Goal: Task Accomplishment & Management: Use online tool/utility

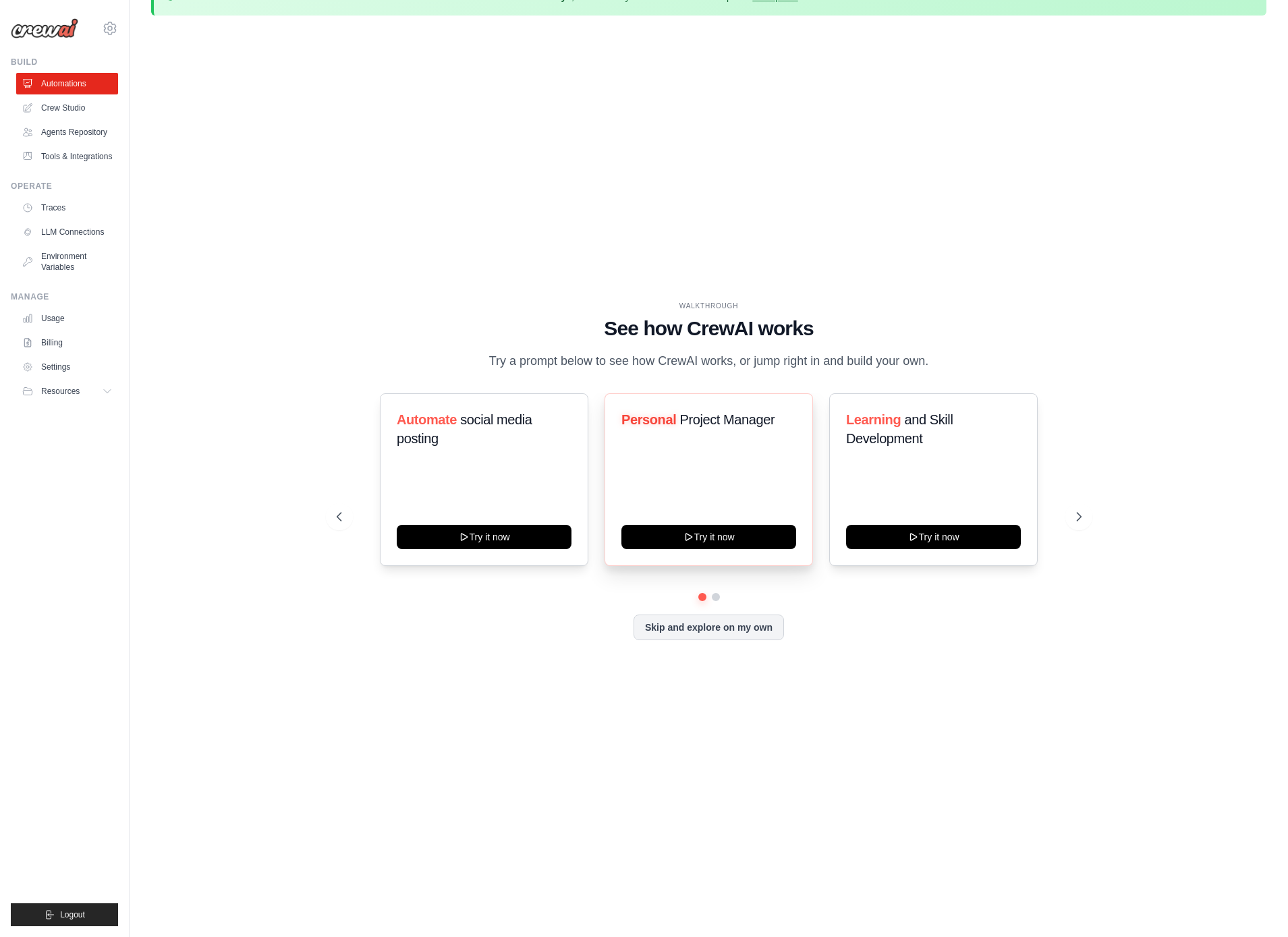
scroll to position [47, 0]
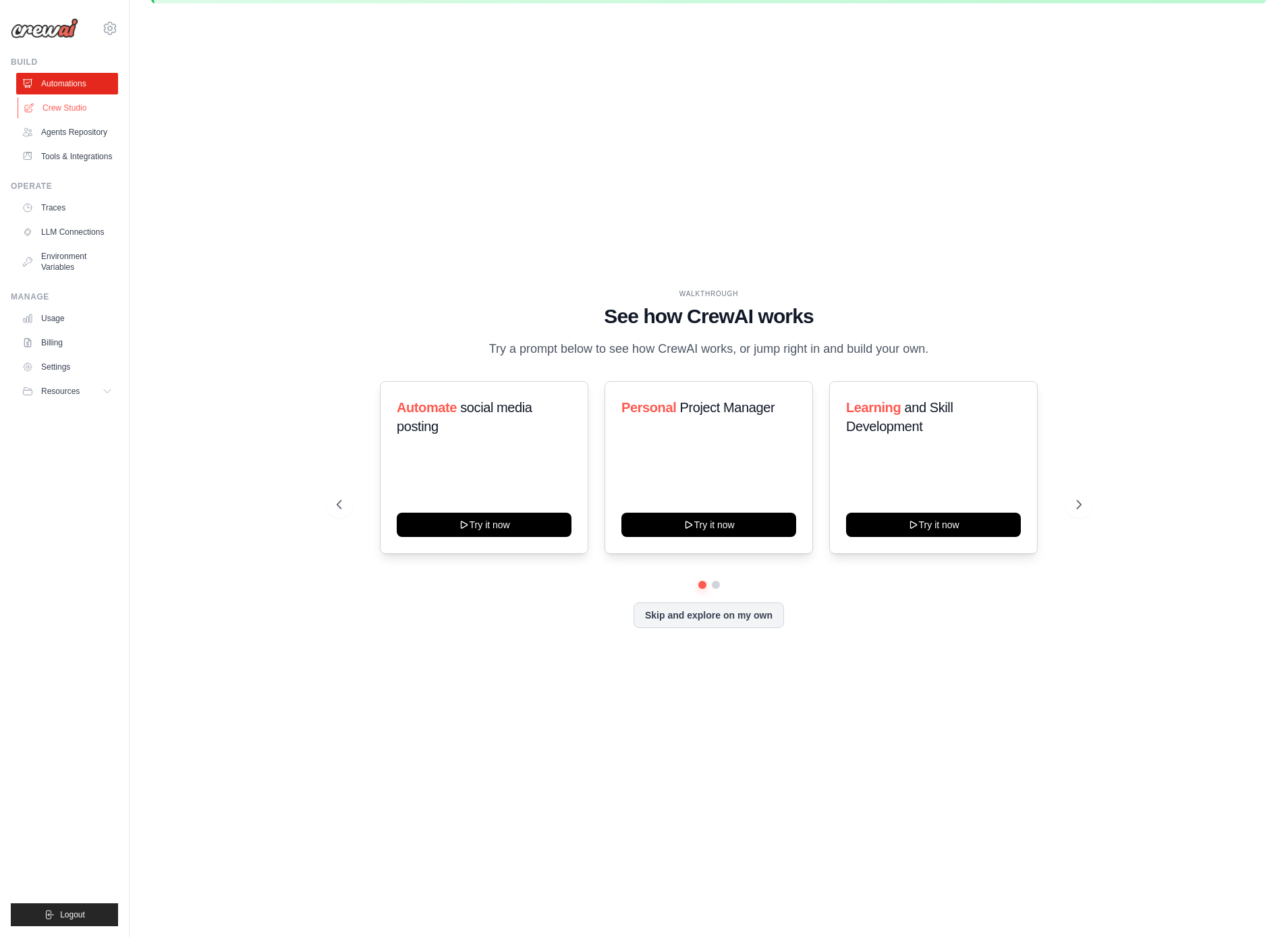
click at [67, 110] on link "Crew Studio" at bounding box center [68, 107] width 102 height 22
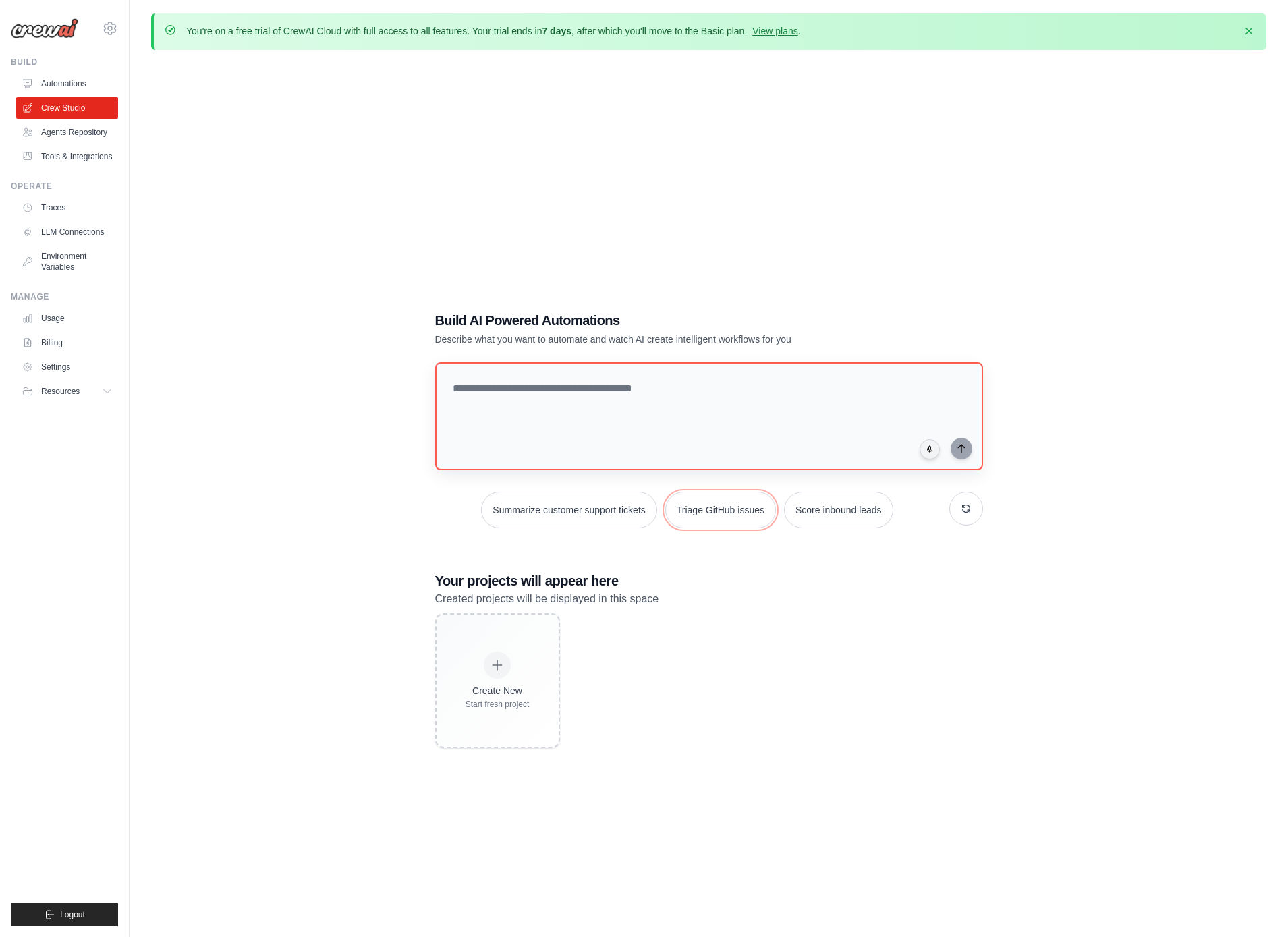
drag, startPoint x: 729, startPoint y: 516, endPoint x: 635, endPoint y: 407, distance: 143.9
click at [635, 407] on div "Summarize customer support tickets Triage GitHub issues Score inbound leads" at bounding box center [709, 445] width 548 height 166
click at [67, 133] on link "Agents Repository" at bounding box center [68, 132] width 102 height 22
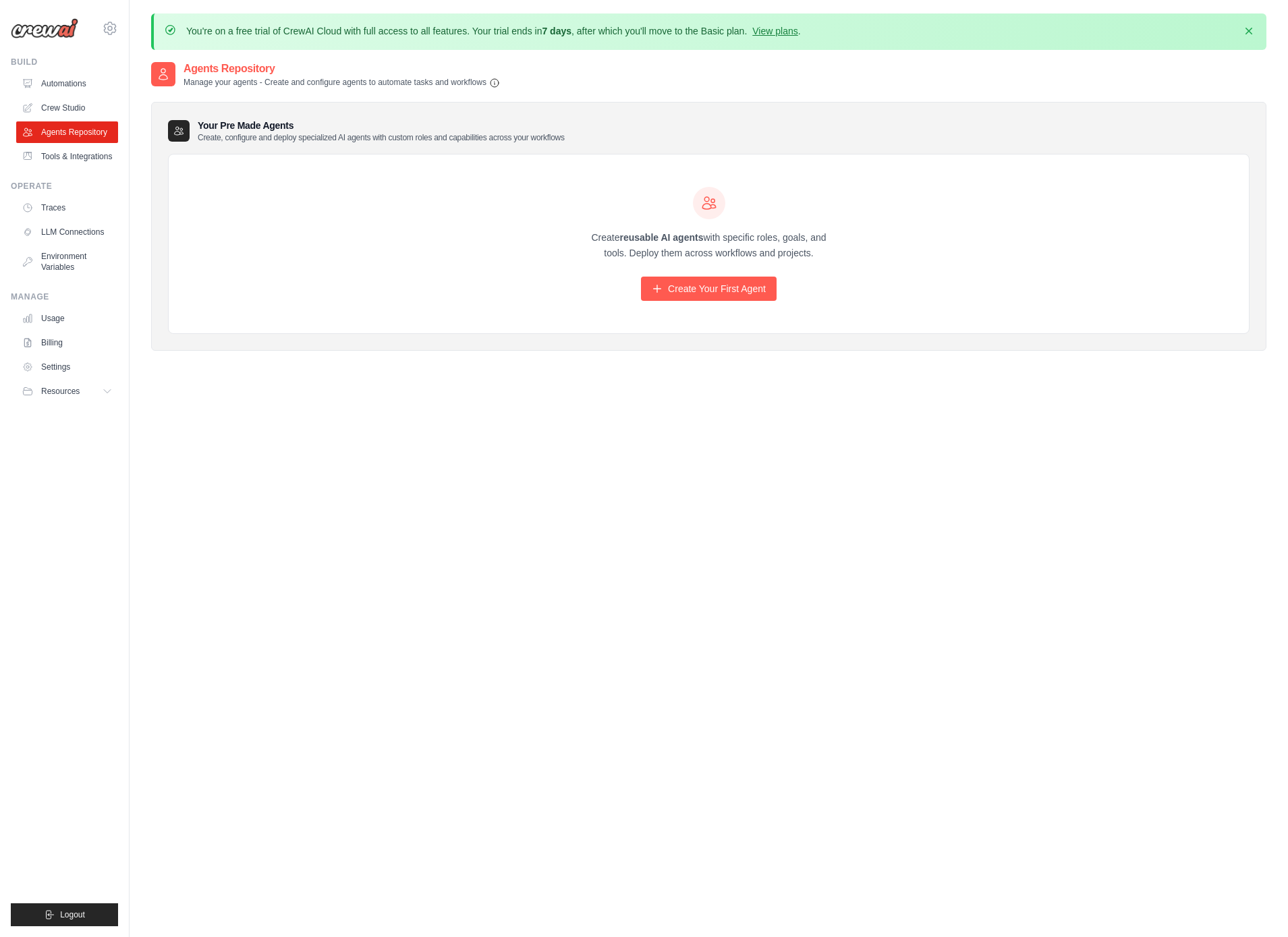
click at [322, 175] on div "Create reusable AI agents with specific roles, goals, and tools. Deploy them ac…" at bounding box center [708, 243] width 1080 height 179
click at [48, 161] on link "Tools & Integrations" at bounding box center [68, 156] width 102 height 22
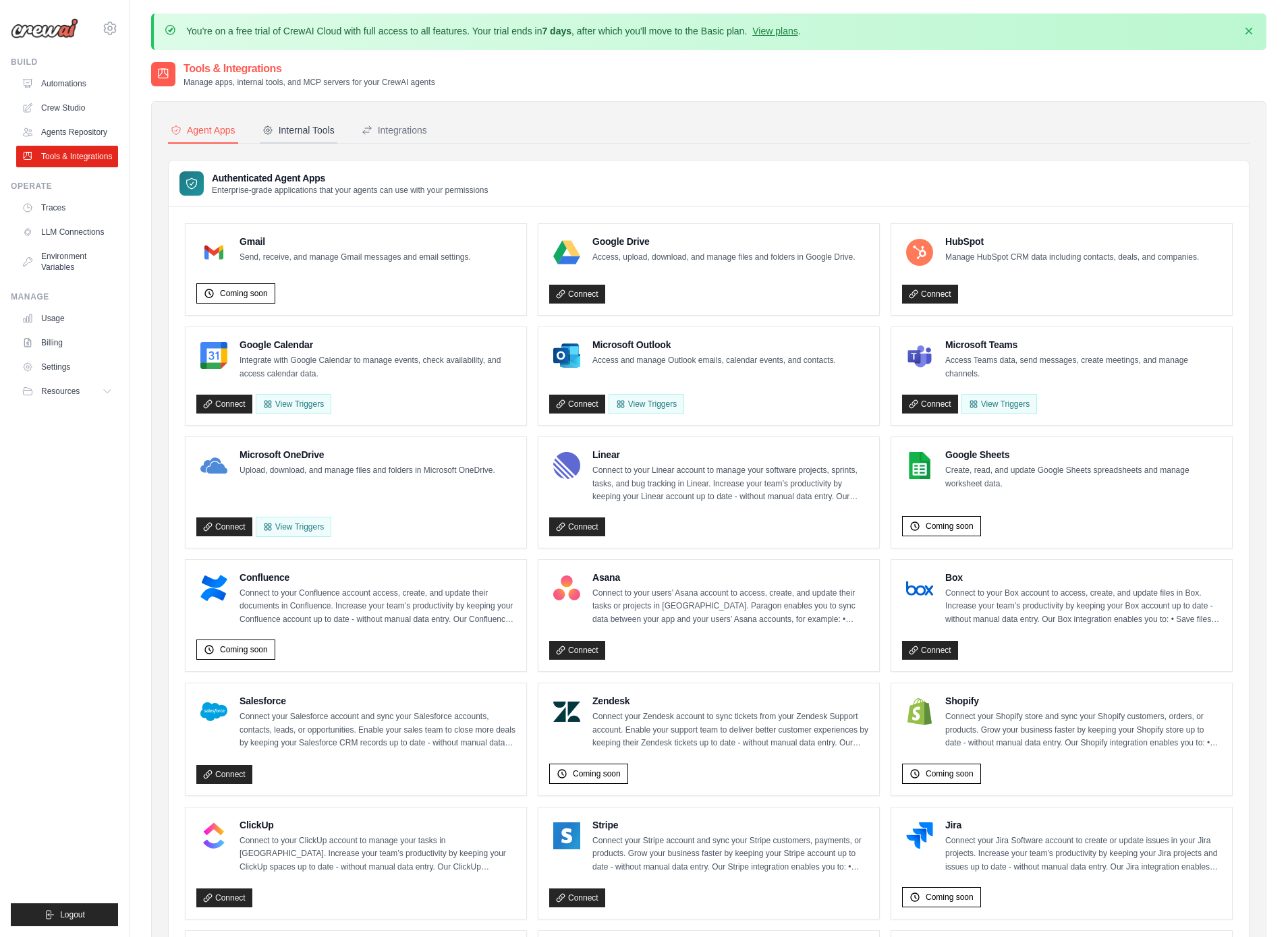
click at [311, 126] on div "Internal Tools" at bounding box center [298, 130] width 72 height 13
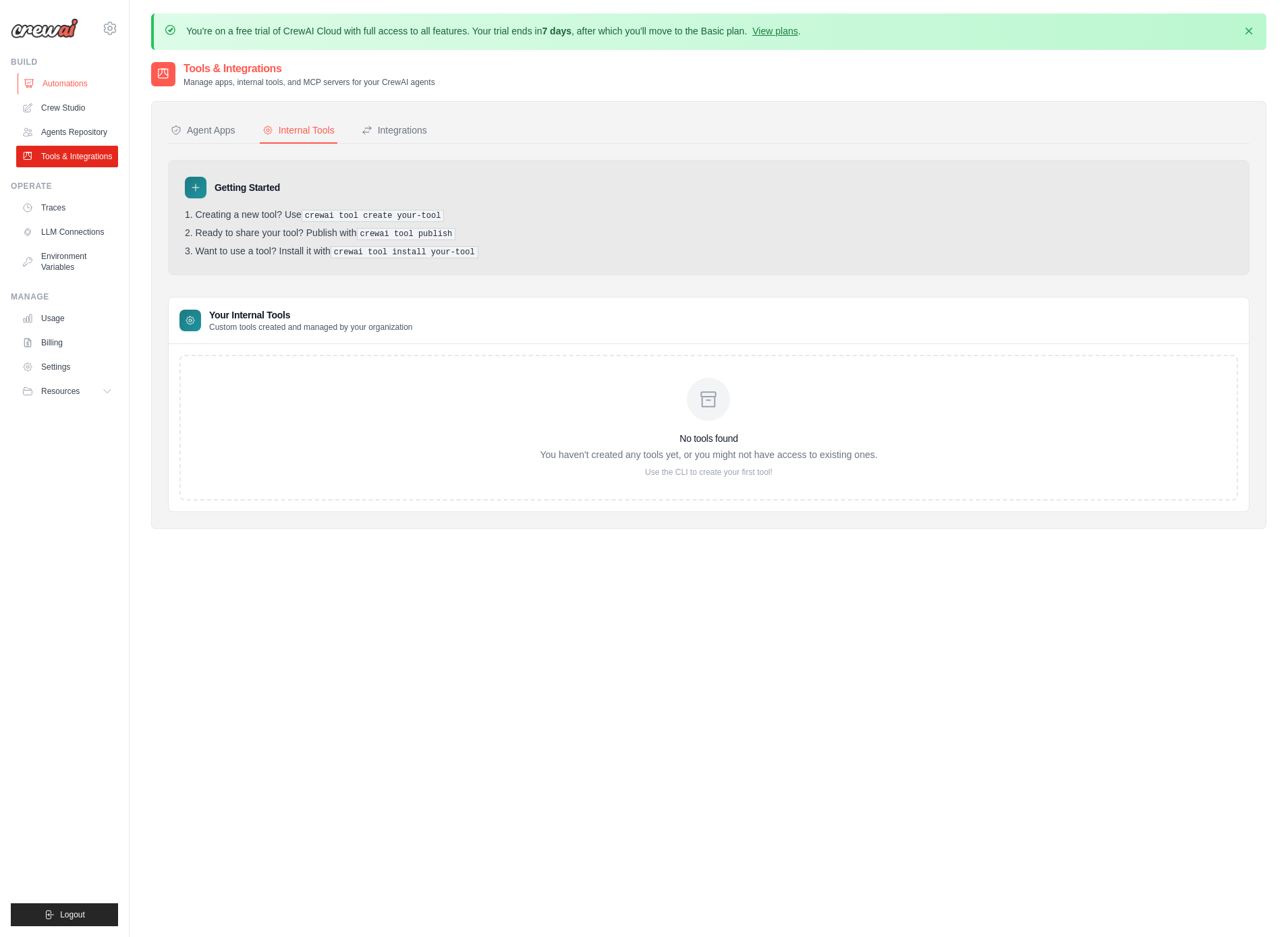
click at [70, 85] on link "Automations" at bounding box center [68, 83] width 102 height 22
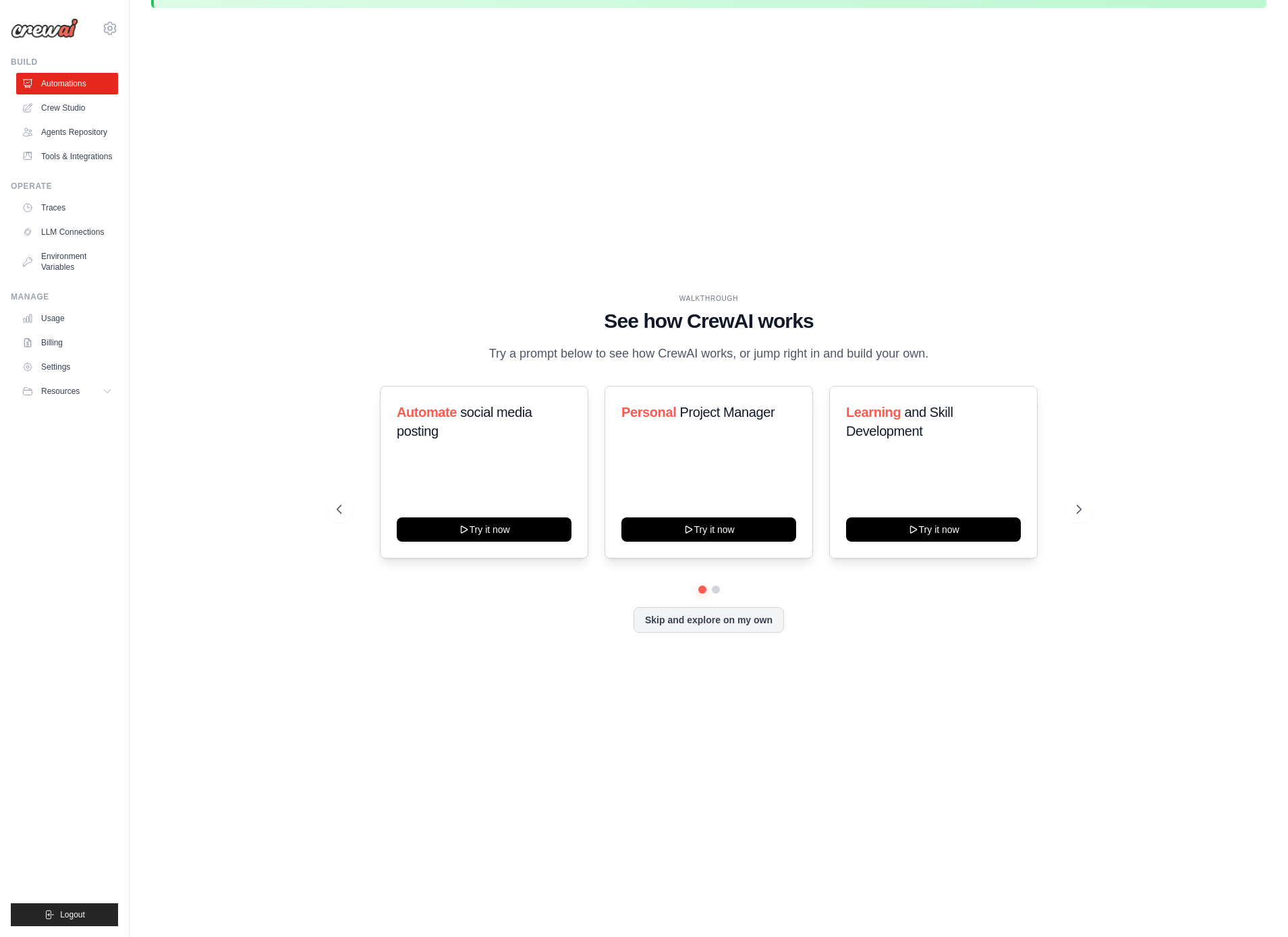
scroll to position [47, 0]
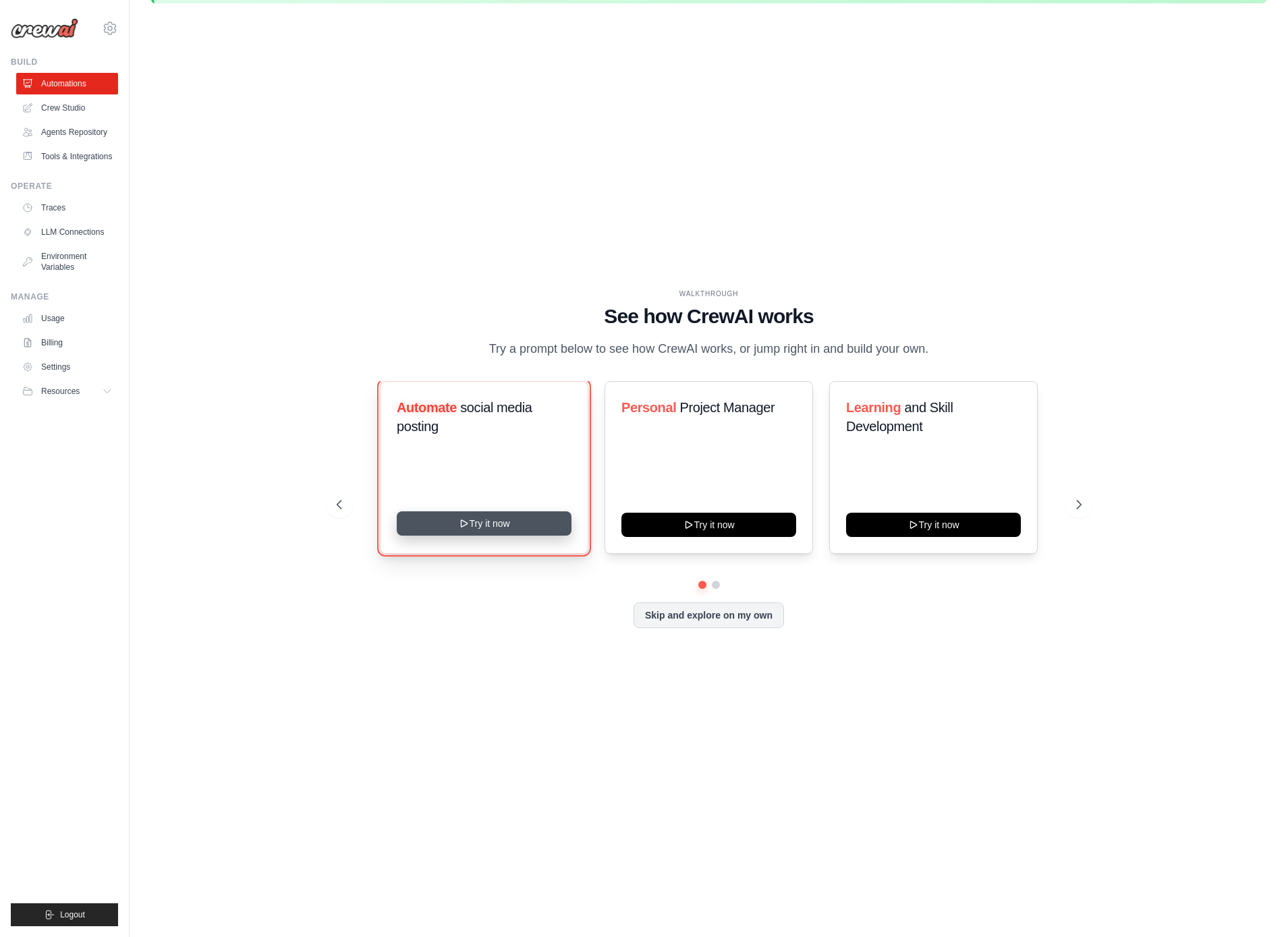
click at [482, 532] on button "Try it now" at bounding box center [484, 523] width 174 height 24
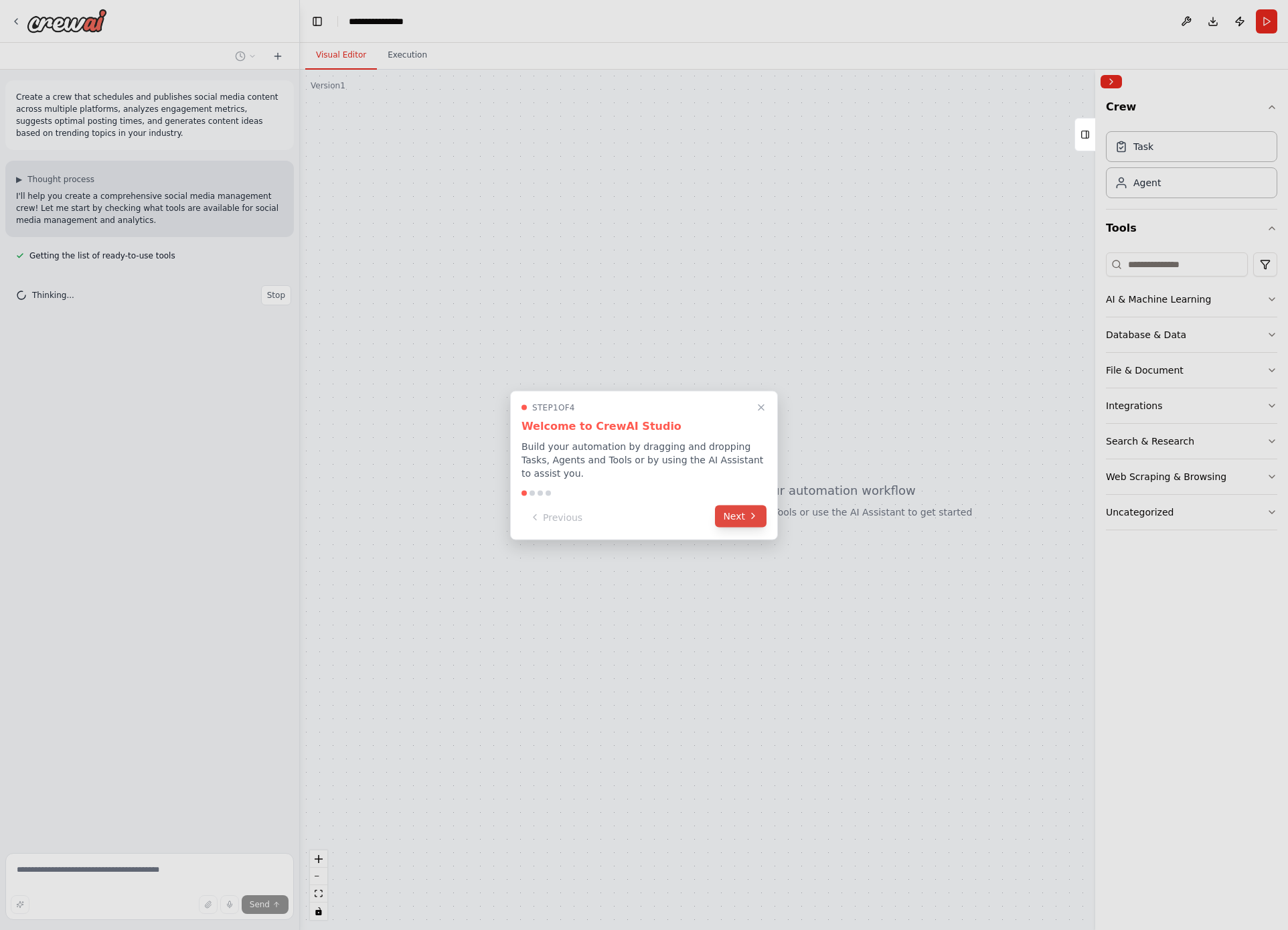
click at [751, 519] on icon at bounding box center [752, 515] width 10 height 10
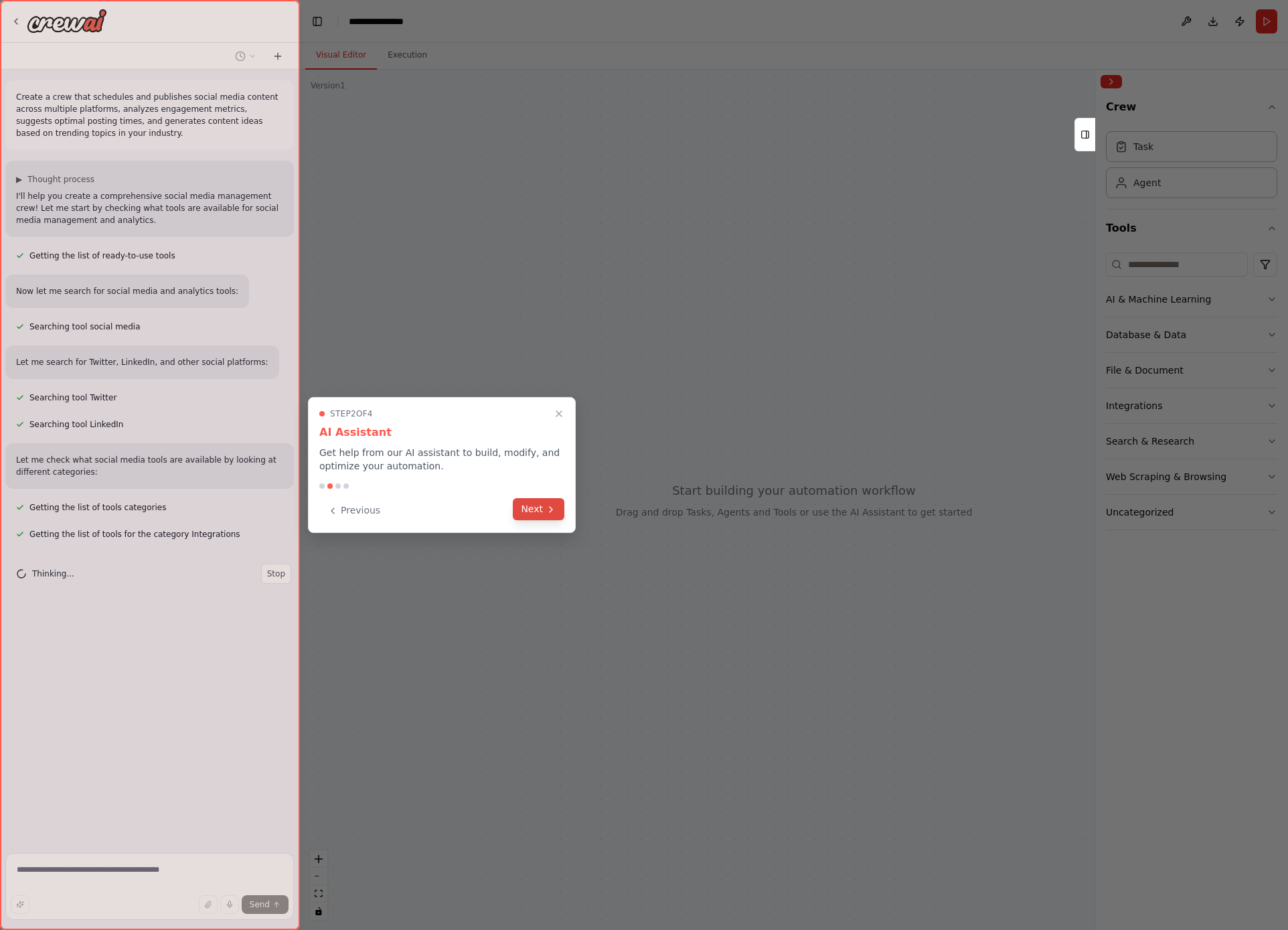
click at [538, 515] on button "Next" at bounding box center [538, 509] width 51 height 22
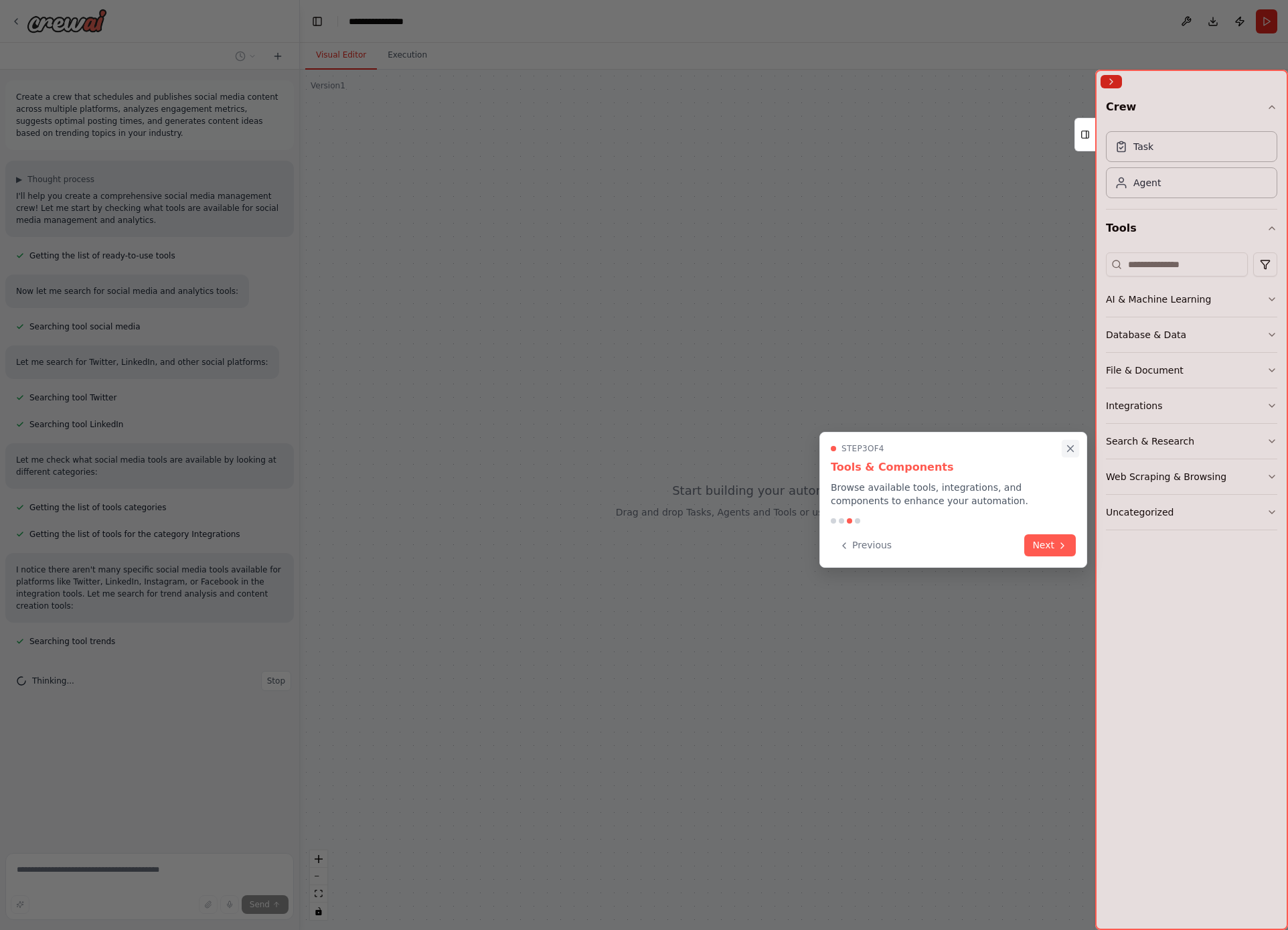
click at [1071, 448] on icon "Close walkthrough" at bounding box center [1071, 449] width 6 height 6
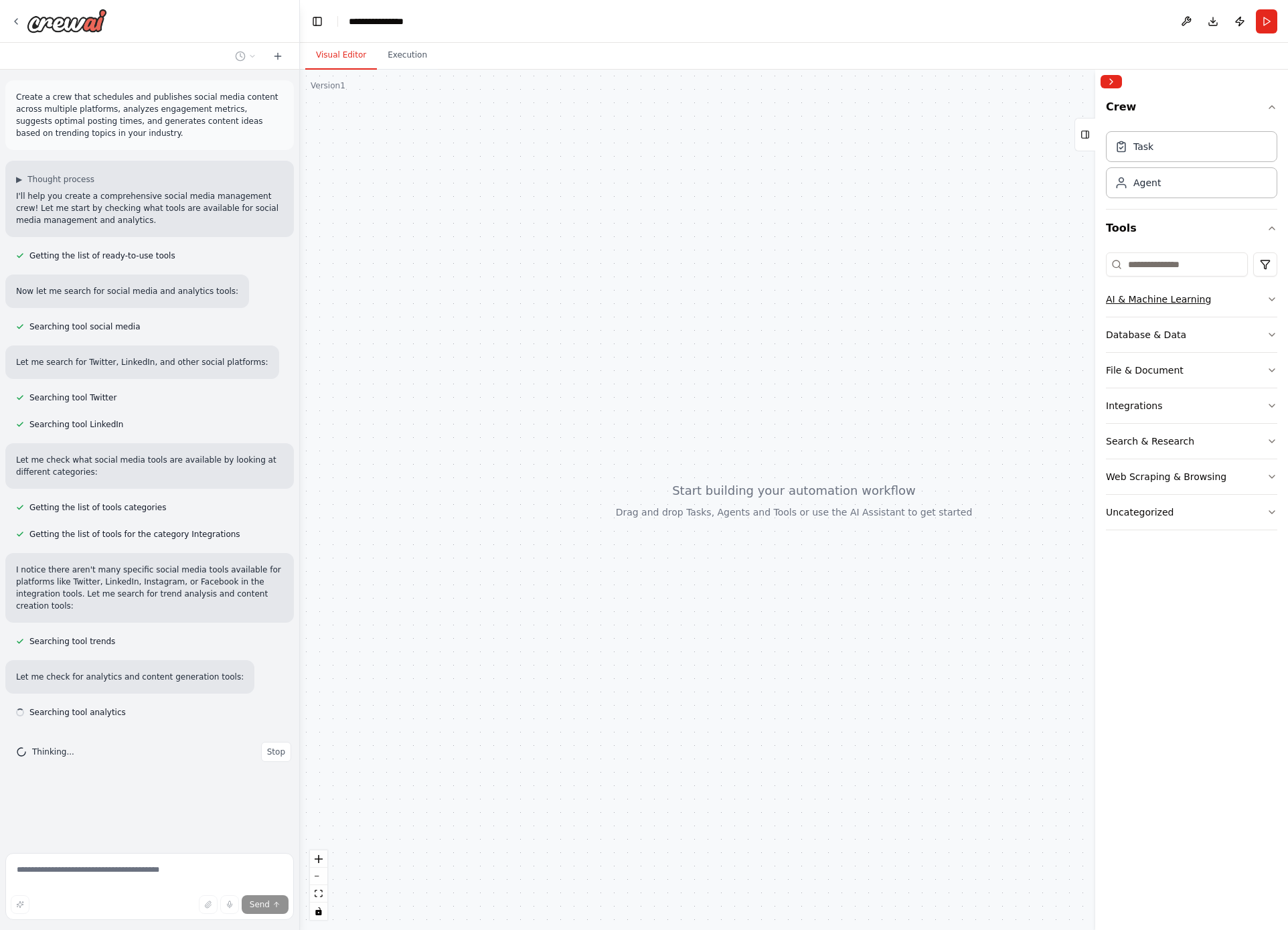
click at [1259, 305] on button "AI & Machine Learning" at bounding box center [1192, 299] width 171 height 35
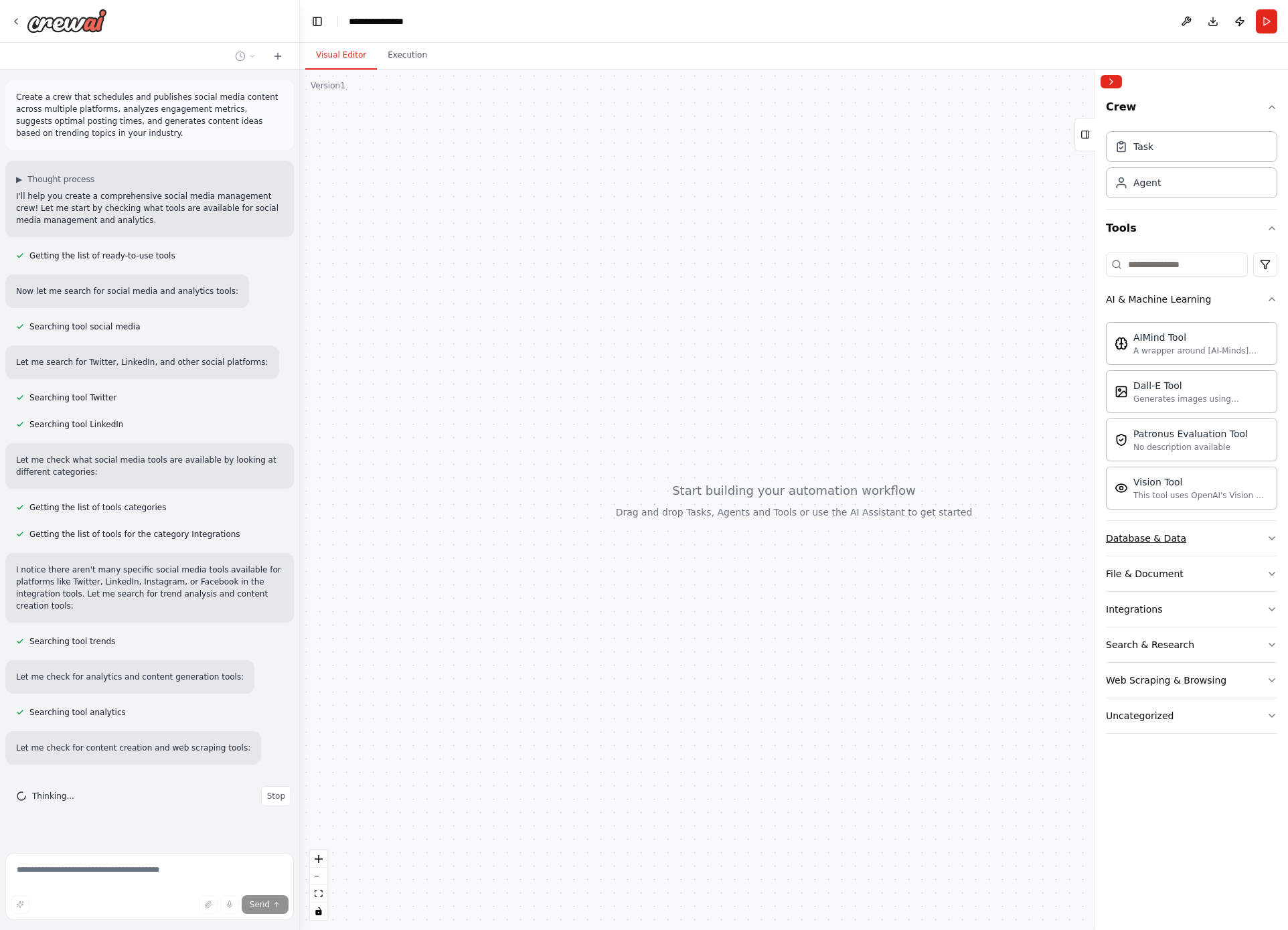
click at [1232, 546] on button "Database & Data" at bounding box center [1192, 538] width 171 height 35
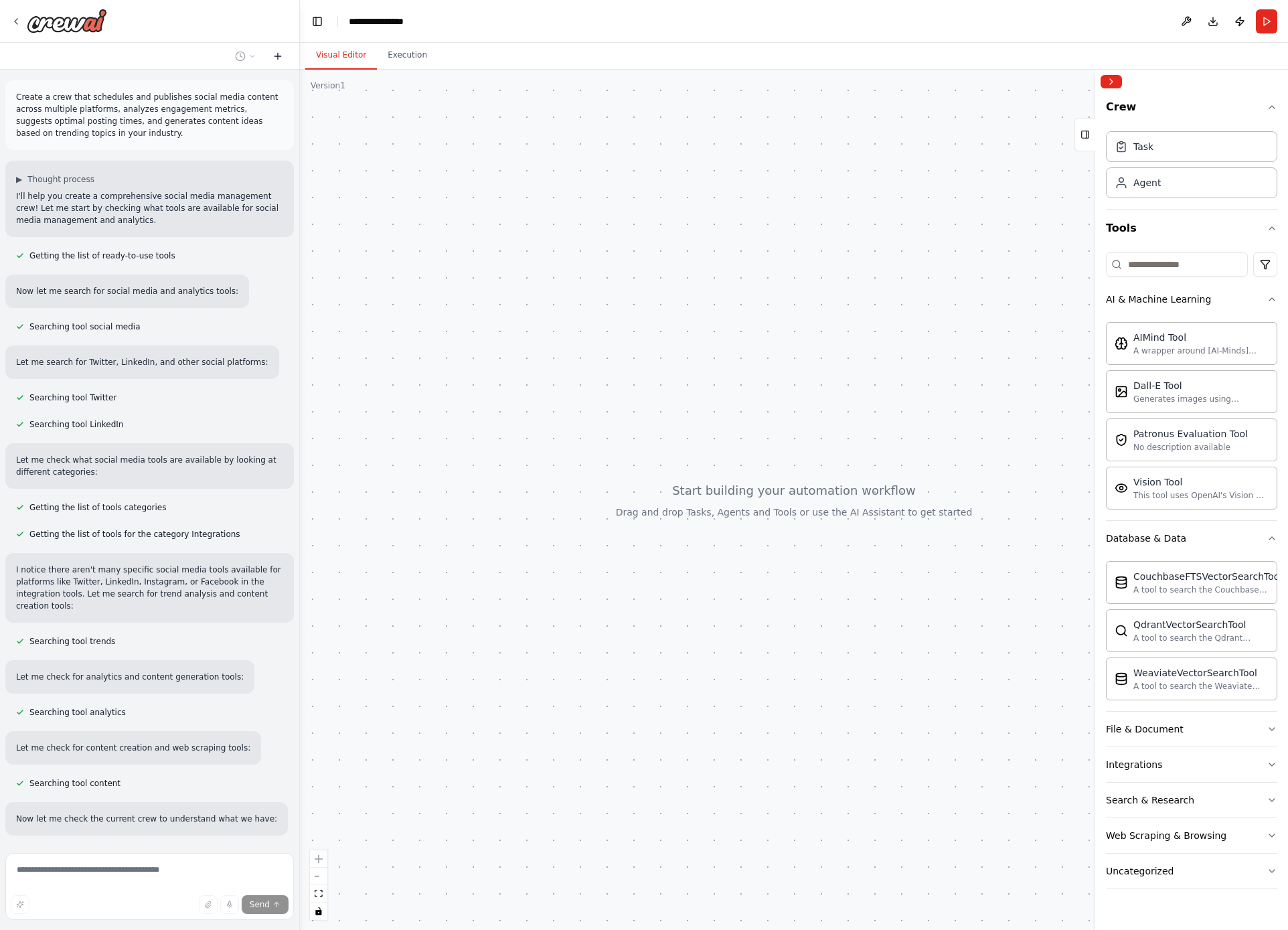
click at [273, 58] on icon at bounding box center [277, 55] width 10 height 10
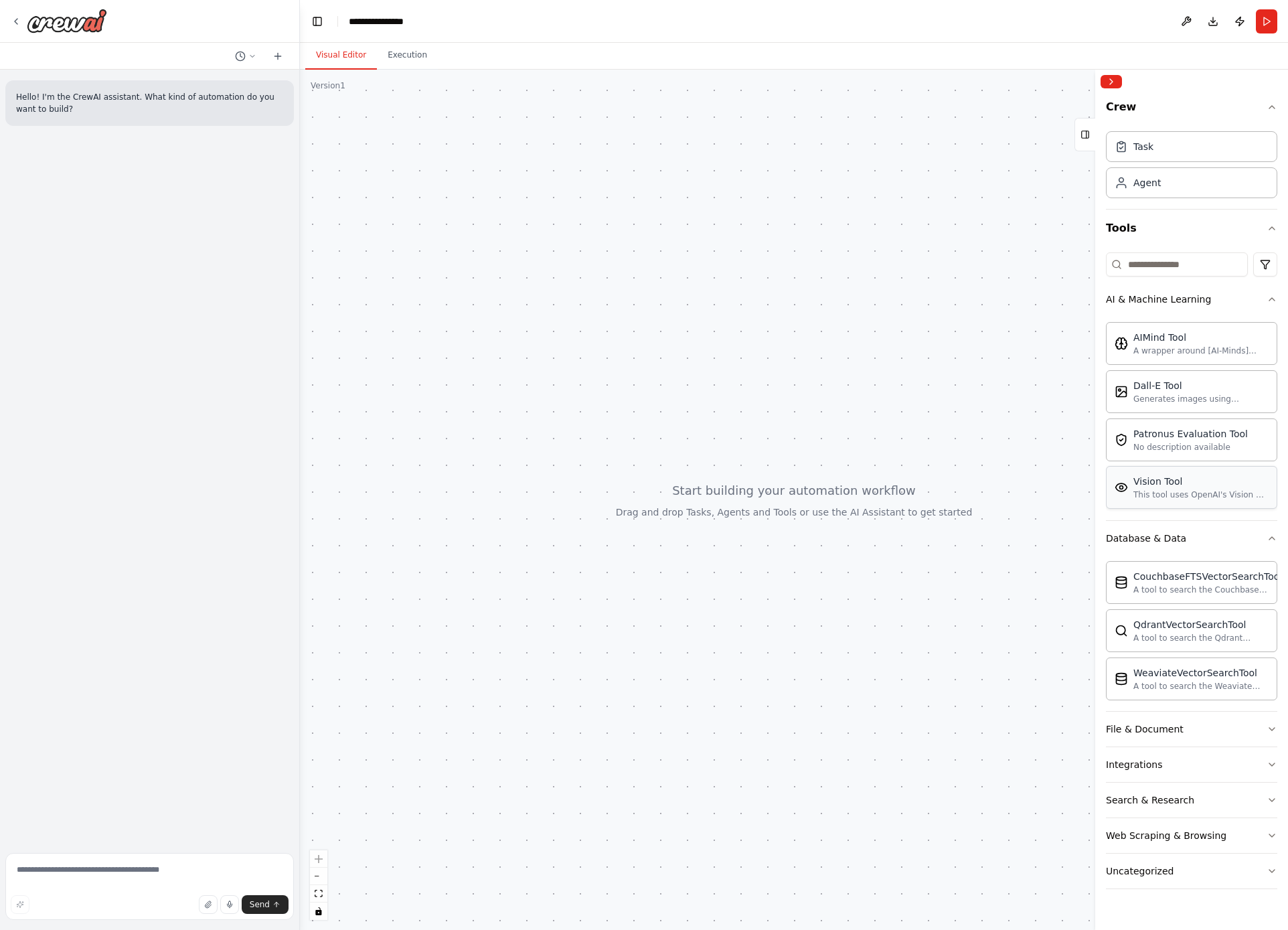
click at [1134, 480] on div "Vision Tool" at bounding box center [1201, 481] width 135 height 13
click at [1184, 495] on div "This tool uses OpenAI's Vision API to describe the contents of an image." at bounding box center [1201, 494] width 135 height 10
click at [772, 498] on div at bounding box center [793, 499] width 988 height 861
click at [1193, 145] on div "Task" at bounding box center [1192, 145] width 171 height 30
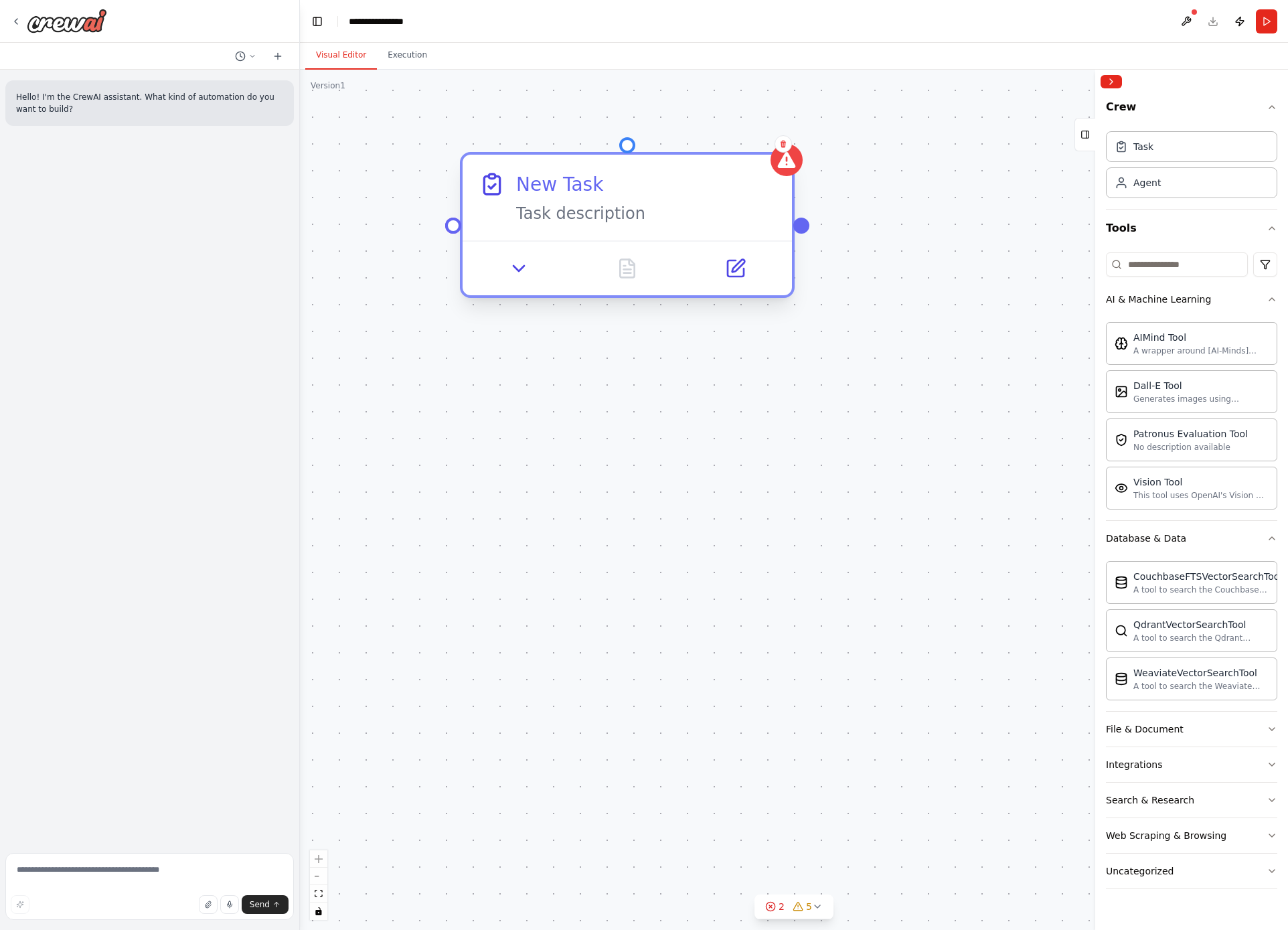
drag, startPoint x: 835, startPoint y: 177, endPoint x: 657, endPoint y: 172, distance: 178.1
click at [657, 172] on div "New Task" at bounding box center [646, 184] width 260 height 27
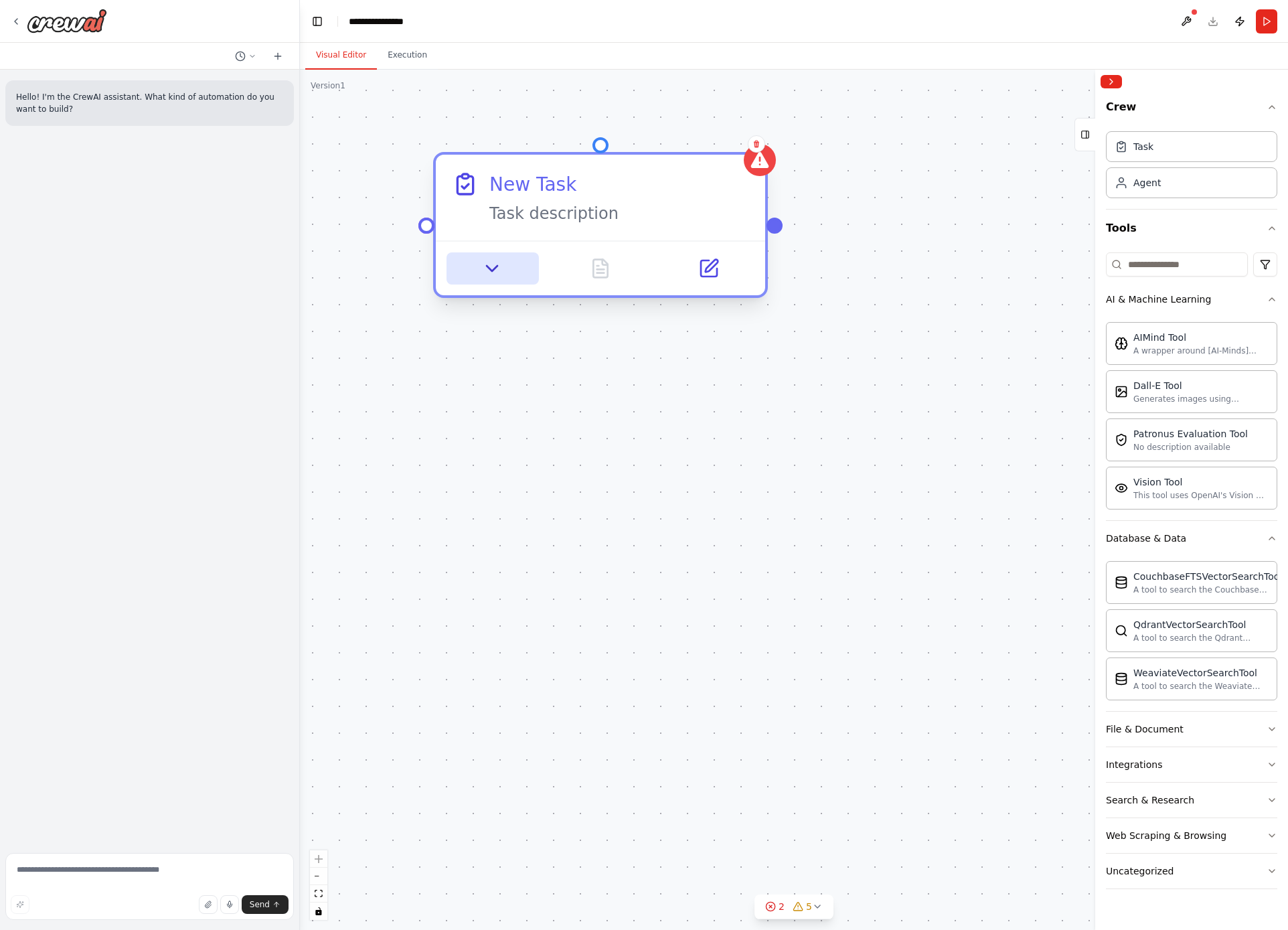
click at [503, 263] on button at bounding box center [493, 268] width 91 height 32
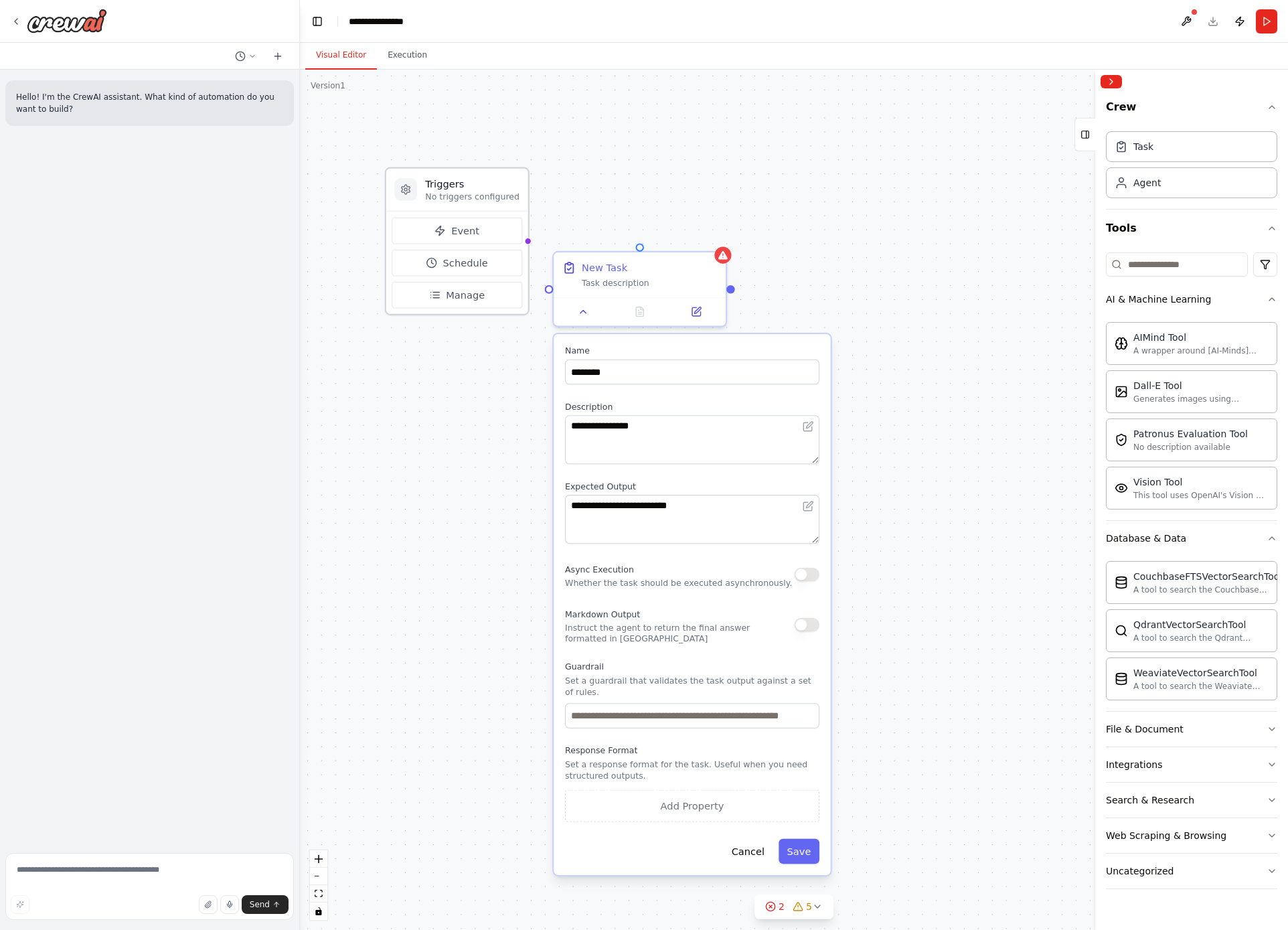
drag, startPoint x: 376, startPoint y: 271, endPoint x: 477, endPoint y: 194, distance: 127.0
click at [477, 194] on div "Triggers No triggers configured" at bounding box center [472, 189] width 94 height 26
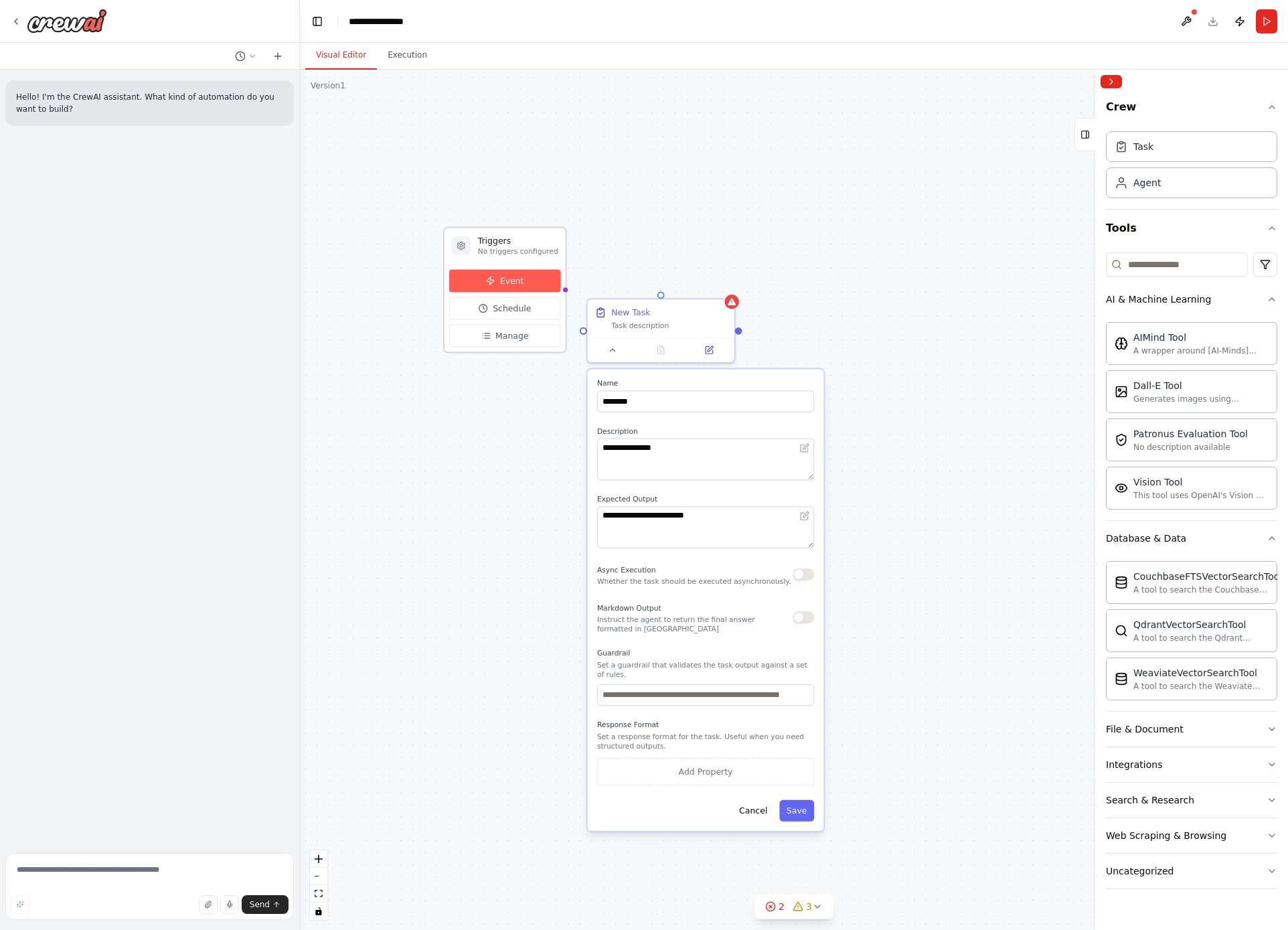
click at [509, 281] on span "Event" at bounding box center [512, 281] width 24 height 12
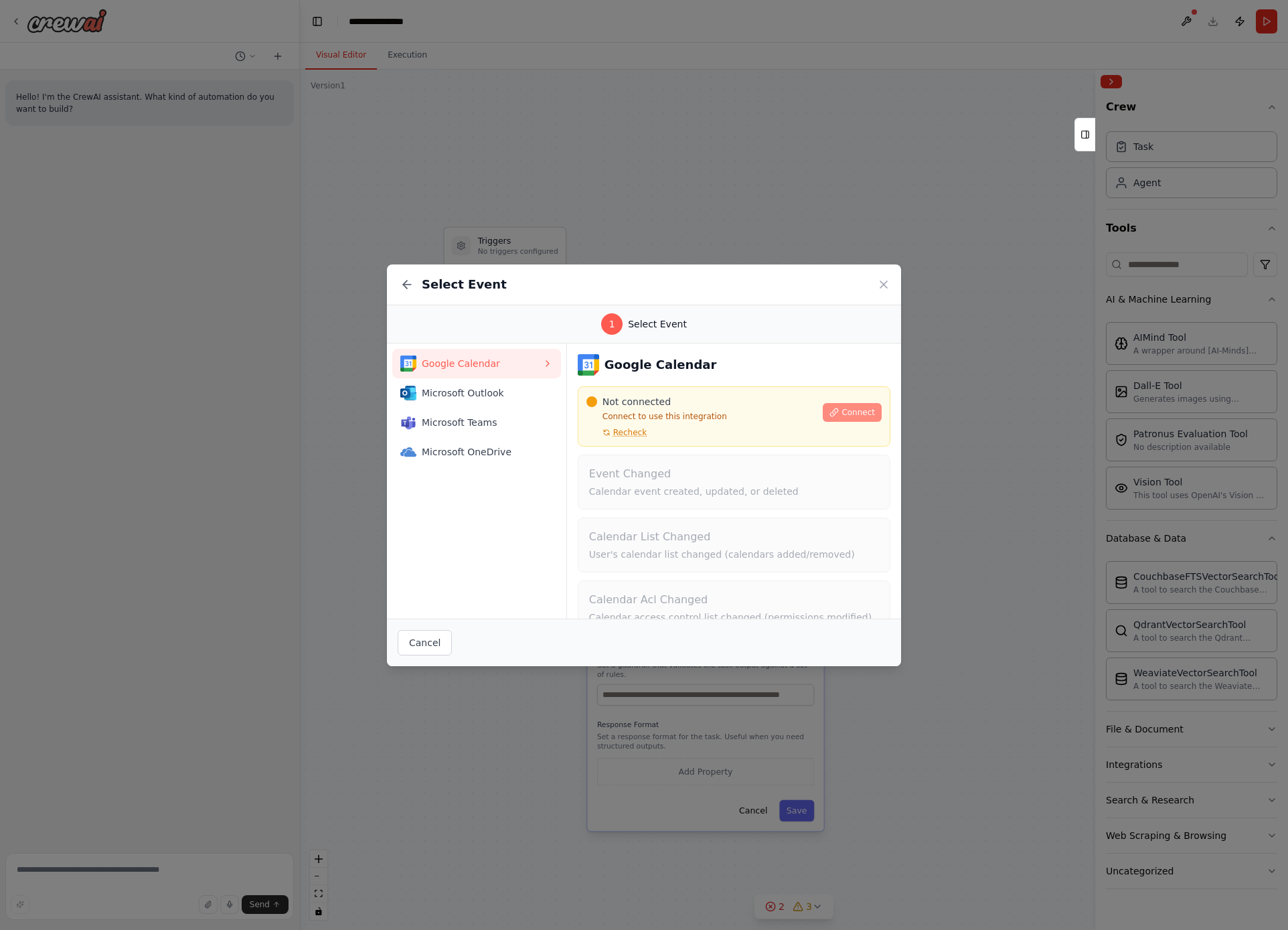
click at [853, 414] on span "Connect" at bounding box center [858, 412] width 33 height 10
click at [879, 282] on icon at bounding box center [884, 284] width 13 height 13
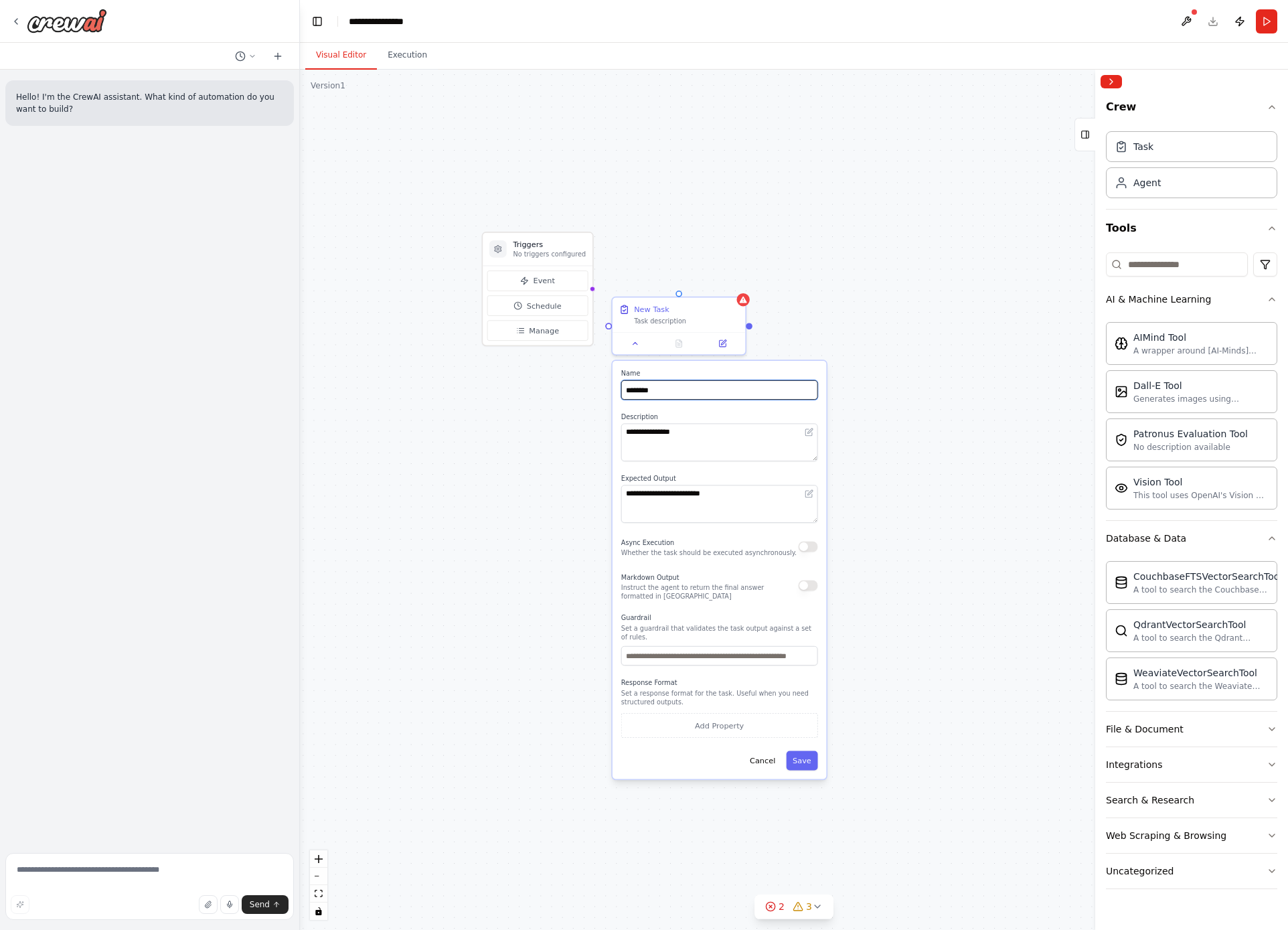
click at [730, 395] on input "********" at bounding box center [719, 390] width 197 height 19
click at [707, 435] on textarea "**********" at bounding box center [719, 441] width 197 height 37
click at [810, 393] on input "********" at bounding box center [719, 390] width 197 height 19
click at [1143, 184] on div "Agent" at bounding box center [1147, 182] width 28 height 13
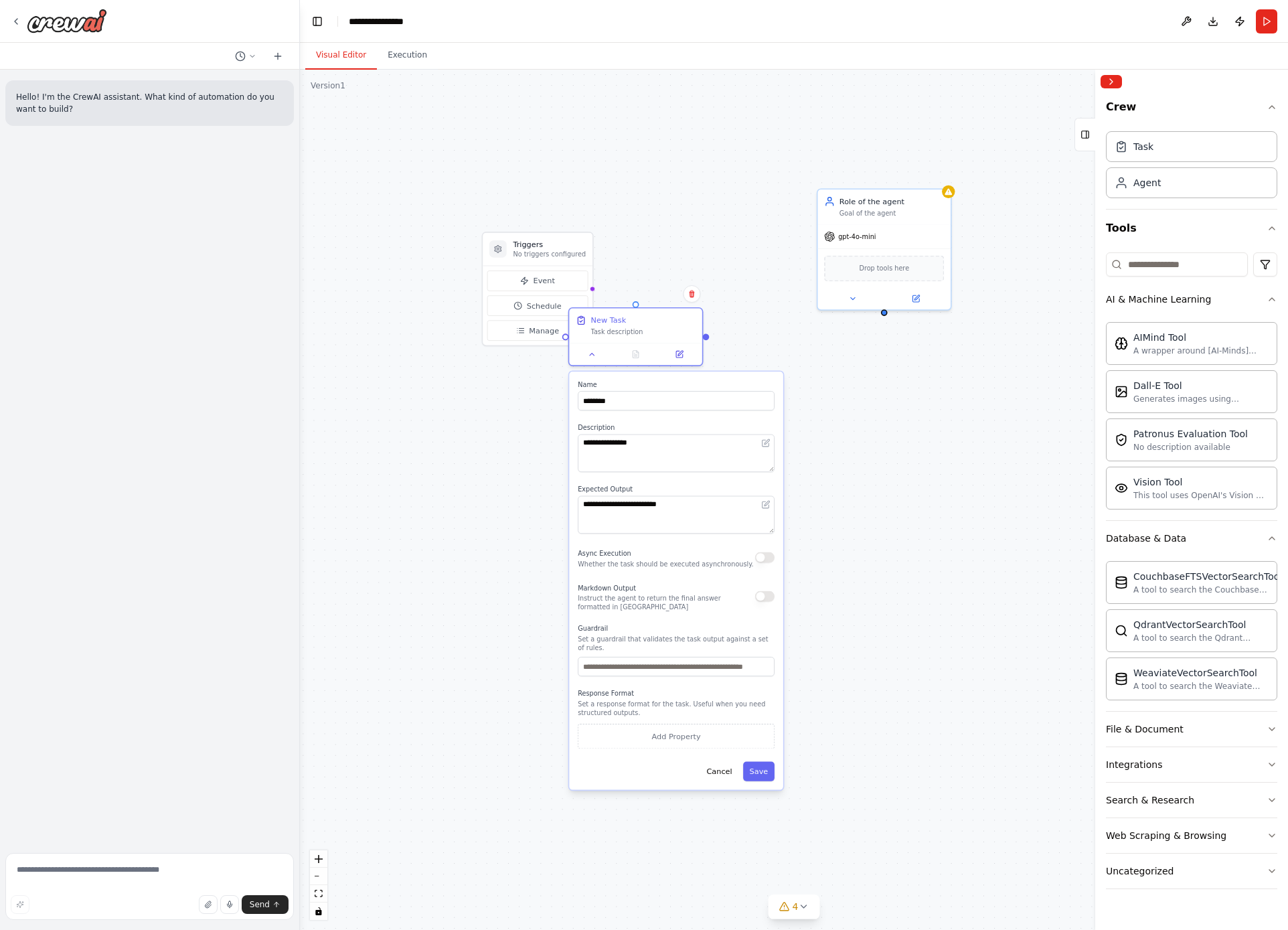
drag, startPoint x: 750, startPoint y: 410, endPoint x: 702, endPoint y: 417, distance: 48.5
click at [702, 417] on div "**********" at bounding box center [675, 581] width 214 height 418
click at [857, 300] on button at bounding box center [852, 296] width 61 height 12
click at [1007, 501] on button "LLM Settings" at bounding box center [925, 494] width 197 height 20
click at [921, 598] on button "Agent Settings" at bounding box center [925, 596] width 197 height 20
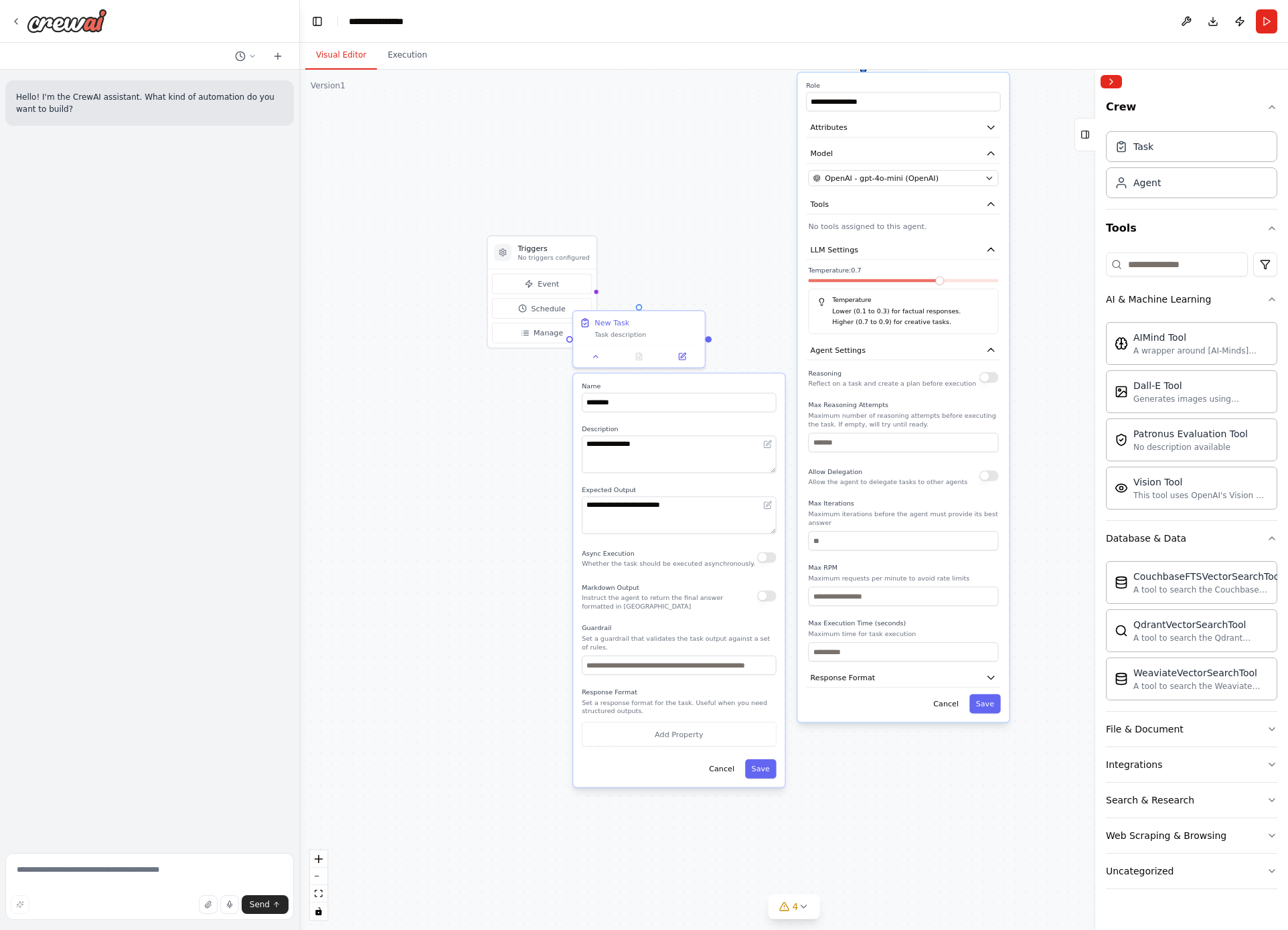
drag, startPoint x: 917, startPoint y: 641, endPoint x: 897, endPoint y: 393, distance: 248.8
click at [897, 393] on div "Reasoning Reflect on a task and create a plan before execution Max Reasoning At…" at bounding box center [904, 514] width 190 height 295
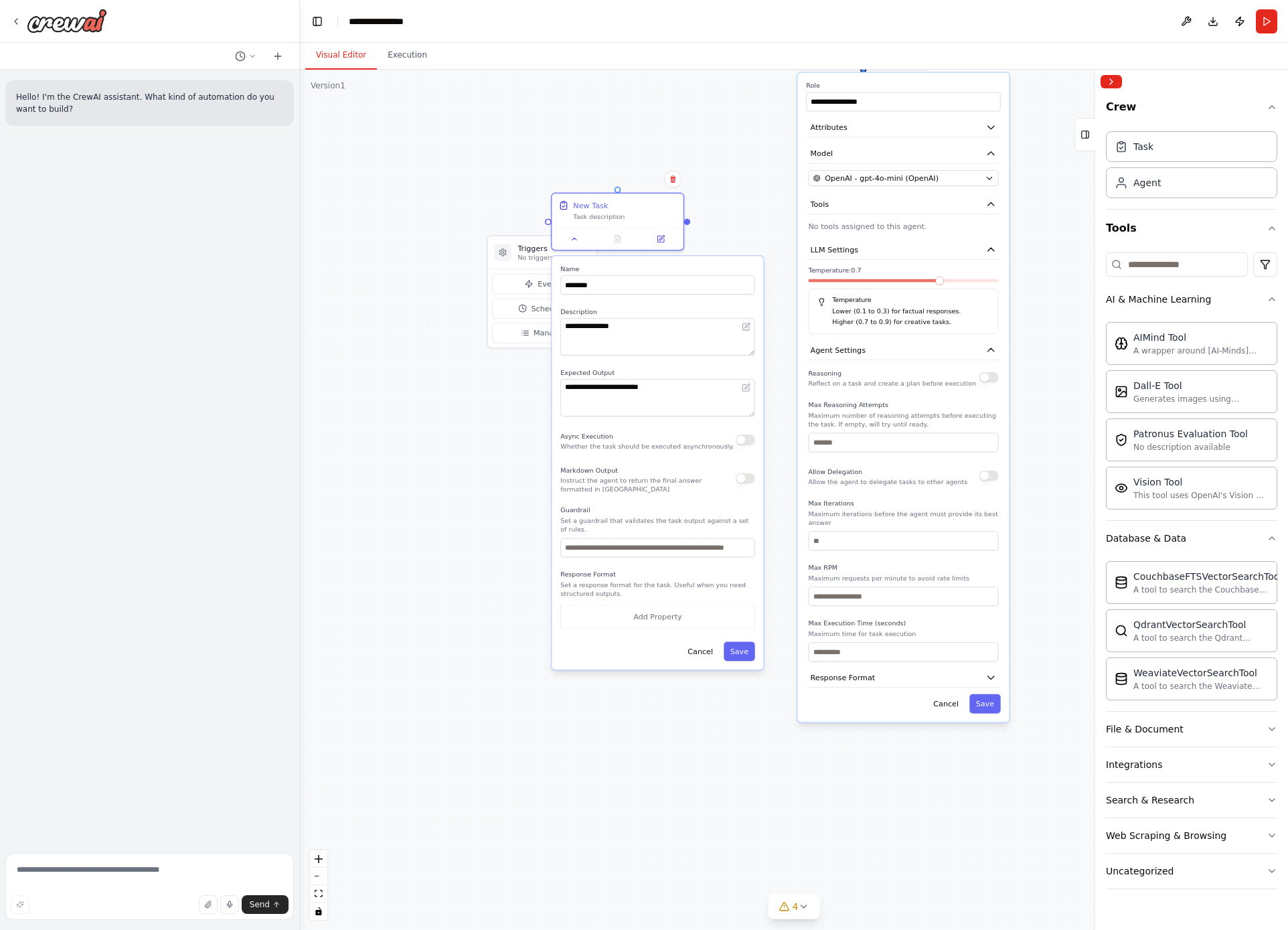
drag, startPoint x: 702, startPoint y: 381, endPoint x: 689, endPoint y: 258, distance: 123.7
click at [689, 258] on div "**********" at bounding box center [657, 462] width 211 height 414
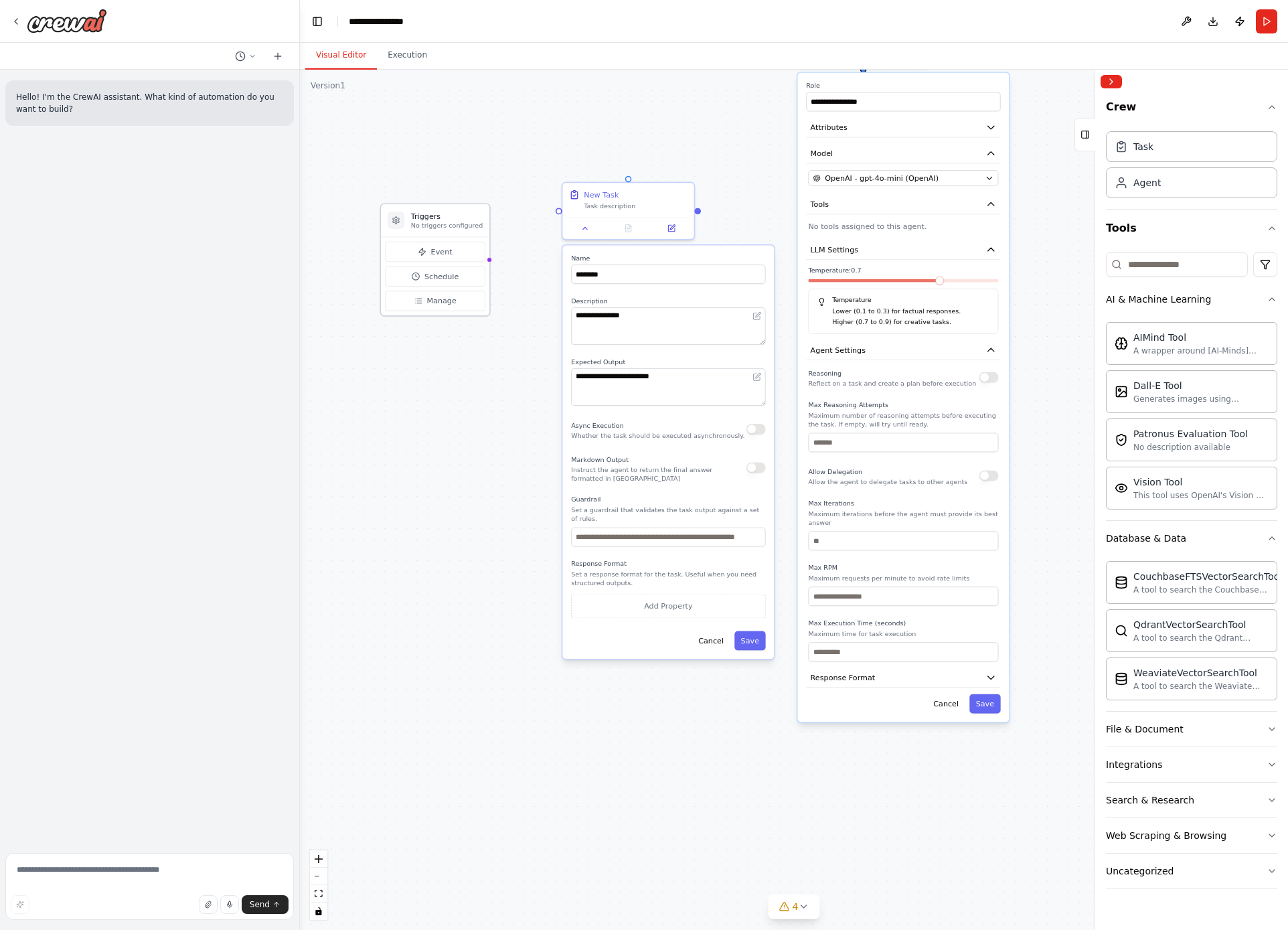
drag, startPoint x: 530, startPoint y: 245, endPoint x: 421, endPoint y: 214, distance: 113.3
click at [421, 214] on h3 "Triggers" at bounding box center [446, 216] width 71 height 10
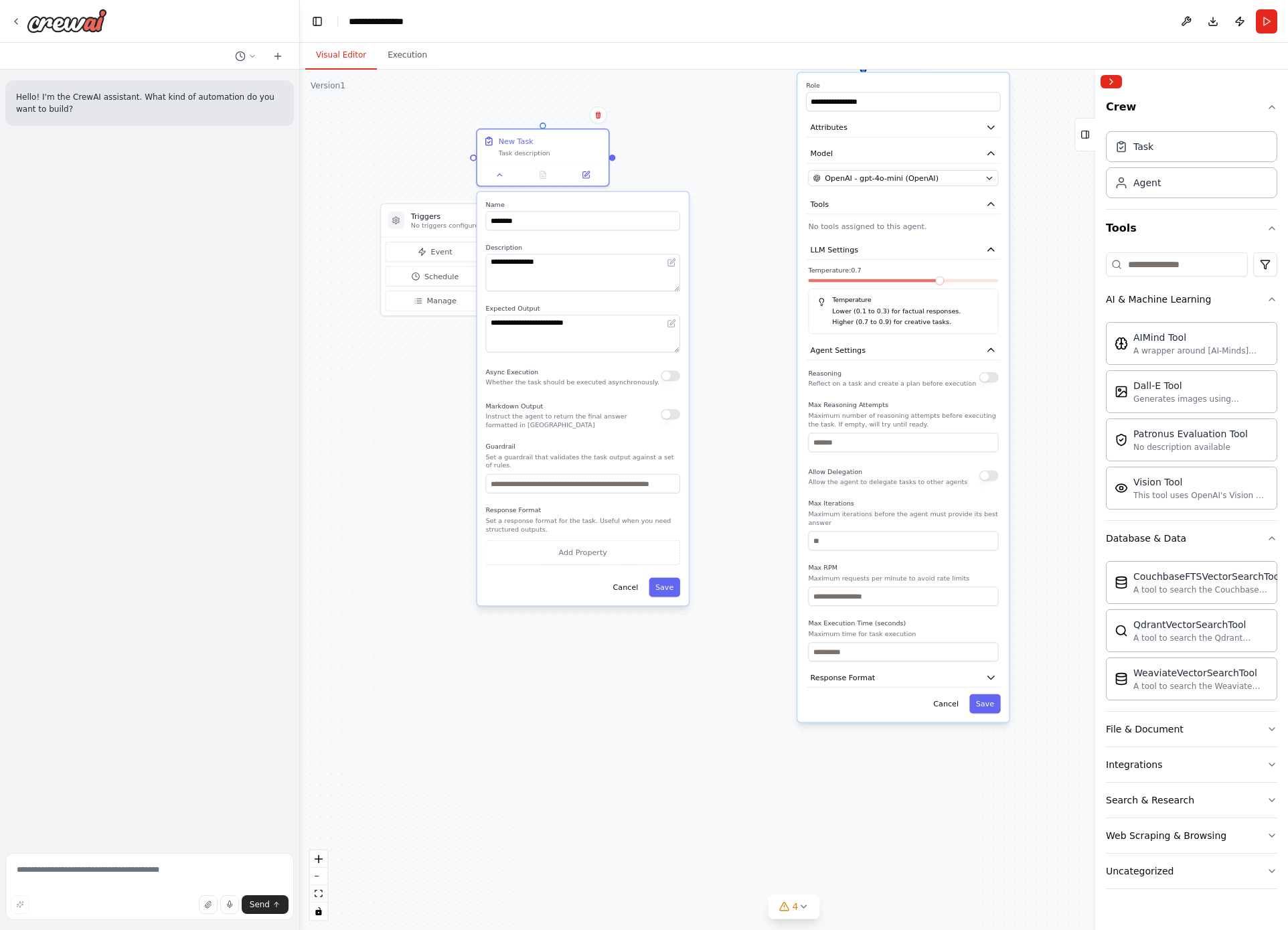
drag, startPoint x: 653, startPoint y: 254, endPoint x: 566, endPoint y: 198, distance: 103.5
click at [566, 198] on div "**********" at bounding box center [583, 398] width 211 height 414
click at [577, 198] on div "**********" at bounding box center [583, 398] width 211 height 414
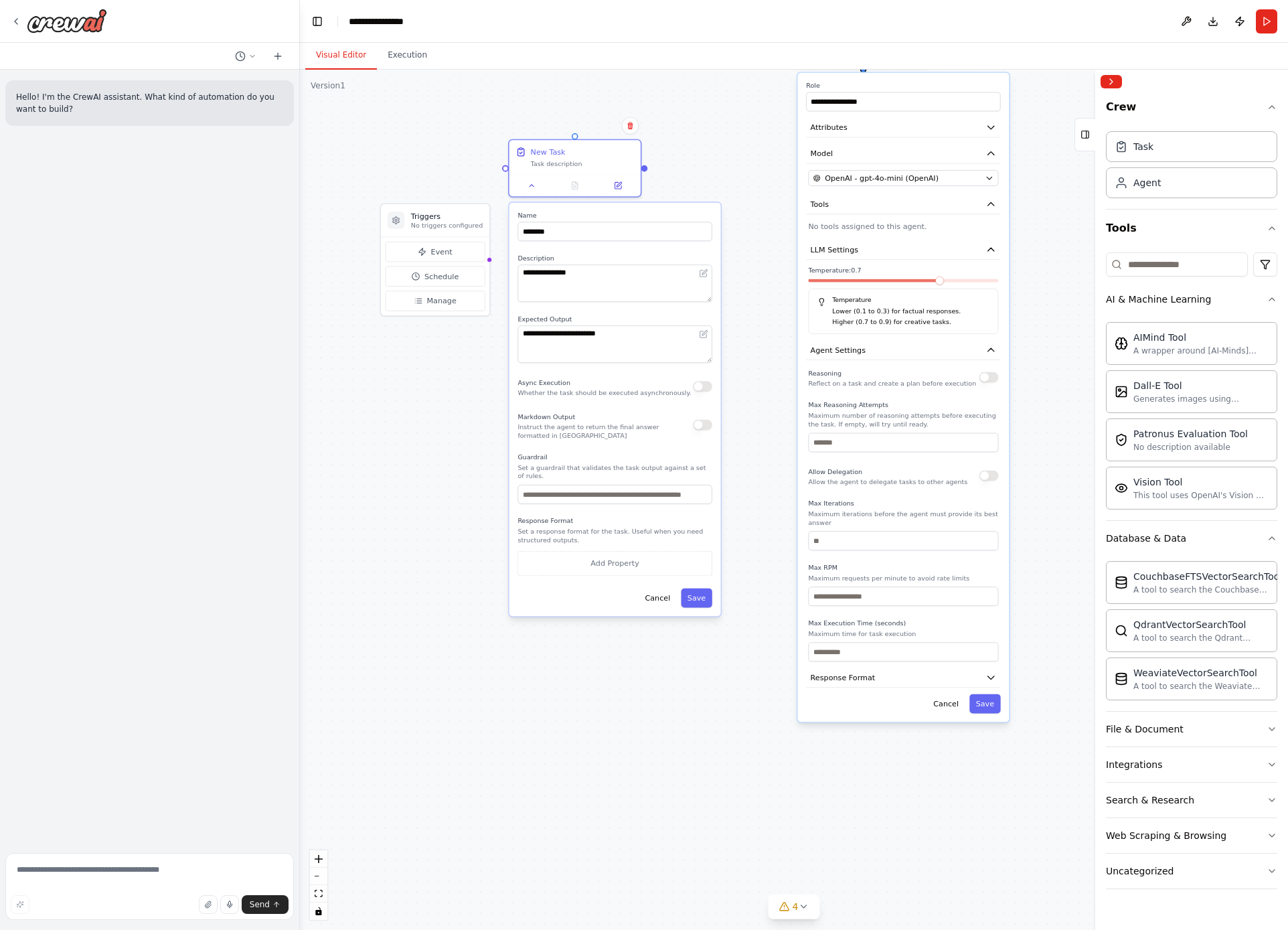
drag, startPoint x: 577, startPoint y: 198, endPoint x: 612, endPoint y: 203, distance: 35.4
click at [612, 203] on div "**********" at bounding box center [615, 409] width 211 height 414
click at [994, 479] on button "button" at bounding box center [989, 475] width 19 height 10
click at [994, 476] on button "button" at bounding box center [989, 475] width 19 height 10
click at [980, 677] on button "Response Format" at bounding box center [904, 678] width 194 height 20
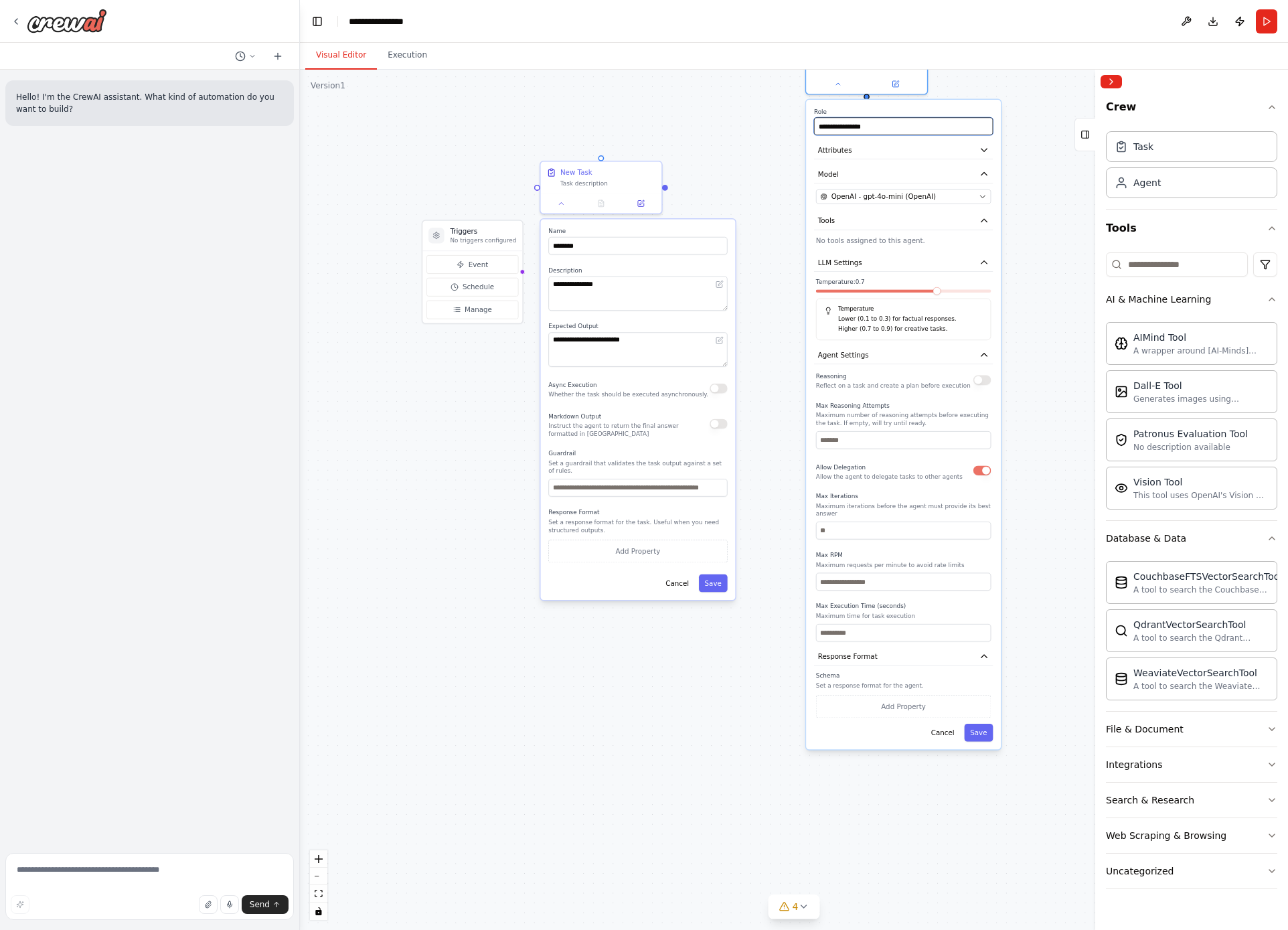
click at [902, 130] on input "**********" at bounding box center [904, 126] width 179 height 17
click at [1224, 576] on div "CouchbaseFTSVectorSearchTool" at bounding box center [1208, 575] width 148 height 13
click at [1268, 537] on icon "button" at bounding box center [1272, 537] width 10 height 10
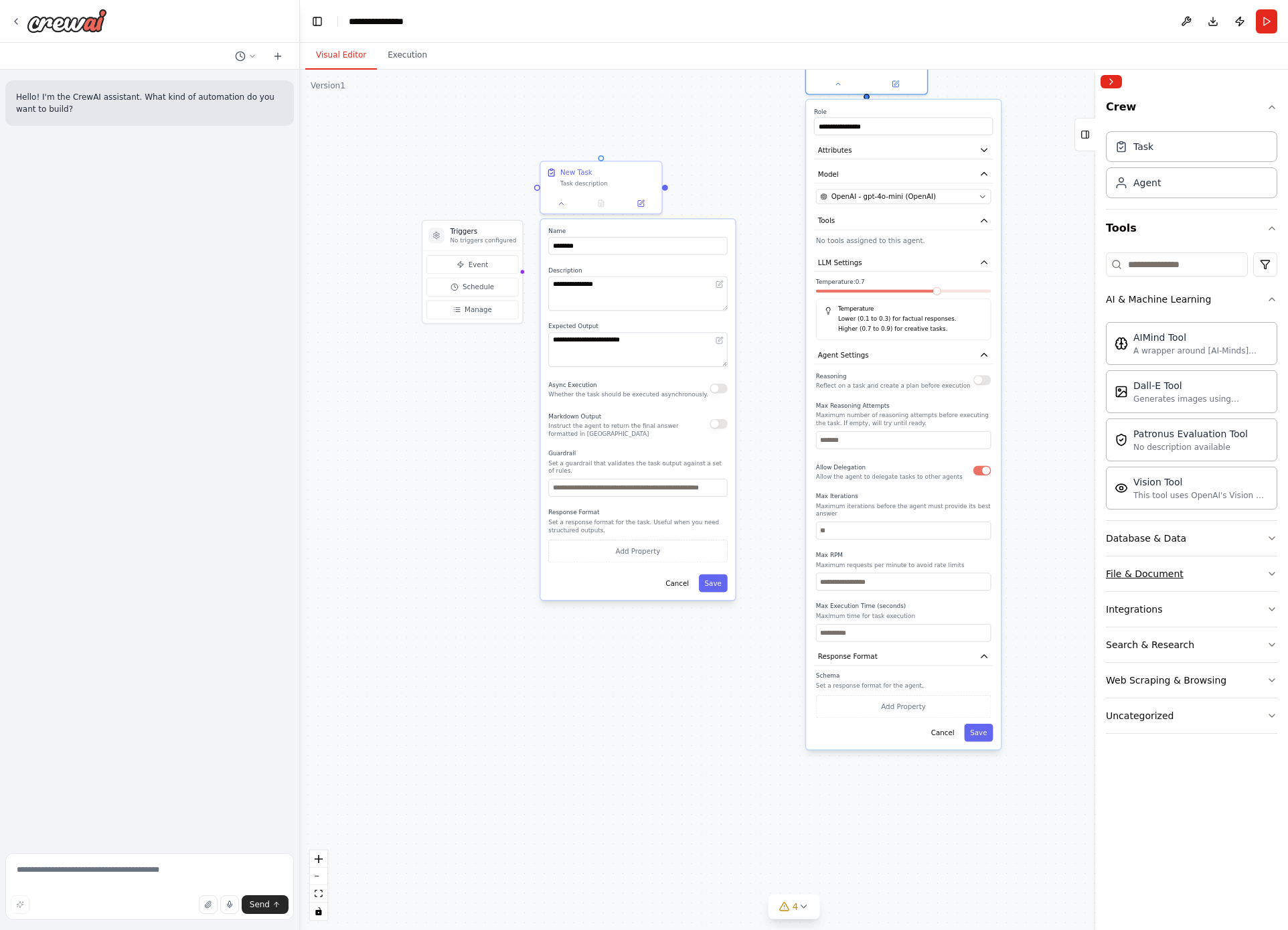
click at [1258, 569] on button "File & Document" at bounding box center [1192, 573] width 171 height 35
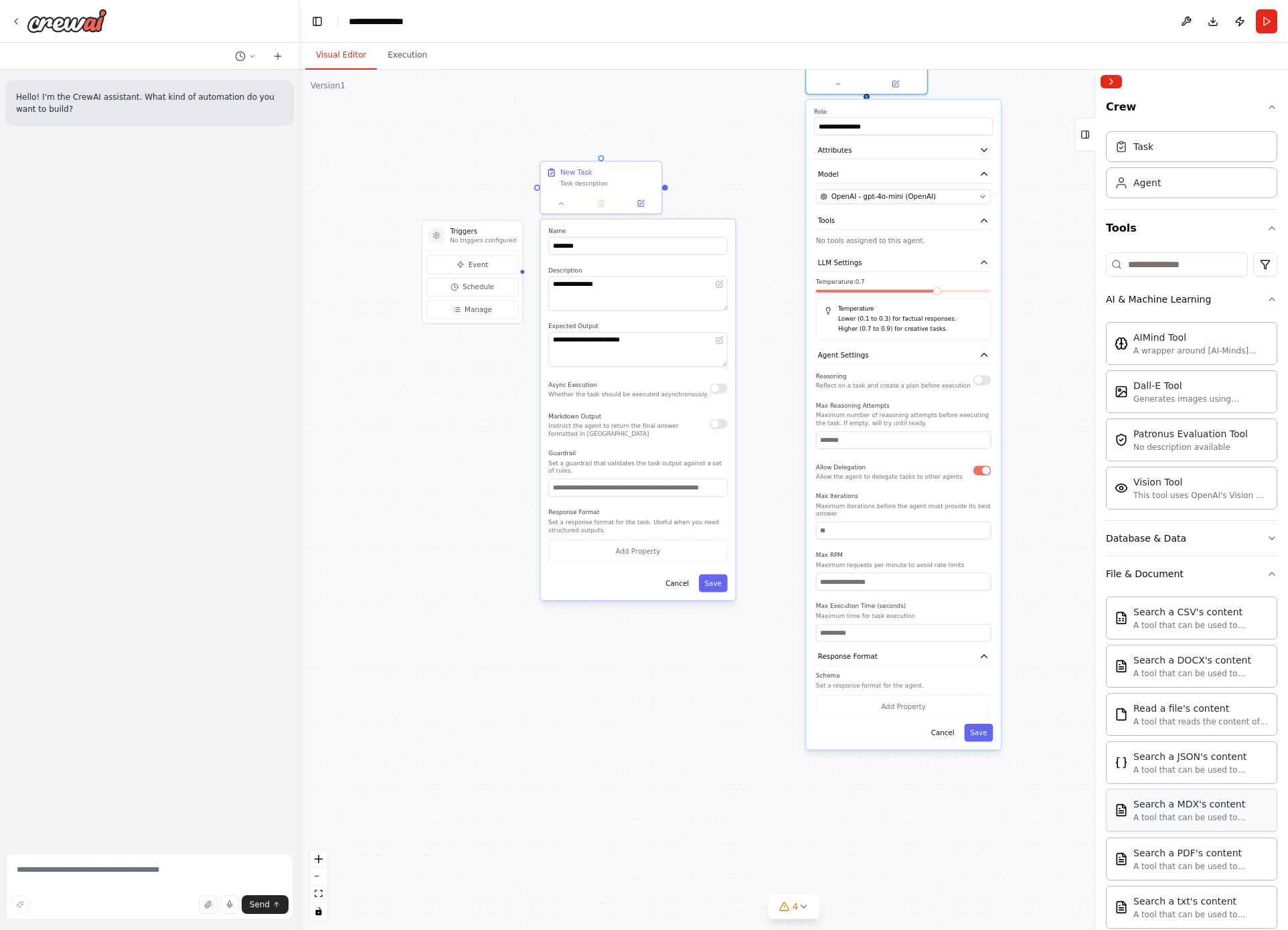
scroll to position [222, 0]
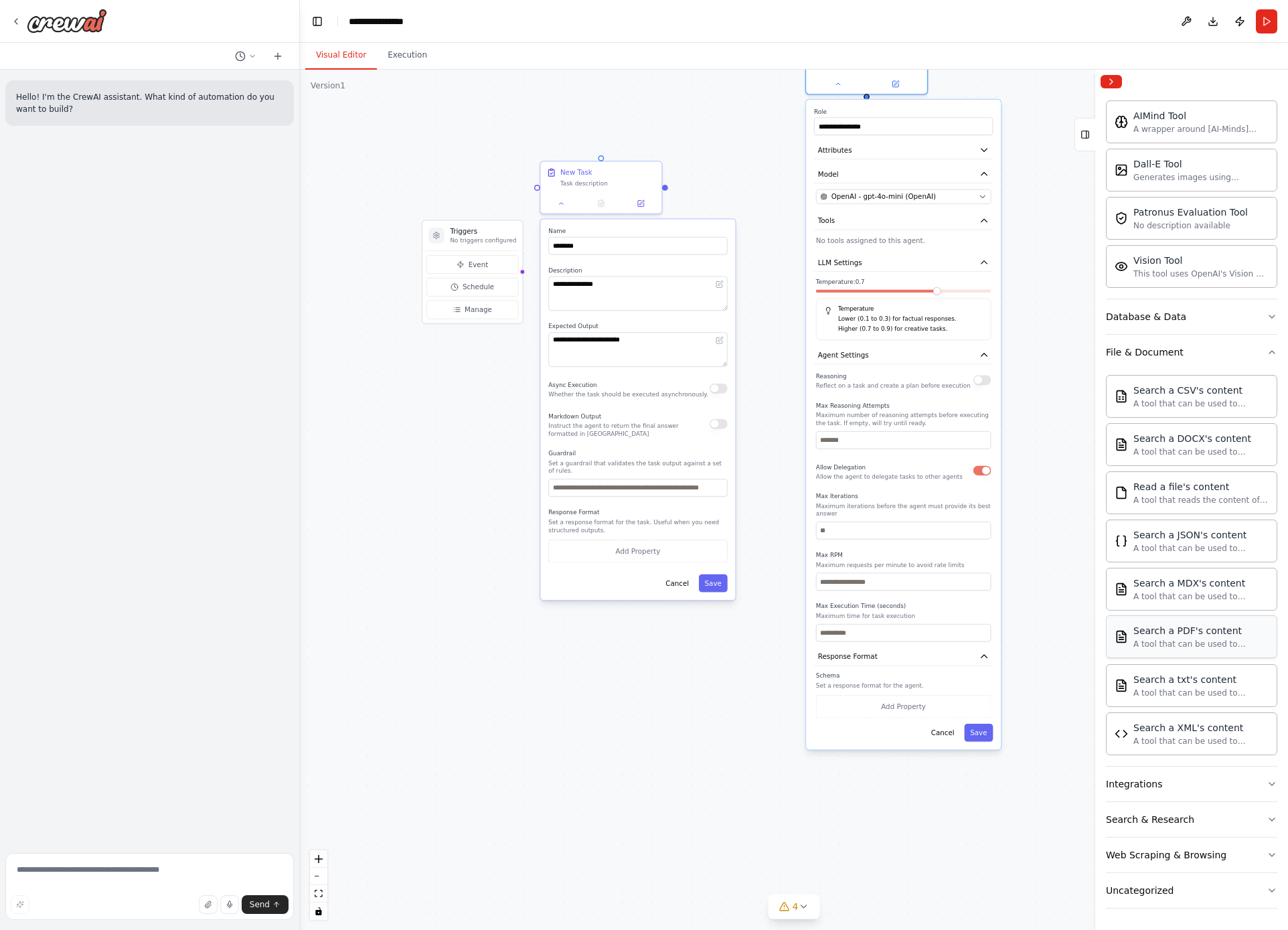
click at [1214, 641] on div "A tool that can be used to semantic search a query from a PDF's content." at bounding box center [1201, 644] width 135 height 10
click at [1206, 777] on button "Integrations" at bounding box center [1192, 784] width 171 height 35
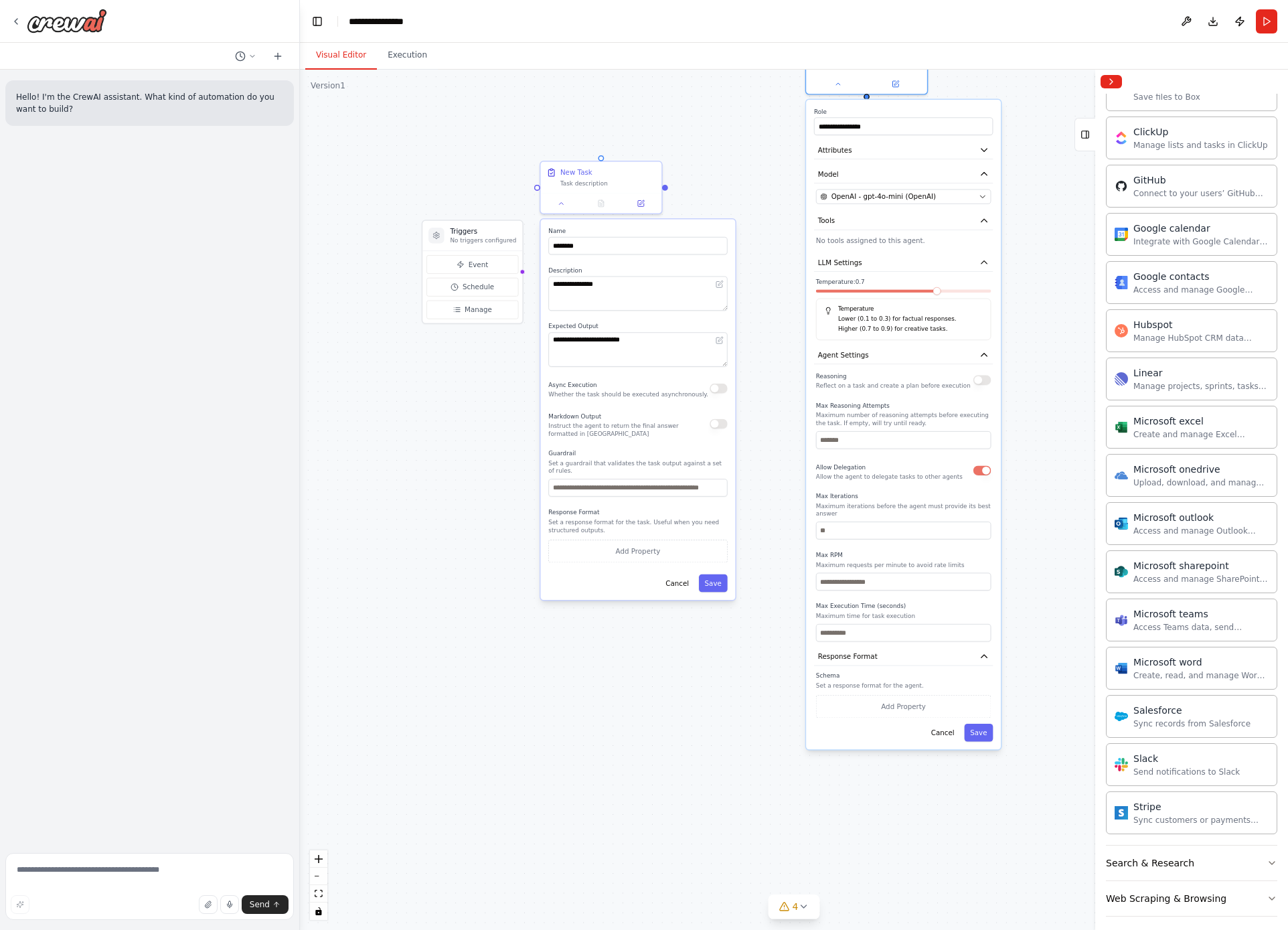
scroll to position [1052, 0]
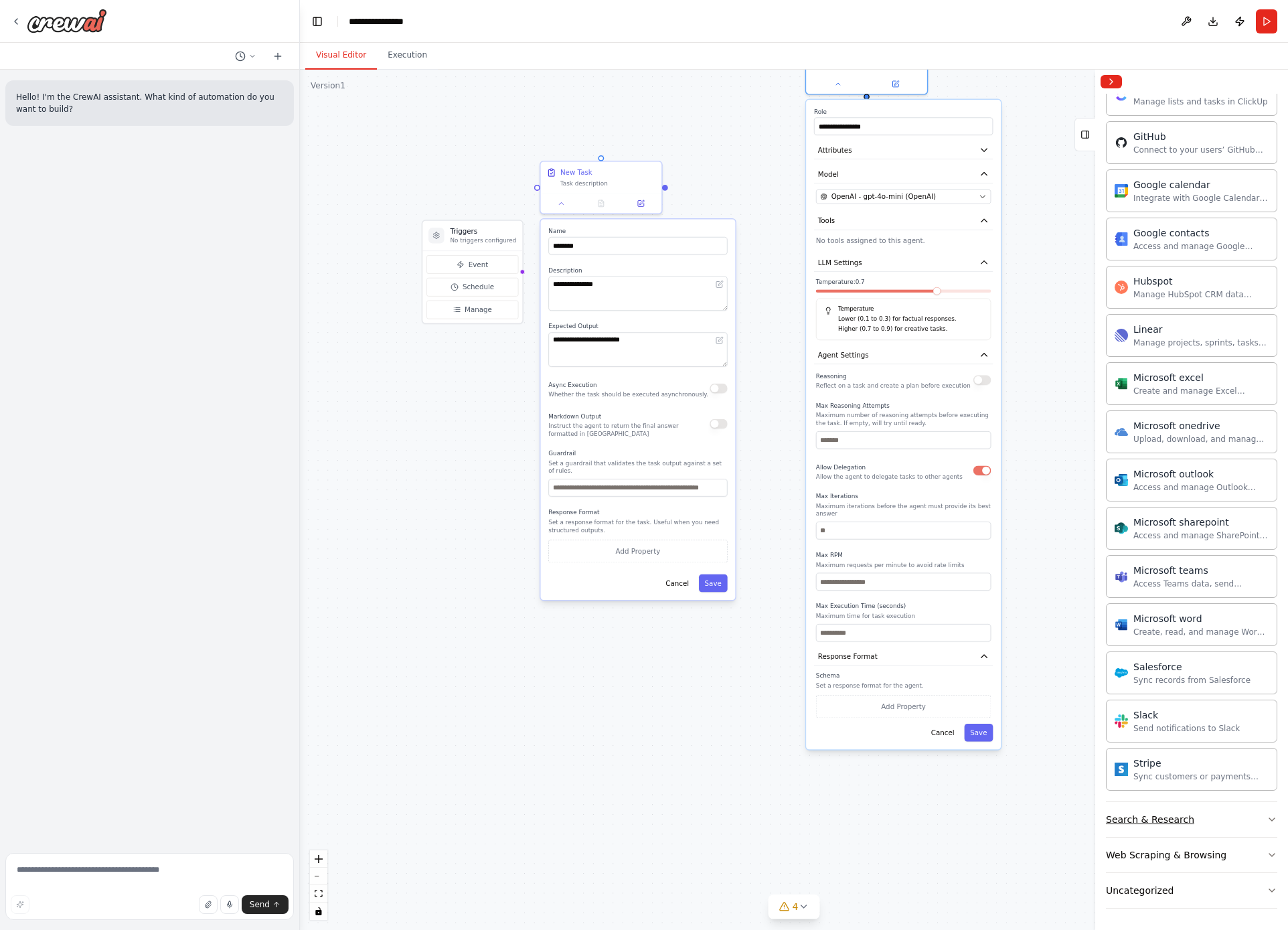
click at [1206, 820] on button "Search & Research" at bounding box center [1192, 819] width 171 height 35
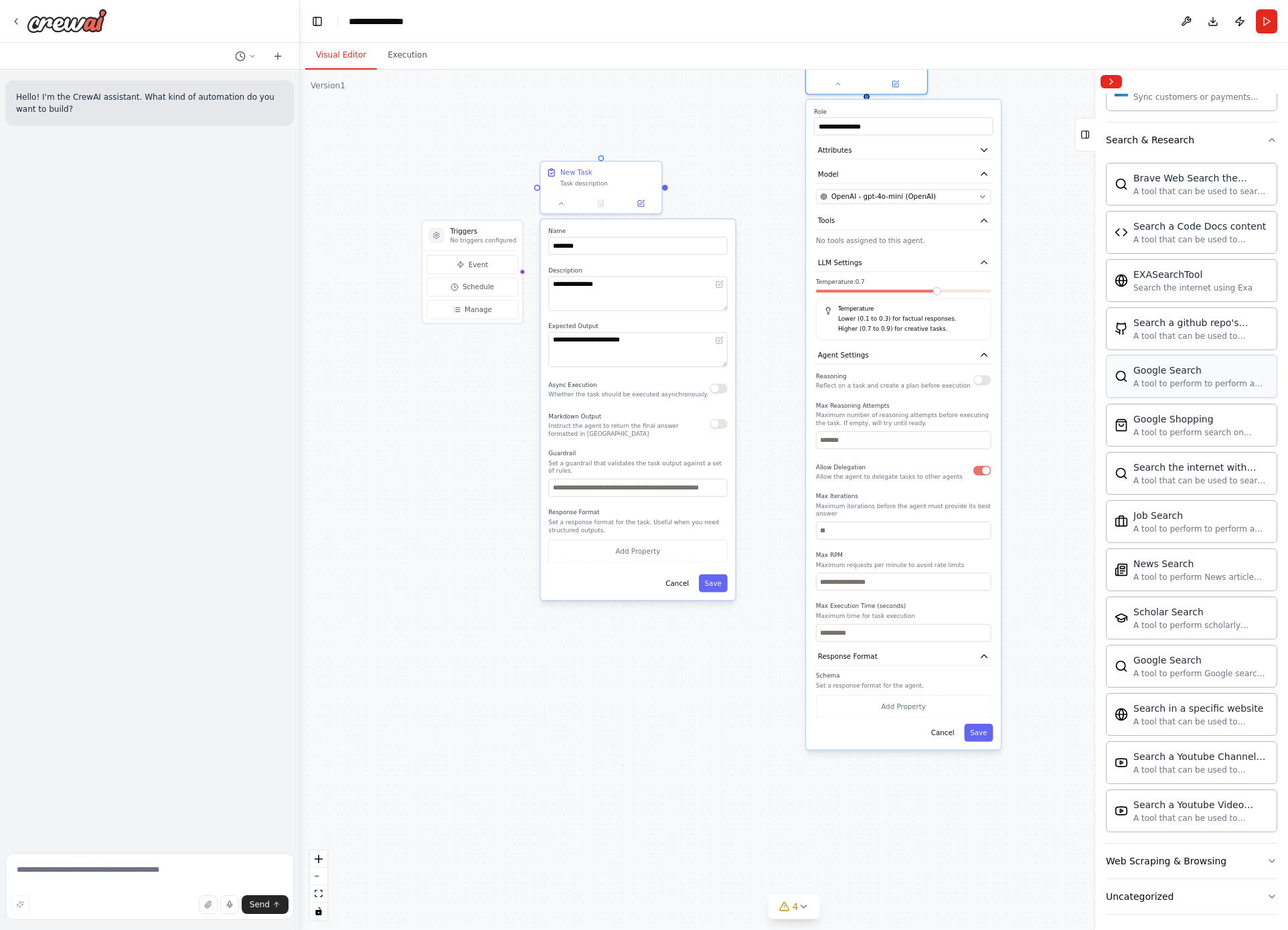
scroll to position [1737, 0]
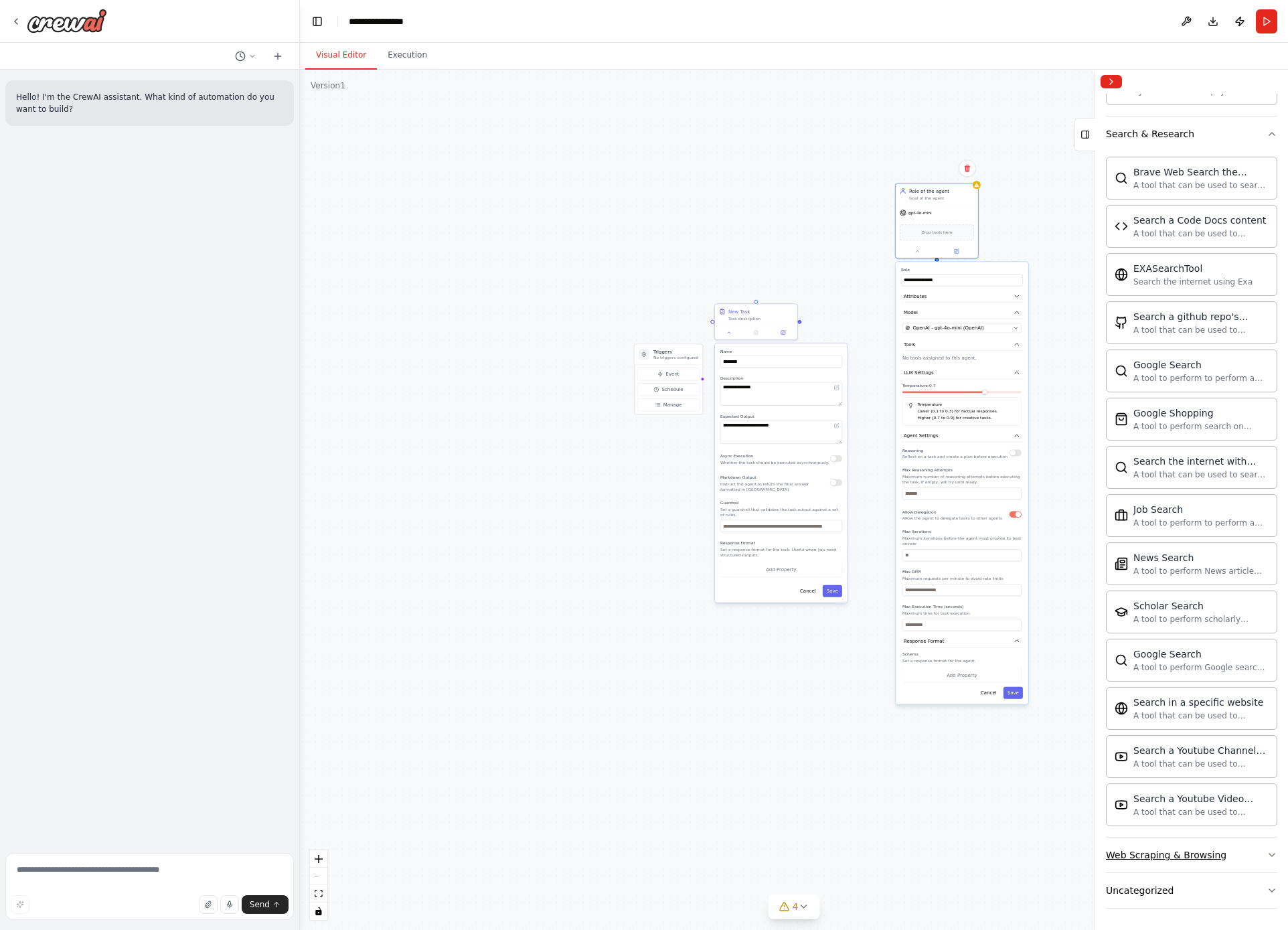
click at [1245, 848] on button "Web Scraping & Browsing" at bounding box center [1192, 855] width 171 height 35
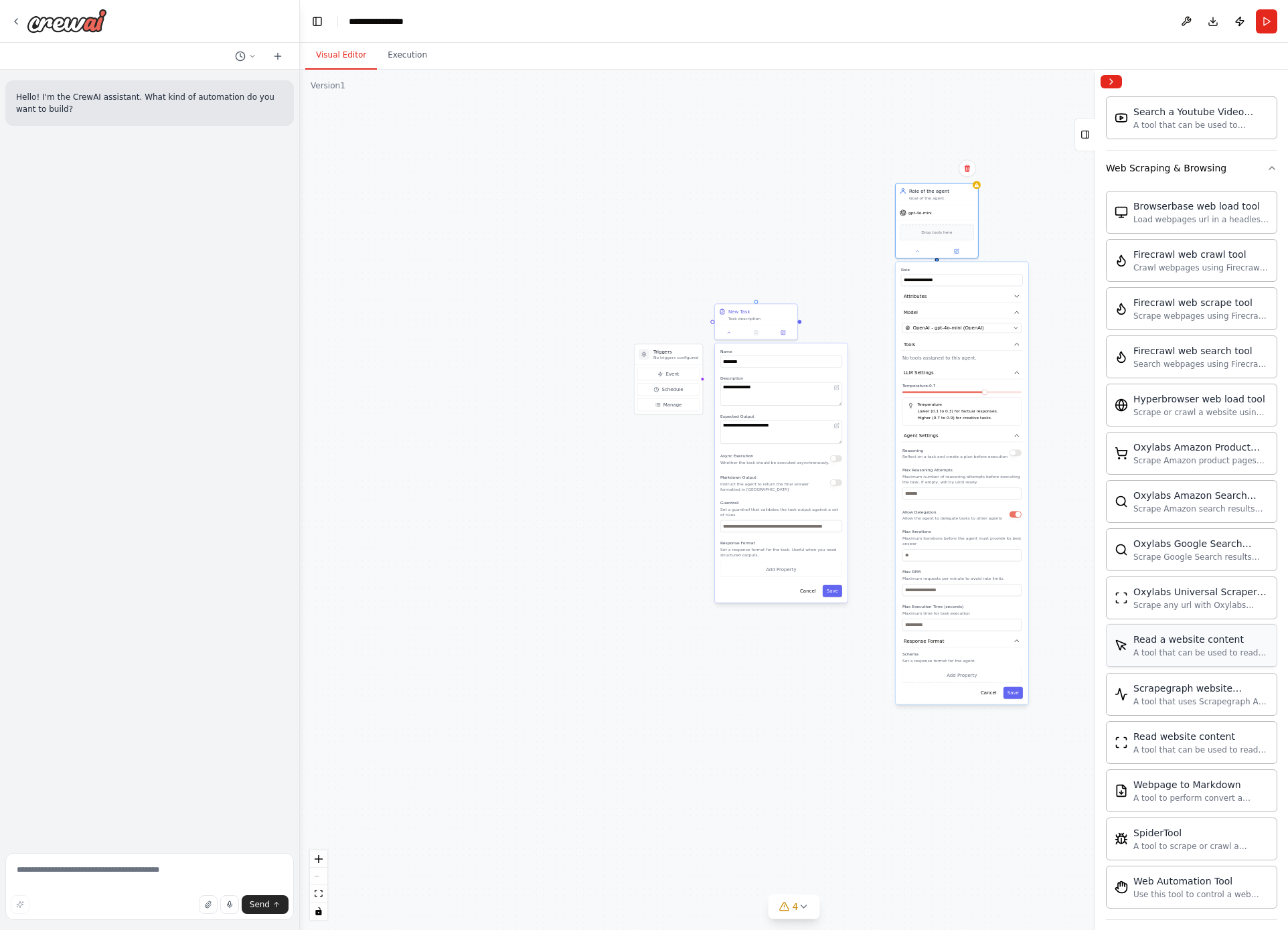
scroll to position [2147, 0]
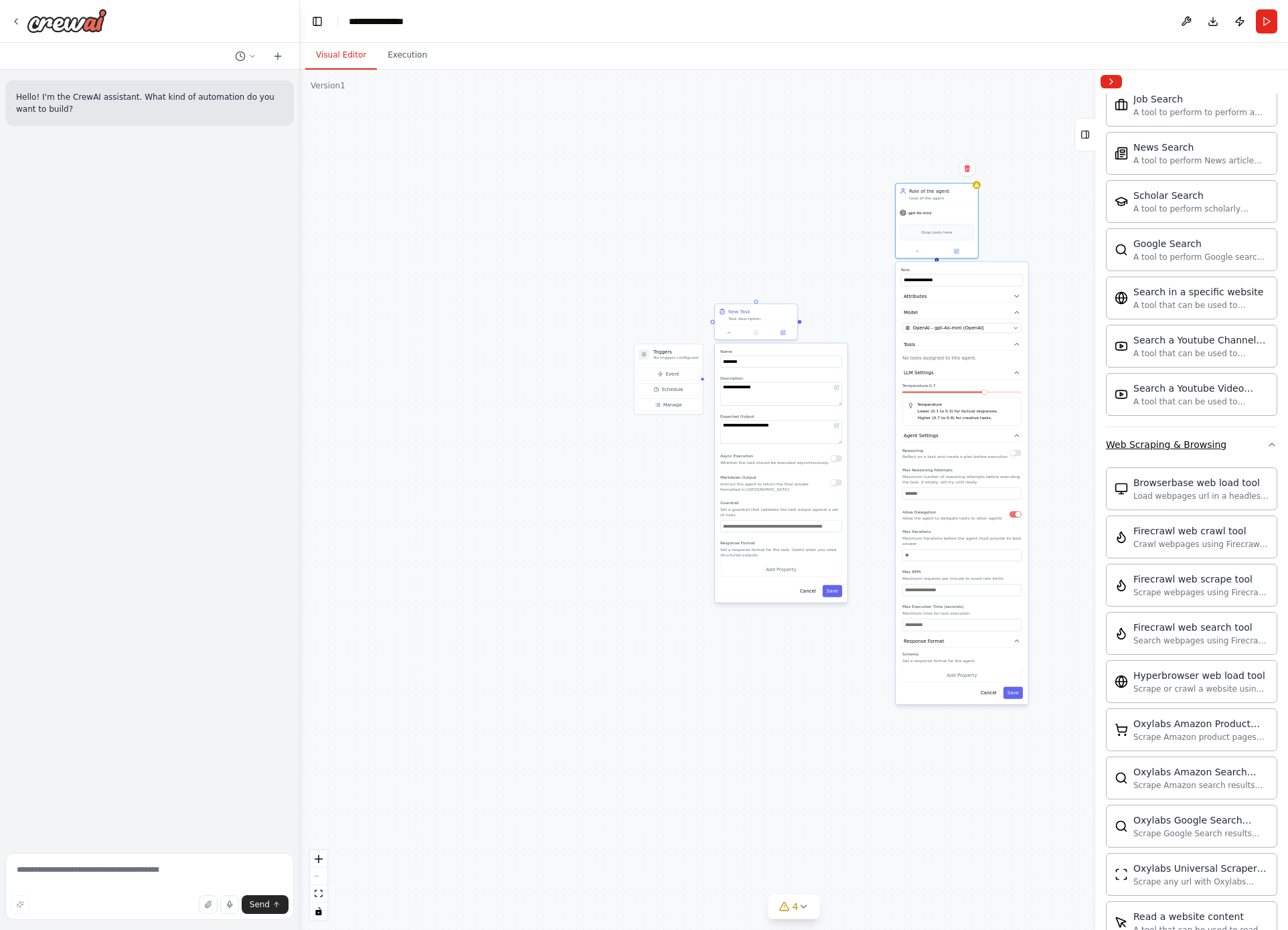
click at [1252, 446] on button "Web Scraping & Browsing" at bounding box center [1192, 444] width 171 height 35
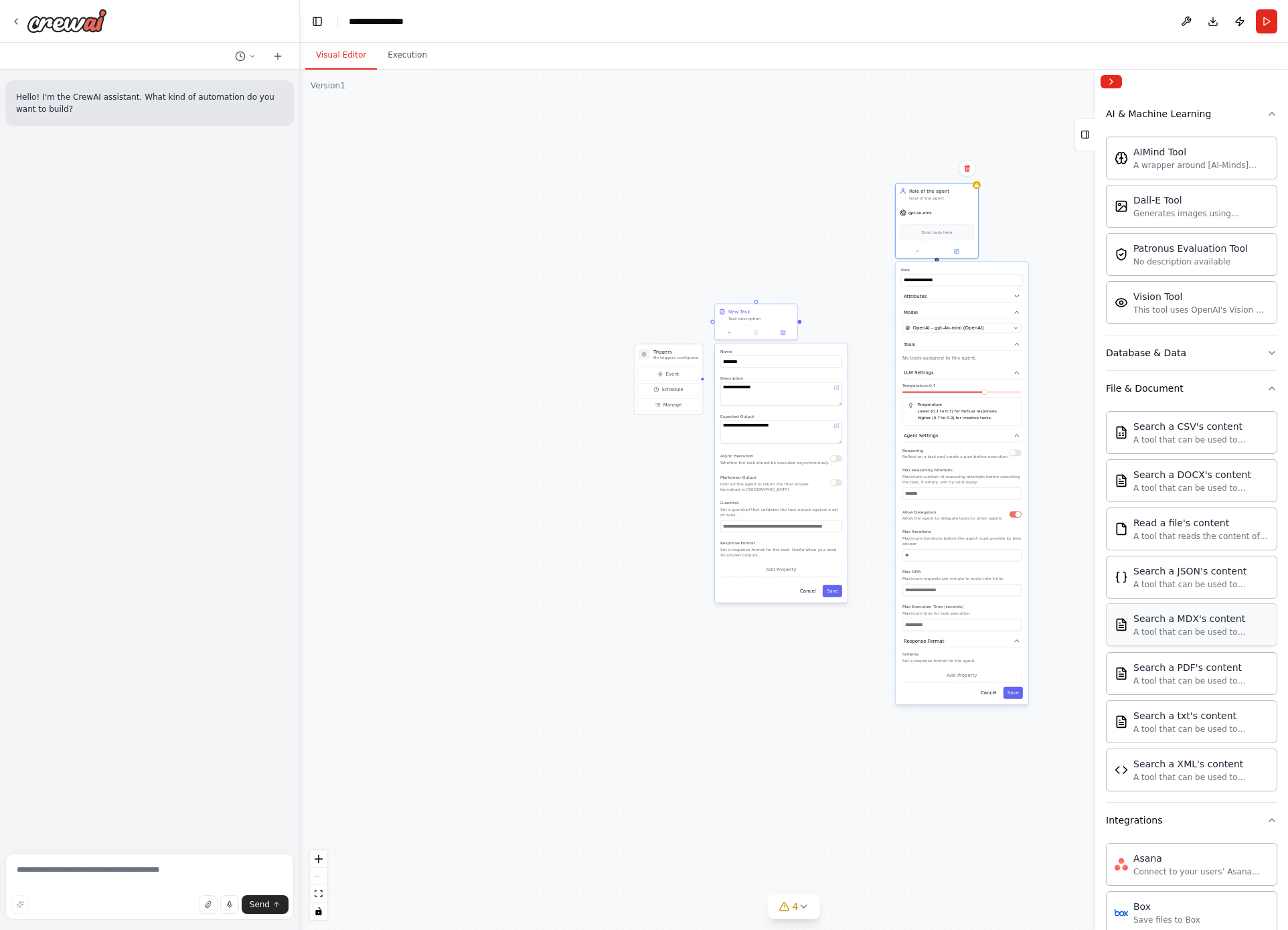
scroll to position [0, 0]
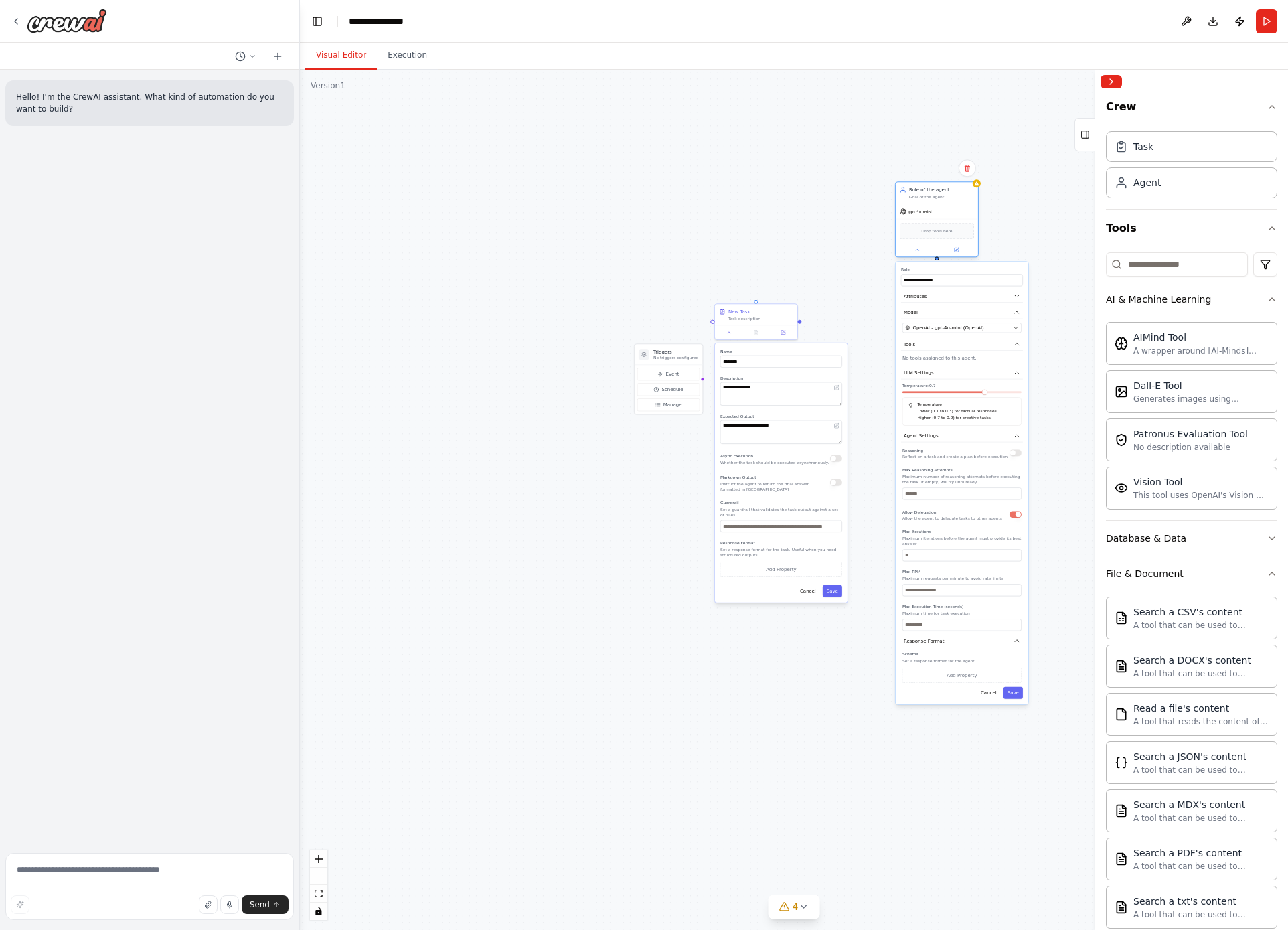
click at [930, 227] on div "Drop tools here" at bounding box center [937, 230] width 74 height 16
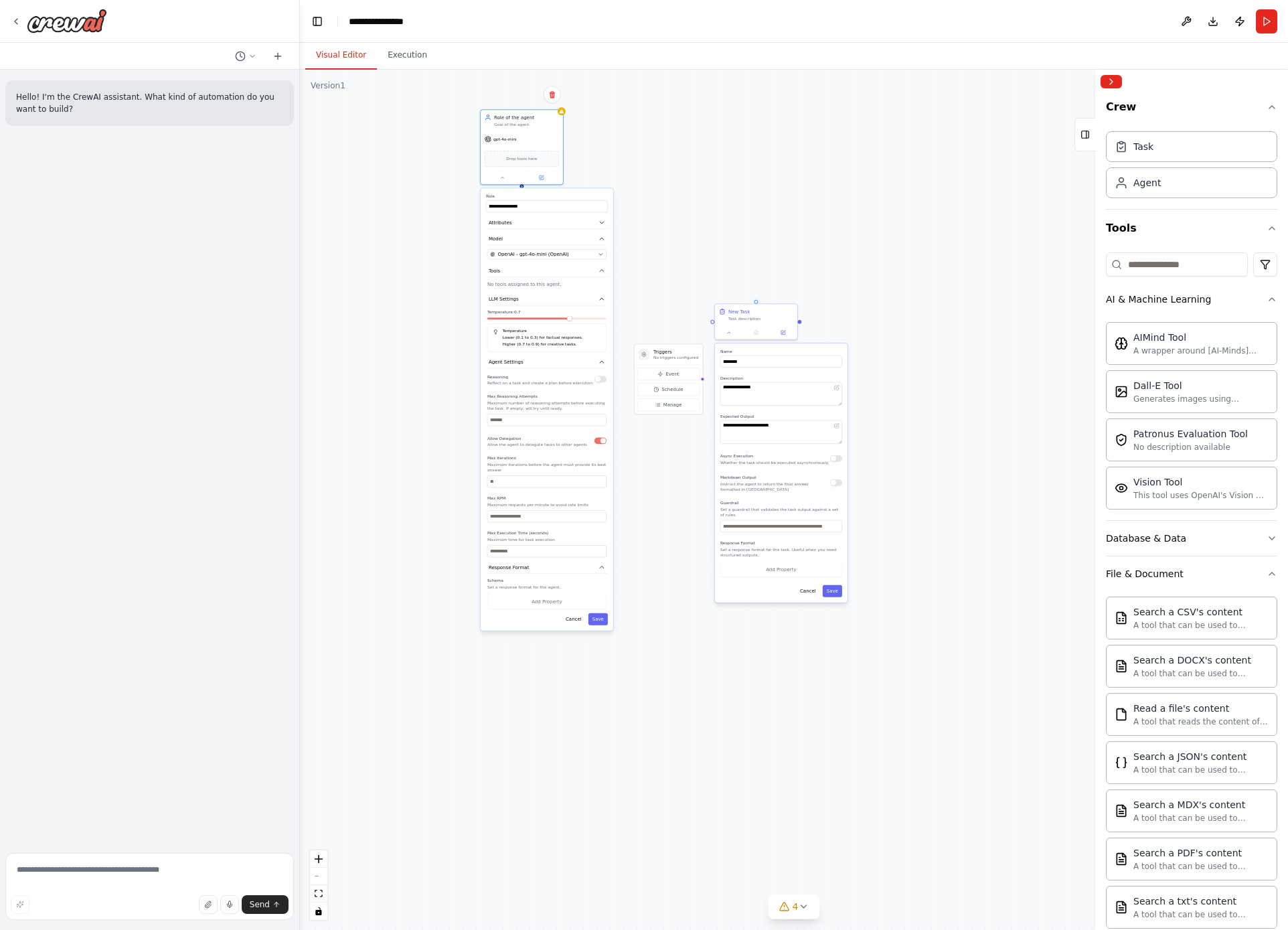
drag, startPoint x: 998, startPoint y: 267, endPoint x: 585, endPoint y: 191, distance: 419.9
click at [585, 191] on div "**********" at bounding box center [546, 409] width 132 height 442
drag, startPoint x: 785, startPoint y: 354, endPoint x: 899, endPoint y: 253, distance: 152.3
click at [899, 255] on div "Name ********" at bounding box center [895, 264] width 122 height 19
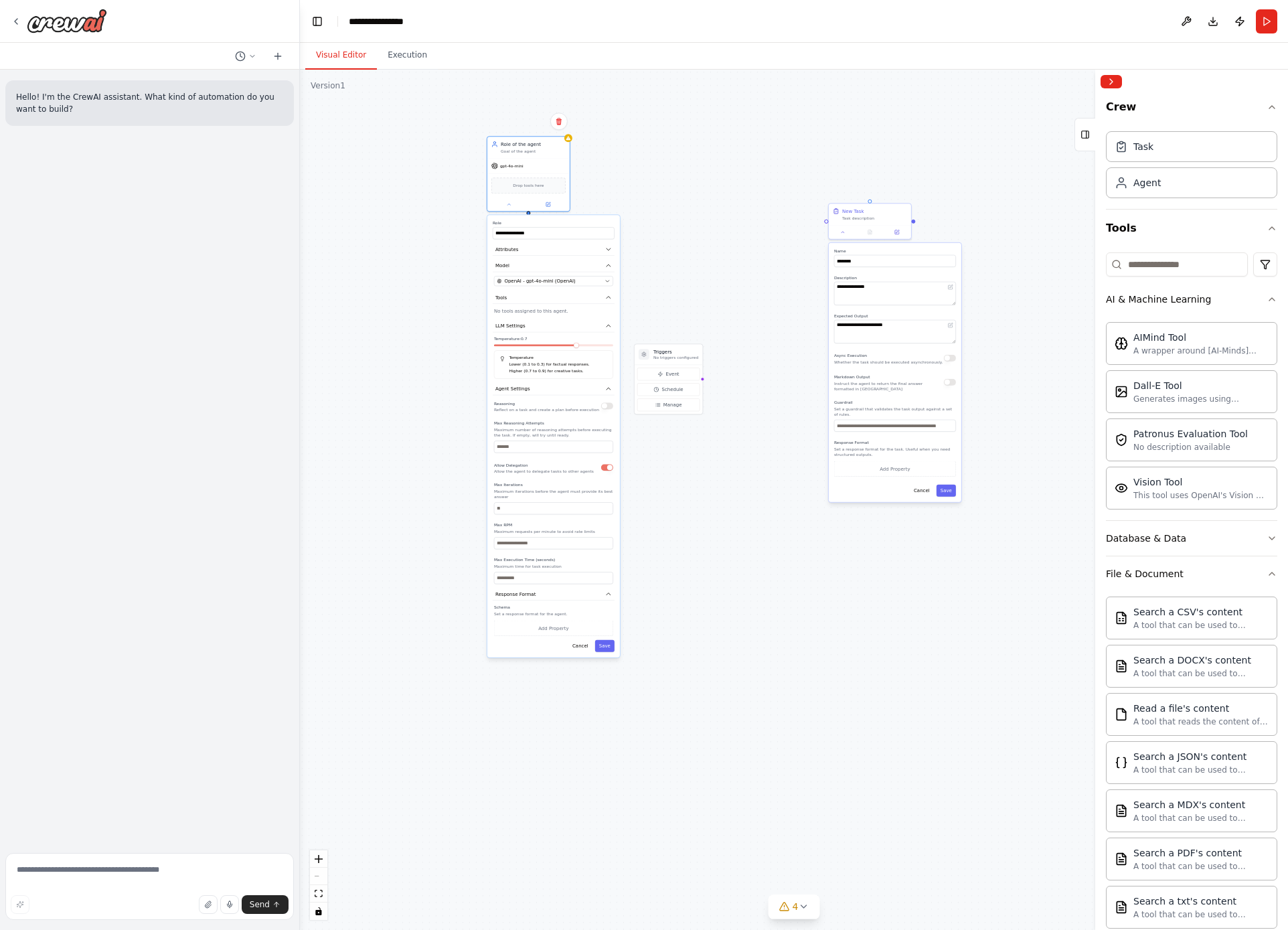
drag, startPoint x: 582, startPoint y: 194, endPoint x: 616, endPoint y: 250, distance: 65.5
click at [590, 223] on label "Role" at bounding box center [554, 223] width 122 height 6
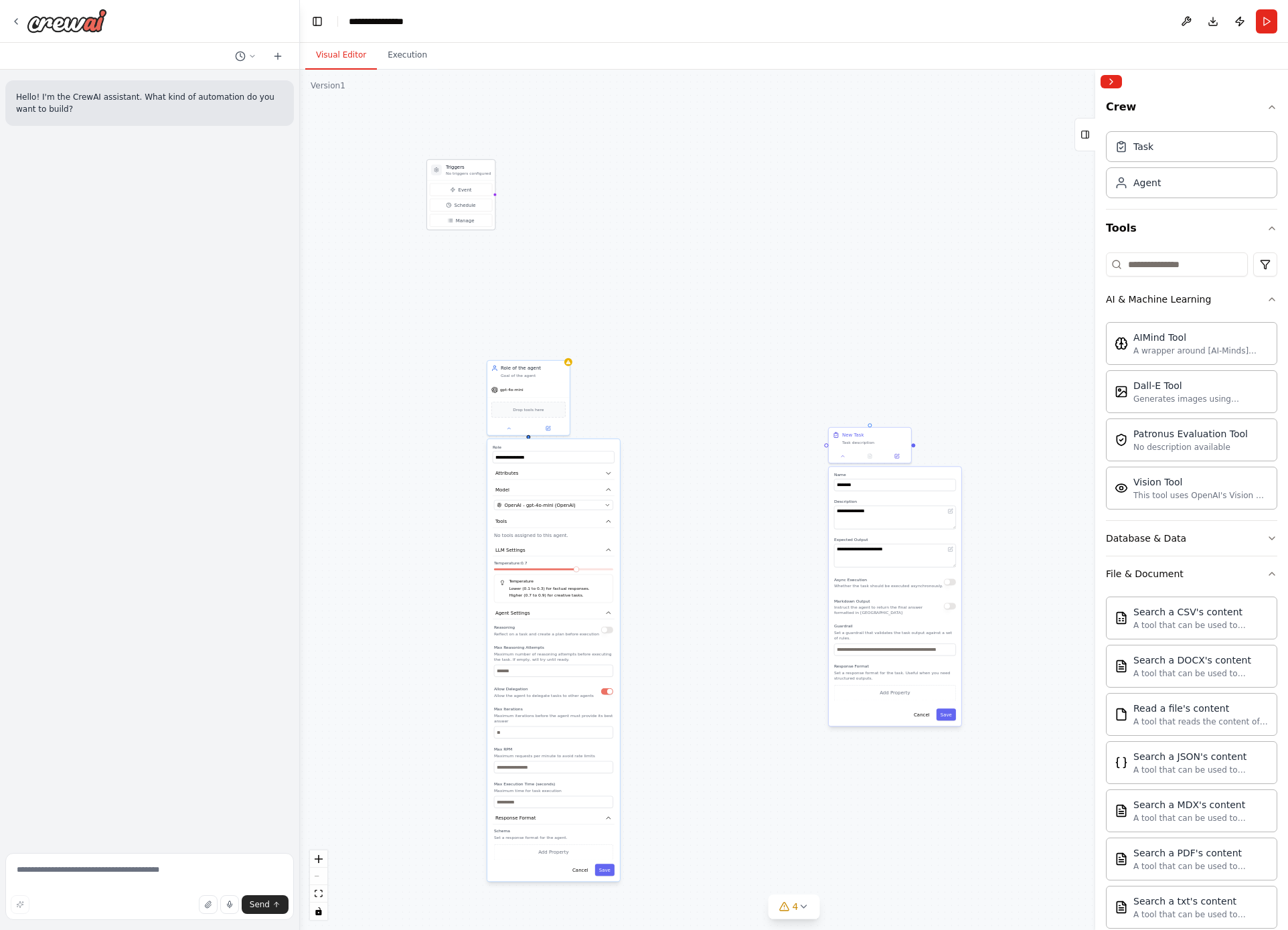
drag, startPoint x: 666, startPoint y: 358, endPoint x: 443, endPoint y: 175, distance: 288.5
click at [446, 175] on div "Triggers No triggers configured" at bounding box center [468, 169] width 45 height 12
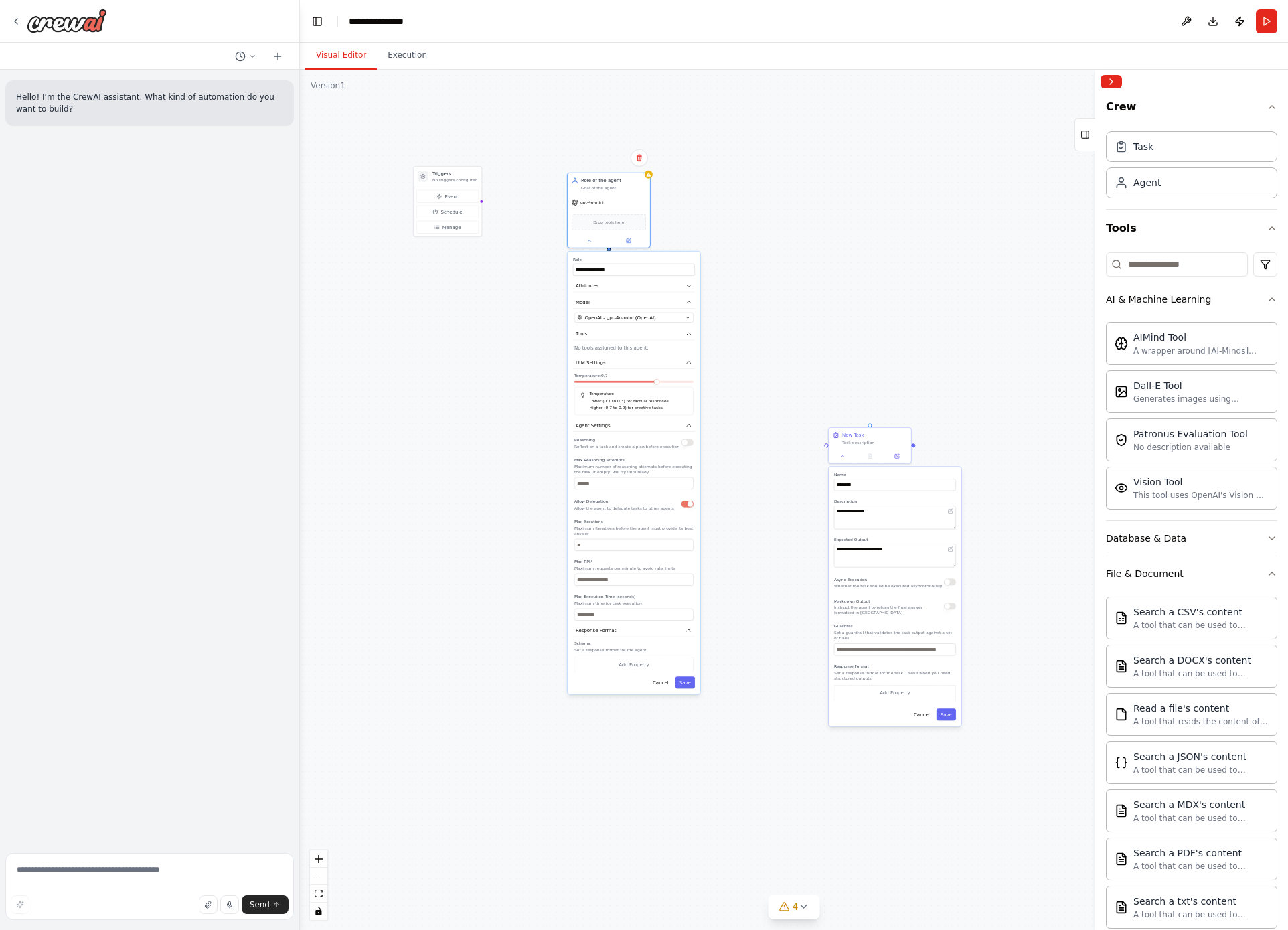
drag, startPoint x: 577, startPoint y: 445, endPoint x: 652, endPoint y: 243, distance: 215.5
click at [653, 251] on div "**********" at bounding box center [634, 473] width 134 height 444
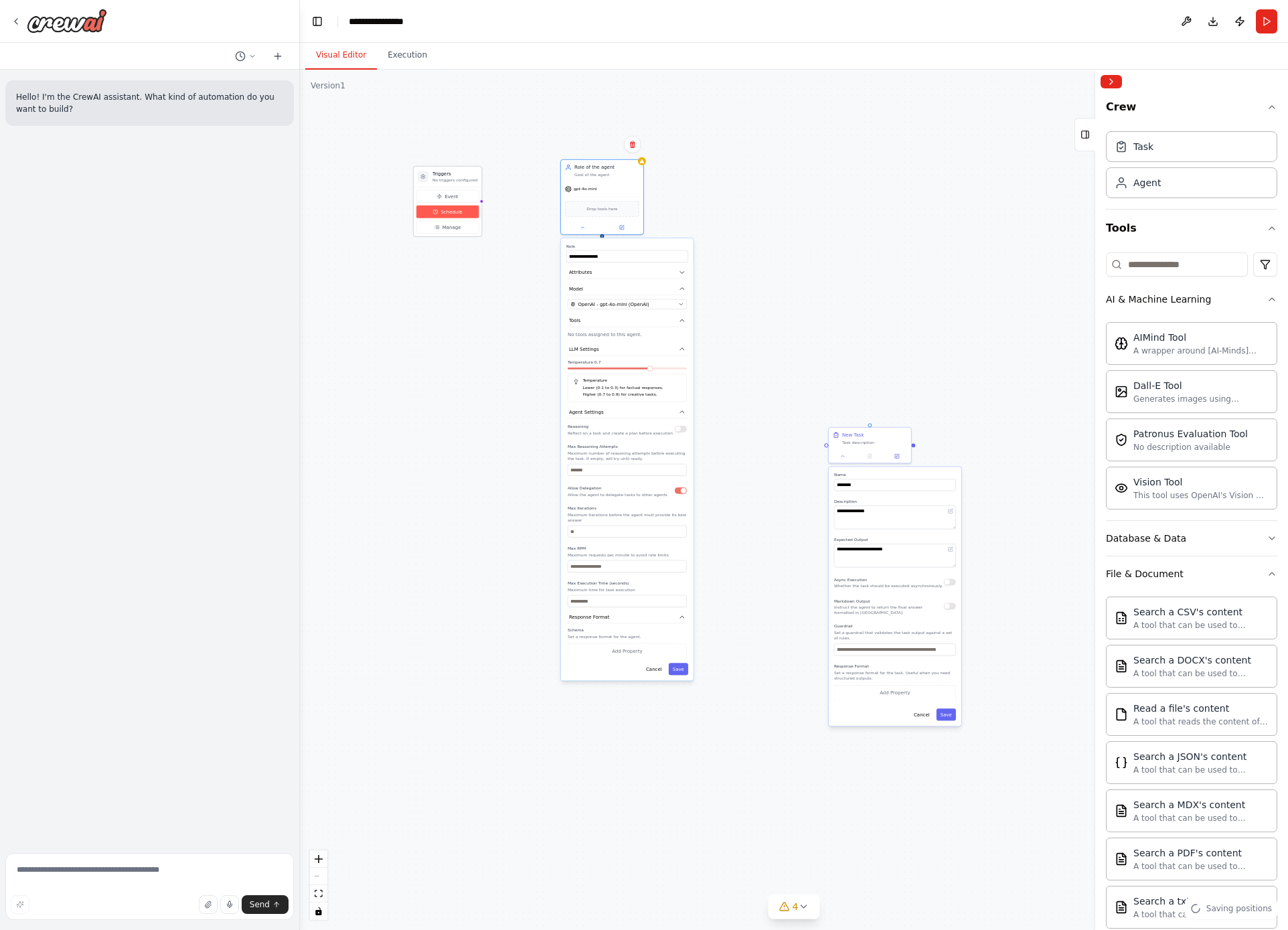
click at [456, 209] on span "Schedule" at bounding box center [451, 211] width 22 height 7
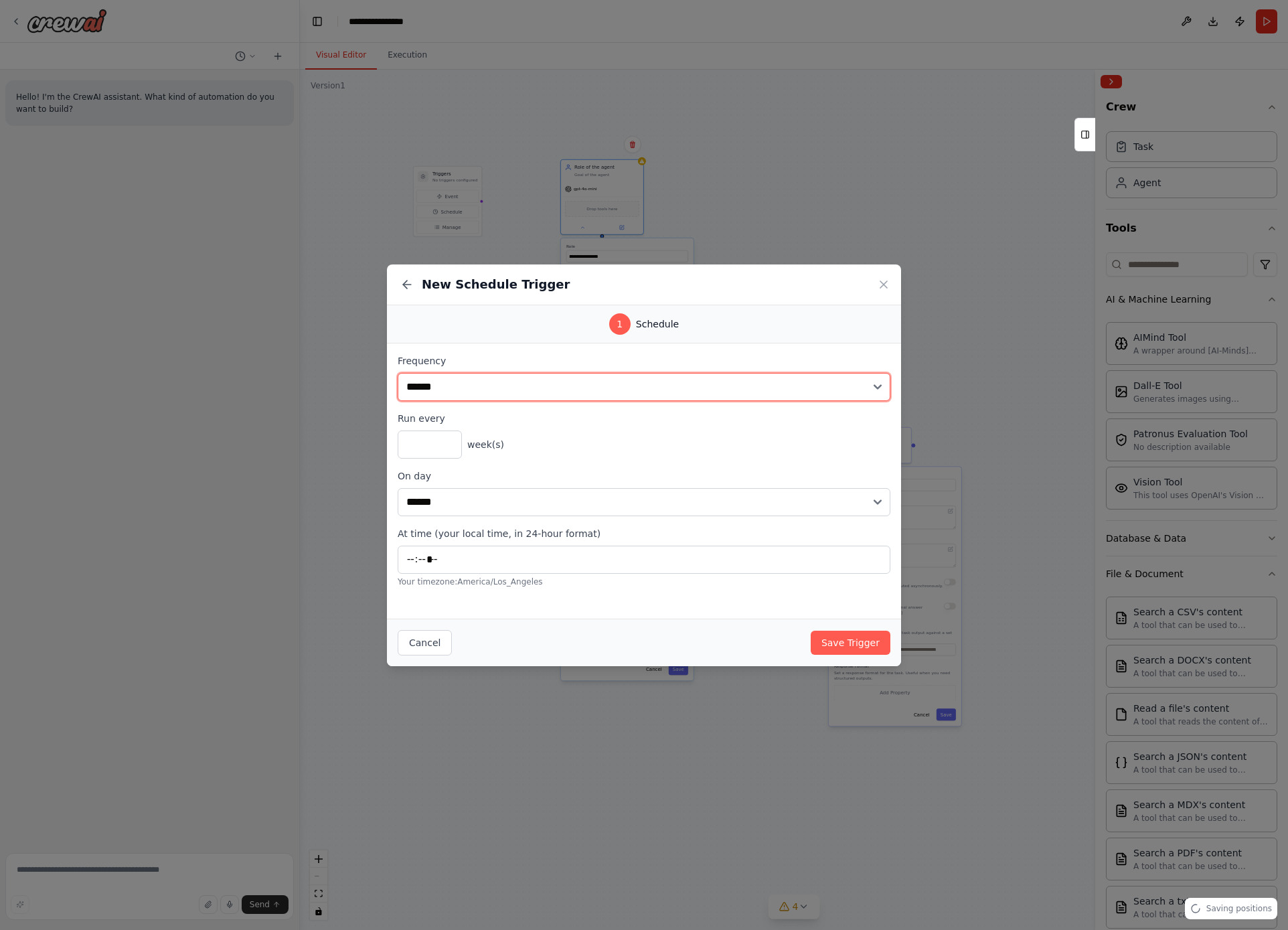
click at [862, 385] on select "**********" at bounding box center [644, 387] width 493 height 29
select select "*****"
click at [398, 373] on select "**********" at bounding box center [644, 387] width 493 height 29
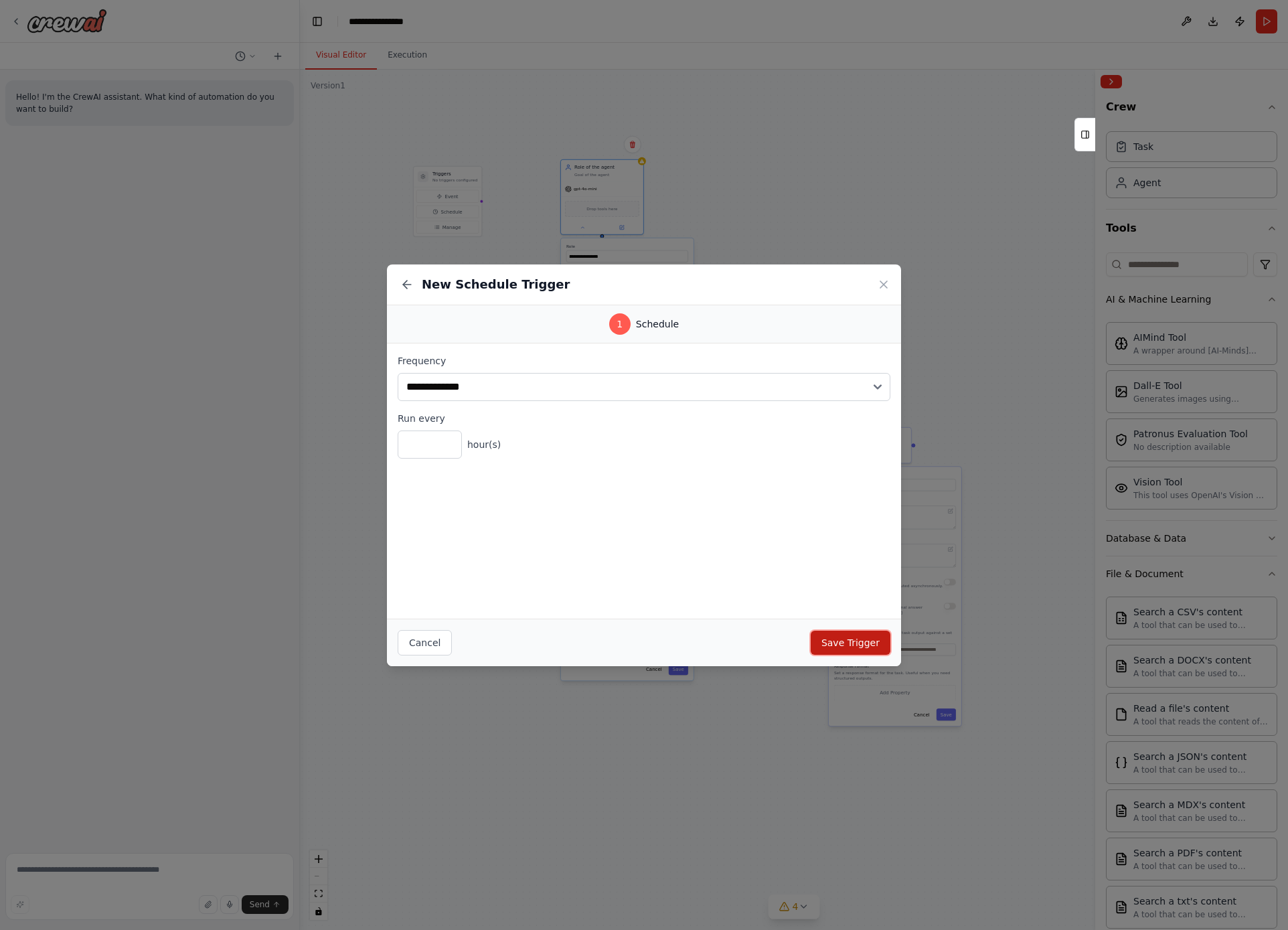
click at [846, 652] on button "Save Trigger" at bounding box center [850, 642] width 80 height 24
click at [847, 650] on button "Apply & Publish" at bounding box center [843, 642] width 94 height 24
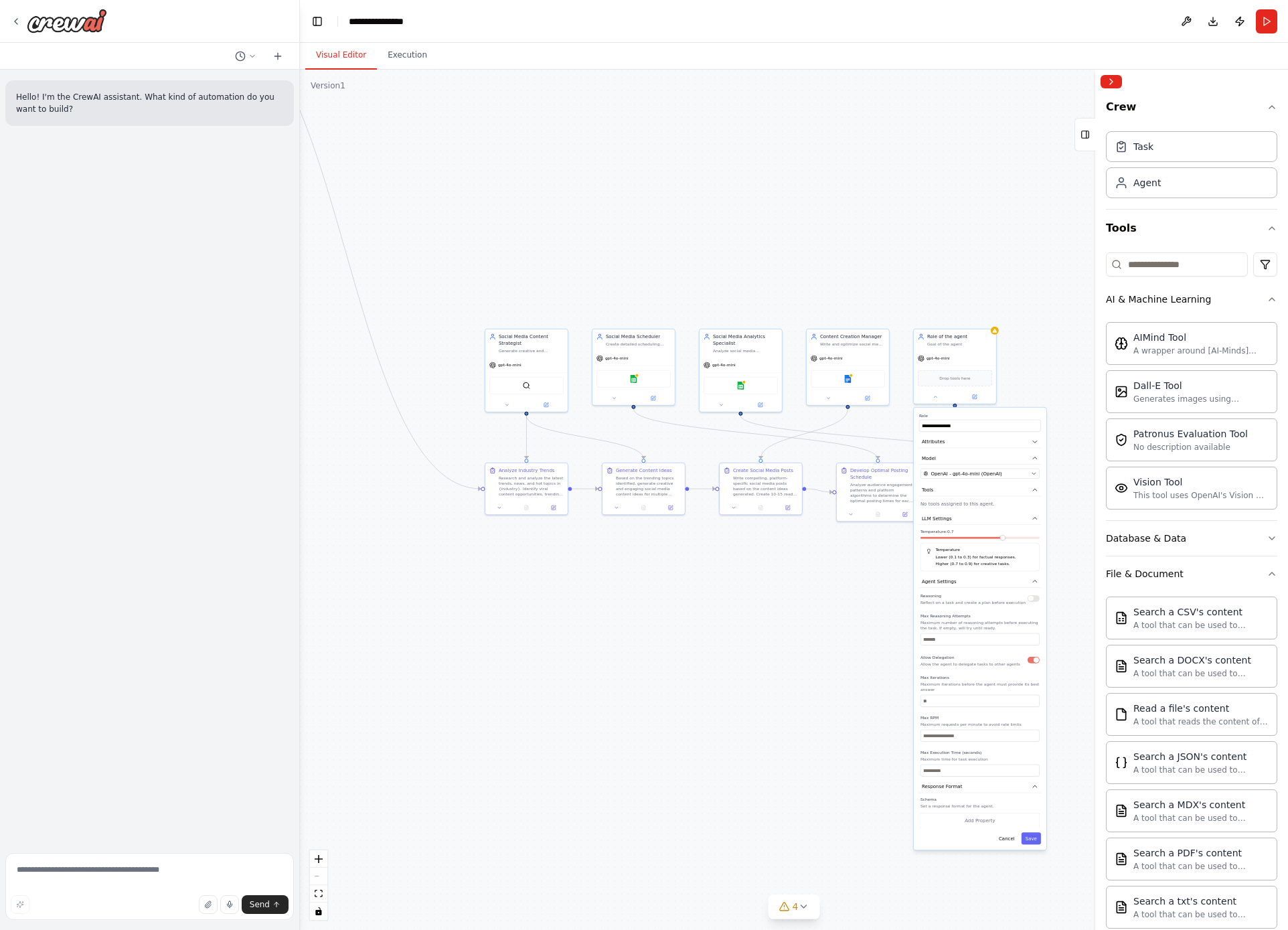
drag, startPoint x: 818, startPoint y: 382, endPoint x: 562, endPoint y: 191, distance: 319.4
click at [562, 191] on div ".deletable-edge-delete-btn { width: 20px; height: 20px; border: 0px solid #ffff…" at bounding box center [793, 499] width 988 height 861
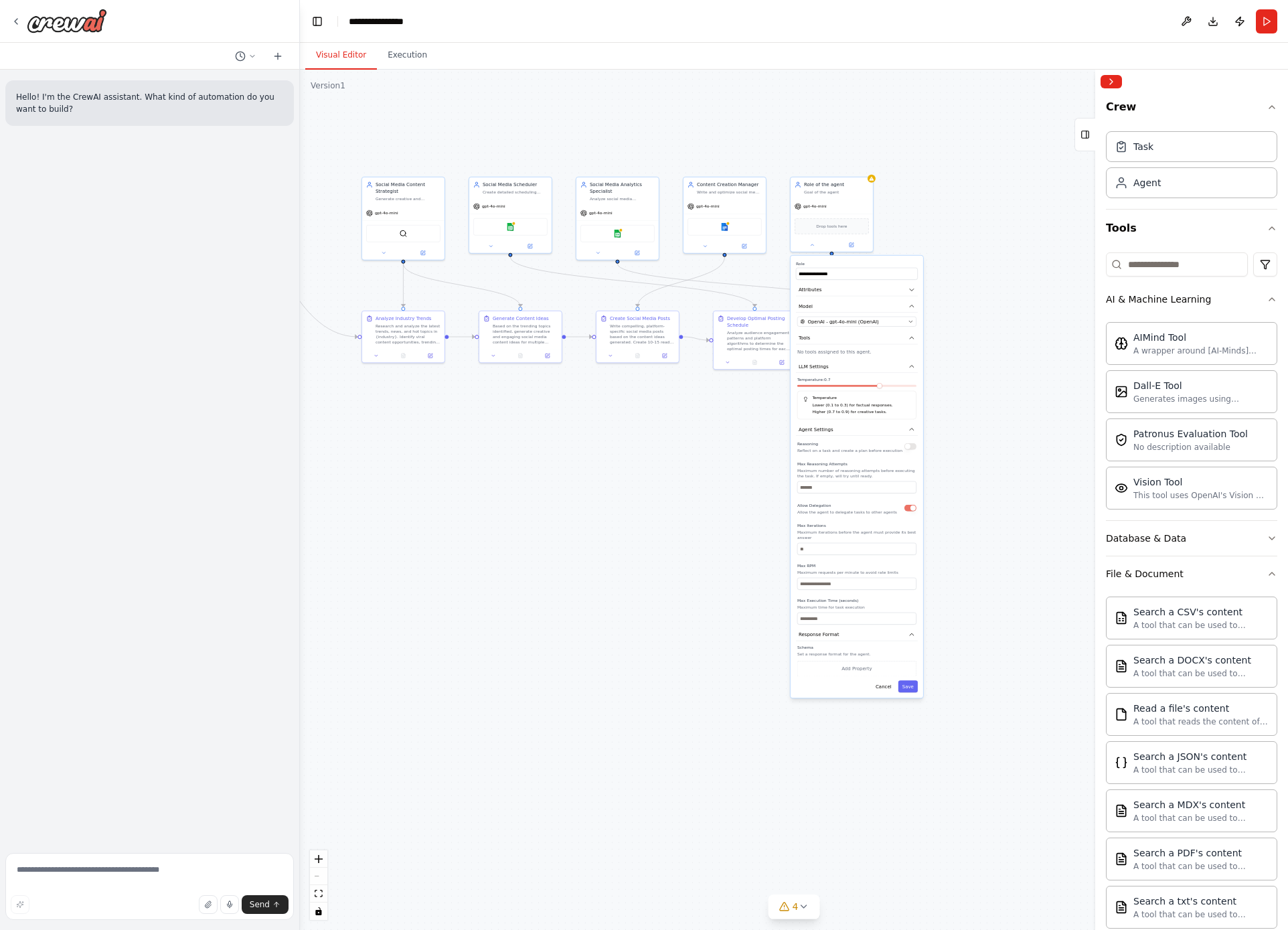
drag, startPoint x: 733, startPoint y: 242, endPoint x: 610, endPoint y: 94, distance: 192.4
click at [610, 94] on div ".deletable-edge-delete-btn { width: 20px; height: 20px; border: 0px solid #ffff…" at bounding box center [793, 499] width 988 height 861
click at [1005, 455] on div ".deletable-edge-delete-btn { width: 20px; height: 20px; border: 0px solid #ffff…" at bounding box center [793, 499] width 988 height 861
click at [320, 861] on icon "zoom in" at bounding box center [319, 859] width 8 height 8
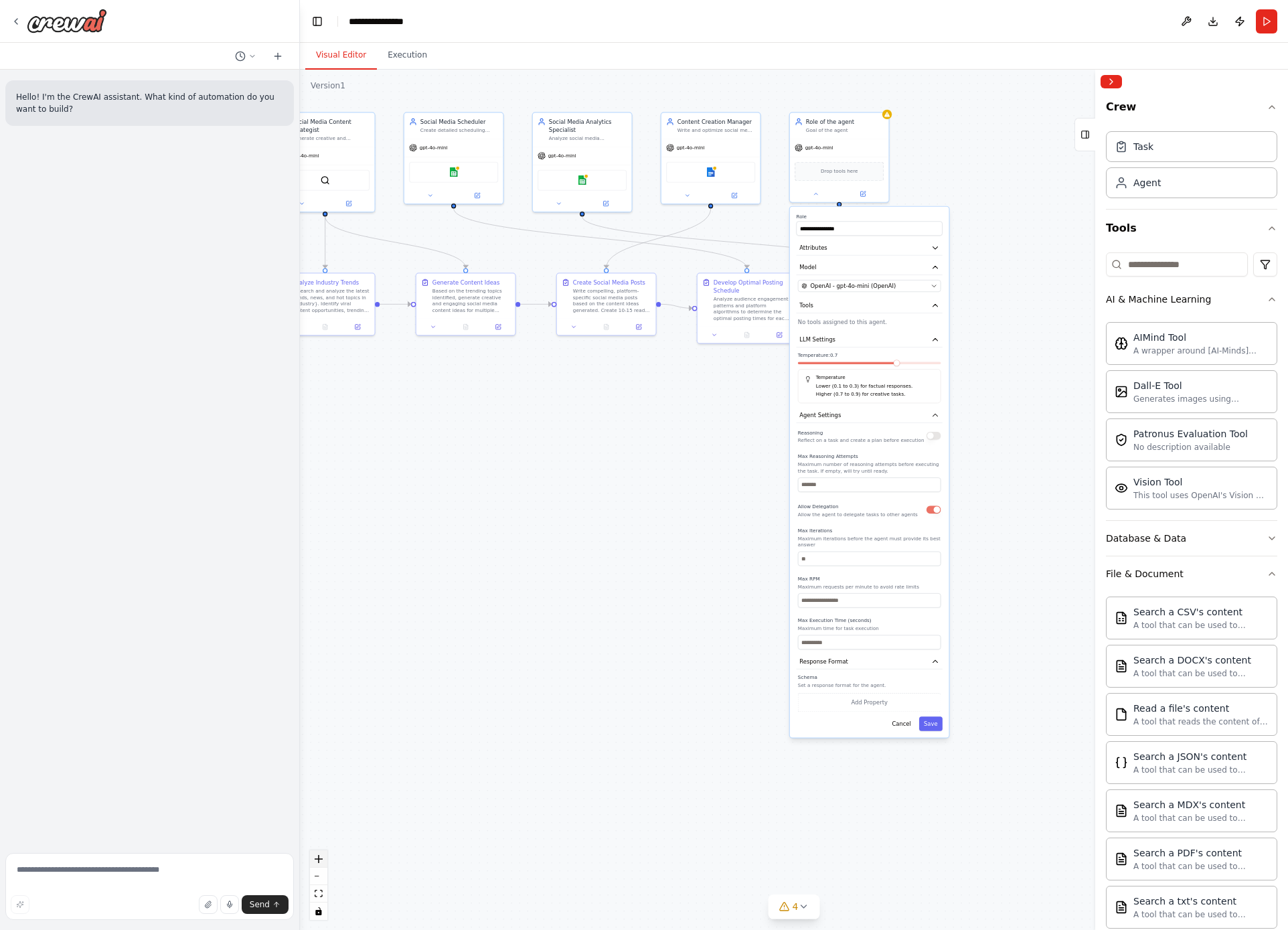
click at [321, 861] on icon "zoom in" at bounding box center [319, 859] width 8 height 8
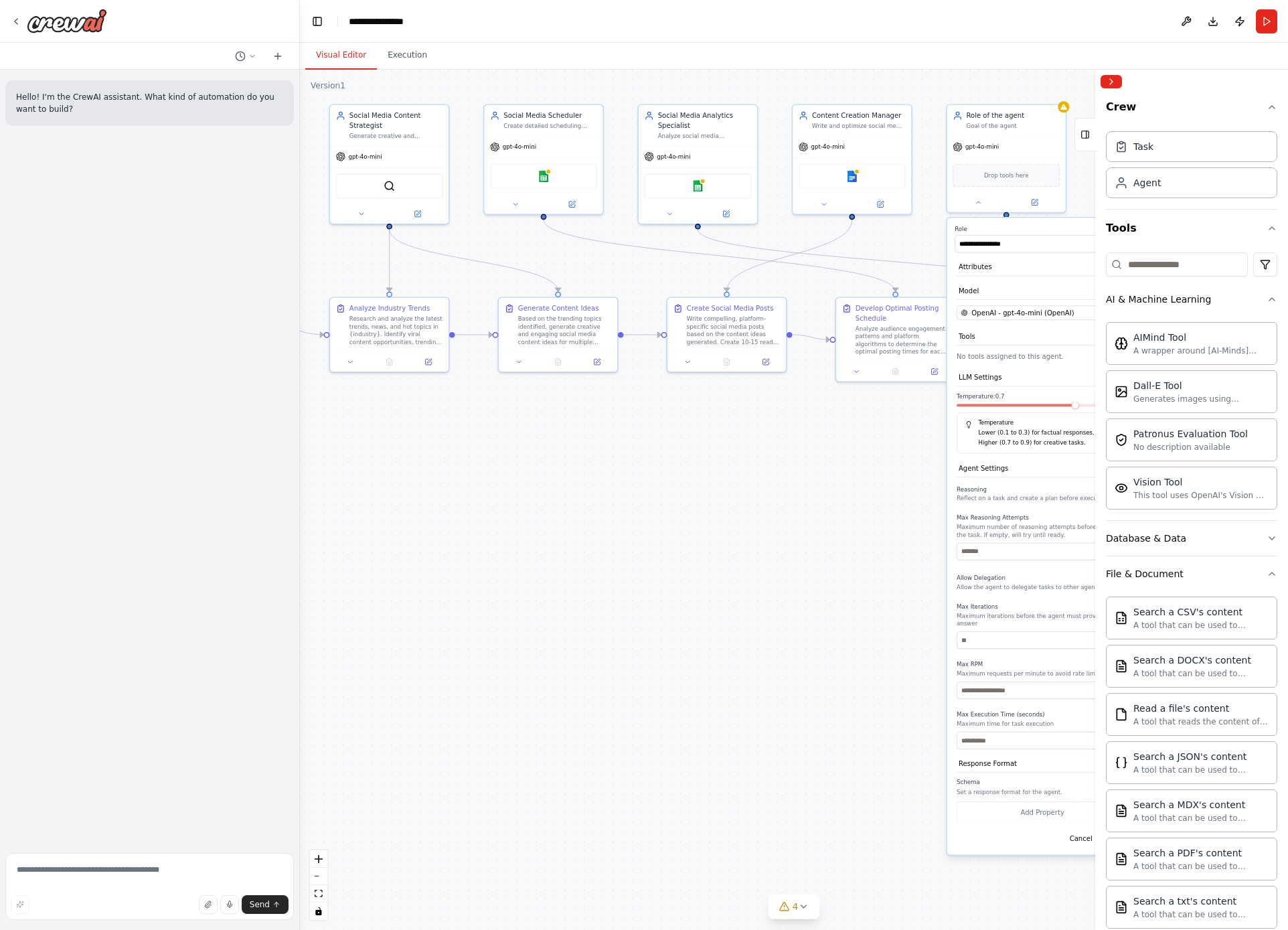
drag, startPoint x: 478, startPoint y: 589, endPoint x: 636, endPoint y: 658, distance: 172.4
click at [636, 658] on div ".deletable-edge-delete-btn { width: 20px; height: 20px; border: 0px solid #ffff…" at bounding box center [793, 499] width 988 height 861
click at [1034, 127] on div "Role of the agent Goal of the agent" at bounding box center [1006, 118] width 119 height 30
click at [1039, 87] on div ".deletable-edge-delete-btn { width: 20px; height: 20px; border: 0px solid #ffff…" at bounding box center [793, 499] width 988 height 861
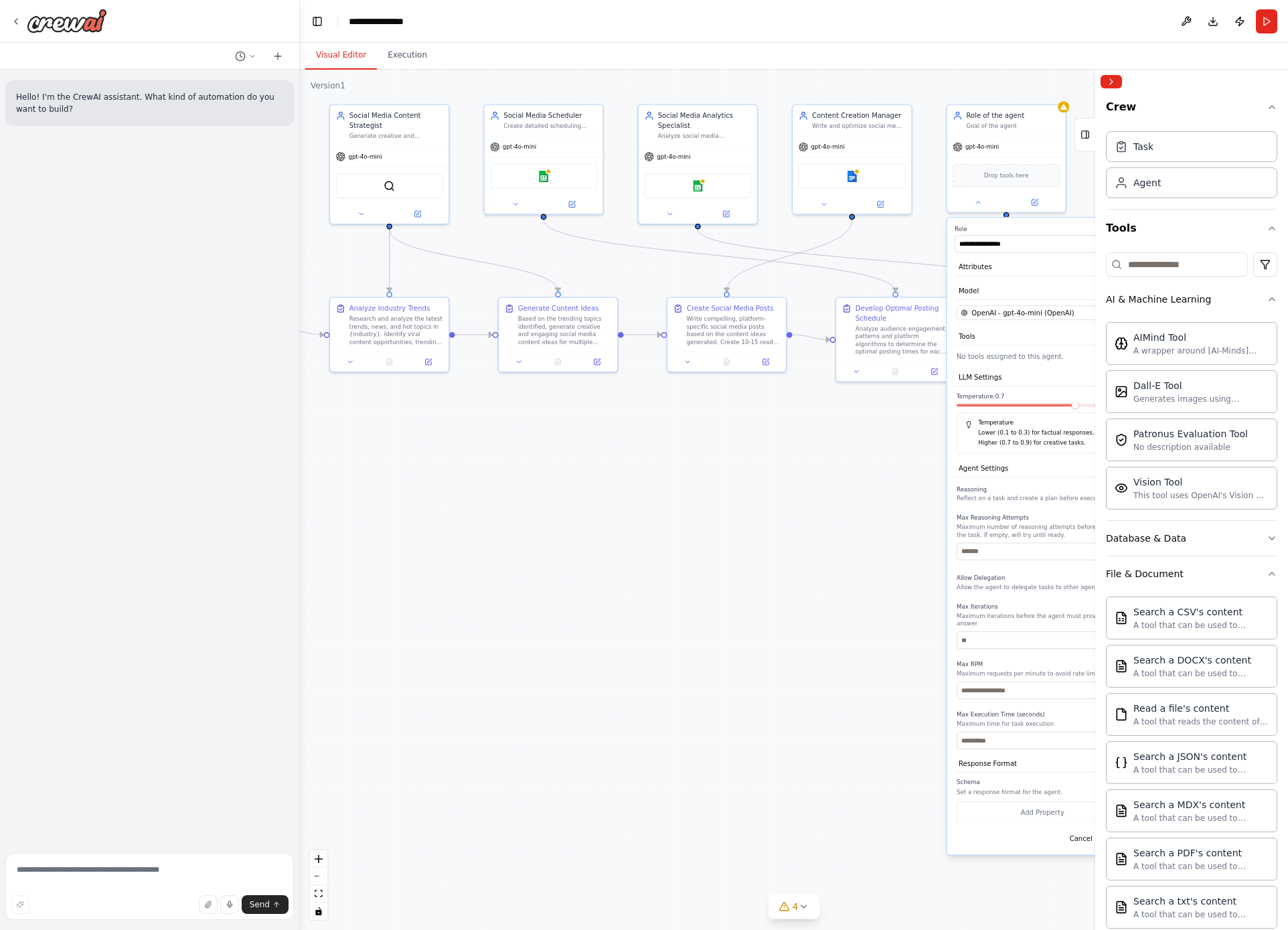
click at [901, 463] on div ".deletable-edge-delete-btn { width: 20px; height: 20px; border: 0px solid #ffff…" at bounding box center [793, 499] width 988 height 861
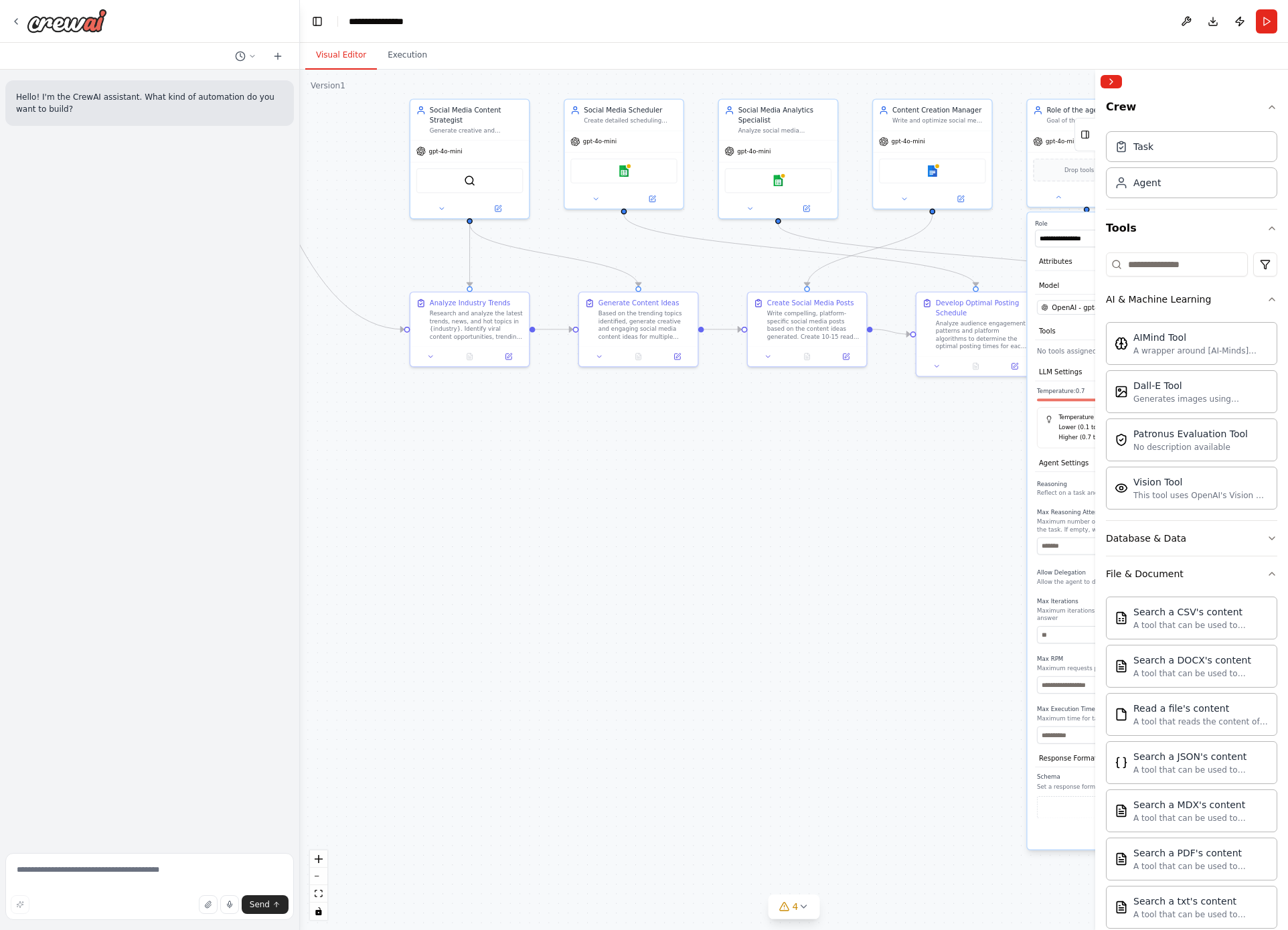
drag, startPoint x: 468, startPoint y: 459, endPoint x: 544, endPoint y: 448, distance: 76.8
click at [548, 454] on div ".deletable-edge-delete-btn { width: 20px; height: 20px; border: 0px solid #ffff…" at bounding box center [793, 499] width 988 height 861
click at [426, 356] on icon at bounding box center [430, 354] width 8 height 8
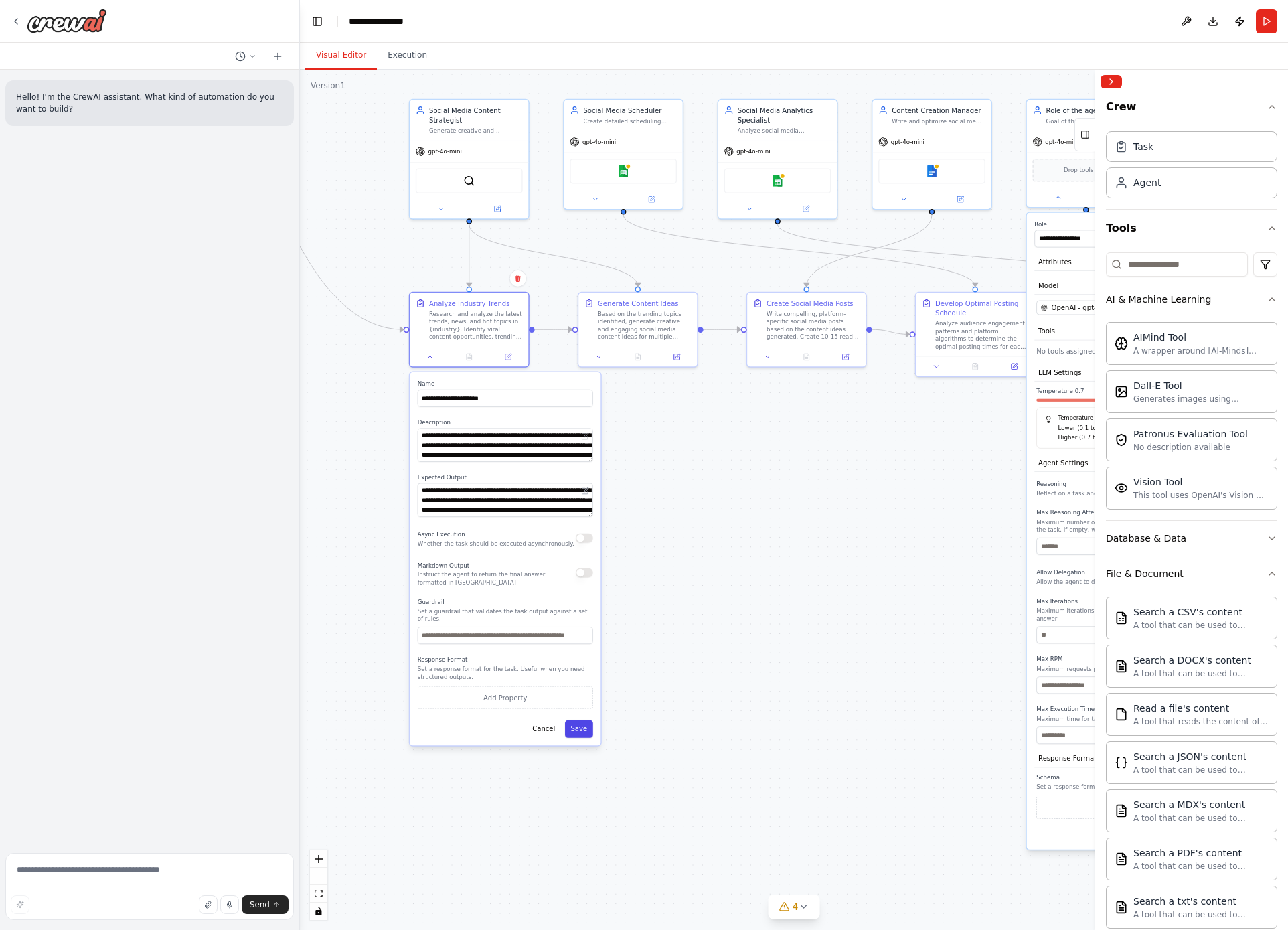
click at [574, 733] on button "Save" at bounding box center [579, 728] width 29 height 17
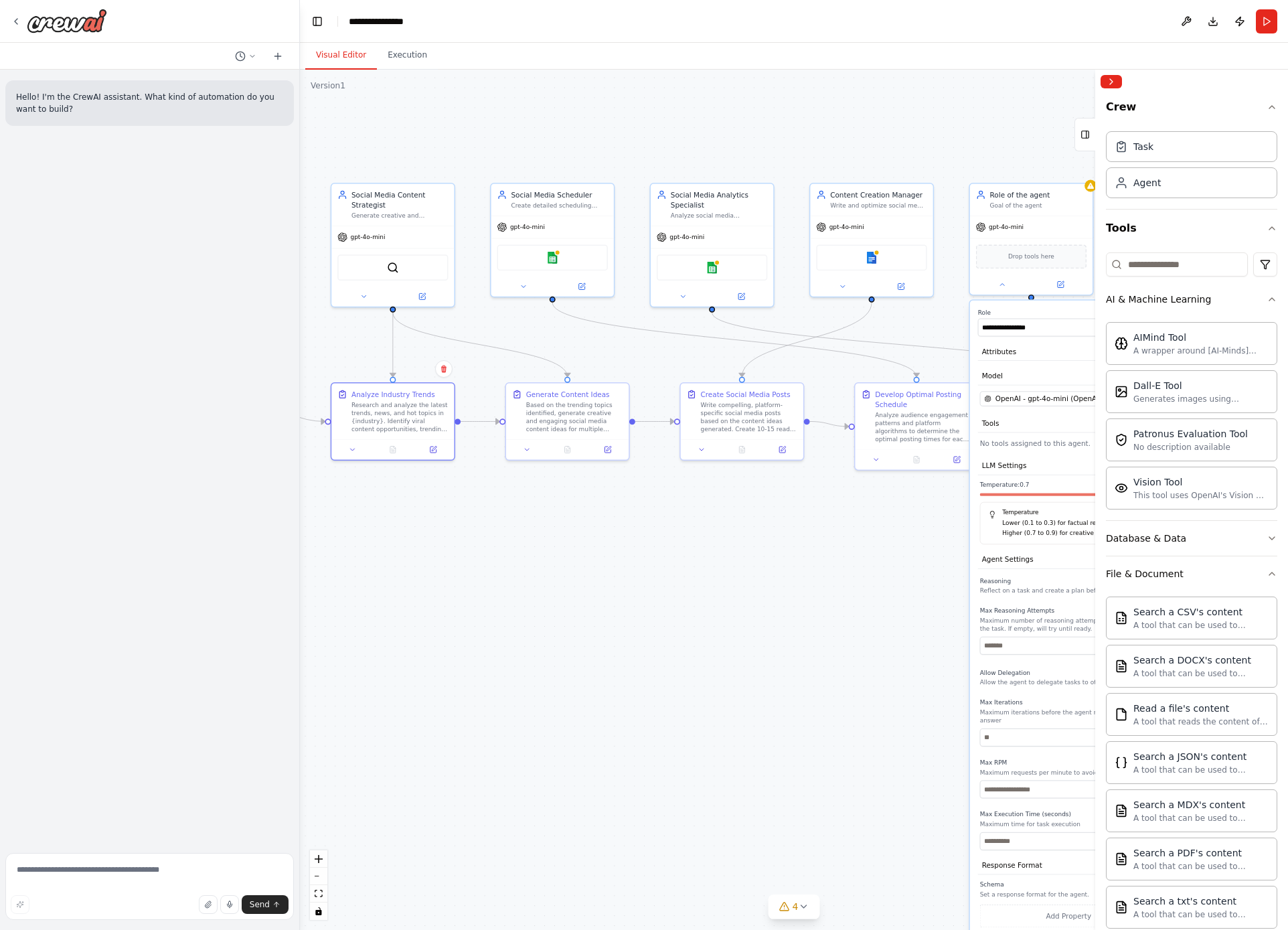
drag, startPoint x: 618, startPoint y: 425, endPoint x: 548, endPoint y: 521, distance: 118.8
click at [548, 521] on div ".deletable-edge-delete-btn { width: 20px; height: 20px; border: 0px solid #ffff…" at bounding box center [793, 499] width 988 height 861
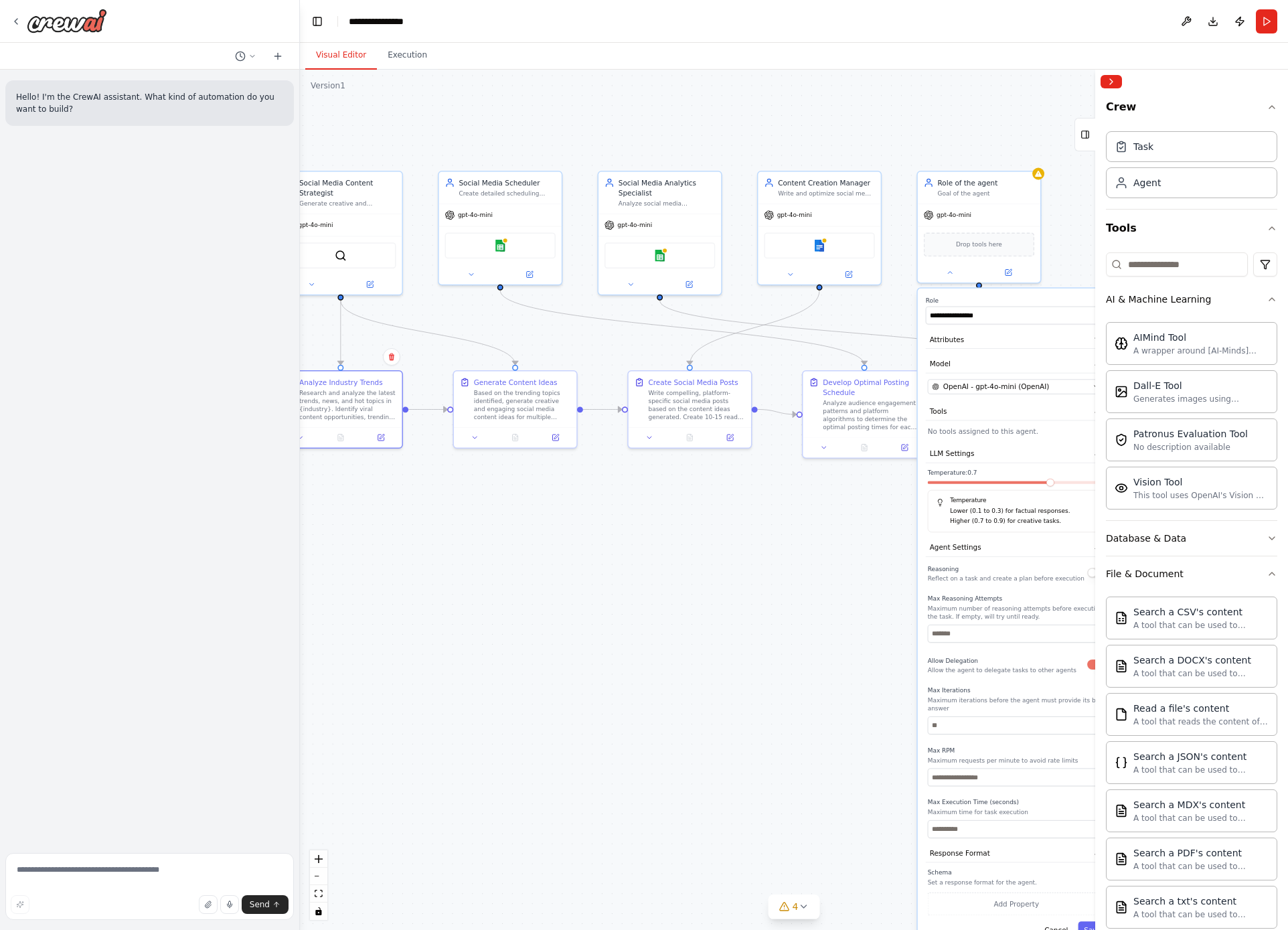
drag, startPoint x: 727, startPoint y: 512, endPoint x: 675, endPoint y: 498, distance: 53.9
click at [675, 498] on div ".deletable-edge-delete-btn { width: 20px; height: 20px; border: 0px solid #ffff…" at bounding box center [793, 499] width 988 height 861
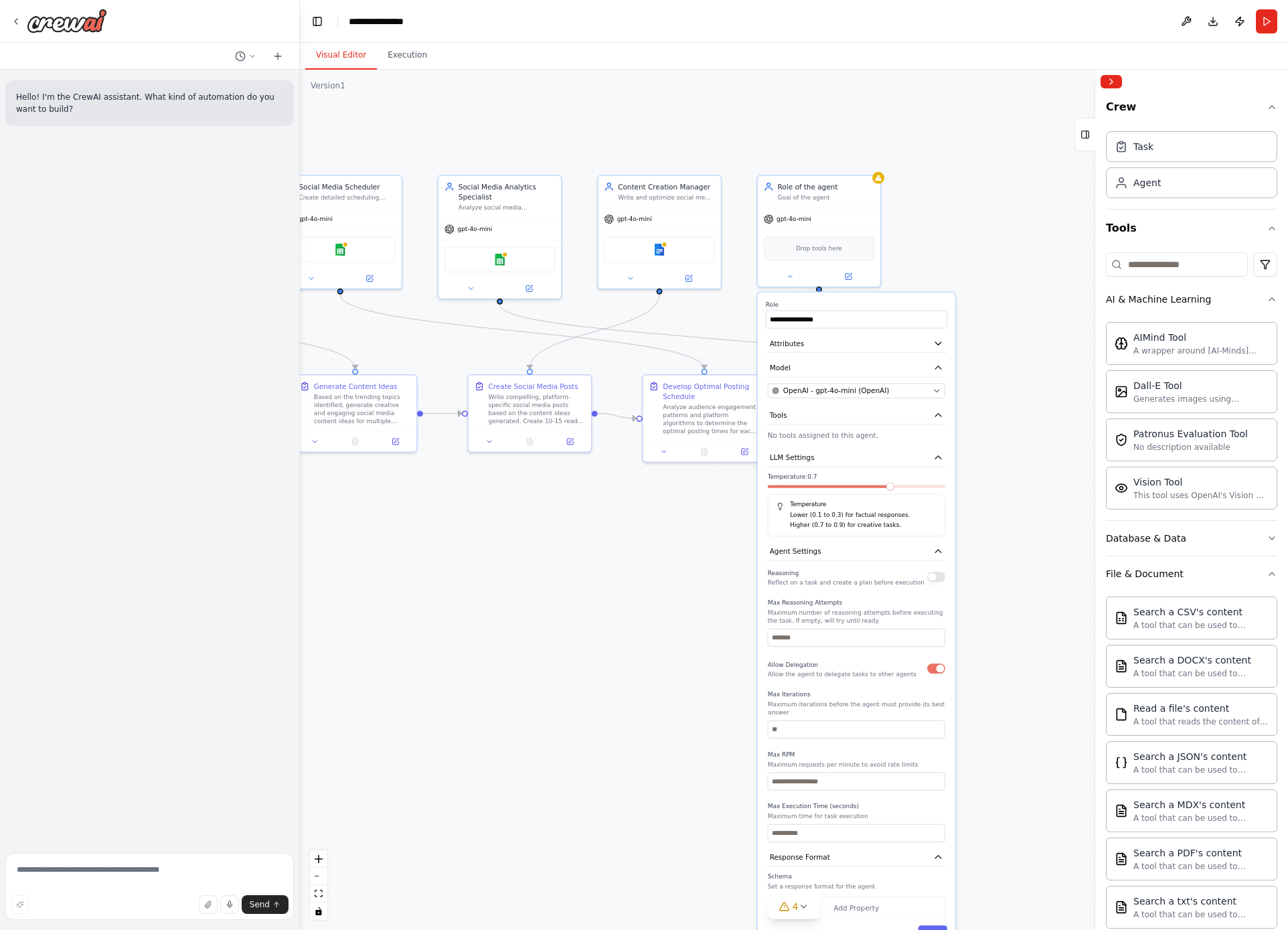
drag, startPoint x: 737, startPoint y: 543, endPoint x: 577, endPoint y: 547, distance: 160.0
click at [577, 547] on div ".deletable-edge-delete-btn { width: 20px; height: 20px; border: 0px solid #ffff…" at bounding box center [793, 499] width 988 height 861
click at [616, 554] on div ".deletable-edge-delete-btn { width: 20px; height: 20px; border: 0px solid #ffff…" at bounding box center [793, 499] width 988 height 861
click at [889, 300] on div "**********" at bounding box center [857, 622] width 198 height 659
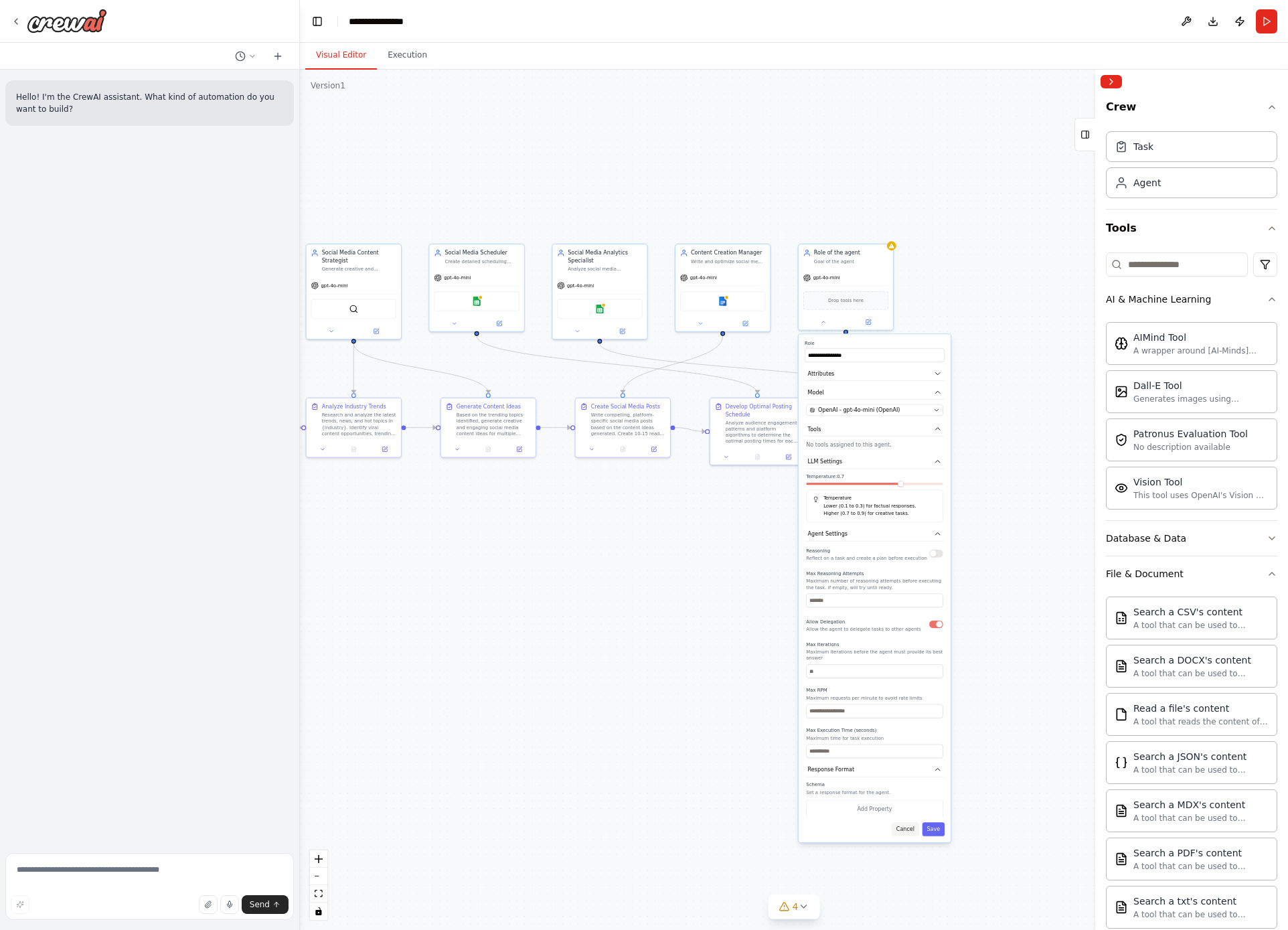
click at [909, 826] on button "Cancel" at bounding box center [906, 828] width 28 height 14
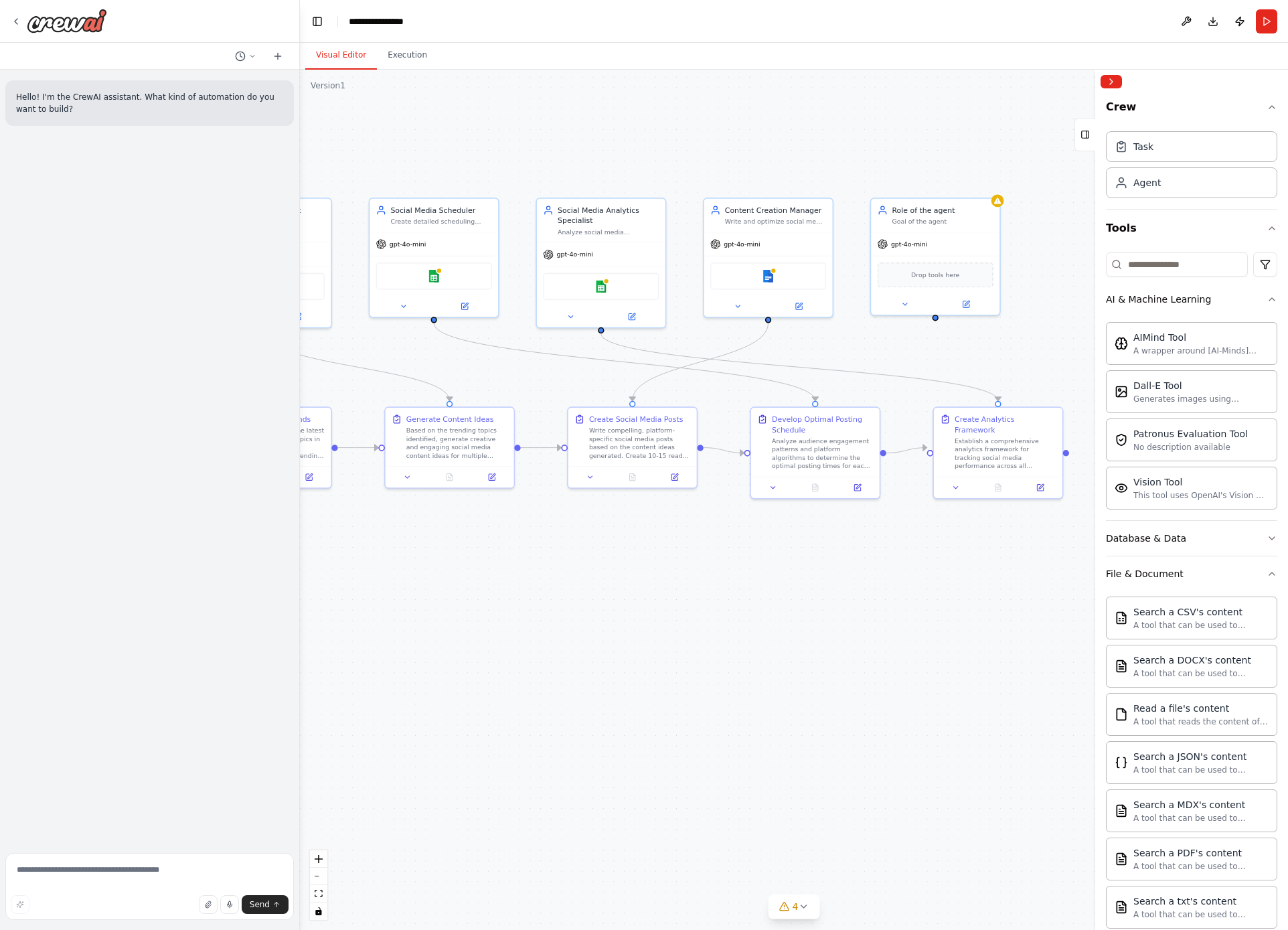
drag, startPoint x: 585, startPoint y: 559, endPoint x: 657, endPoint y: 655, distance: 120.0
click at [657, 655] on div ".deletable-edge-delete-btn { width: 20px; height: 20px; border: 0px solid #ffff…" at bounding box center [793, 499] width 988 height 861
click at [746, 310] on button at bounding box center [741, 307] width 59 height 12
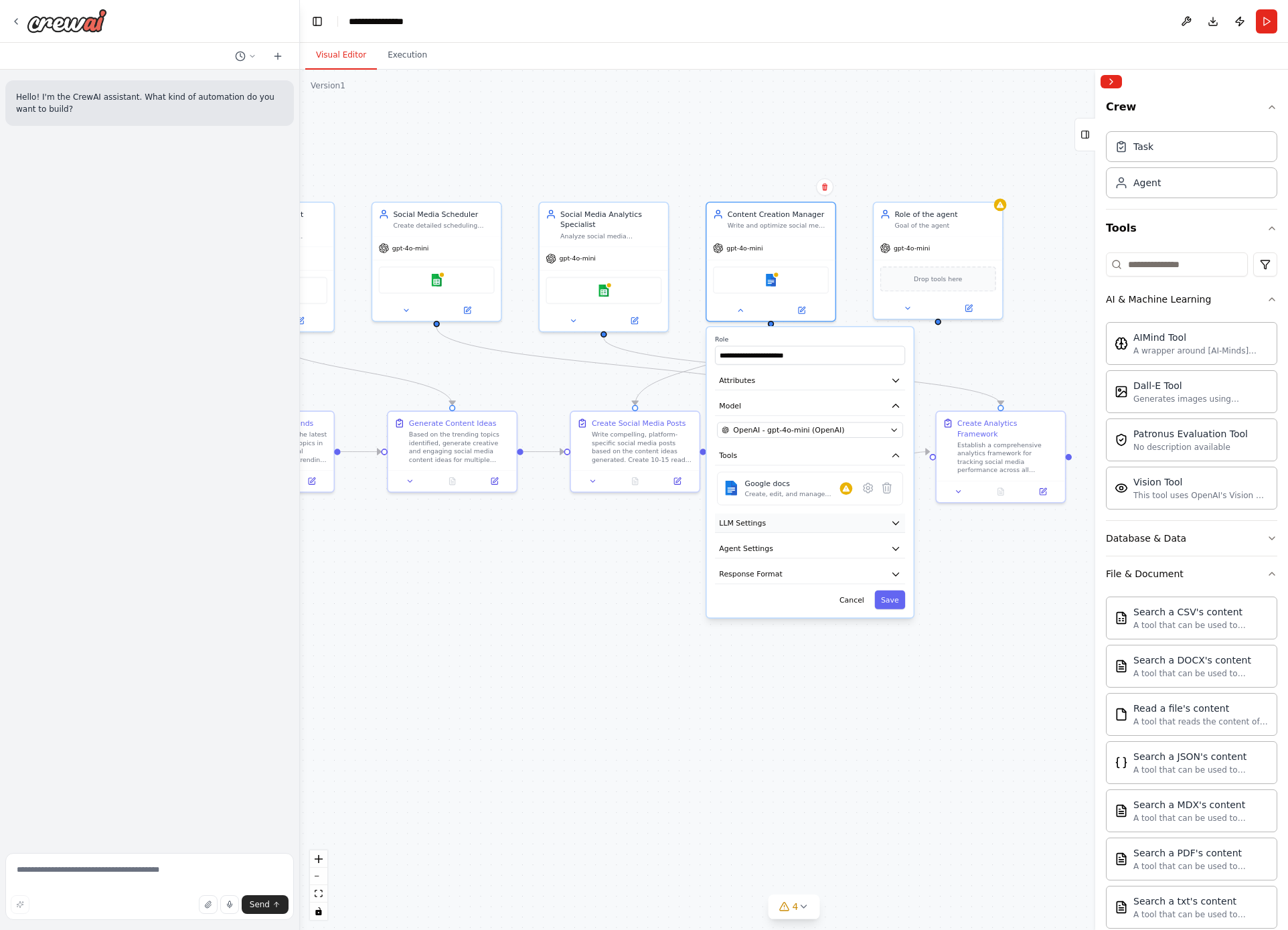
click at [882, 525] on button "LLM Settings" at bounding box center [810, 523] width 190 height 19
click at [885, 634] on div "**********" at bounding box center [810, 509] width 207 height 363
click at [889, 628] on button "Agent Settings" at bounding box center [810, 621] width 190 height 19
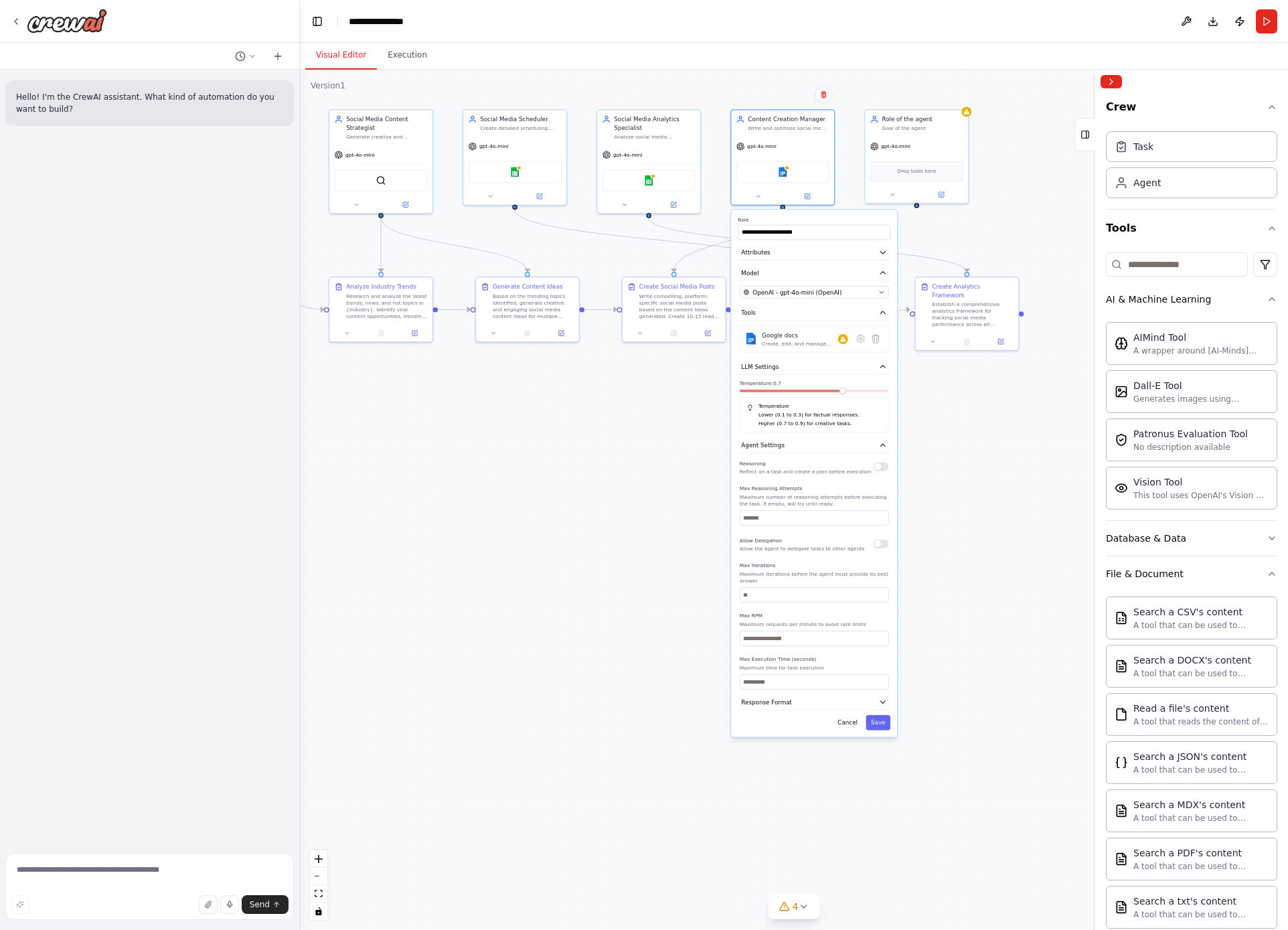
drag, startPoint x: 987, startPoint y: 679, endPoint x: 985, endPoint y: 436, distance: 243.0
click at [985, 436] on div ".deletable-edge-delete-btn { width: 20px; height: 20px; border: 0px solid #ffff…" at bounding box center [793, 499] width 988 height 861
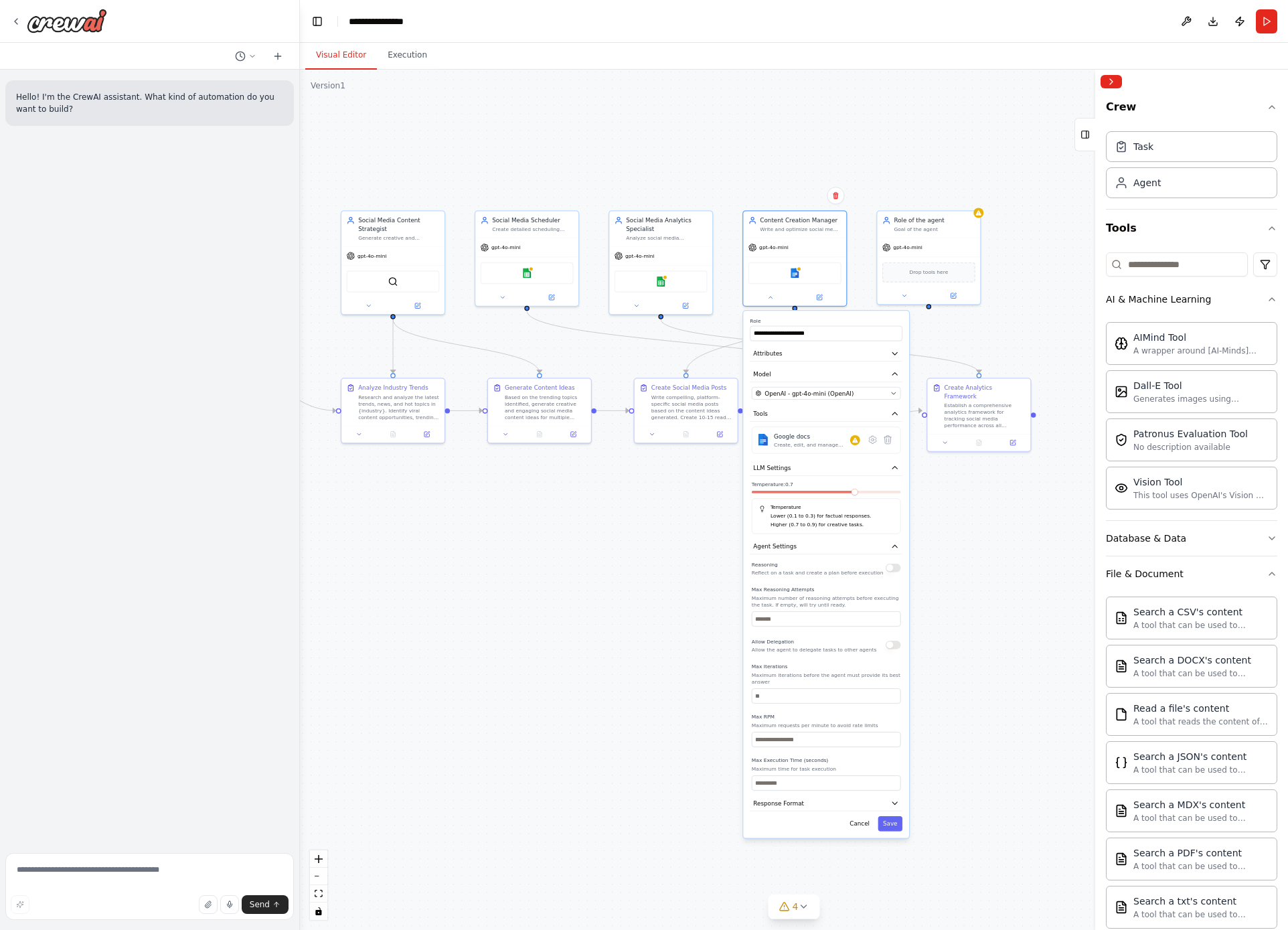
drag, startPoint x: 946, startPoint y: 507, endPoint x: 953, endPoint y: 673, distance: 166.1
click at [953, 673] on div ".deletable-edge-delete-btn { width: 20px; height: 20px; border: 0px solid #ffff…" at bounding box center [793, 499] width 988 height 861
click at [970, 469] on div ".deletable-edge-delete-btn { width: 20px; height: 20px; border: 0px solid #ffff…" at bounding box center [793, 499] width 988 height 861
click at [867, 826] on button "Cancel" at bounding box center [860, 824] width 30 height 15
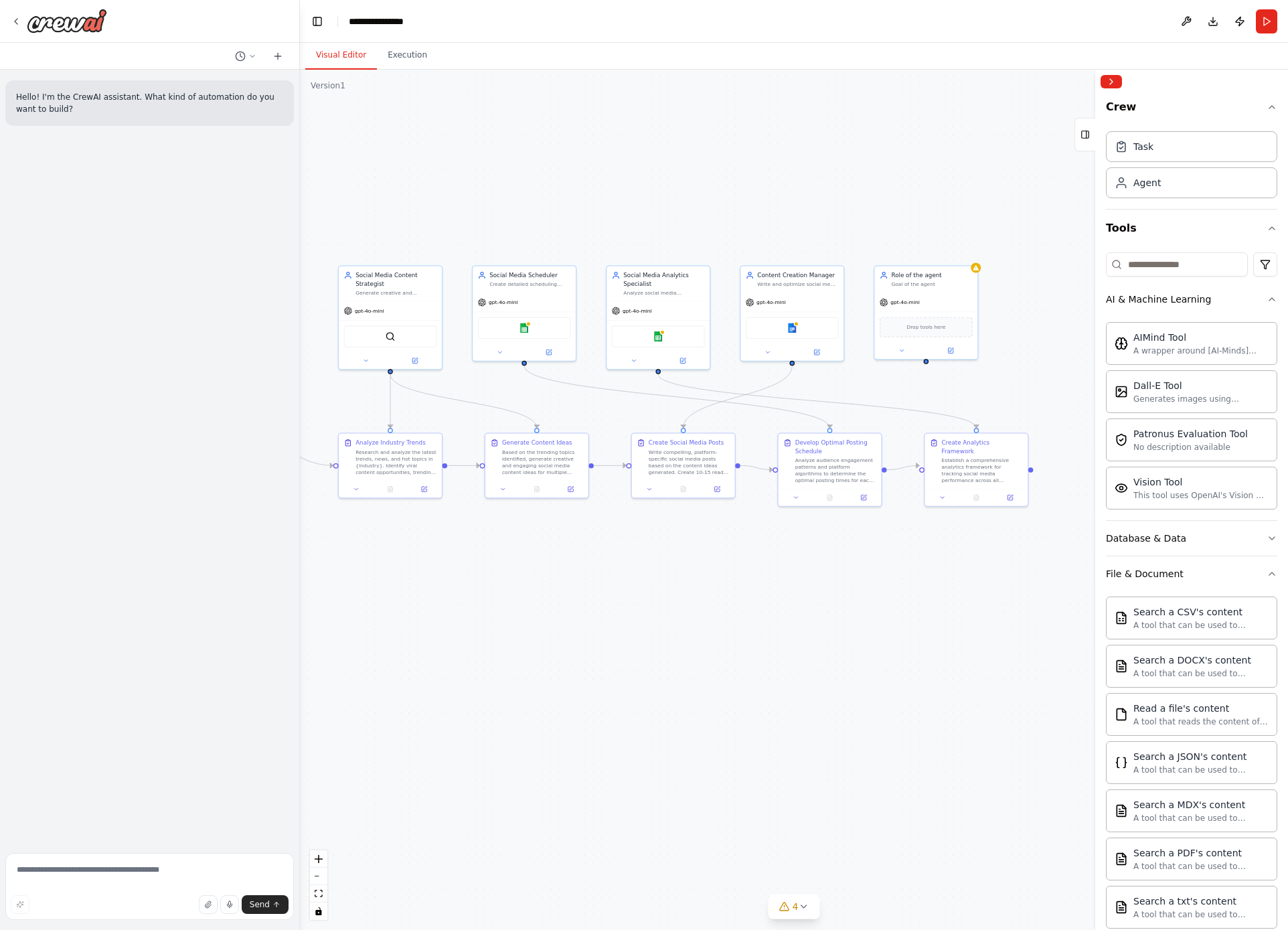
drag, startPoint x: 764, startPoint y: 553, endPoint x: 761, endPoint y: 605, distance: 52.1
click at [762, 607] on div ".deletable-edge-delete-btn { width: 20px; height: 20px; border: 0px solid #ffff…" at bounding box center [793, 499] width 988 height 861
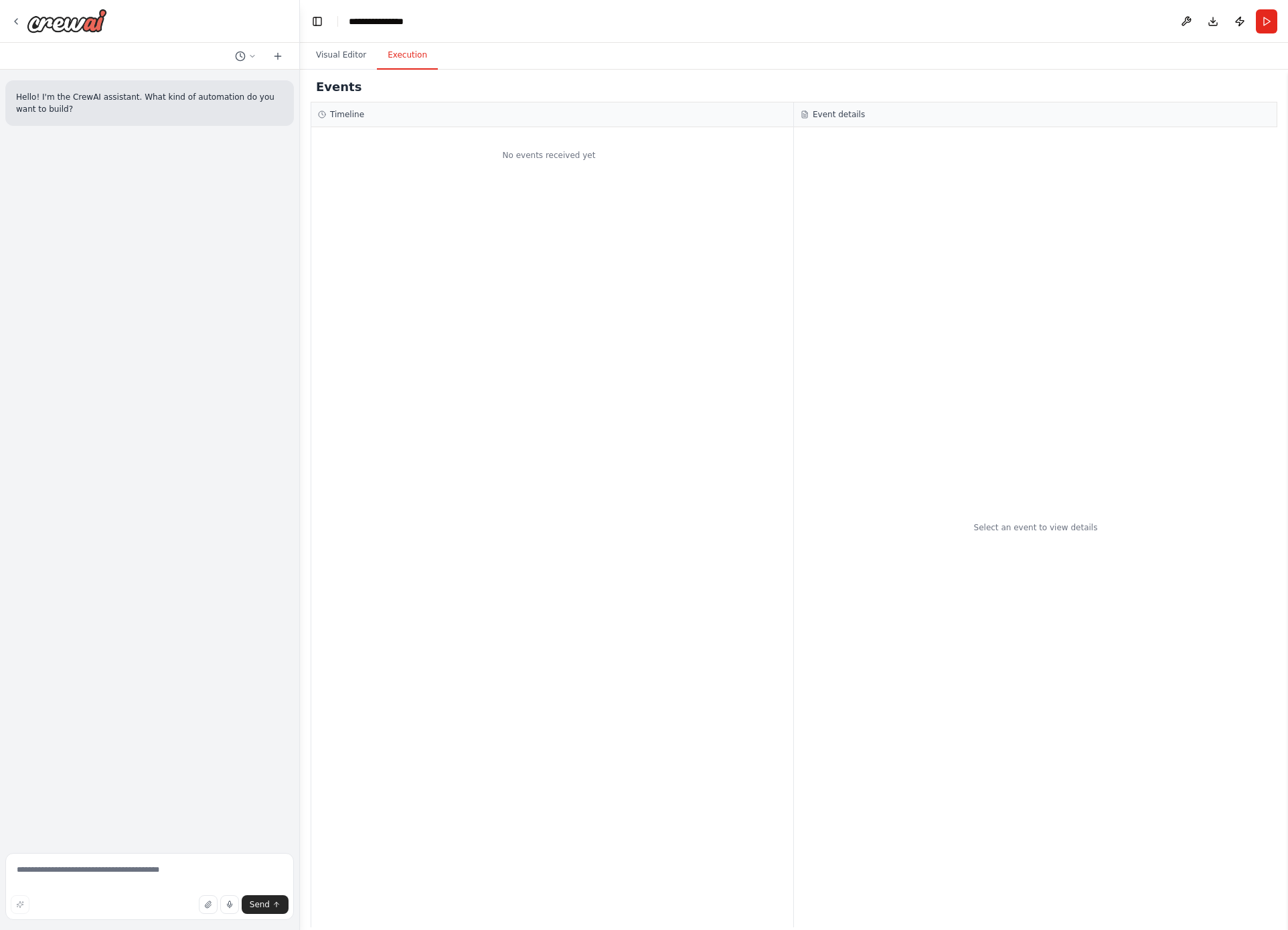
click at [417, 61] on button "Execution" at bounding box center [407, 56] width 61 height 29
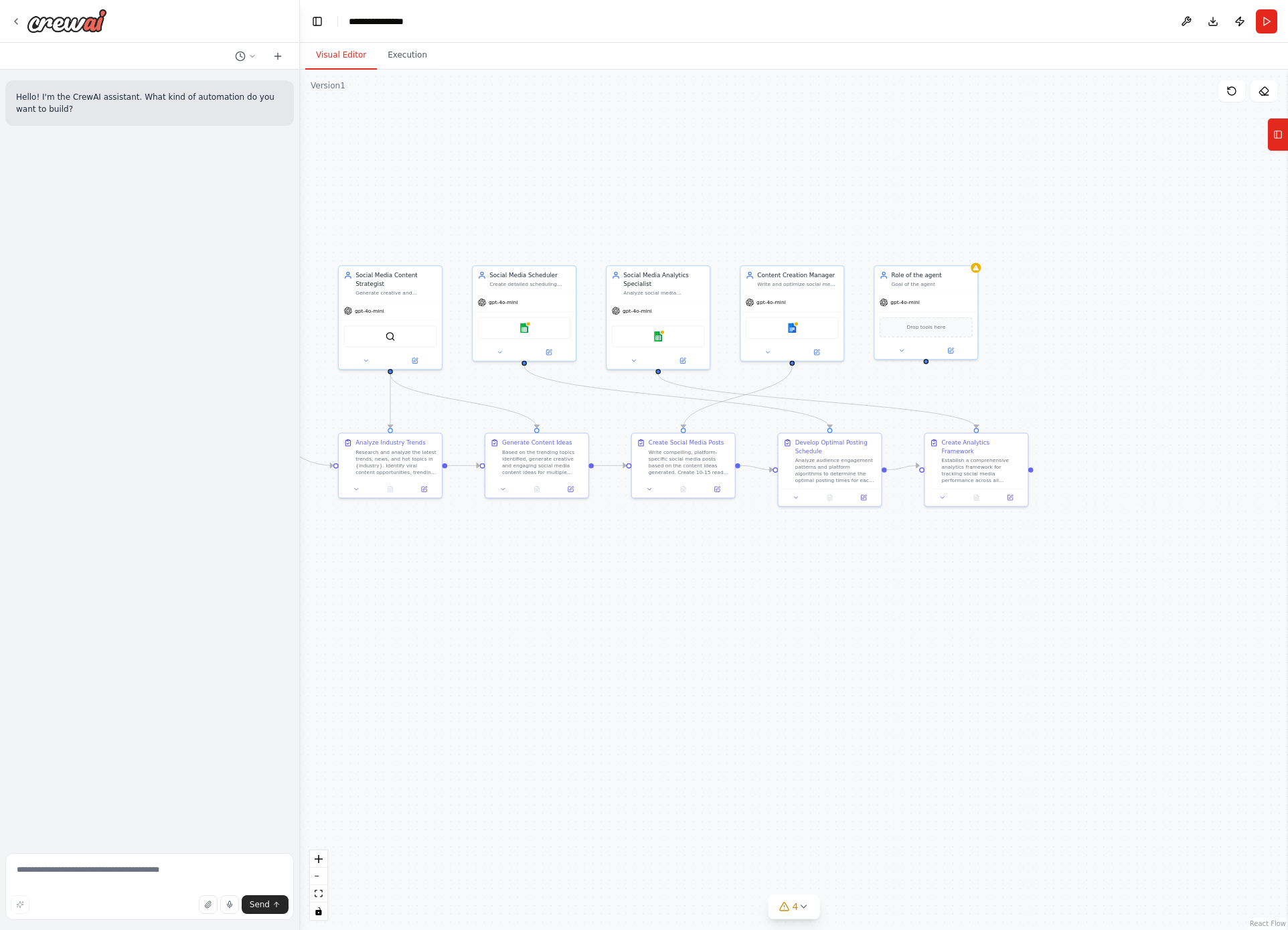
click at [342, 64] on button "Visual Editor" at bounding box center [341, 56] width 71 height 29
click at [651, 153] on div ".deletable-edge-delete-btn { width: 20px; height: 20px; border: 0px solid #ffff…" at bounding box center [793, 499] width 988 height 861
click at [1276, 141] on icon at bounding box center [1278, 134] width 10 height 22
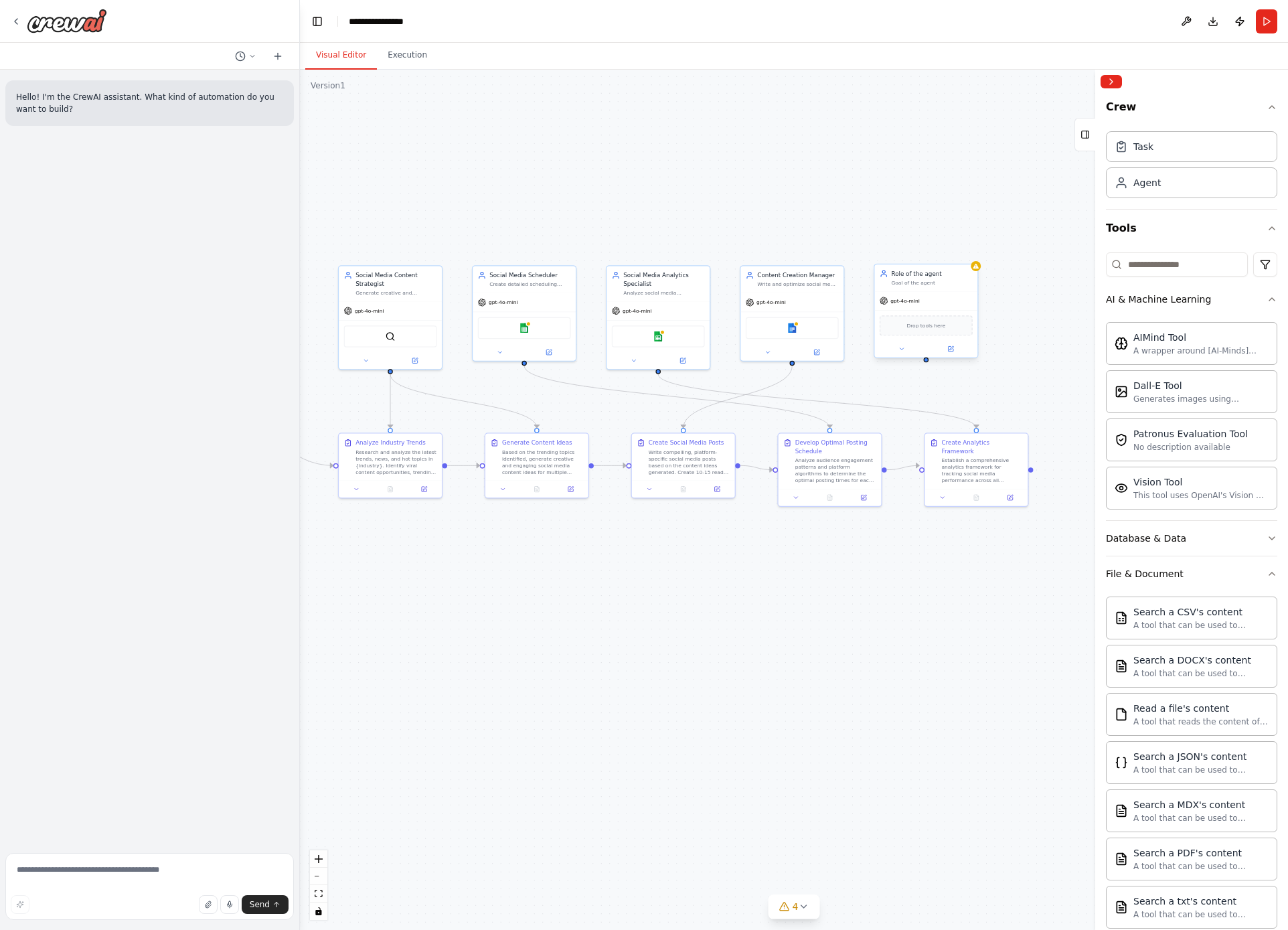
click at [966, 280] on div "Goal of the agent" at bounding box center [931, 282] width 81 height 7
click at [970, 251] on icon at bounding box center [967, 250] width 8 height 8
click at [931, 248] on button "Confirm" at bounding box center [929, 250] width 48 height 16
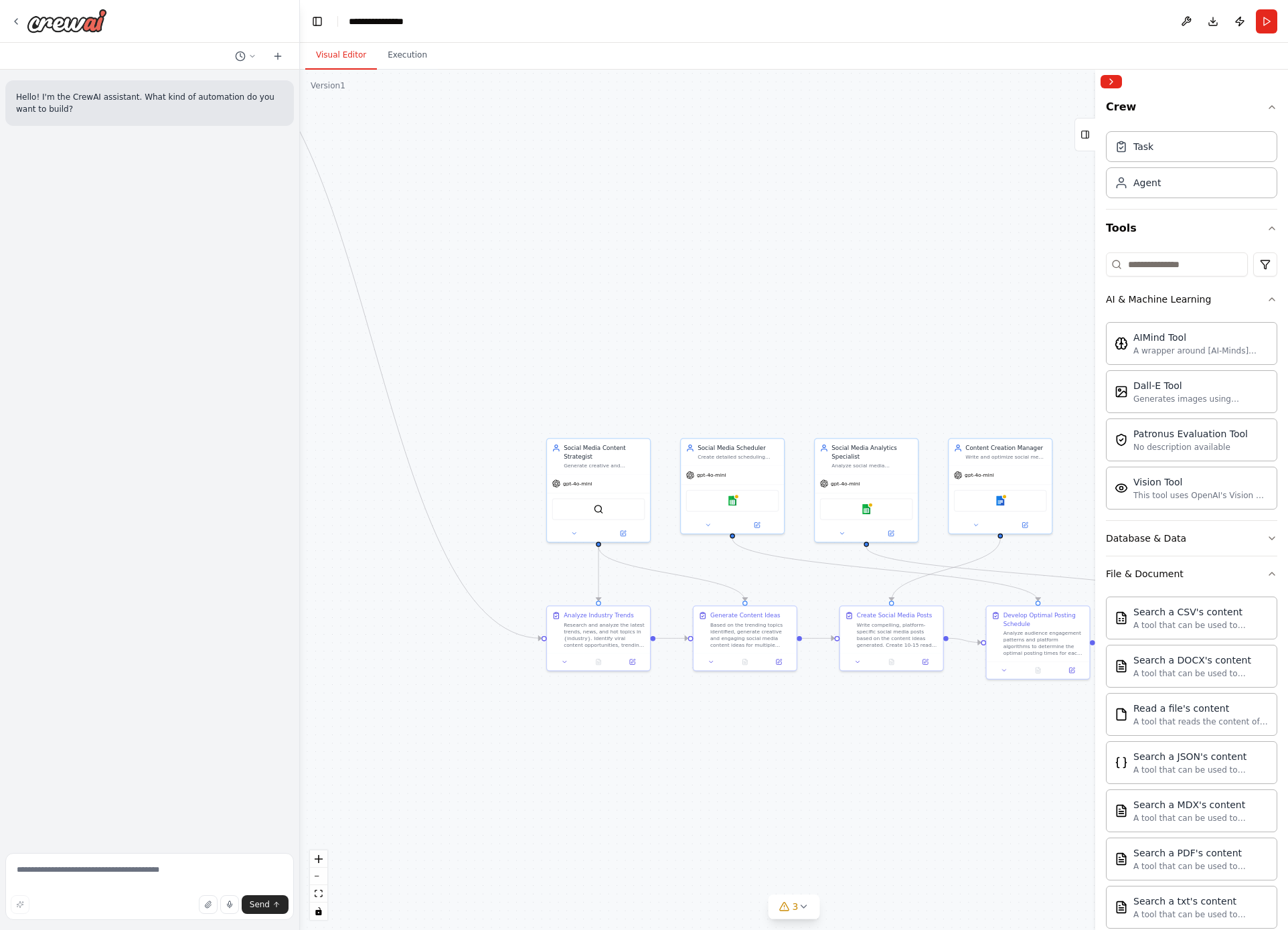
drag, startPoint x: 577, startPoint y: 203, endPoint x: 815, endPoint y: 395, distance: 305.8
click at [816, 397] on div ".deletable-edge-delete-btn { width: 20px; height: 20px; border: 0px solid #ffff…" at bounding box center [793, 499] width 988 height 861
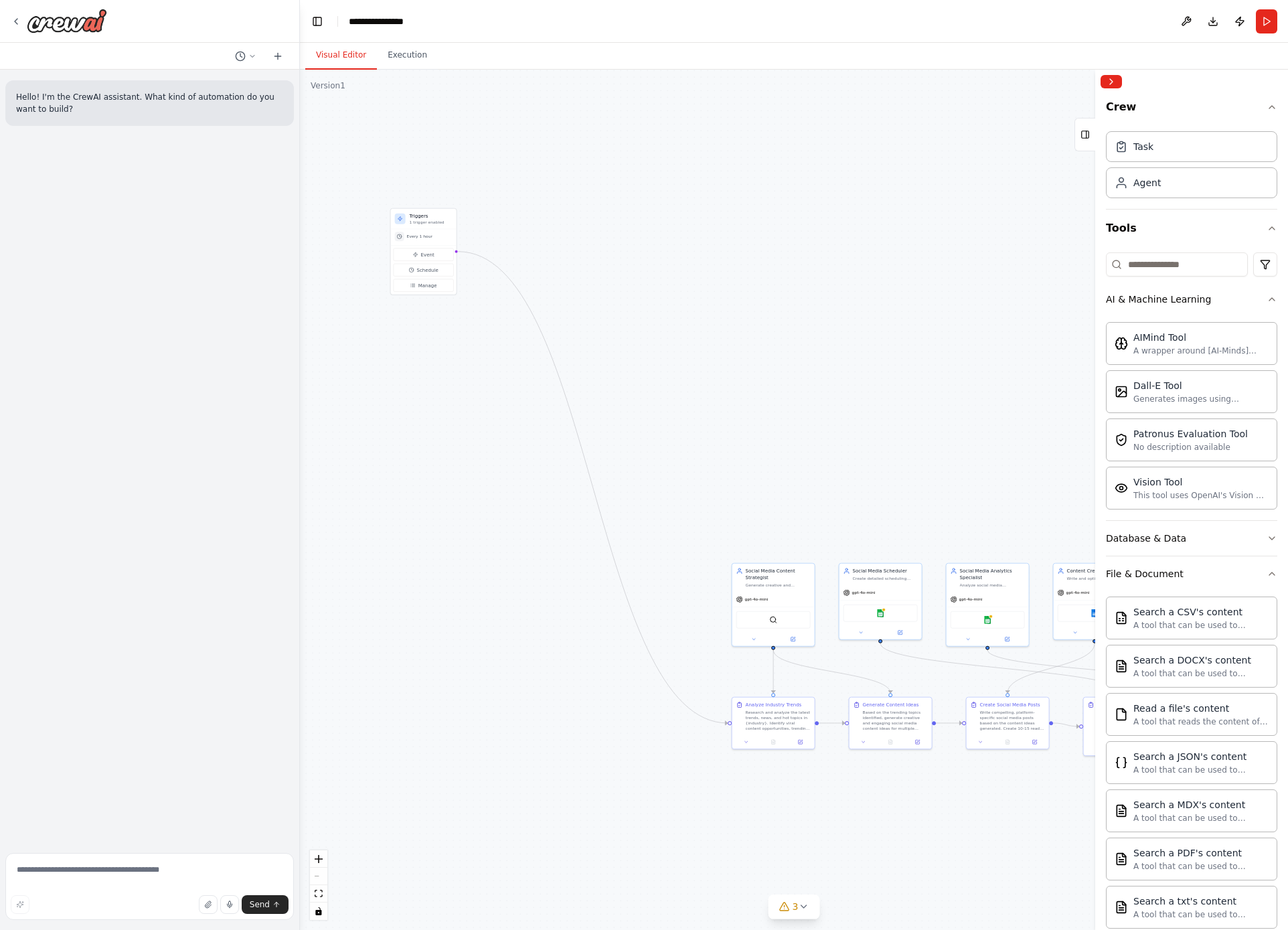
drag, startPoint x: 565, startPoint y: 236, endPoint x: 691, endPoint y: 363, distance: 178.9
click at [691, 363] on div ".deletable-edge-delete-btn { width: 20px; height: 20px; border: 0px solid #ffff…" at bounding box center [793, 499] width 988 height 861
click at [437, 259] on button "Event" at bounding box center [426, 257] width 60 height 12
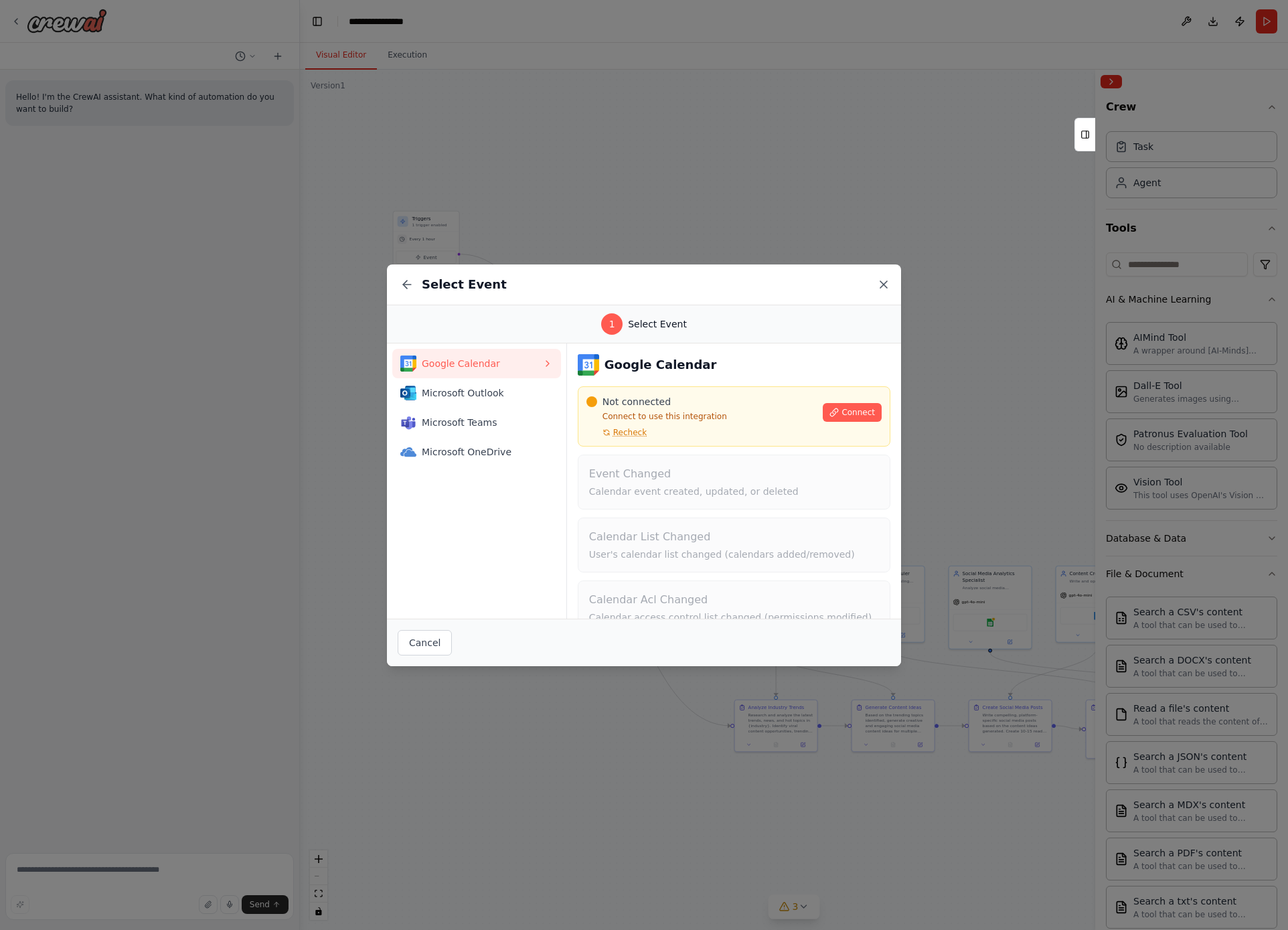
click at [882, 281] on icon at bounding box center [884, 284] width 13 height 13
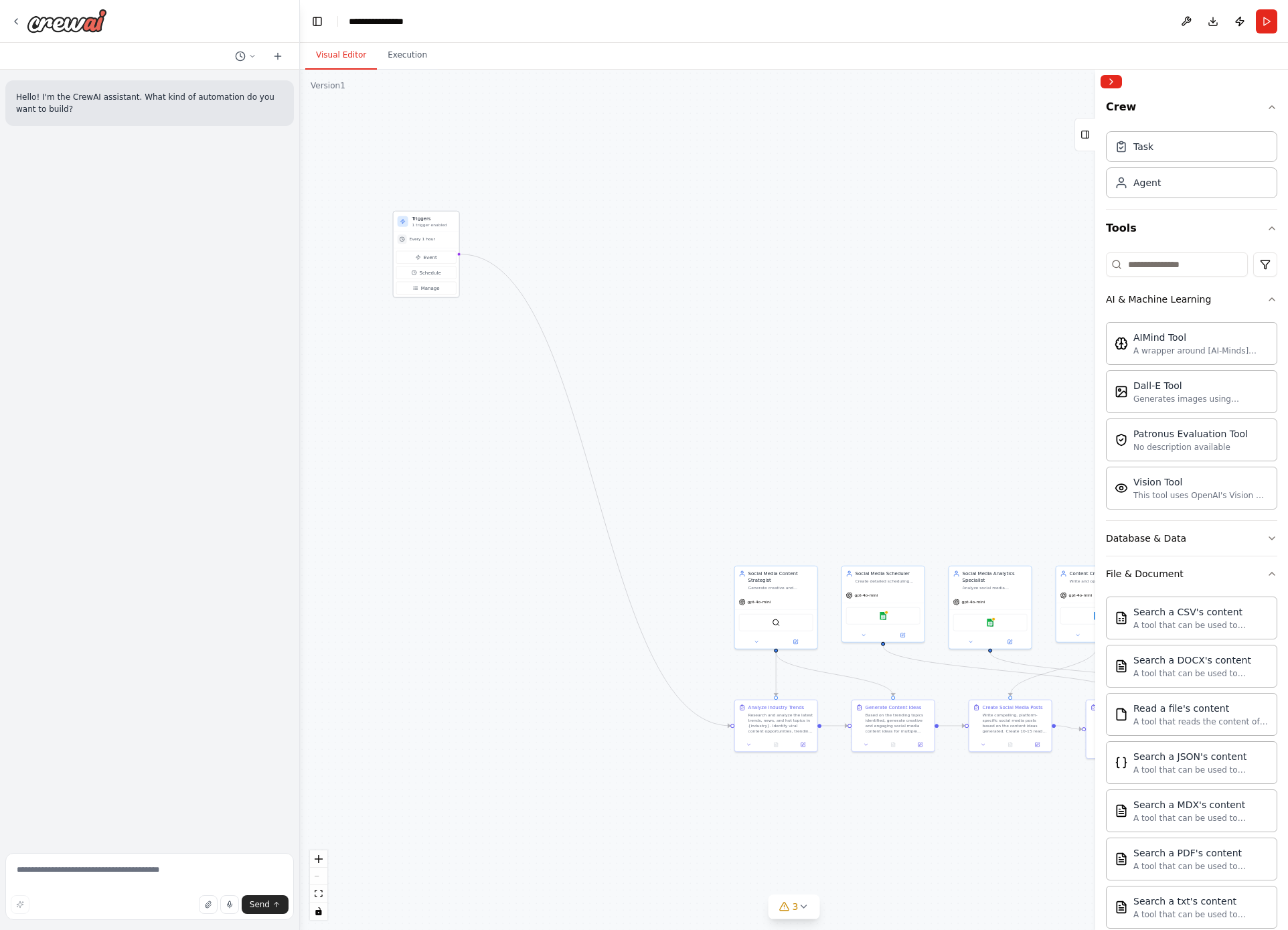
click at [438, 242] on div "Every 1 hour" at bounding box center [426, 239] width 58 height 10
click at [436, 276] on button "Schedule" at bounding box center [426, 272] width 60 height 12
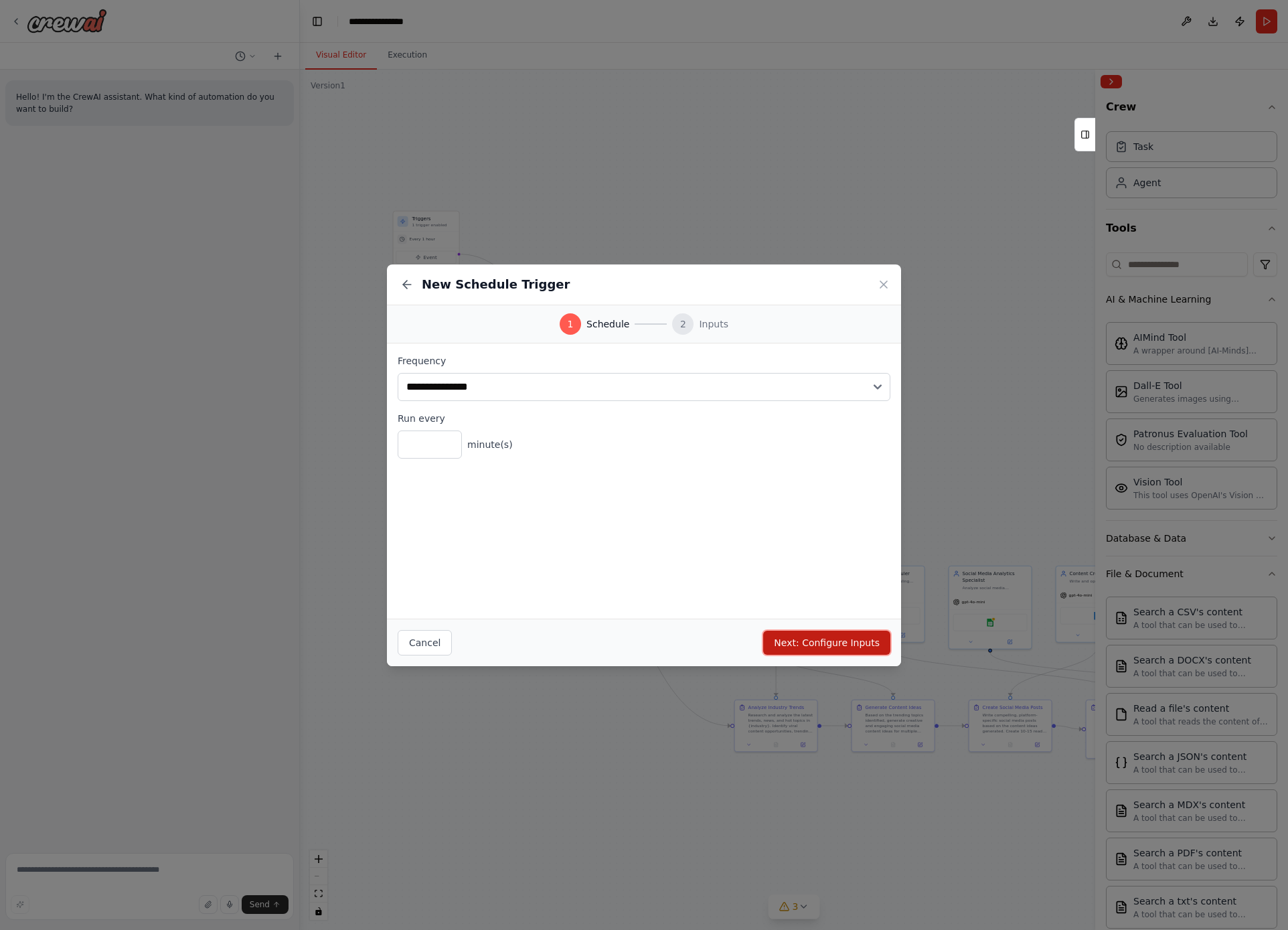
click at [837, 649] on button "Next: Configure Inputs" at bounding box center [827, 642] width 127 height 24
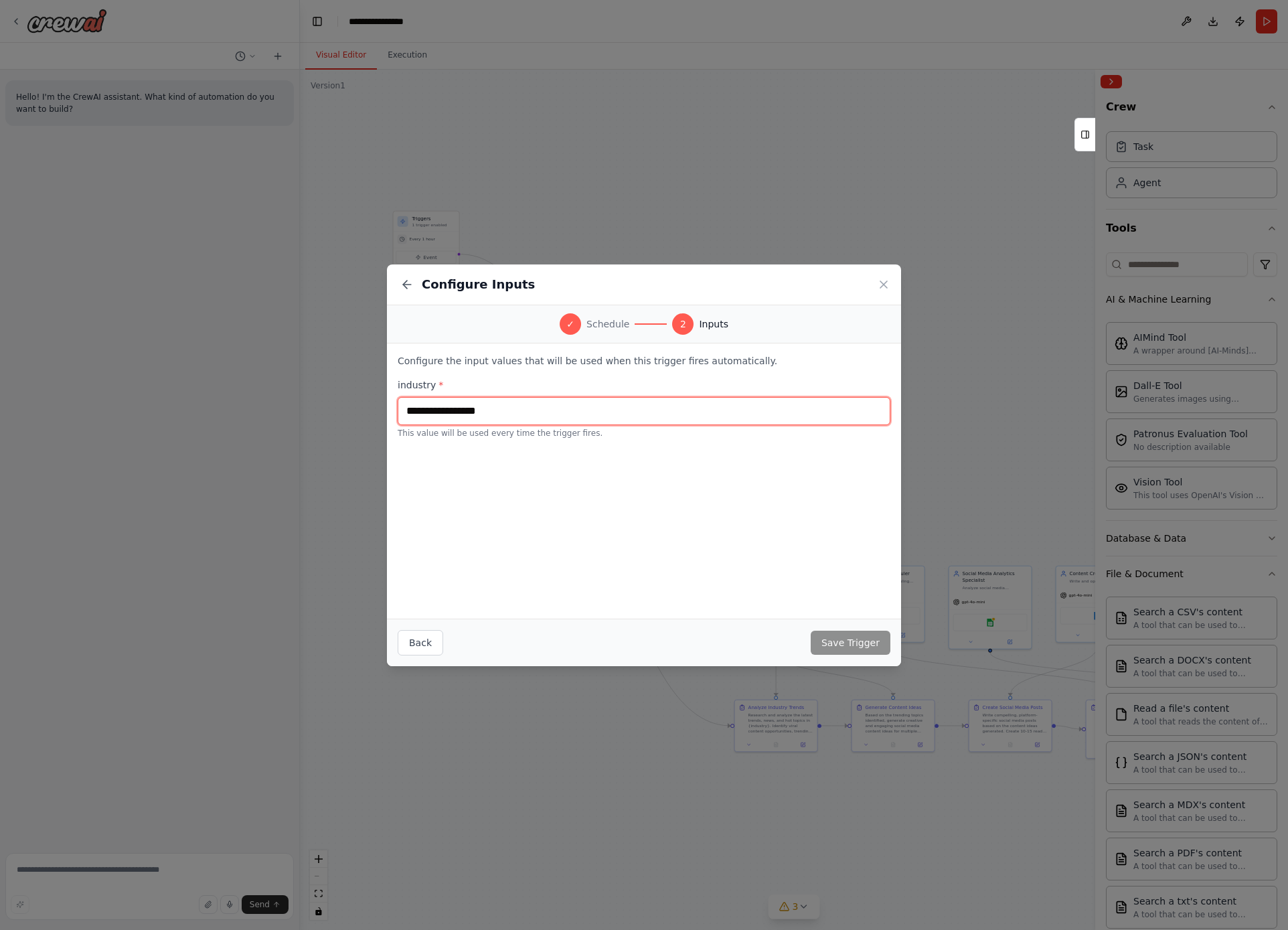
click at [614, 414] on input "text" at bounding box center [644, 411] width 493 height 29
drag, startPoint x: 609, startPoint y: 415, endPoint x: 359, endPoint y: 380, distance: 252.4
click at [359, 380] on div "Configure Inputs ✓ Schedule 2 Inputs Configure the input values that will be us…" at bounding box center [644, 465] width 1288 height 930
type input "********"
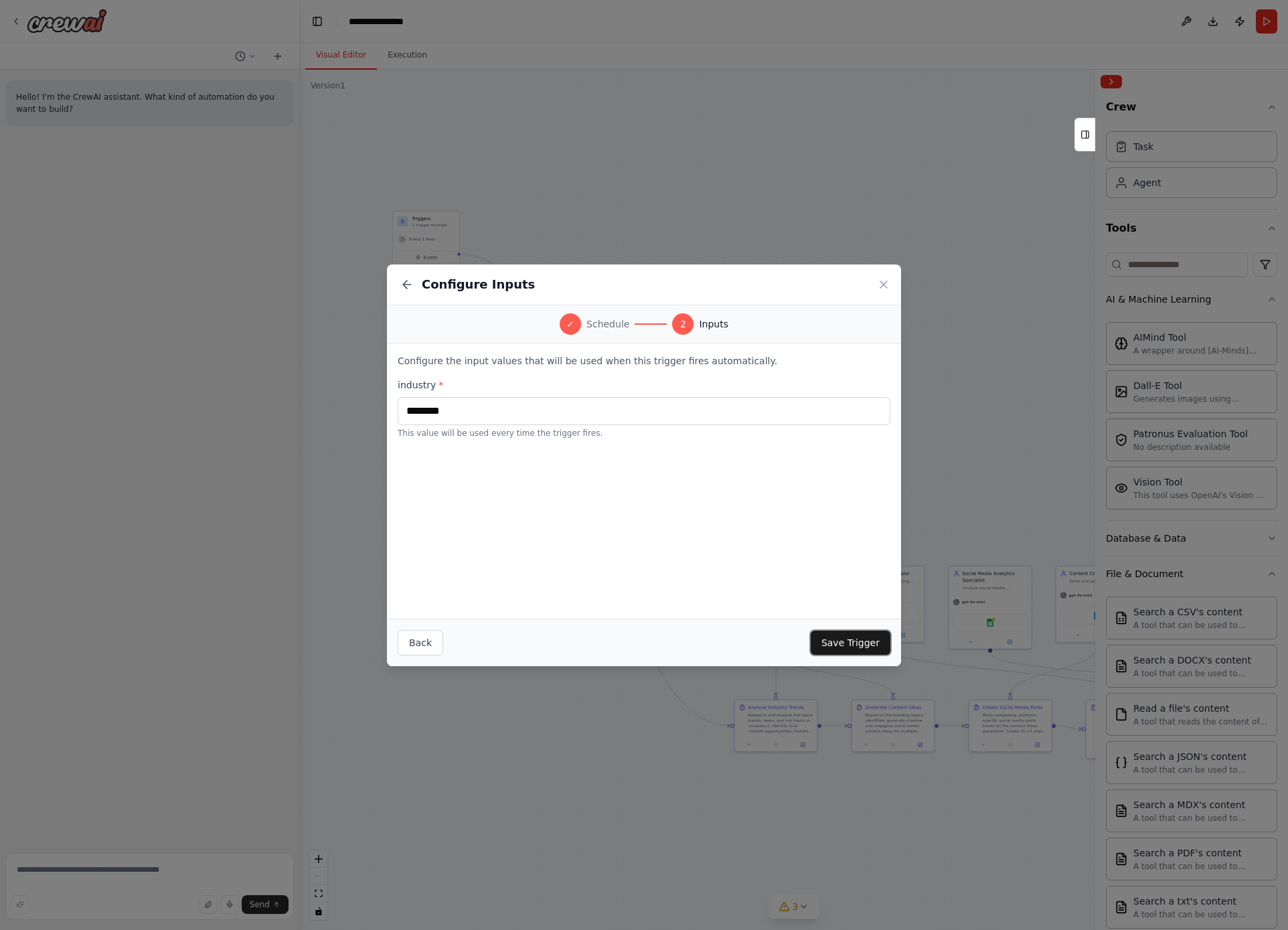
click at [851, 643] on button "Save Trigger" at bounding box center [850, 642] width 80 height 24
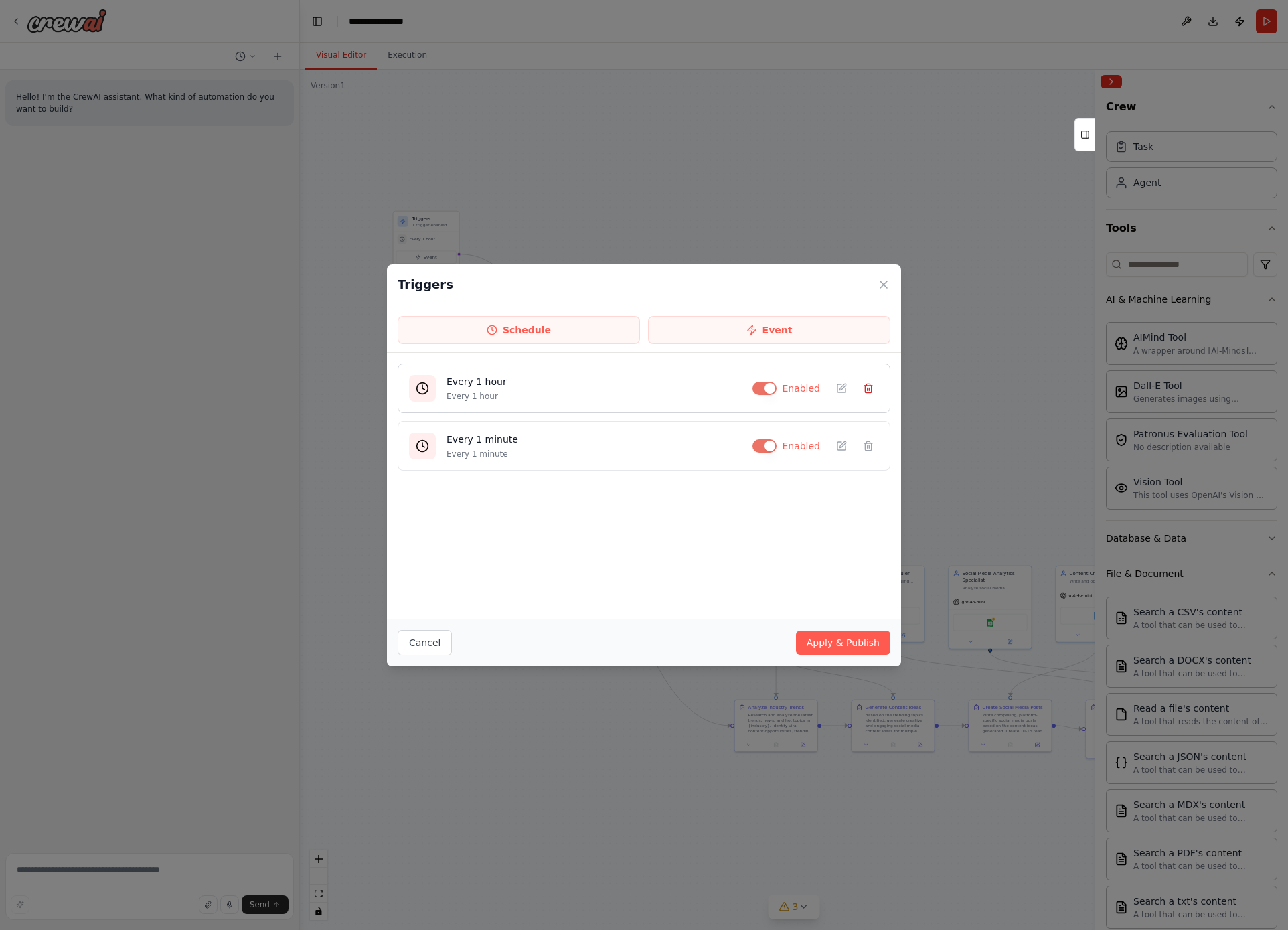
click at [872, 389] on icon at bounding box center [868, 388] width 10 height 10
click at [851, 643] on button "Apply & Publish" at bounding box center [843, 642] width 94 height 24
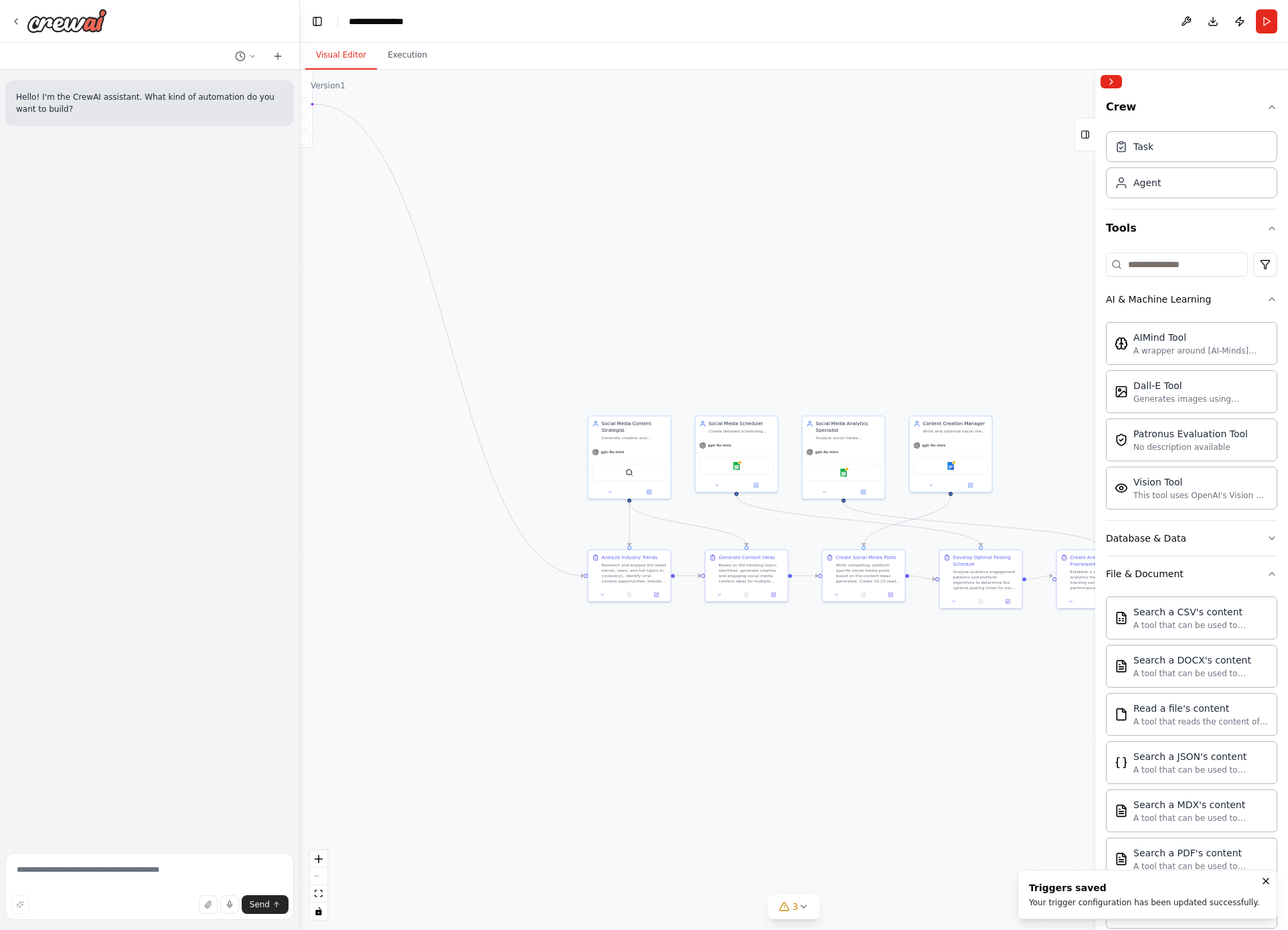
drag, startPoint x: 774, startPoint y: 419, endPoint x: 632, endPoint y: 270, distance: 205.8
click at [632, 271] on div ".deletable-edge-delete-btn { width: 20px; height: 20px; border: 0px solid #ffff…" at bounding box center [793, 499] width 988 height 861
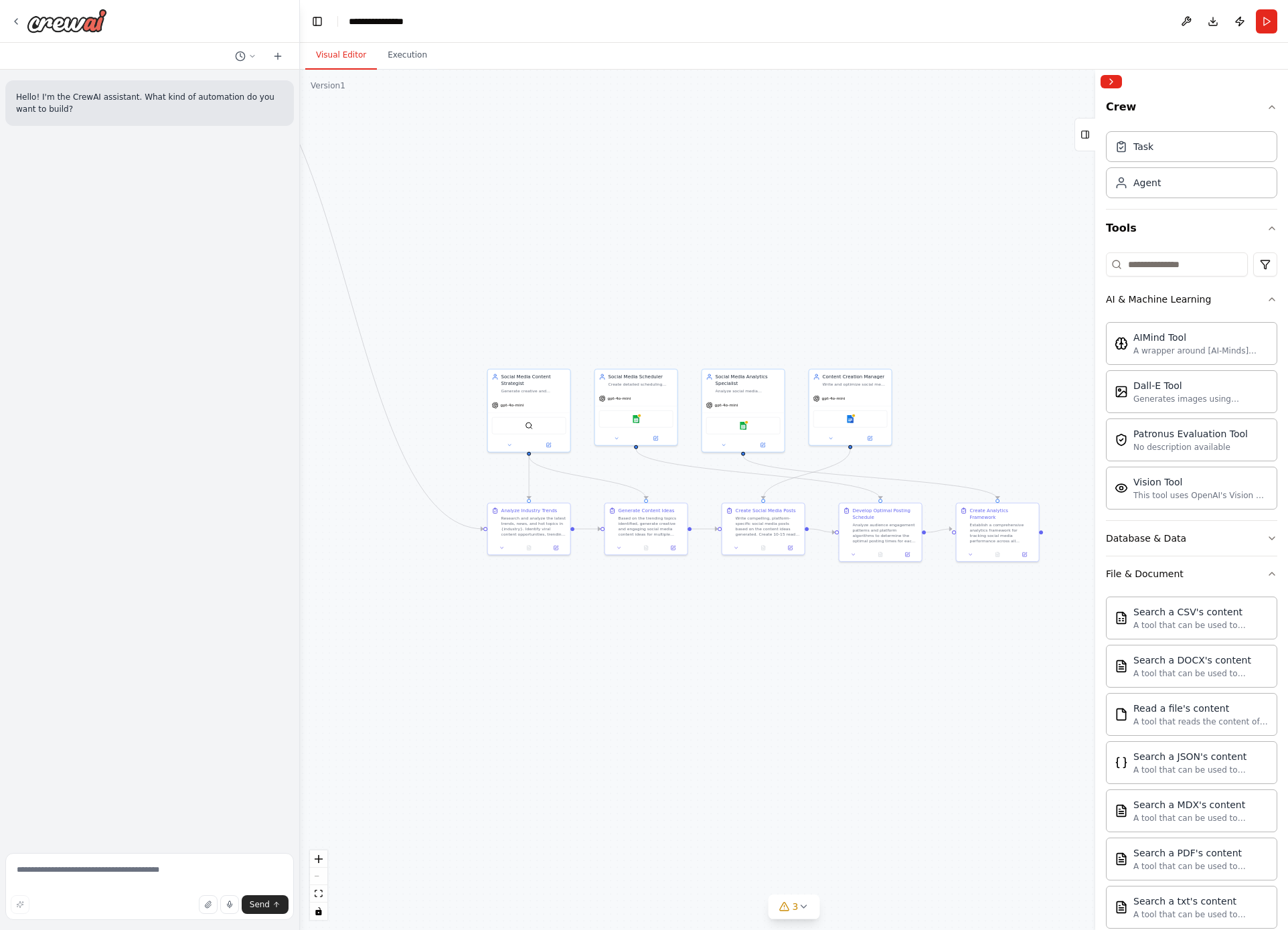
drag, startPoint x: 623, startPoint y: 283, endPoint x: 523, endPoint y: 237, distance: 110.1
click at [523, 239] on div ".deletable-edge-delete-btn { width: 20px; height: 20px; border: 0px solid #ffff…" at bounding box center [793, 499] width 988 height 861
click at [1261, 25] on button "Run" at bounding box center [1267, 21] width 22 height 24
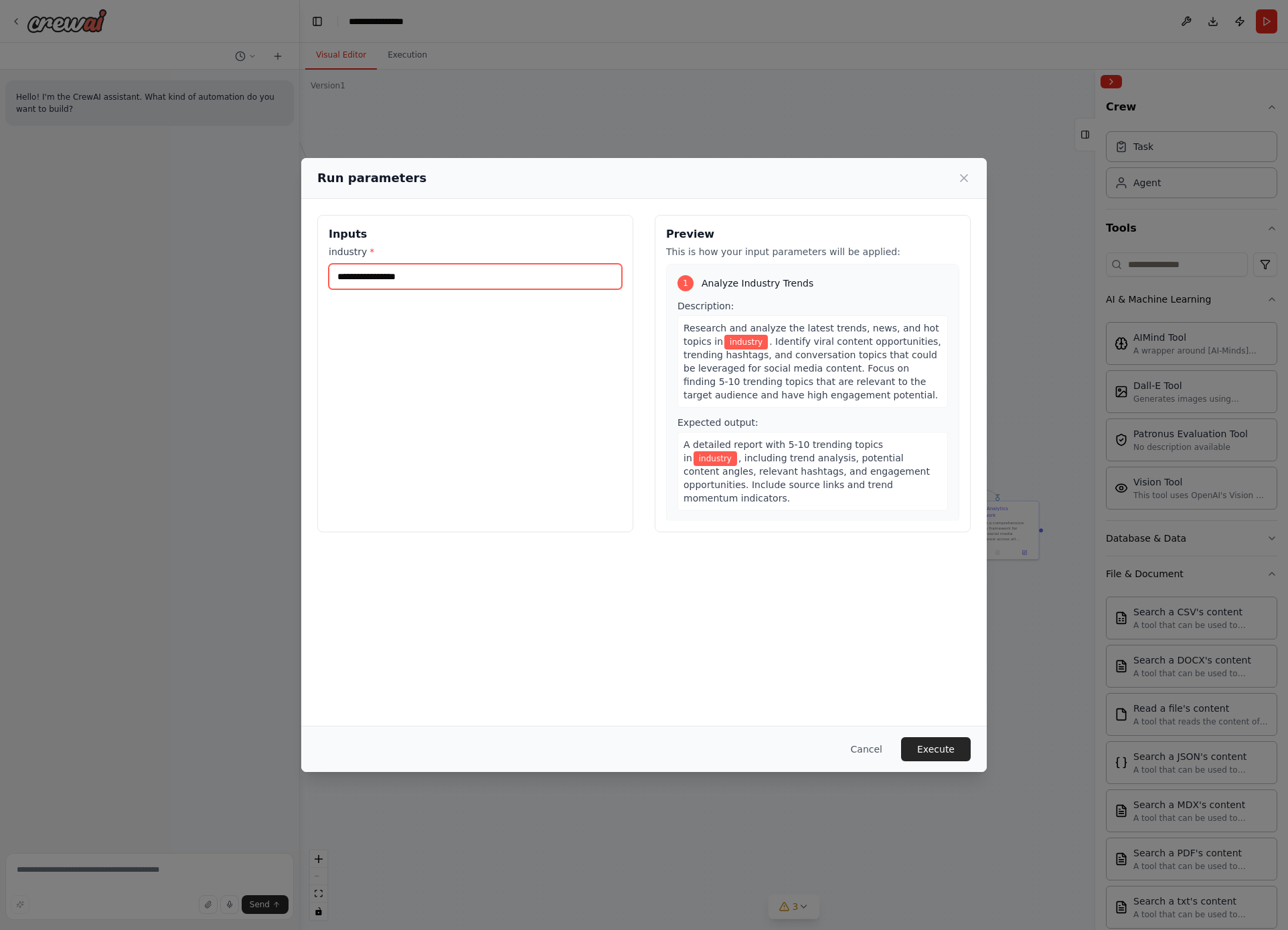
click at [444, 282] on input "industry *" at bounding box center [476, 276] width 293 height 26
type input "*******"
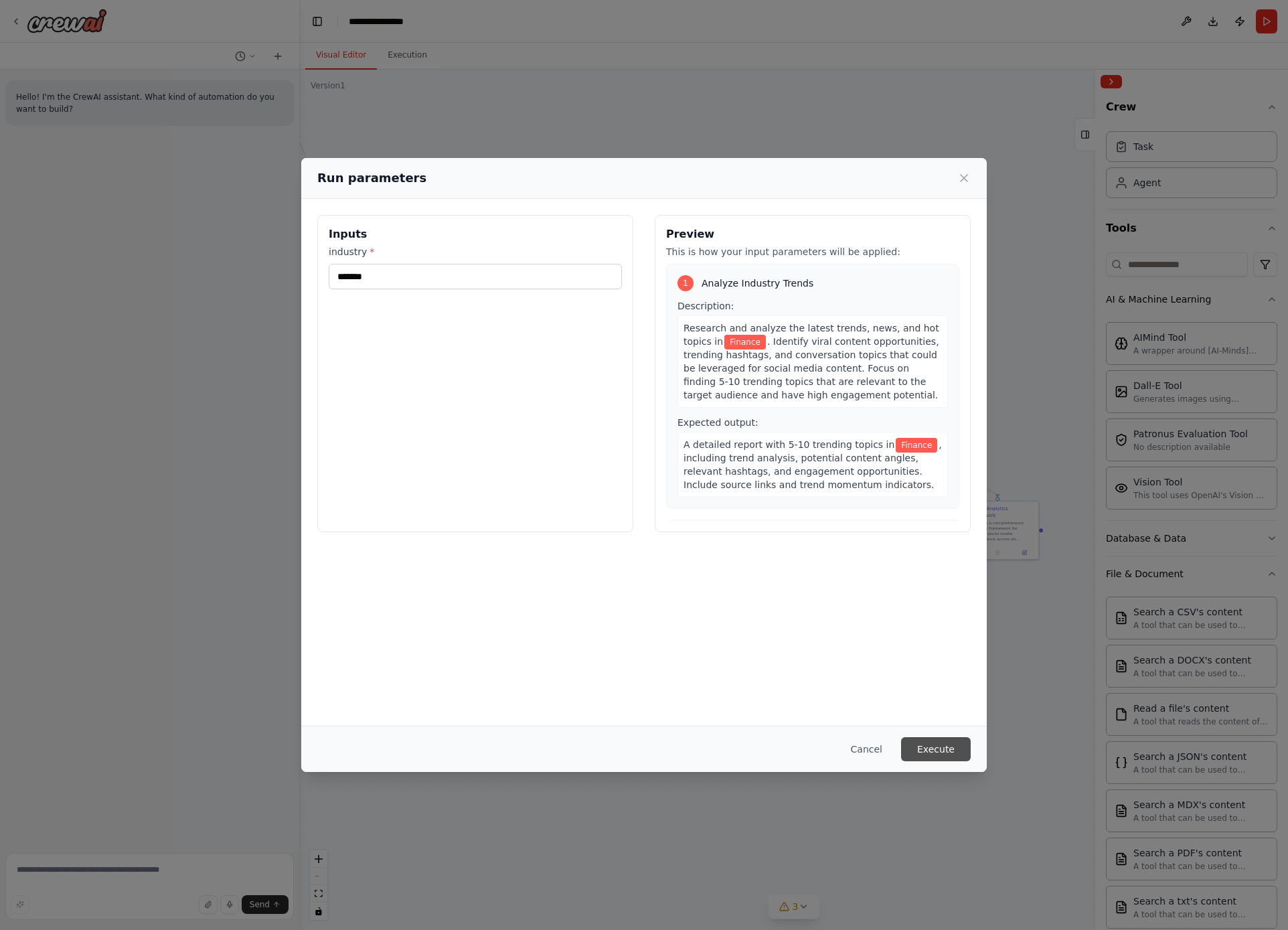
click at [935, 753] on button "Execute" at bounding box center [935, 748] width 69 height 24
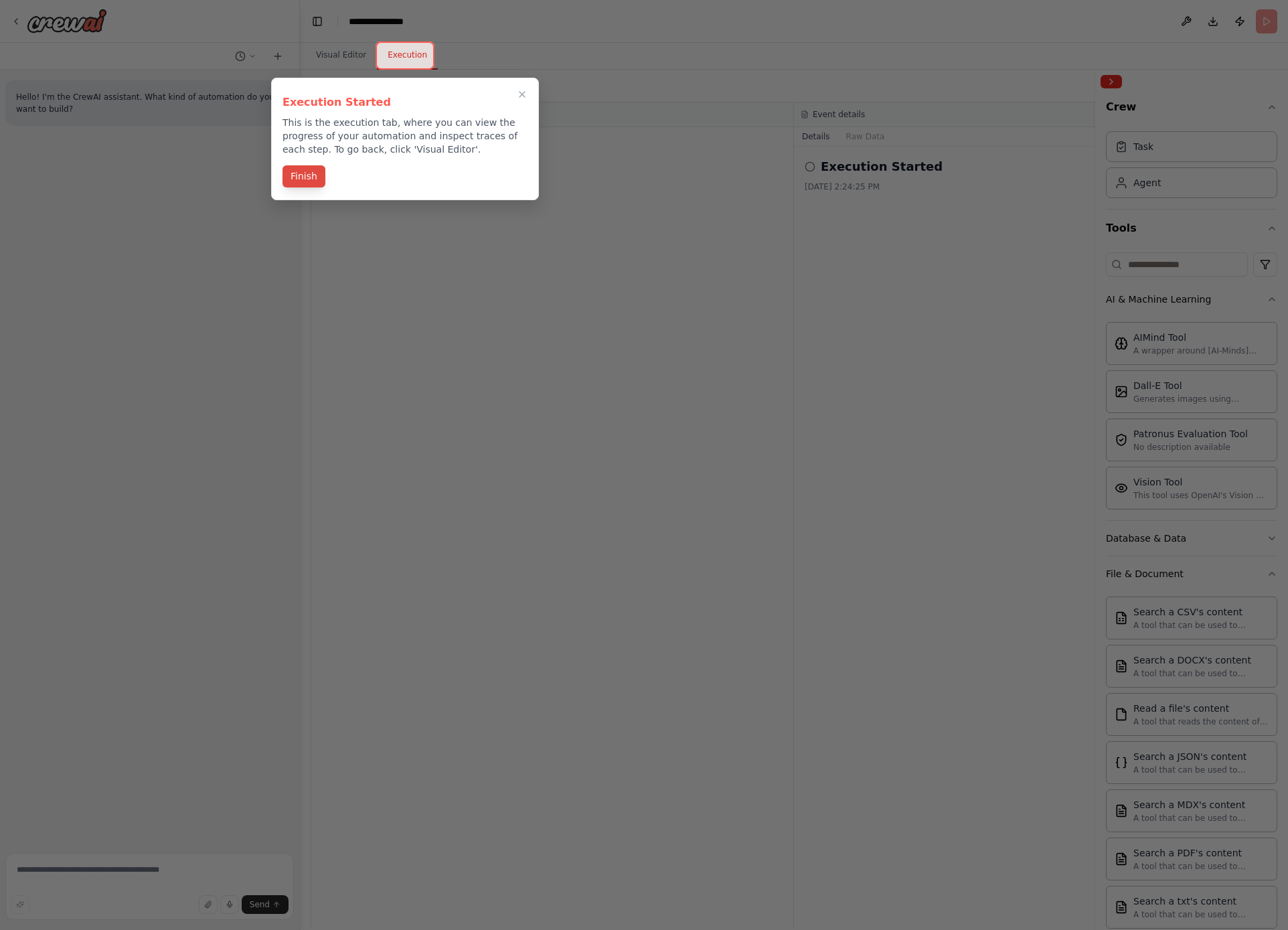
click at [317, 173] on button "Finish" at bounding box center [303, 176] width 43 height 22
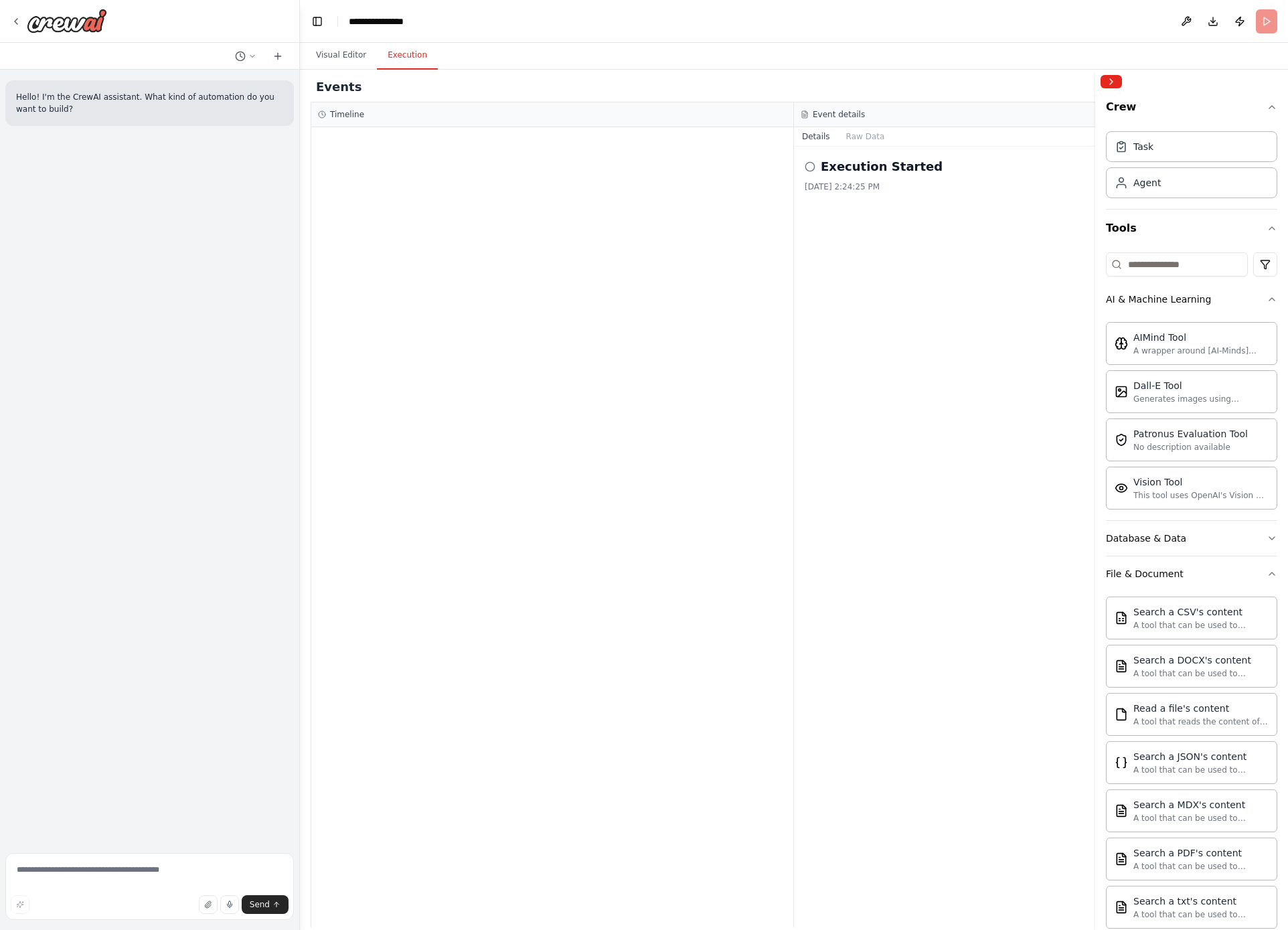
click at [808, 169] on icon at bounding box center [810, 166] width 10 height 10
click at [860, 137] on button "Raw Data" at bounding box center [866, 137] width 55 height 19
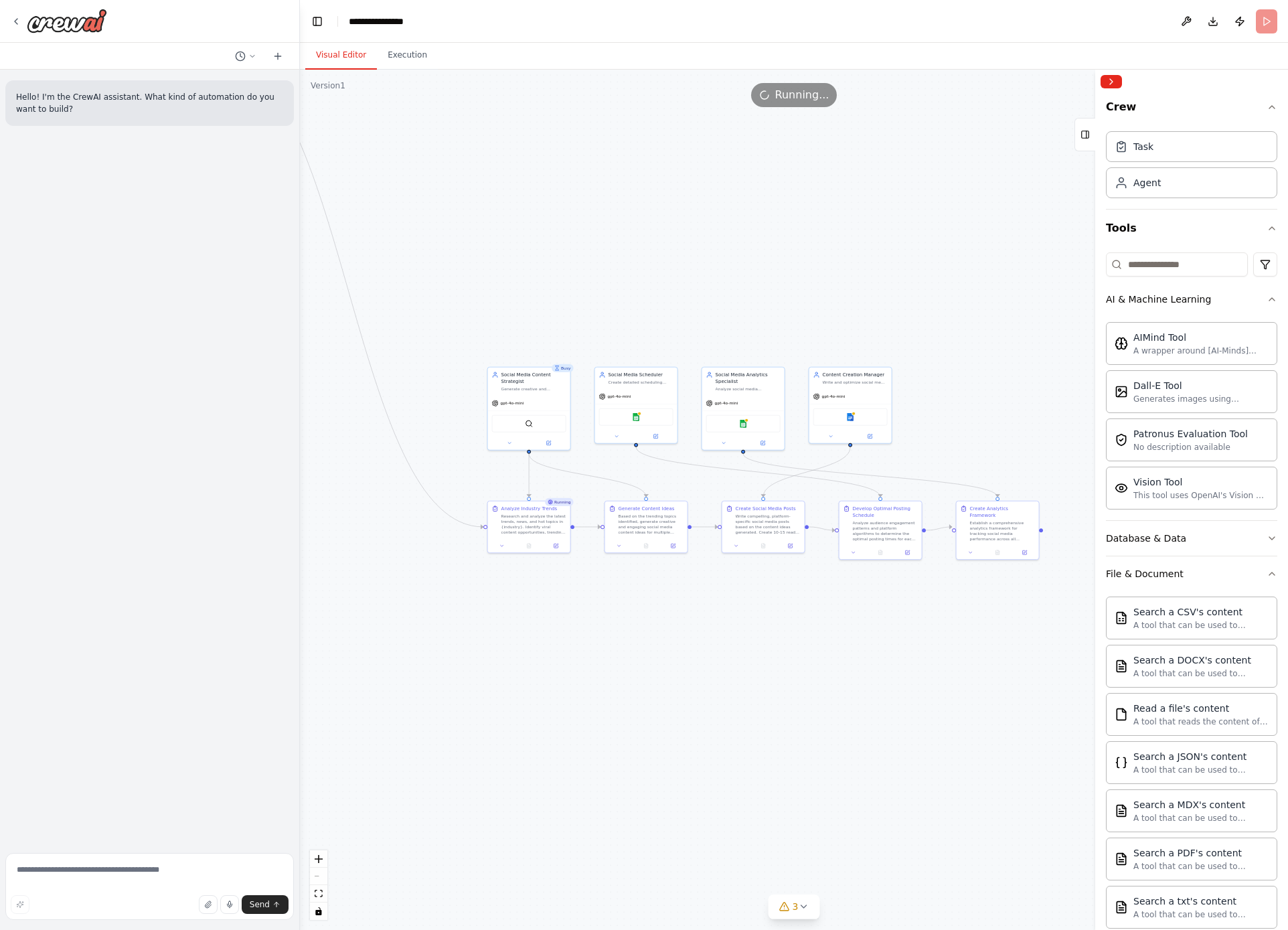
click at [347, 61] on button "Visual Editor" at bounding box center [341, 56] width 71 height 29
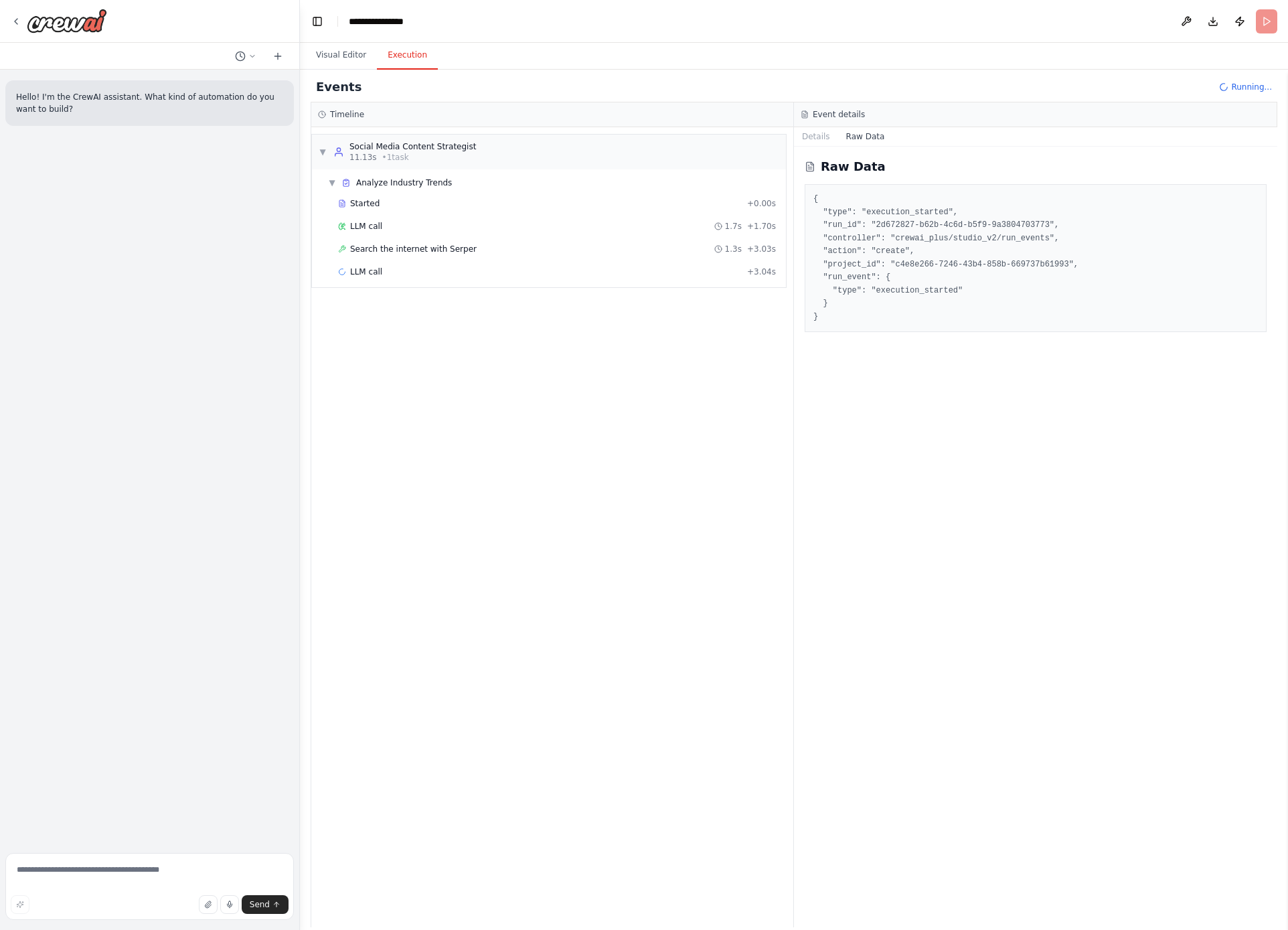
click at [392, 60] on button "Execution" at bounding box center [407, 56] width 61 height 29
click at [816, 137] on button "Details" at bounding box center [816, 137] width 44 height 19
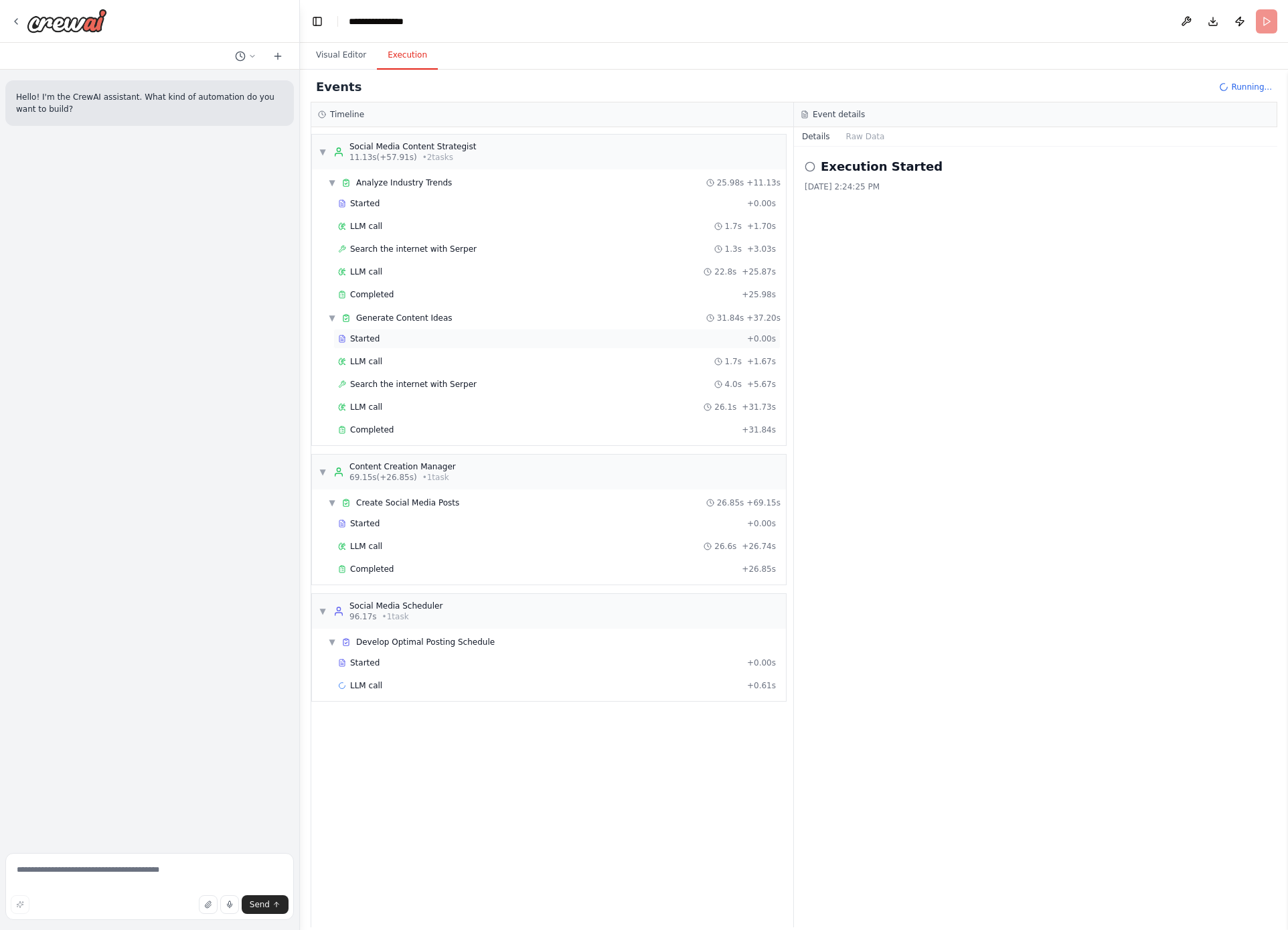
click at [451, 336] on div "Started" at bounding box center [539, 339] width 403 height 10
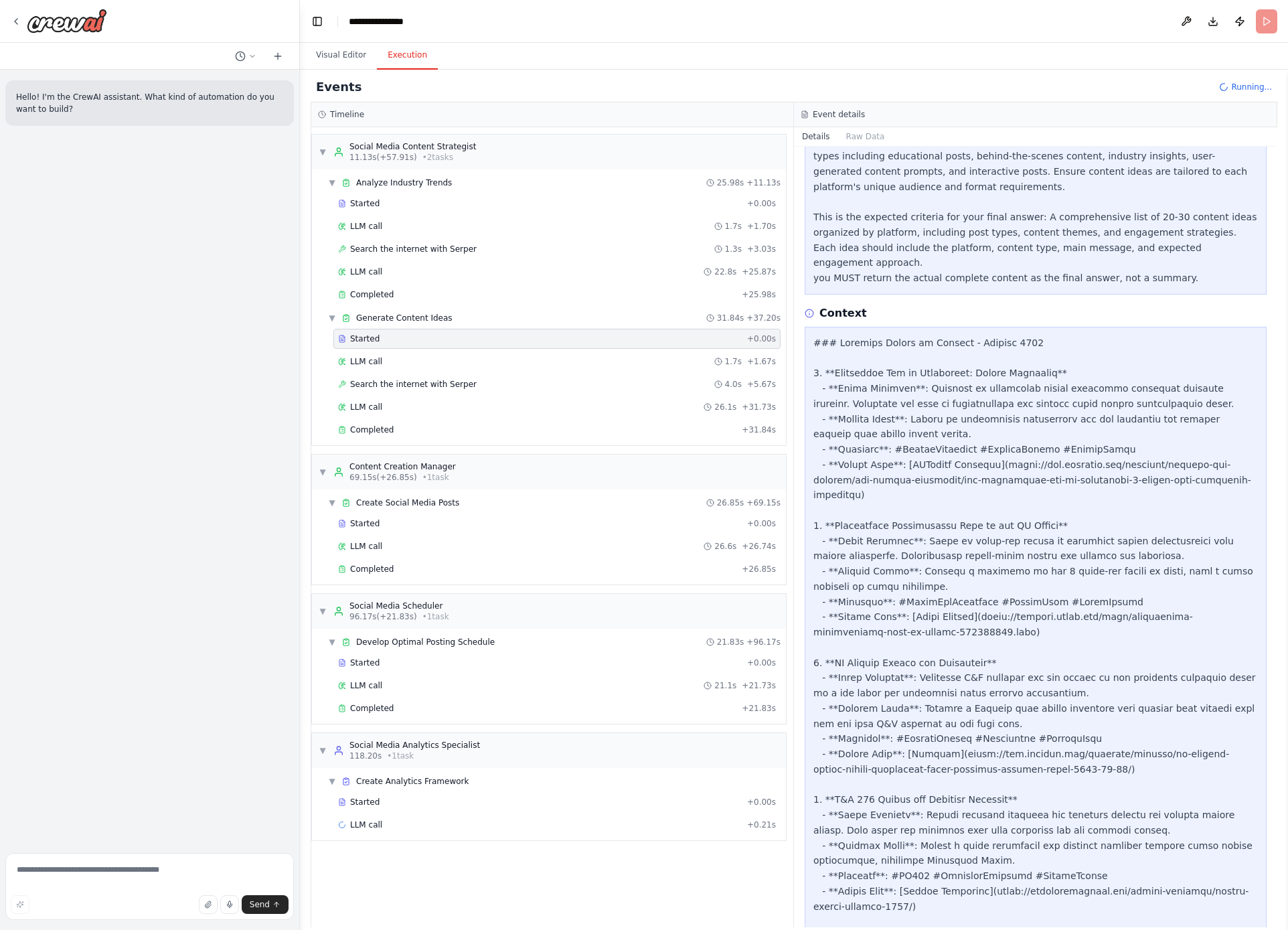
scroll to position [280, 0]
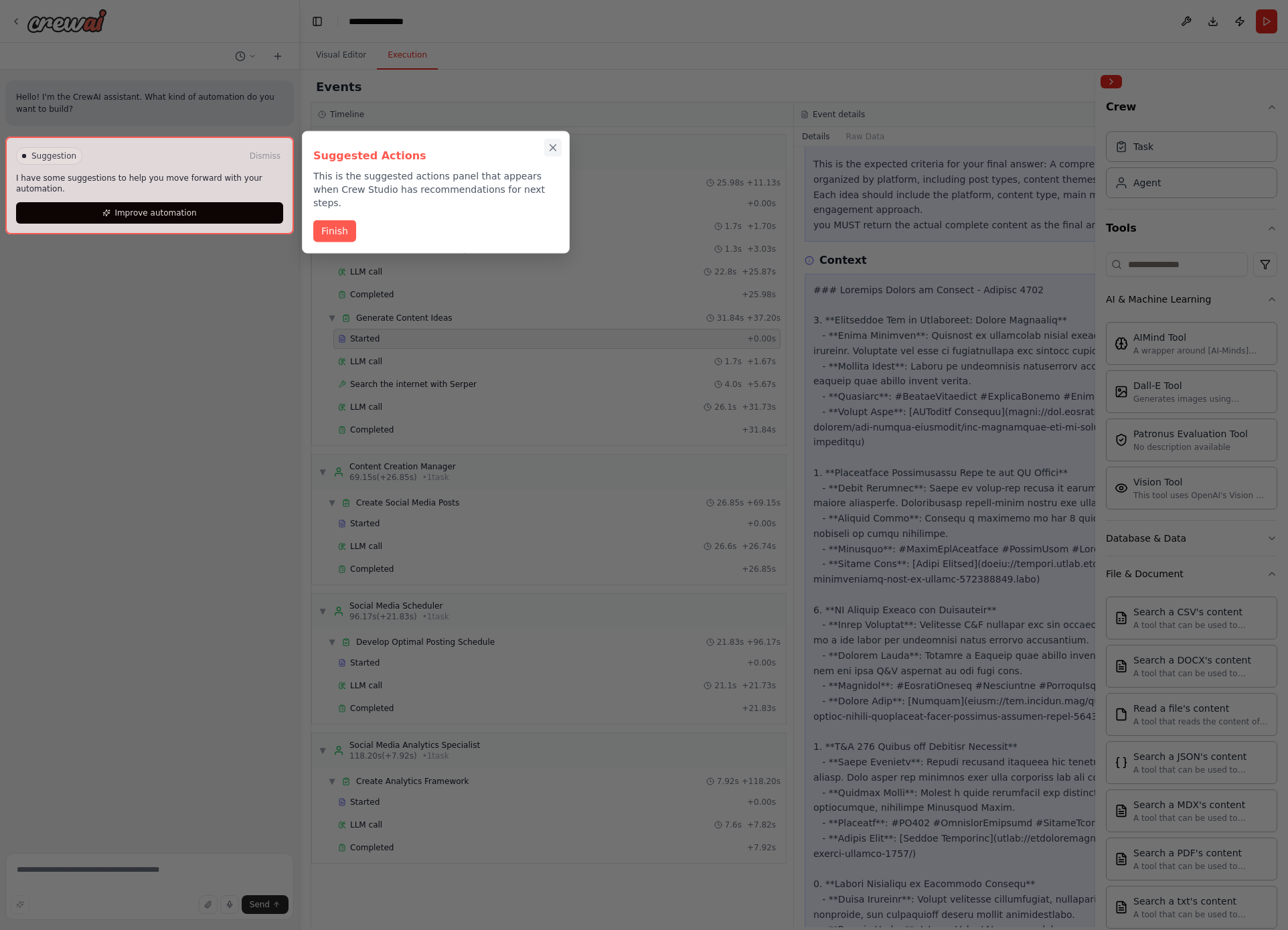
click at [557, 149] on icon "Close walkthrough" at bounding box center [553, 147] width 12 height 12
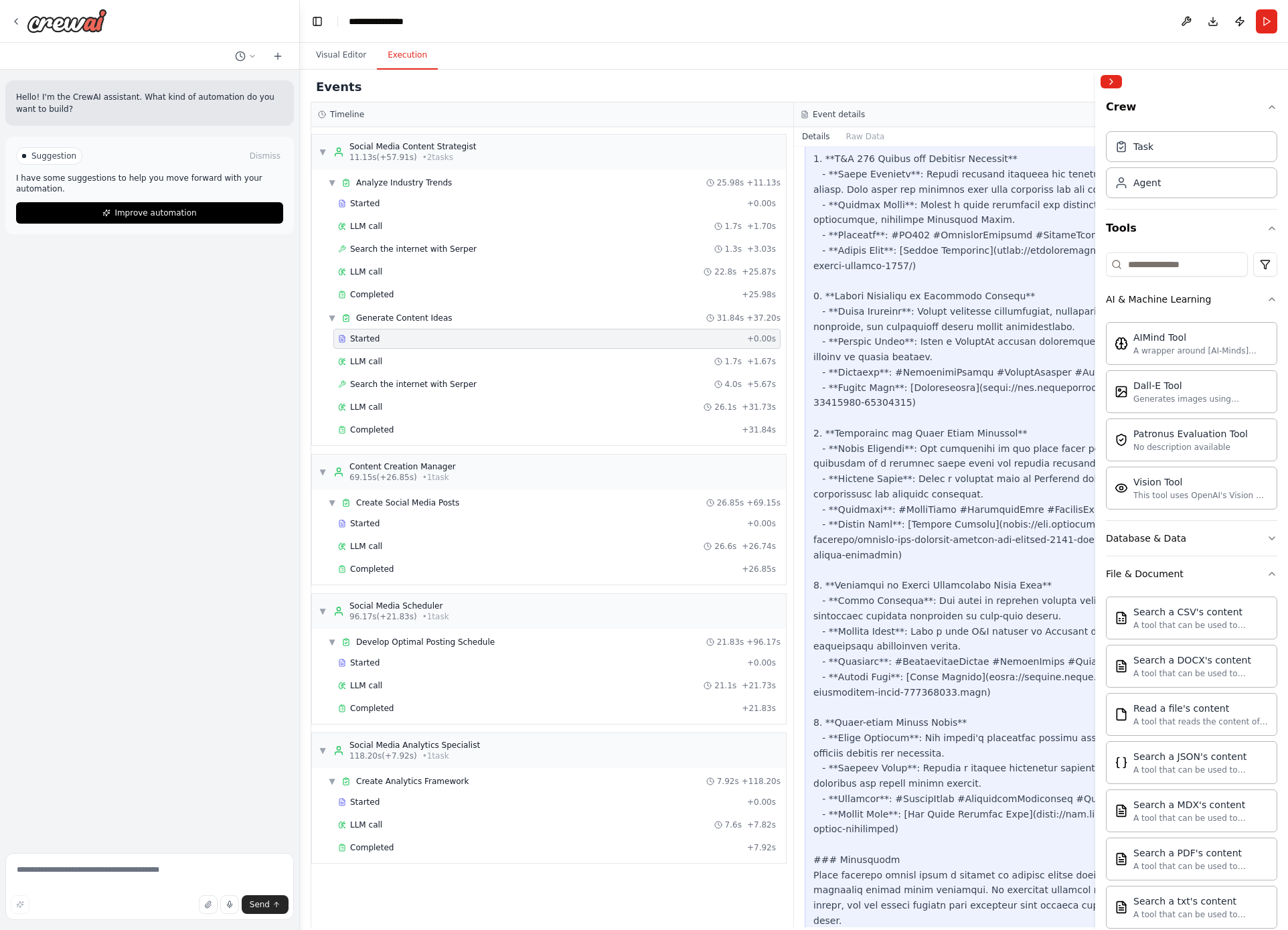
scroll to position [868, 0]
click at [569, 530] on div "Started + 0.00s" at bounding box center [557, 523] width 447 height 20
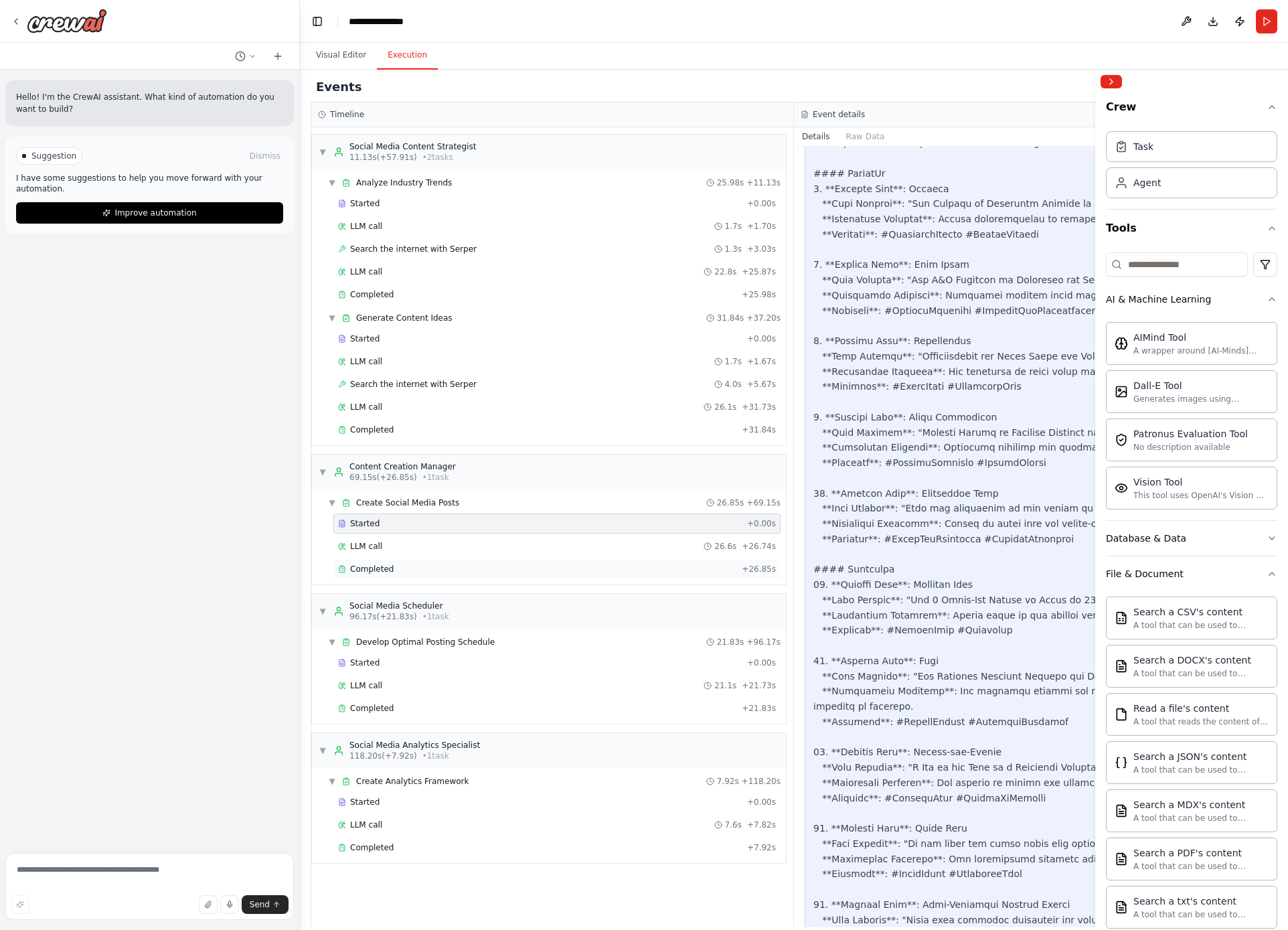
click at [582, 570] on div "Completed" at bounding box center [537, 569] width 399 height 10
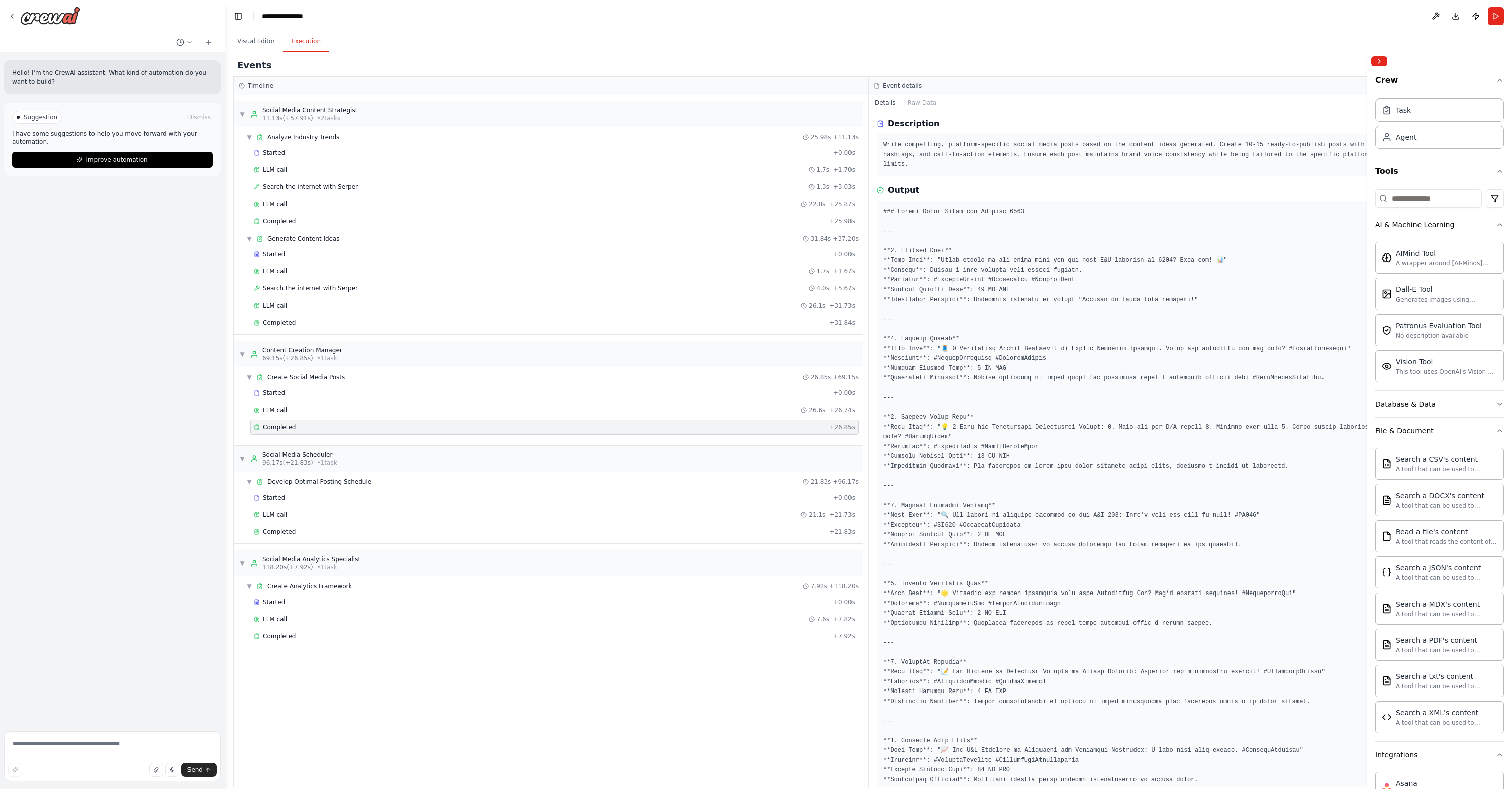
scroll to position [0, 0]
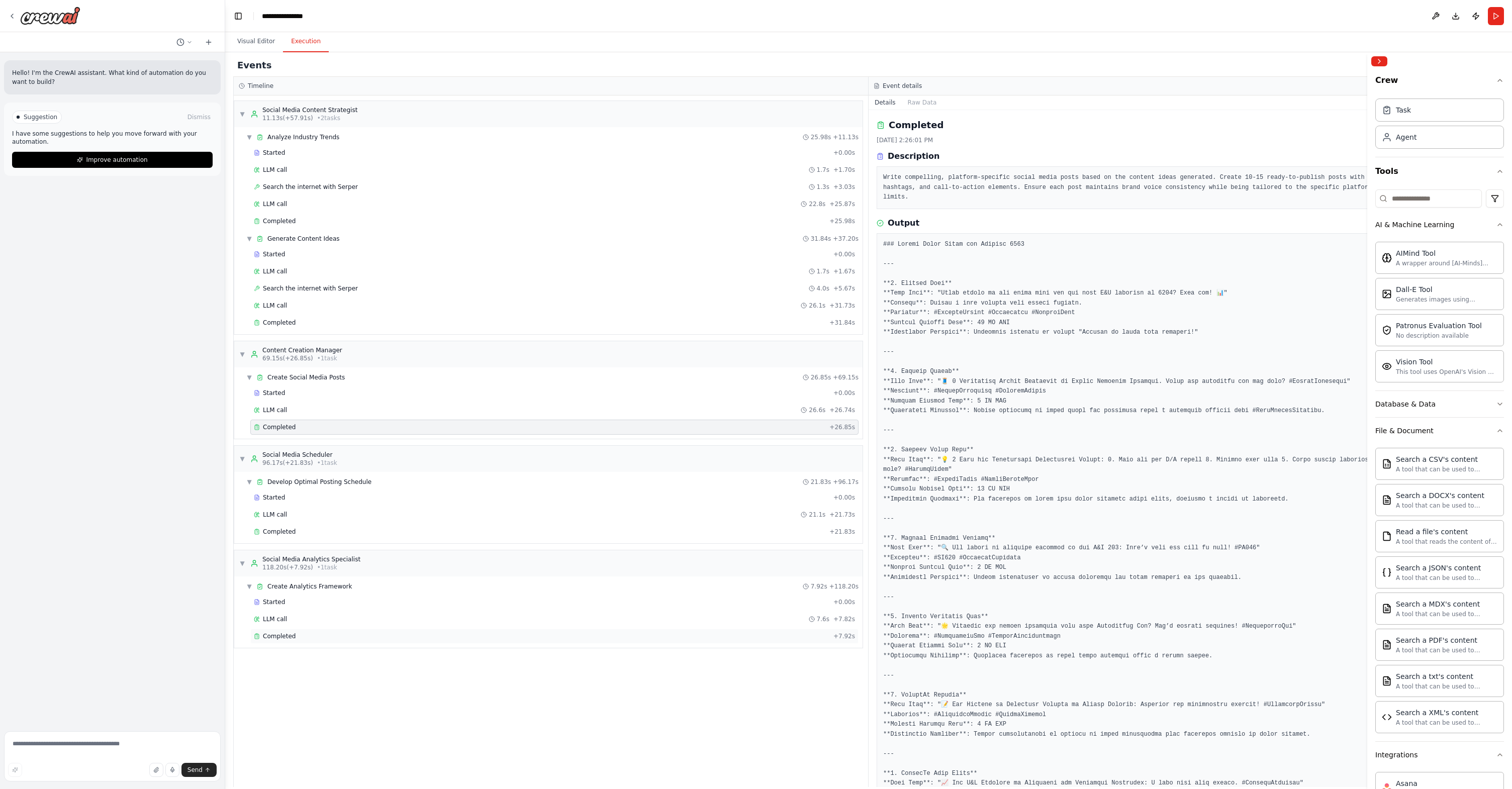
click at [322, 633] on div "Completed" at bounding box center [541, 636] width 576 height 8
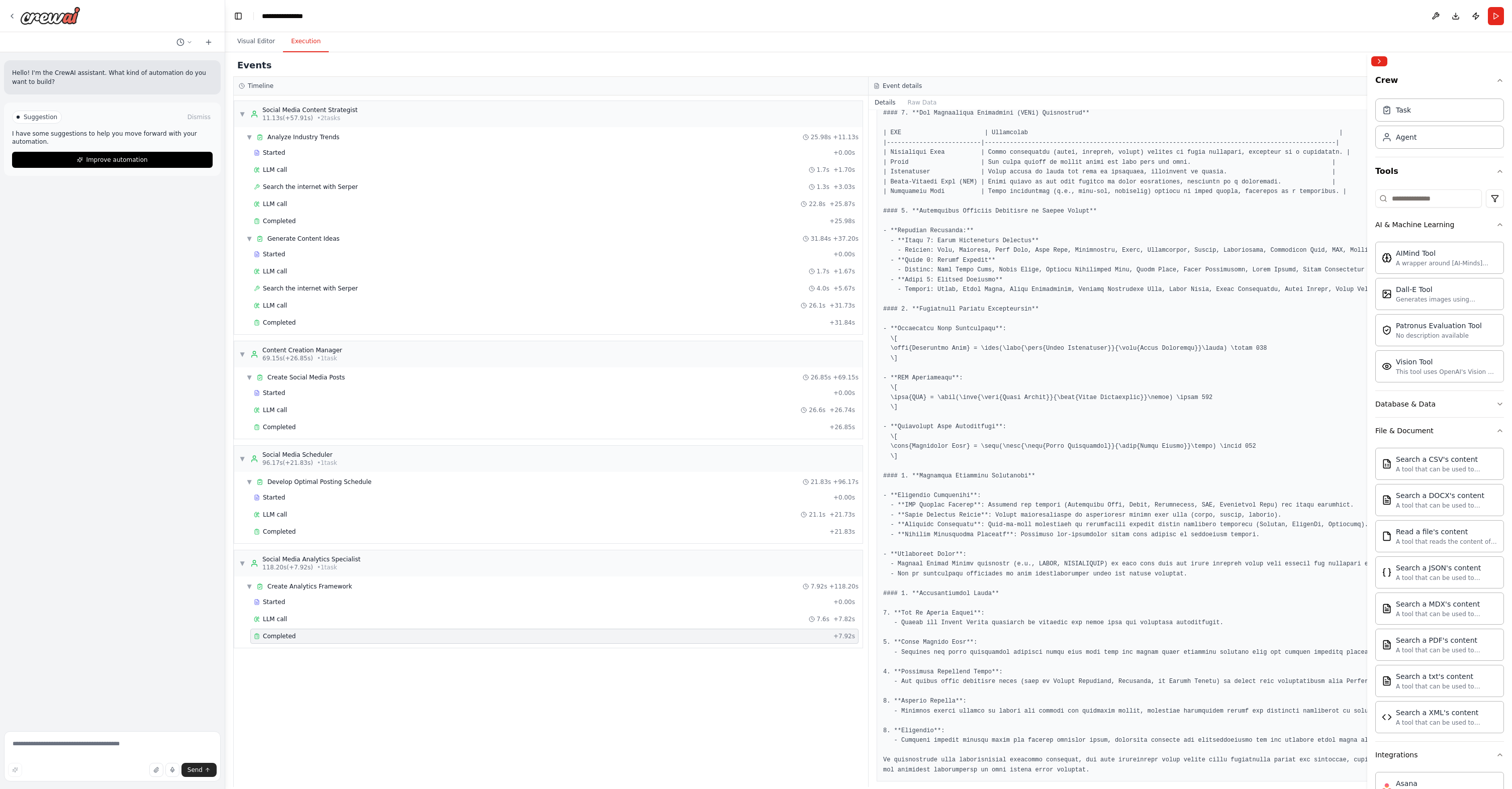
scroll to position [151, 0]
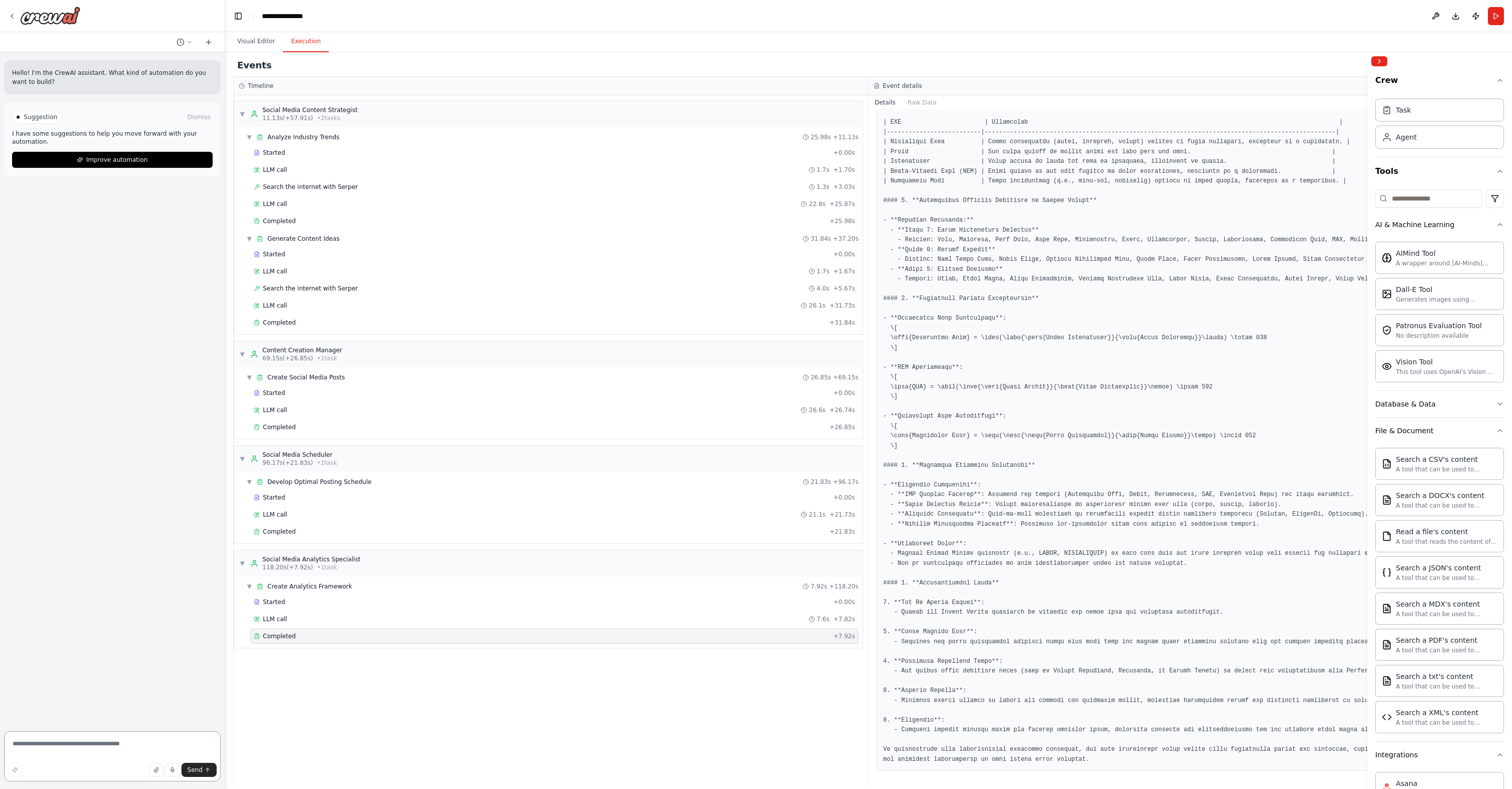
click at [94, 698] on textarea at bounding box center [112, 756] width 216 height 50
click at [260, 44] on button "Visual Editor" at bounding box center [256, 42] width 54 height 21
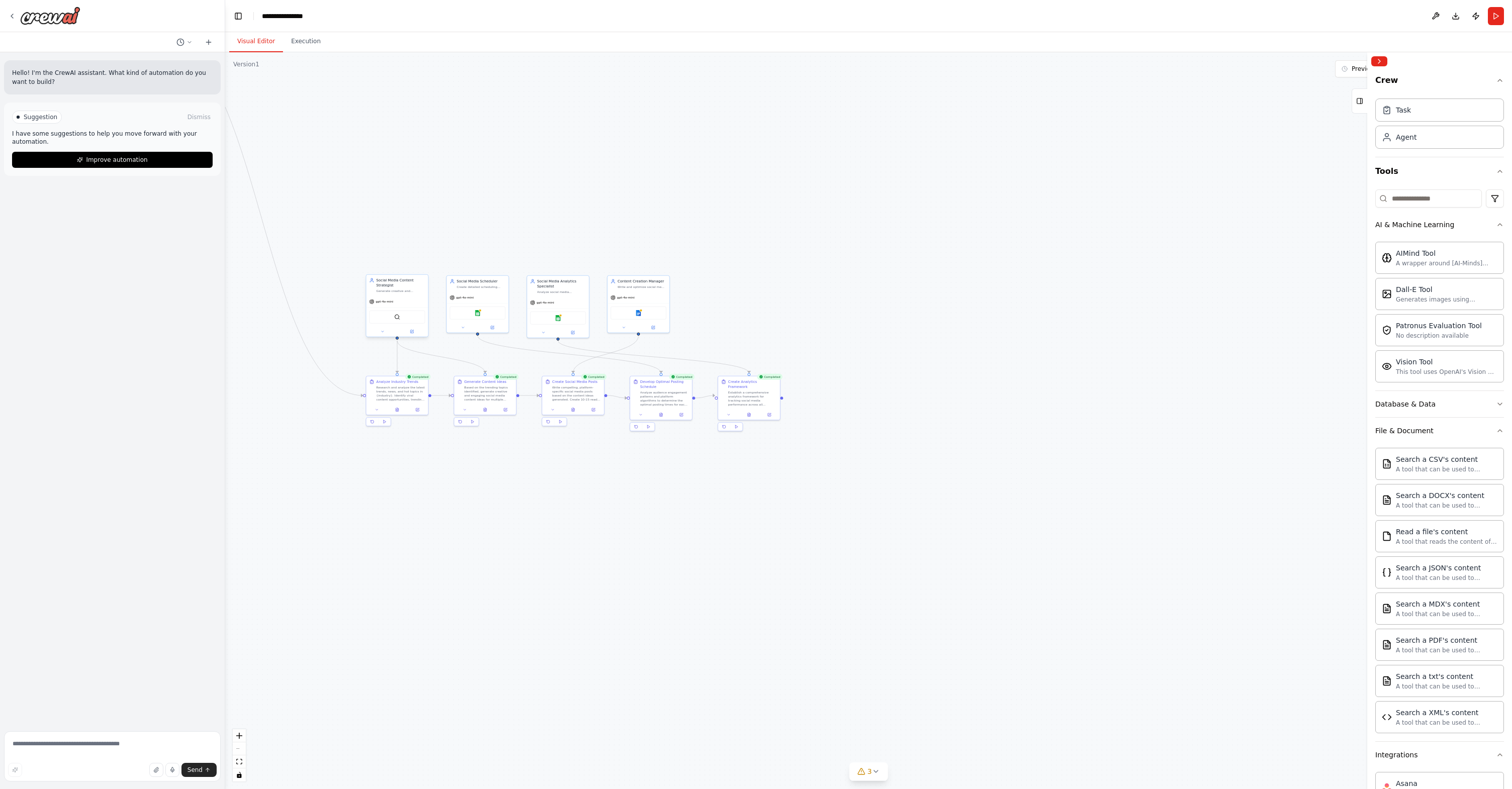
click at [405, 294] on div "Social Media Content Strategist Generate creative and engaging social media con…" at bounding box center [397, 286] width 62 height 21
click at [405, 291] on div "Generate creative and engaging social media content ideas based on trending top…" at bounding box center [401, 291] width 49 height 4
click at [404, 389] on div "Research and analyze the latest trends, news, and hot topics in {industry}. Ide…" at bounding box center [401, 392] width 49 height 16
click at [967, 20] on button "Run" at bounding box center [1496, 16] width 16 height 18
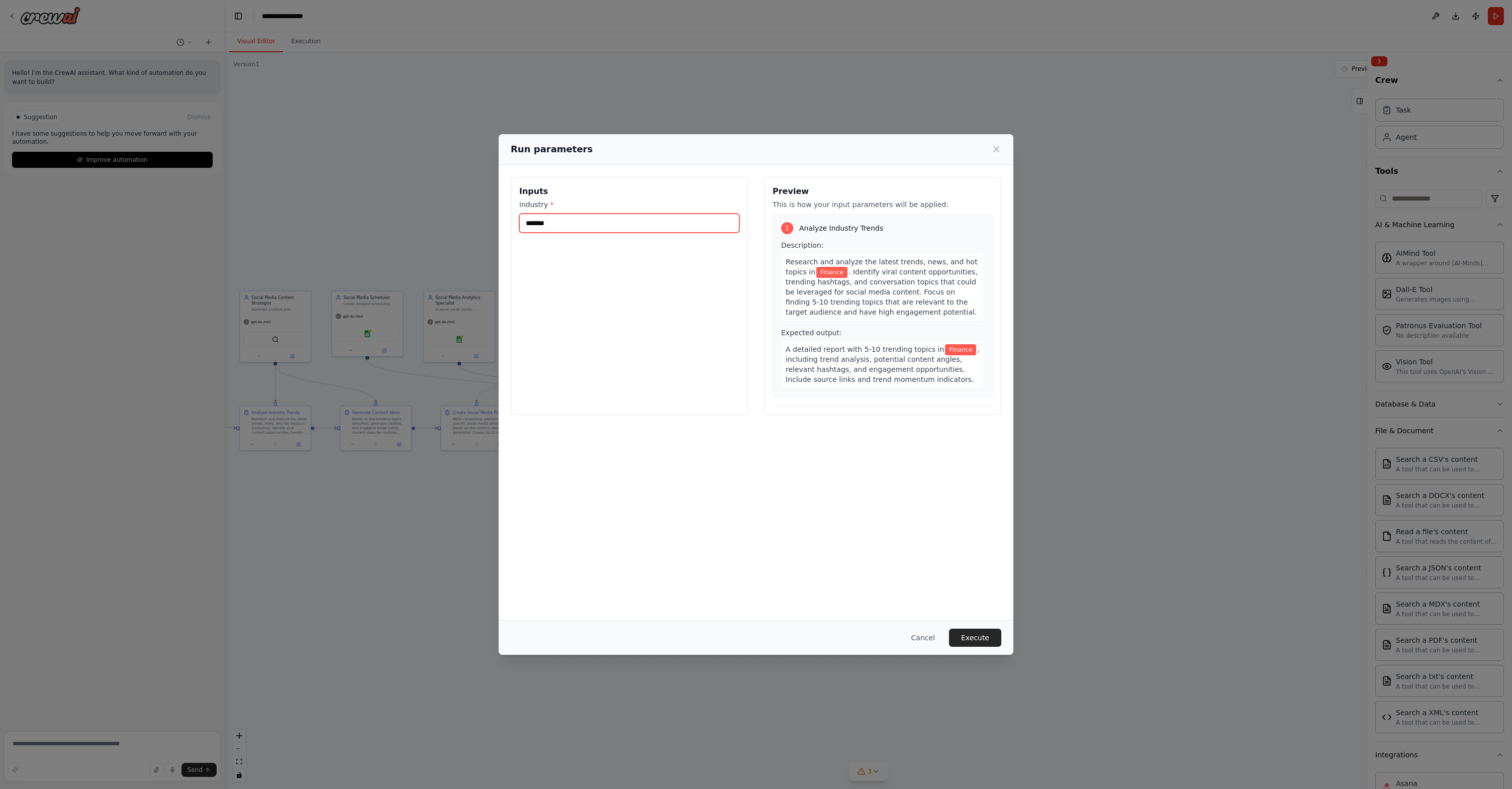
drag, startPoint x: 619, startPoint y: 222, endPoint x: 486, endPoint y: 226, distance: 133.1
click at [486, 226] on div "Run parameters Inputs industry * ******* Preview This is how your input paramet…" at bounding box center [756, 394] width 1512 height 789
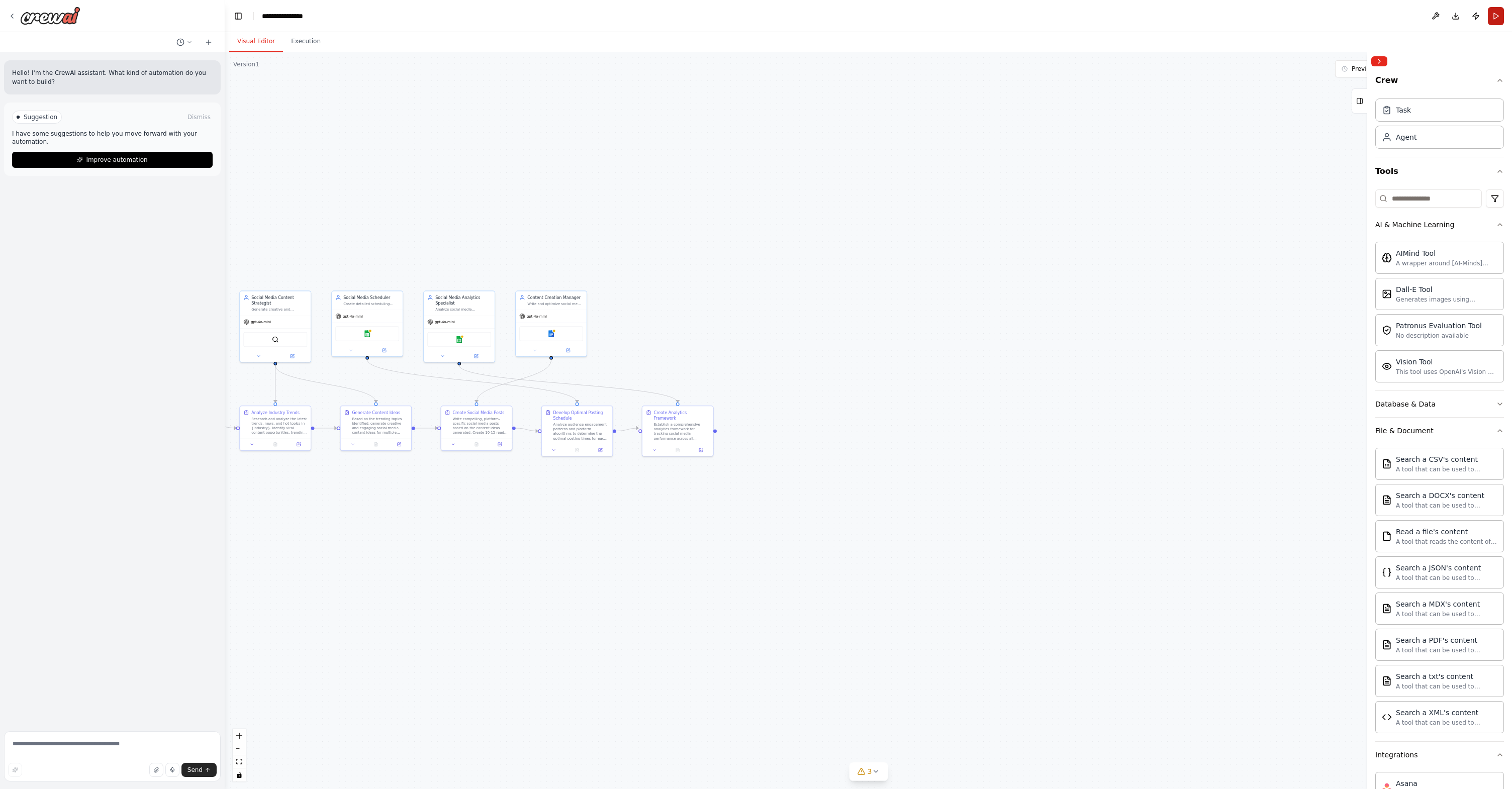
click at [967, 20] on button "Run" at bounding box center [1496, 16] width 16 height 18
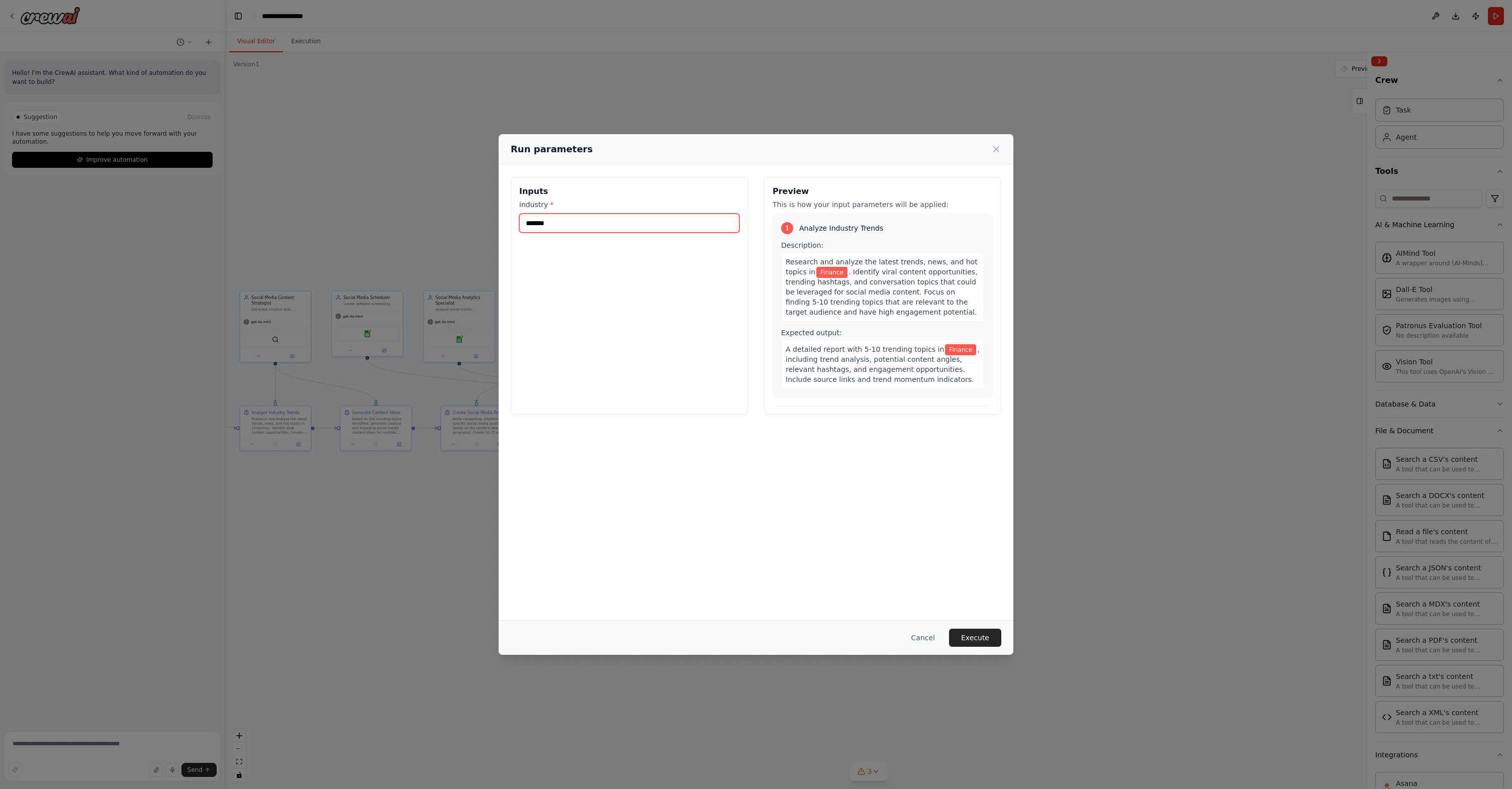
click at [591, 226] on input "*******" at bounding box center [629, 223] width 220 height 19
drag, startPoint x: 591, startPoint y: 226, endPoint x: 502, endPoint y: 223, distance: 89.1
click at [502, 223] on div "Inputs industry * ******* Preview This is how your input parameters will be app…" at bounding box center [756, 296] width 515 height 262
type input "*********"
click at [967, 640] on button "Execute" at bounding box center [975, 638] width 52 height 18
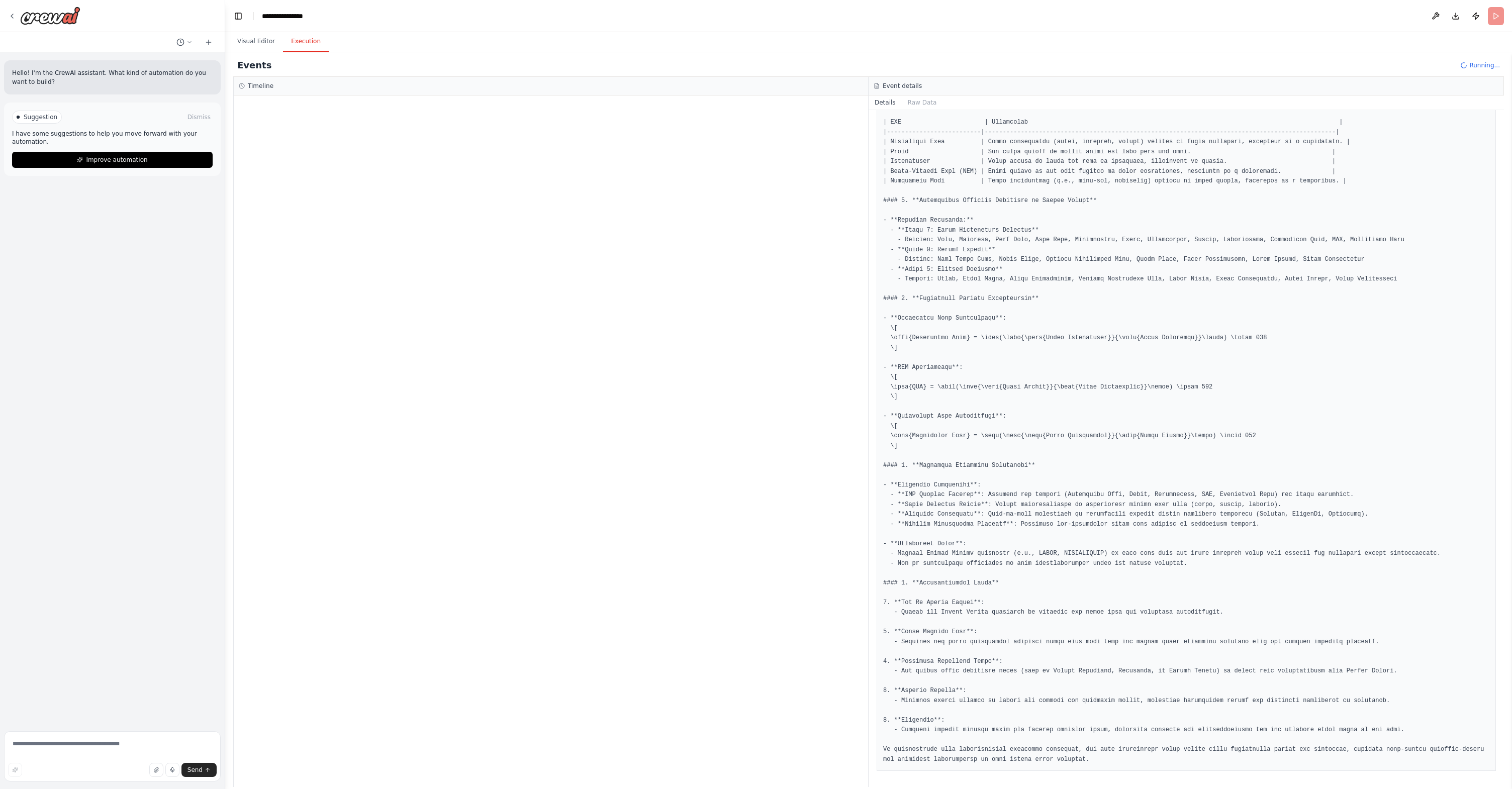
click at [967, 66] on span "Running..." at bounding box center [1485, 65] width 31 height 8
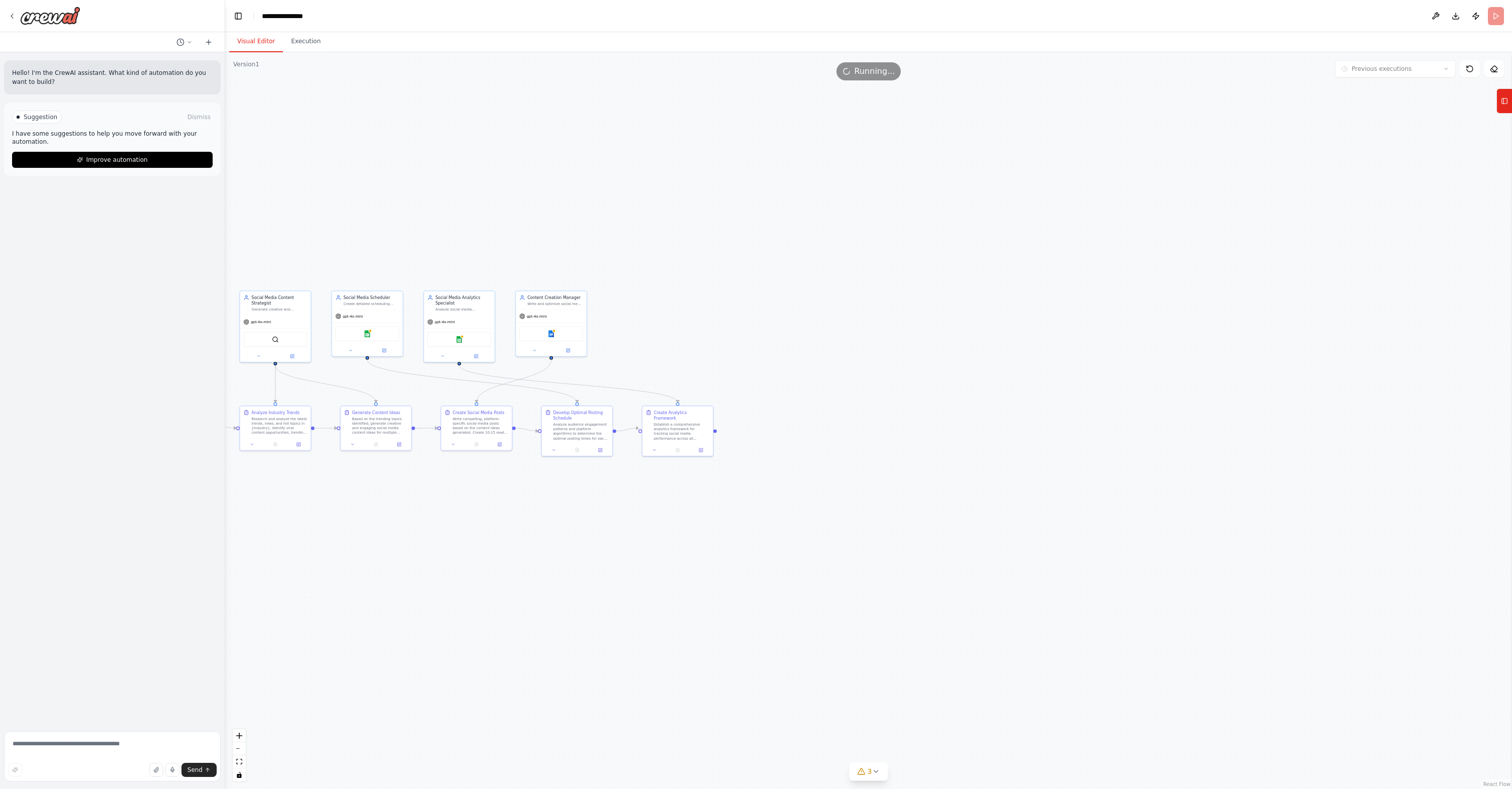
click at [267, 43] on button "Visual Editor" at bounding box center [256, 42] width 54 height 21
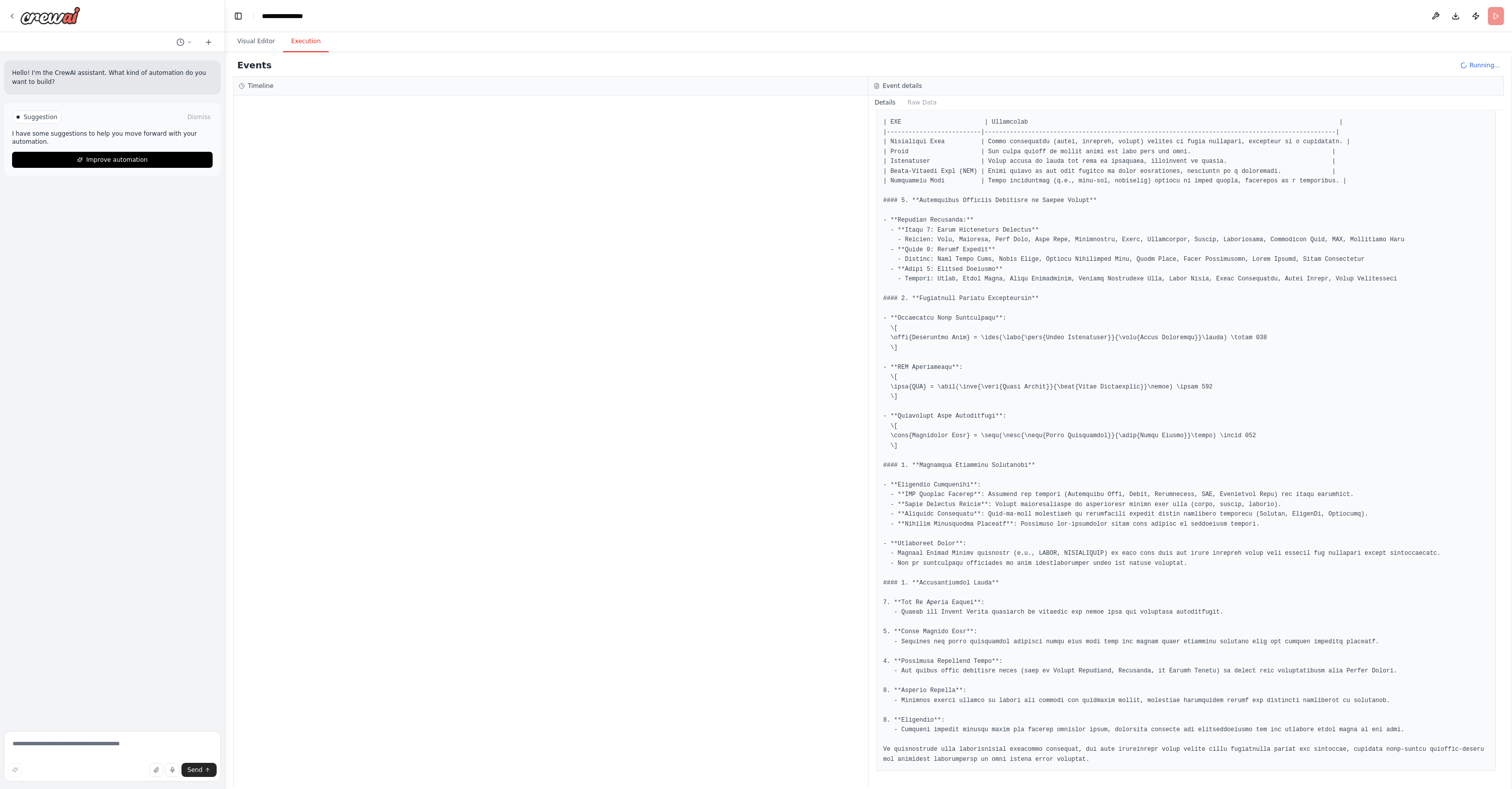
click at [309, 41] on button "Execution" at bounding box center [306, 42] width 46 height 21
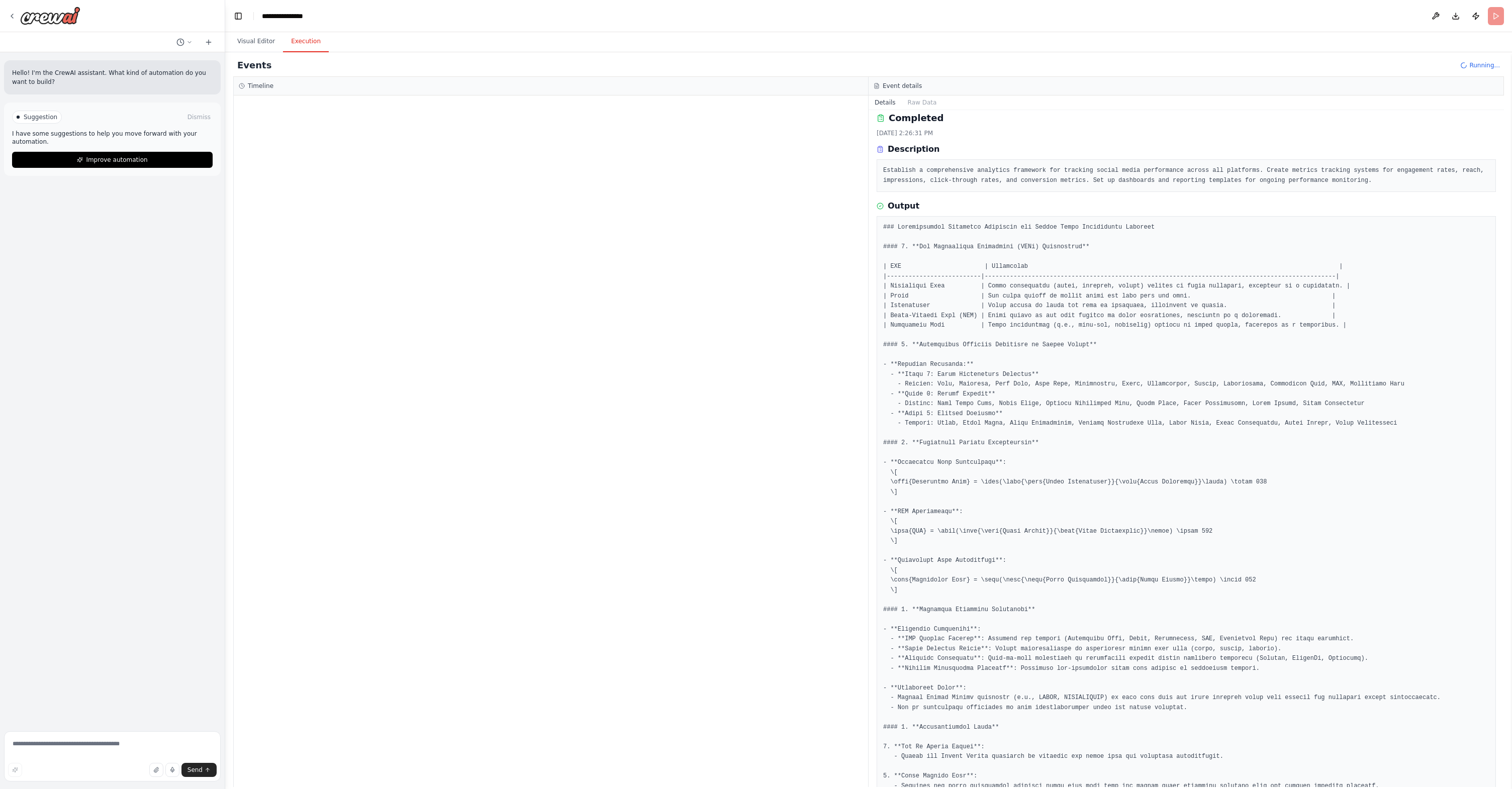
scroll to position [0, 0]
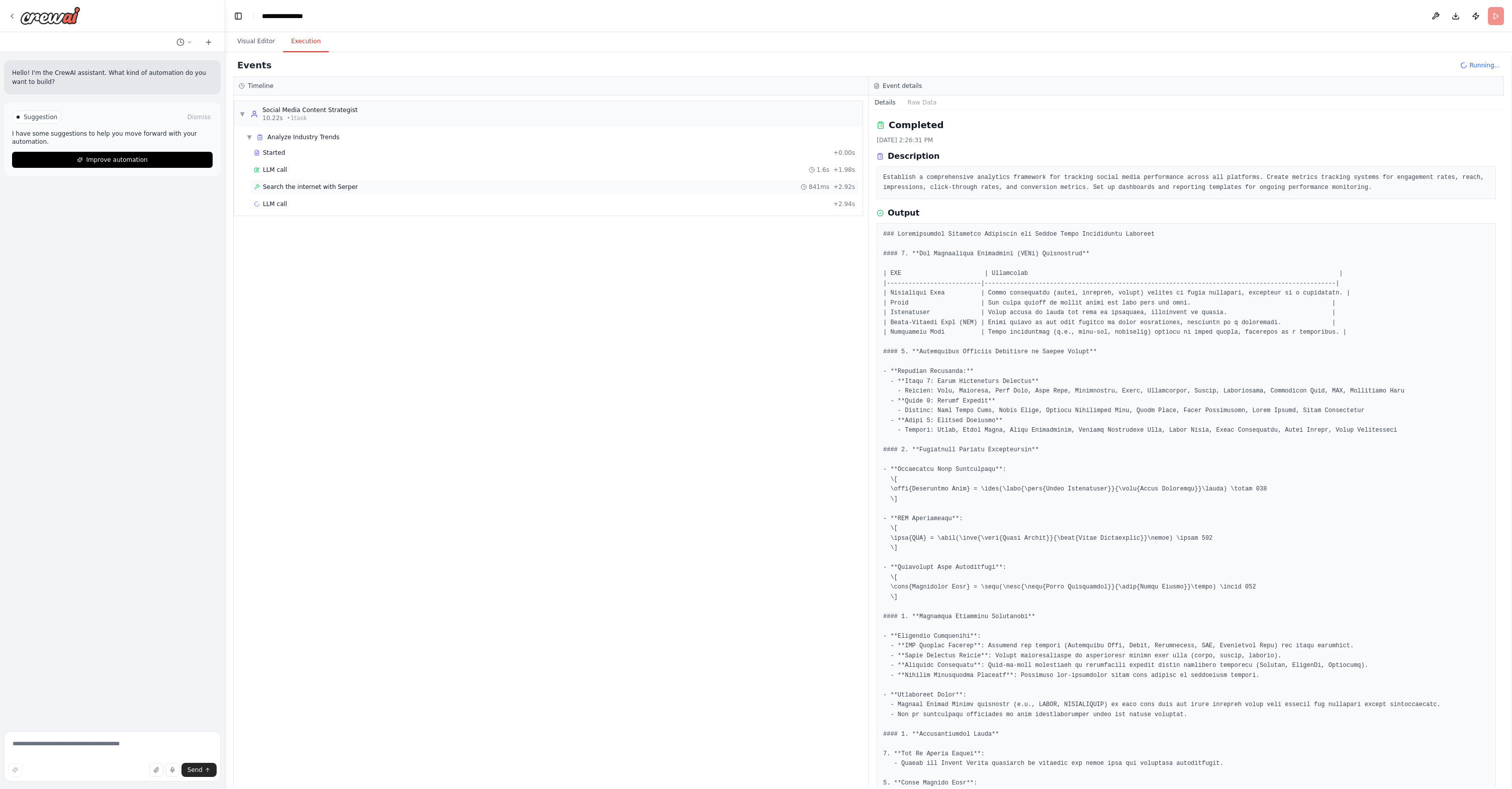
click at [346, 187] on span "Search the internet with Serper" at bounding box center [310, 186] width 95 height 8
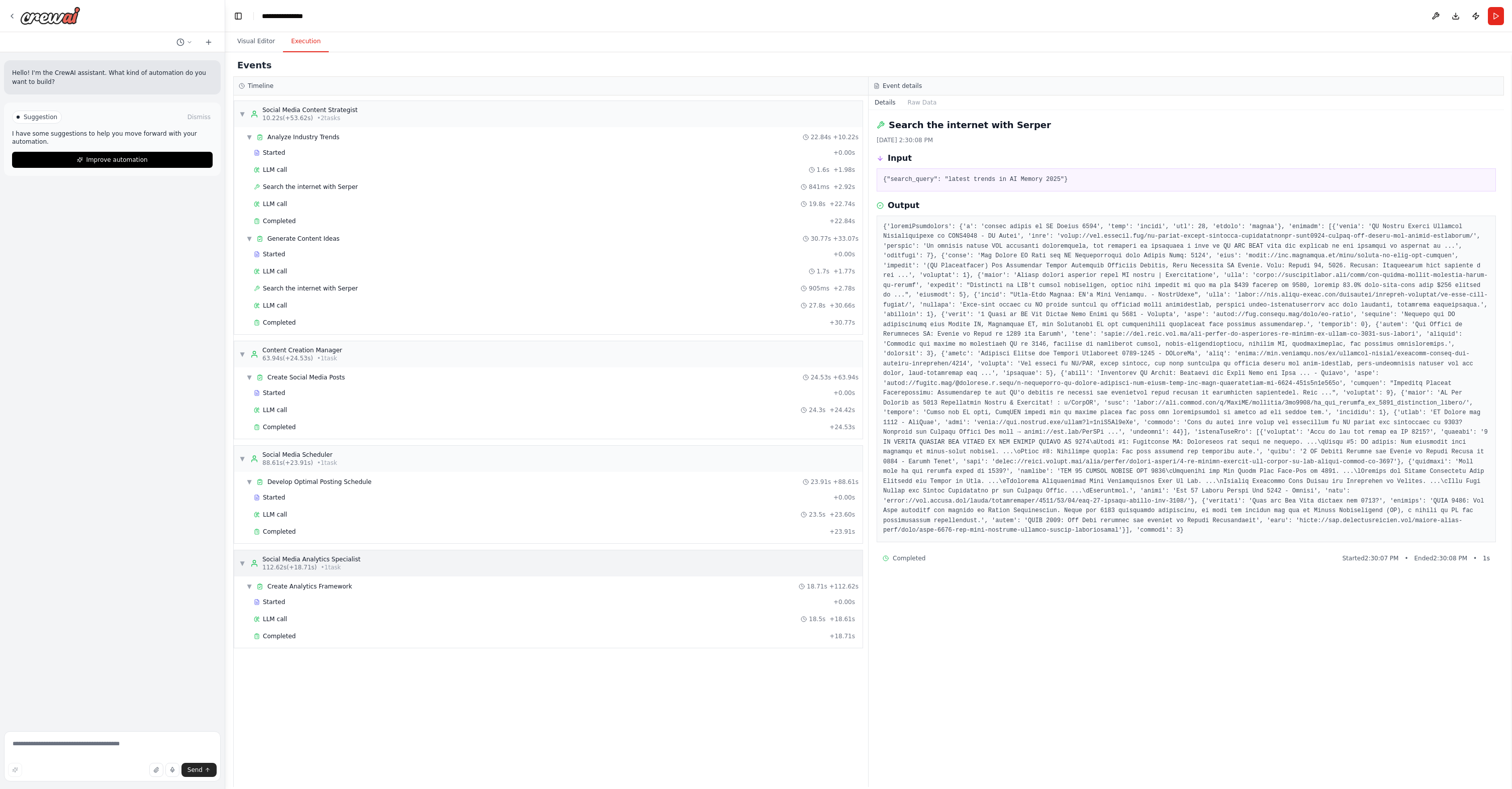
click at [329, 565] on span "• 1 task" at bounding box center [331, 567] width 20 height 8
click at [335, 379] on span "Create Social Media Posts" at bounding box center [306, 377] width 77 height 8
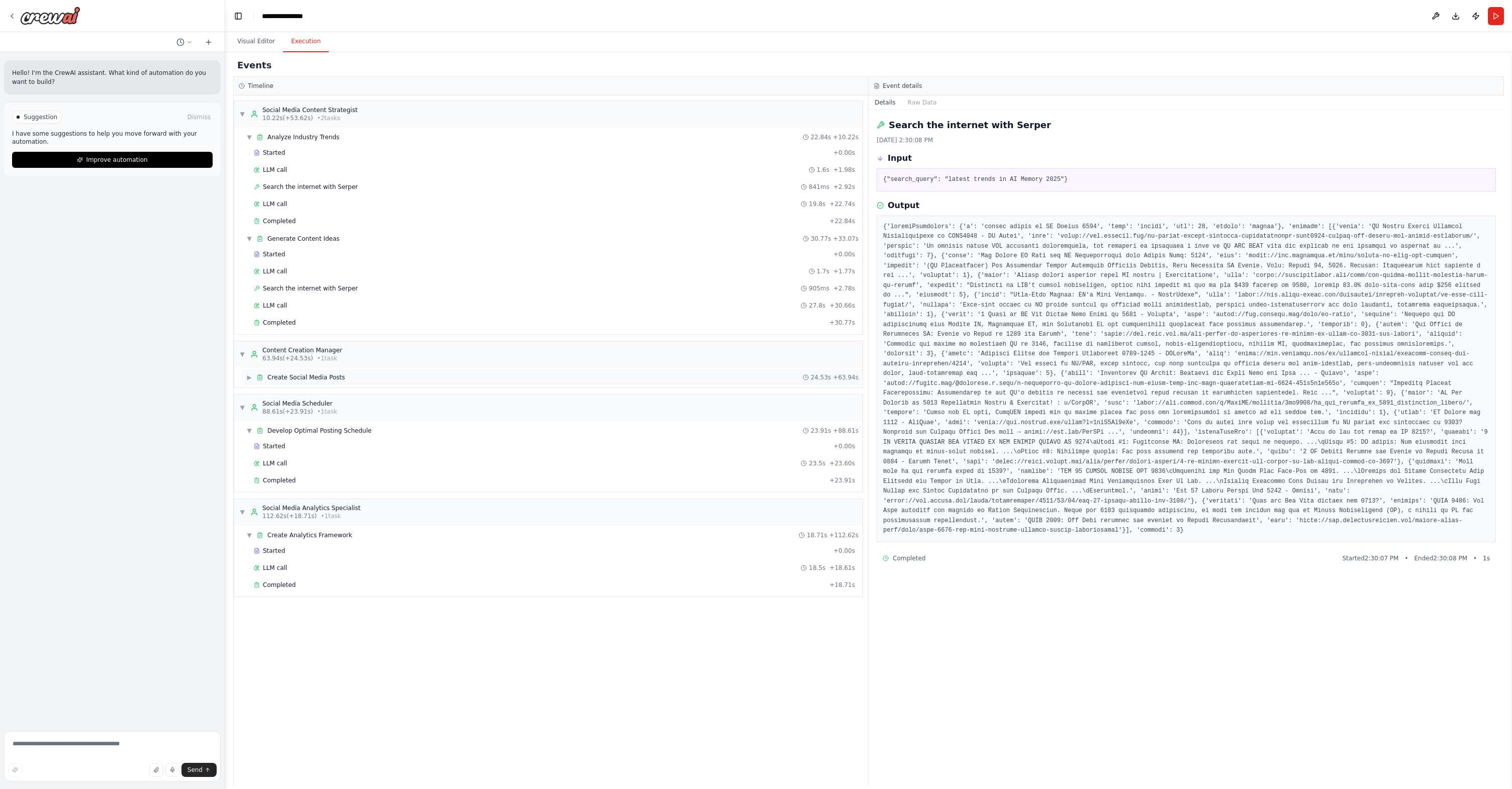
click at [335, 380] on span "Create Social Media Posts" at bounding box center [306, 377] width 77 height 8
click at [313, 431] on div "Completed + 24.53s" at bounding box center [555, 427] width 609 height 15
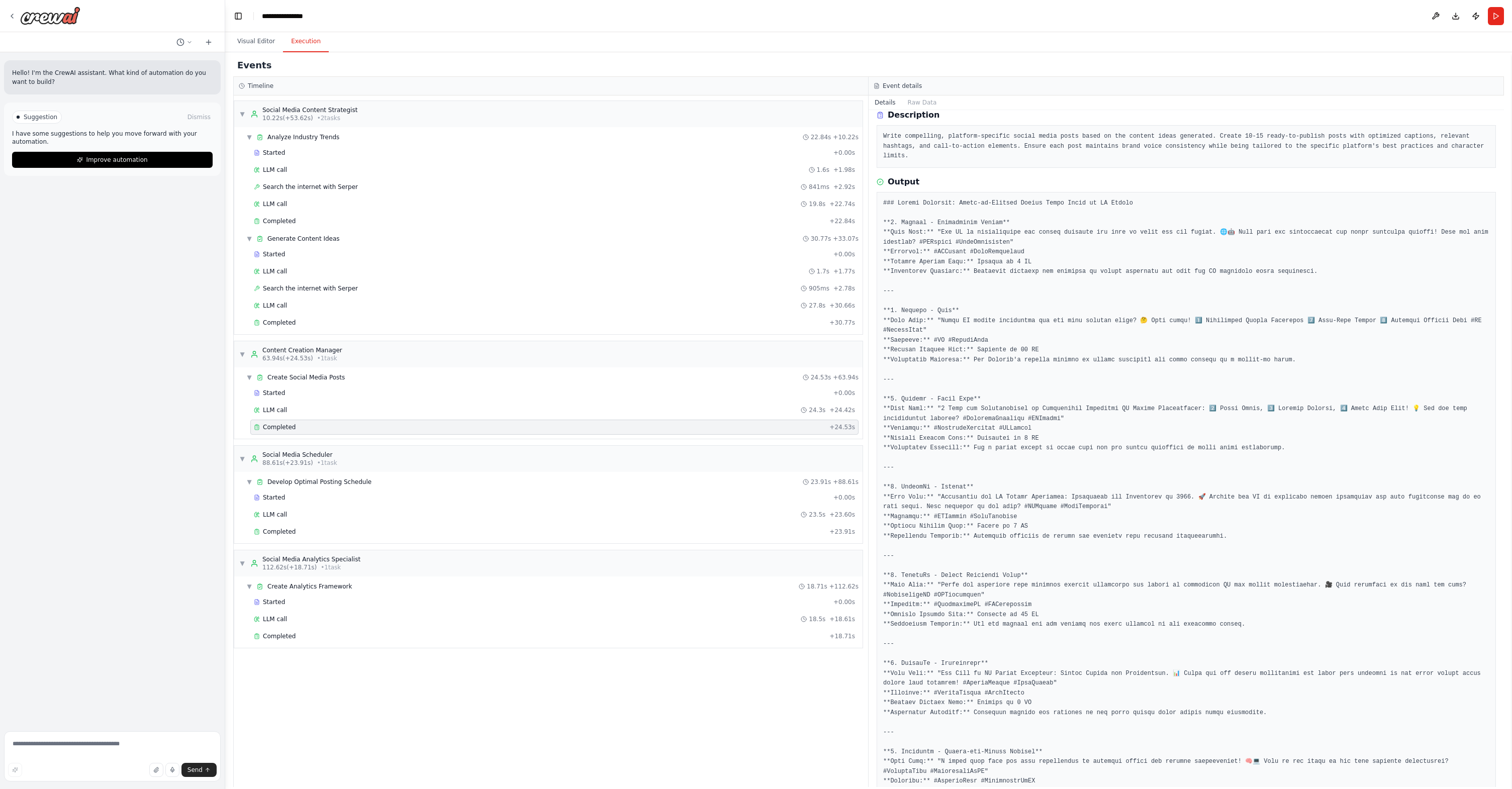
scroll to position [41, 0]
drag, startPoint x: 948, startPoint y: 407, endPoint x: 1203, endPoint y: 406, distance: 255.0
copy pre "s for Organizations to Effectively Implement AI Memory Technologies: 1"
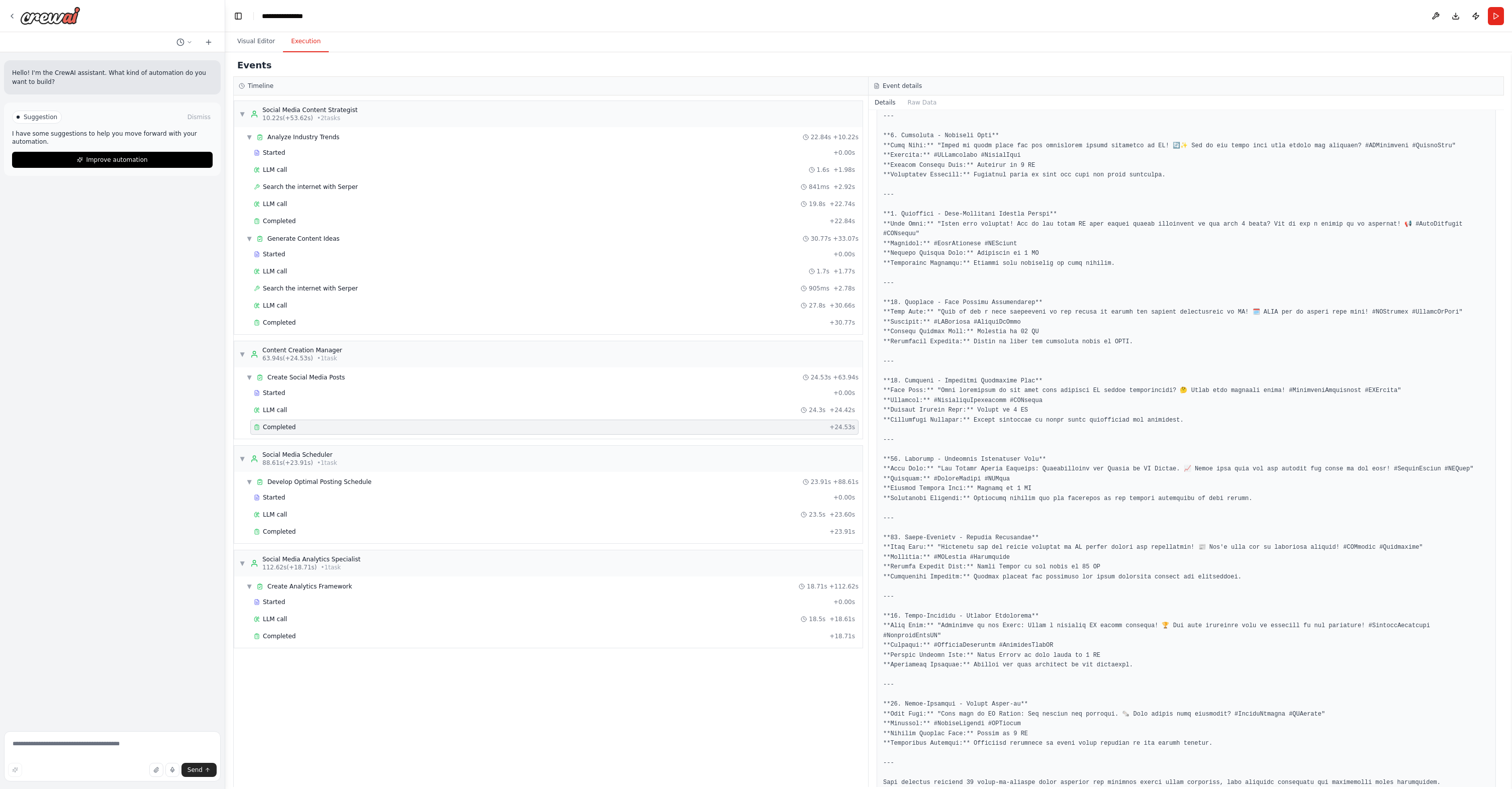
scroll to position [768, 0]
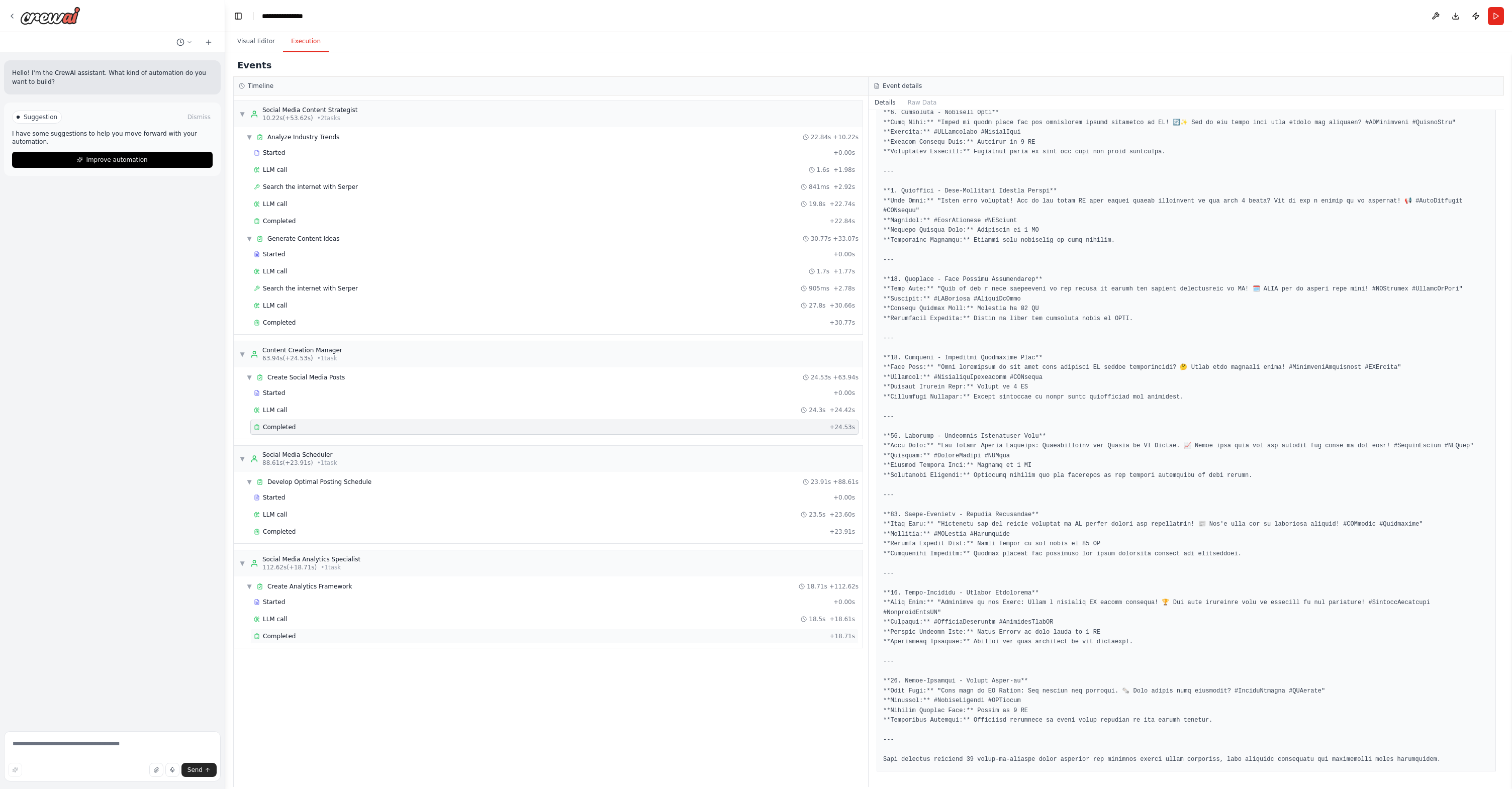
click at [318, 635] on div "Completed" at bounding box center [539, 636] width 571 height 8
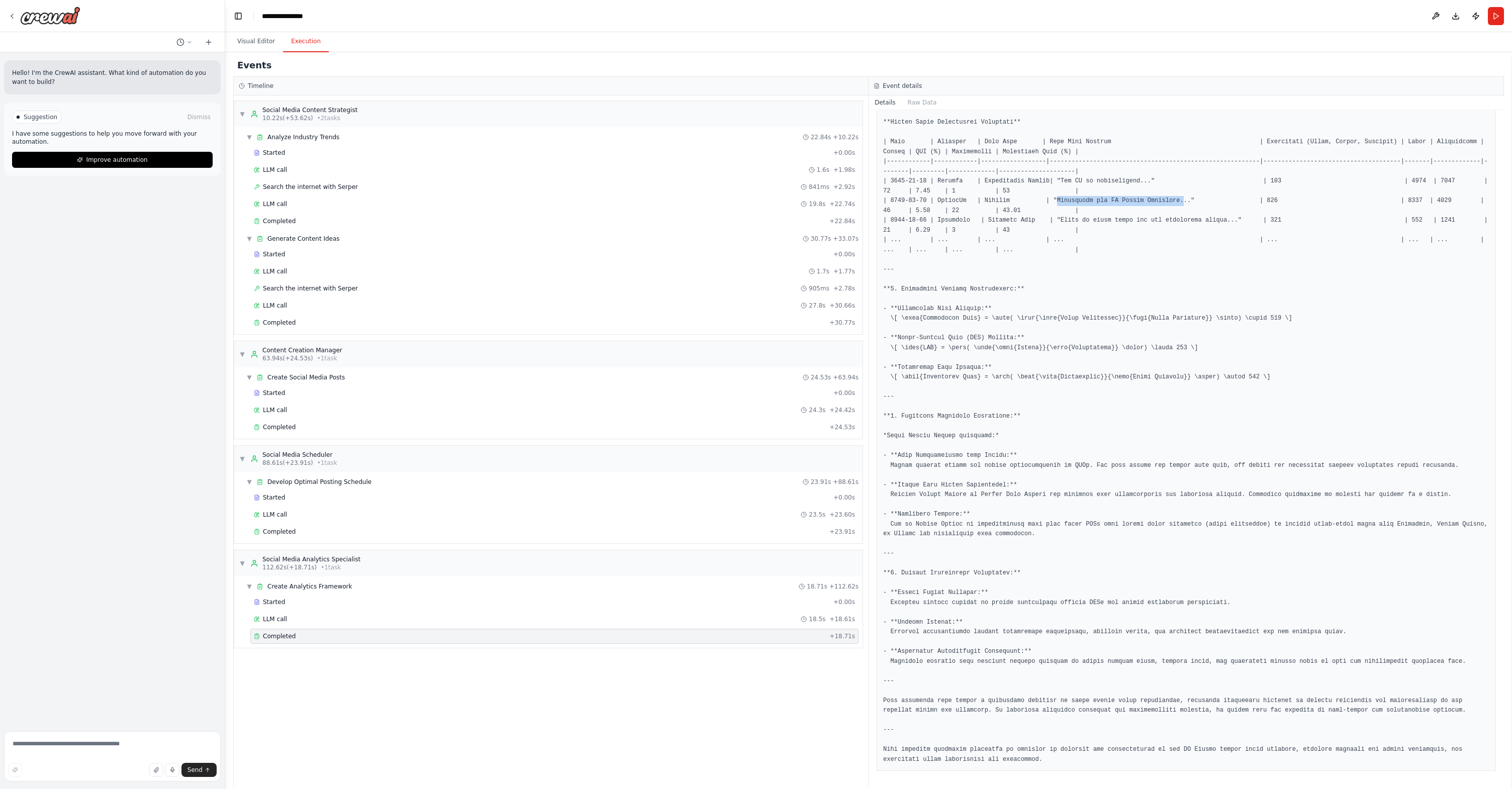
drag, startPoint x: 1057, startPoint y: 199, endPoint x: 1184, endPoint y: 198, distance: 127.0
click at [967, 198] on pre at bounding box center [1186, 353] width 606 height 823
copy pre "Navigating the AI Memory Landscape."
drag, startPoint x: 898, startPoint y: 591, endPoint x: 981, endPoint y: 592, distance: 83.0
click at [967, 592] on pre at bounding box center [1186, 353] width 606 height 823
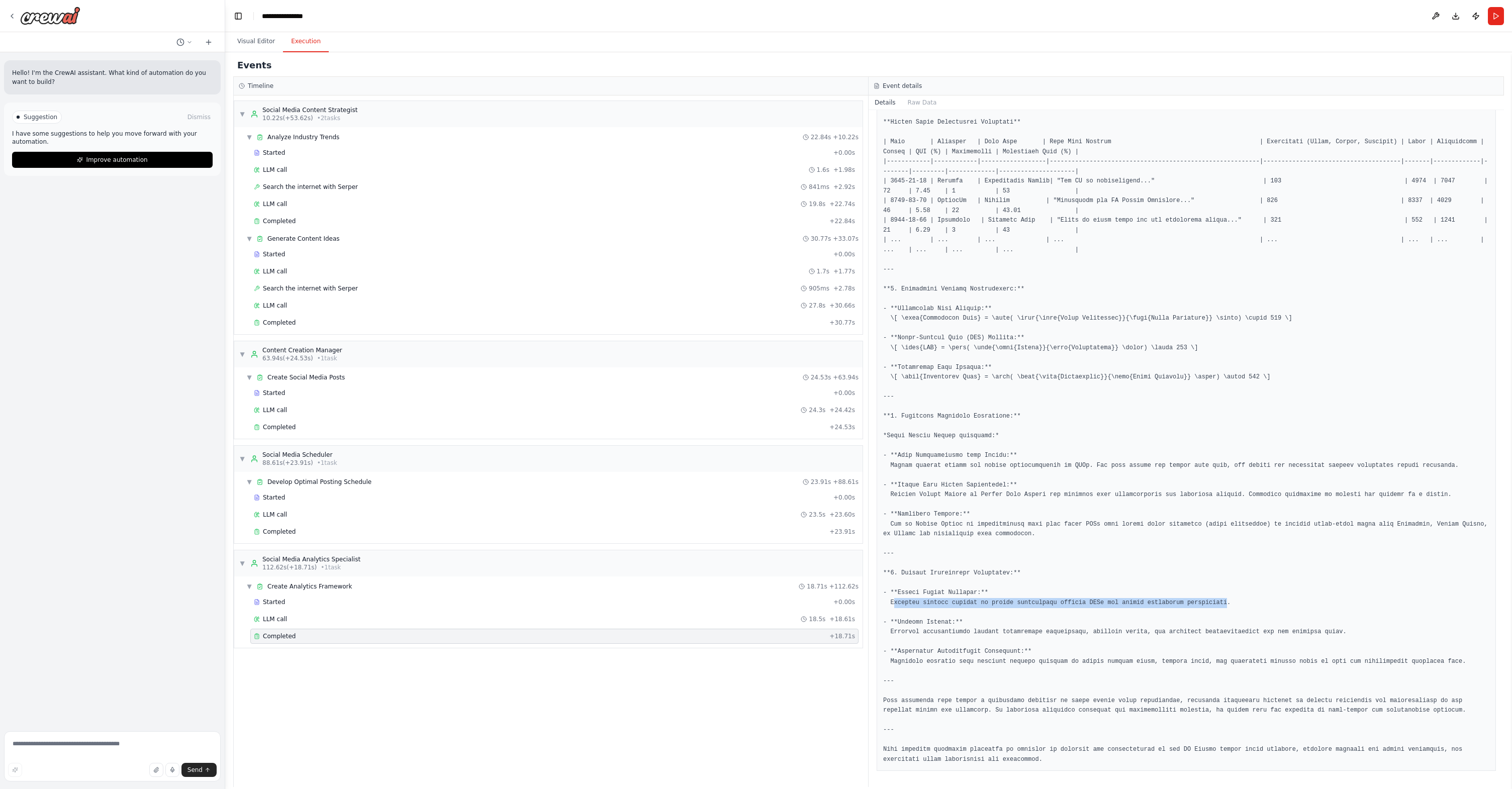
drag, startPoint x: 892, startPoint y: 604, endPoint x: 1222, endPoint y: 598, distance: 330.1
click at [967, 600] on pre at bounding box center [1186, 353] width 606 height 823
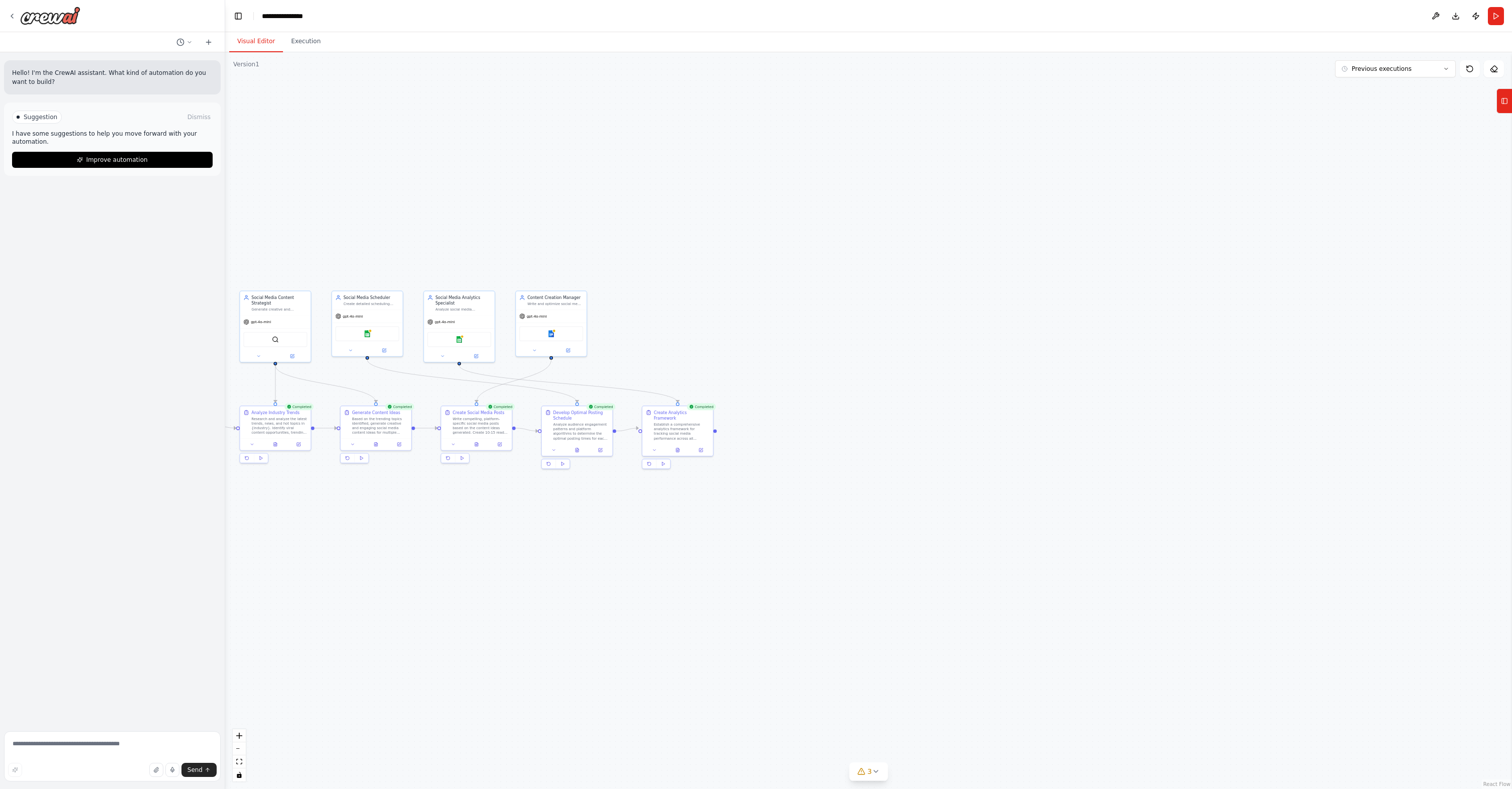
click at [260, 41] on button "Visual Editor" at bounding box center [256, 42] width 54 height 21
click at [278, 322] on div "gpt-4o-mini" at bounding box center [275, 321] width 71 height 13
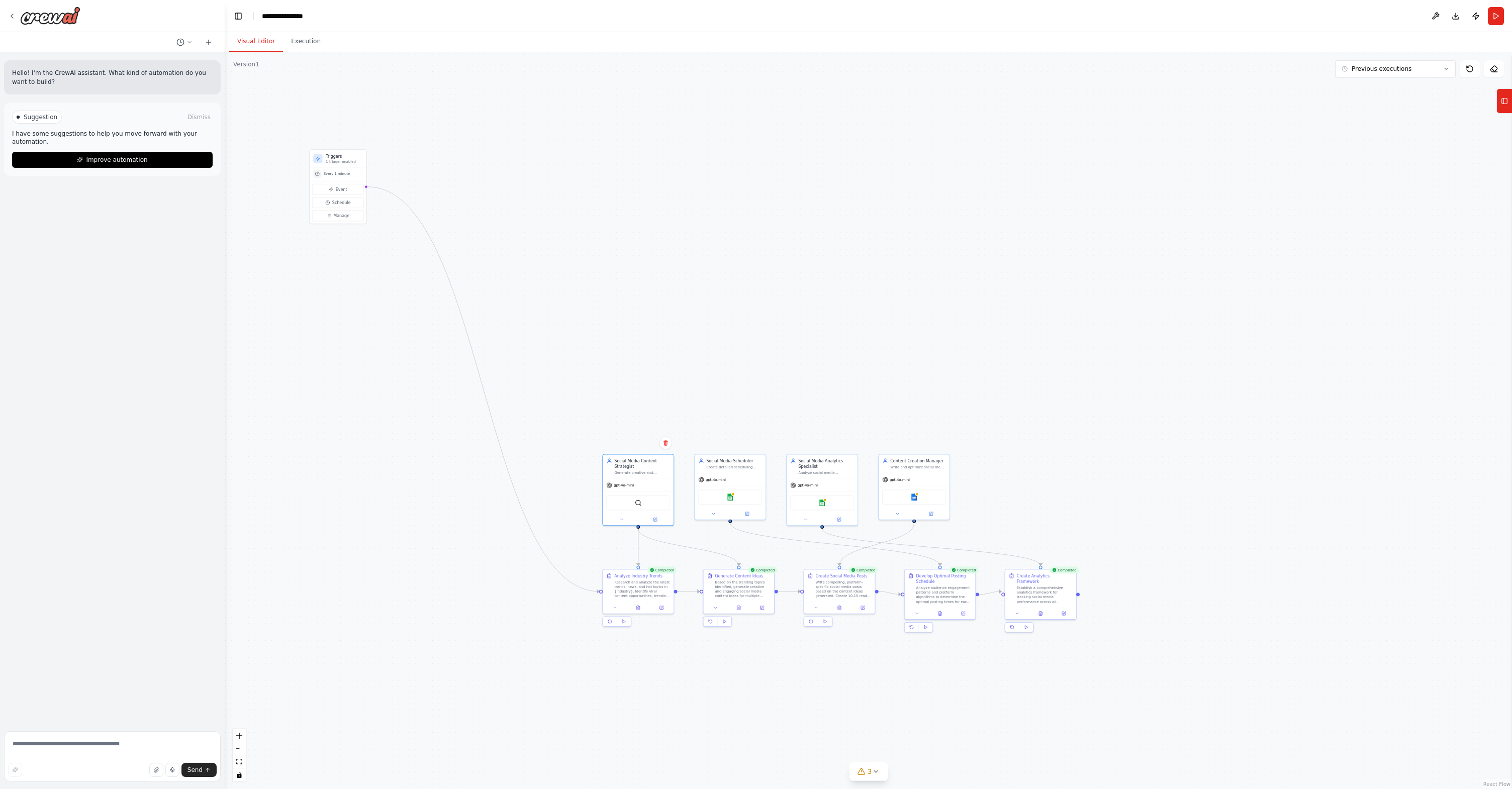
drag, startPoint x: 381, startPoint y: 174, endPoint x: 591, endPoint y: 293, distance: 241.4
click at [744, 337] on div ".deletable-edge-delete-btn { width: 20px; height: 20px; border: 0px solid #ffff…" at bounding box center [868, 421] width 1287 height 737
click at [348, 193] on button "Event" at bounding box center [338, 189] width 52 height 11
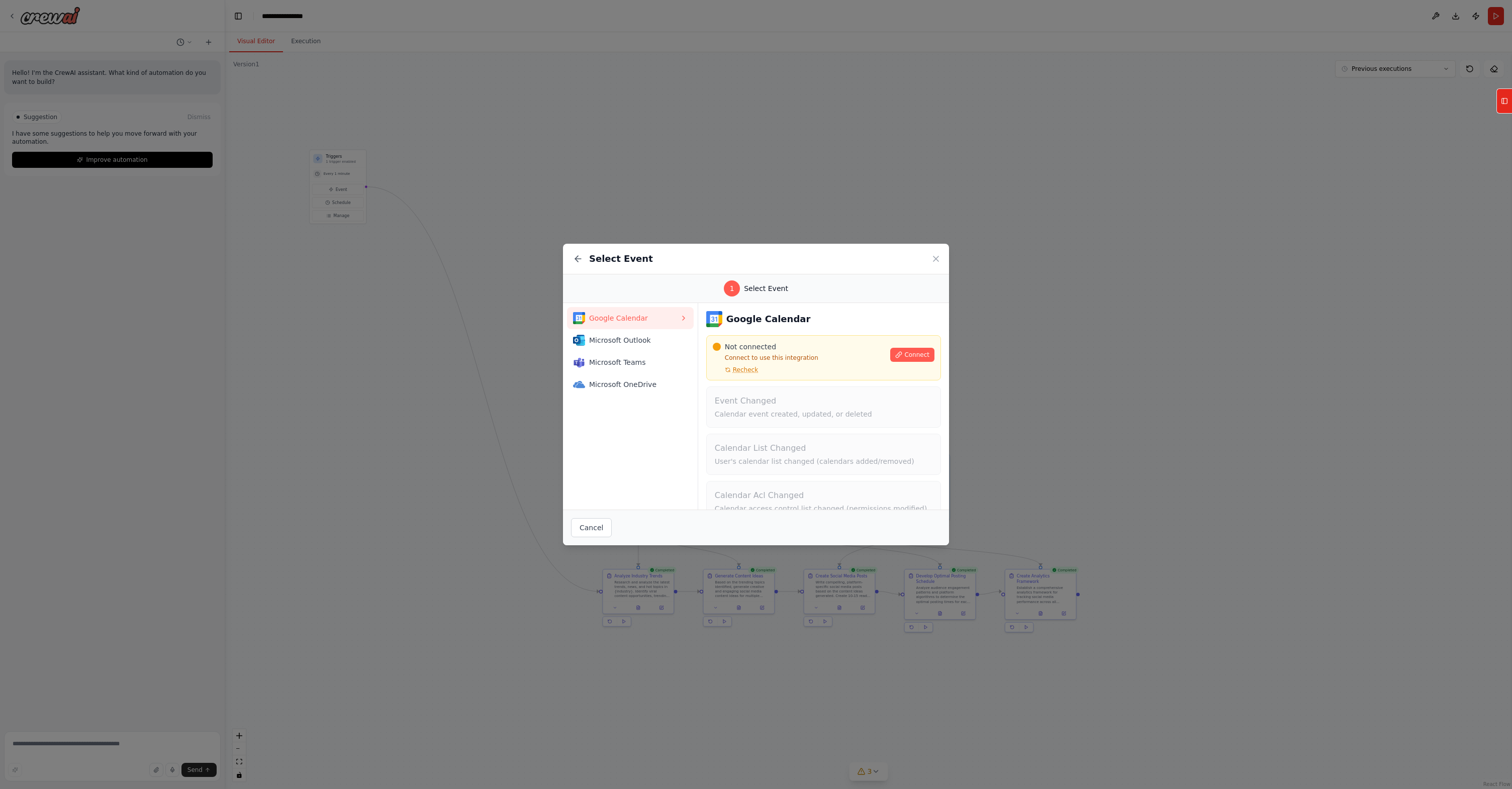
click at [940, 253] on div "Select Event" at bounding box center [756, 258] width 386 height 31
click at [932, 258] on icon at bounding box center [936, 258] width 10 height 10
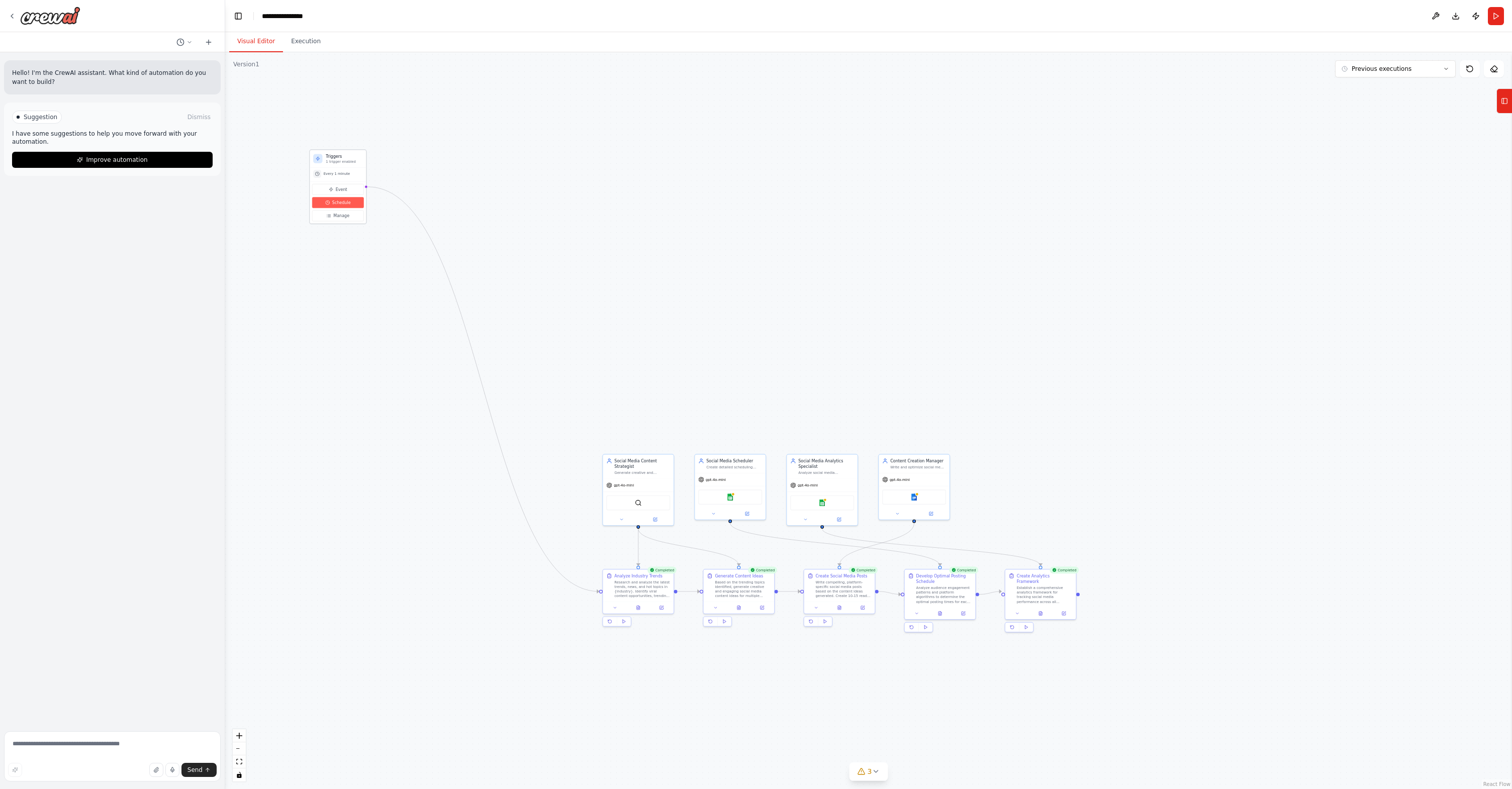
click at [355, 204] on button "Schedule" at bounding box center [338, 202] width 52 height 11
click at [336, 201] on span "Schedule" at bounding box center [341, 202] width 19 height 6
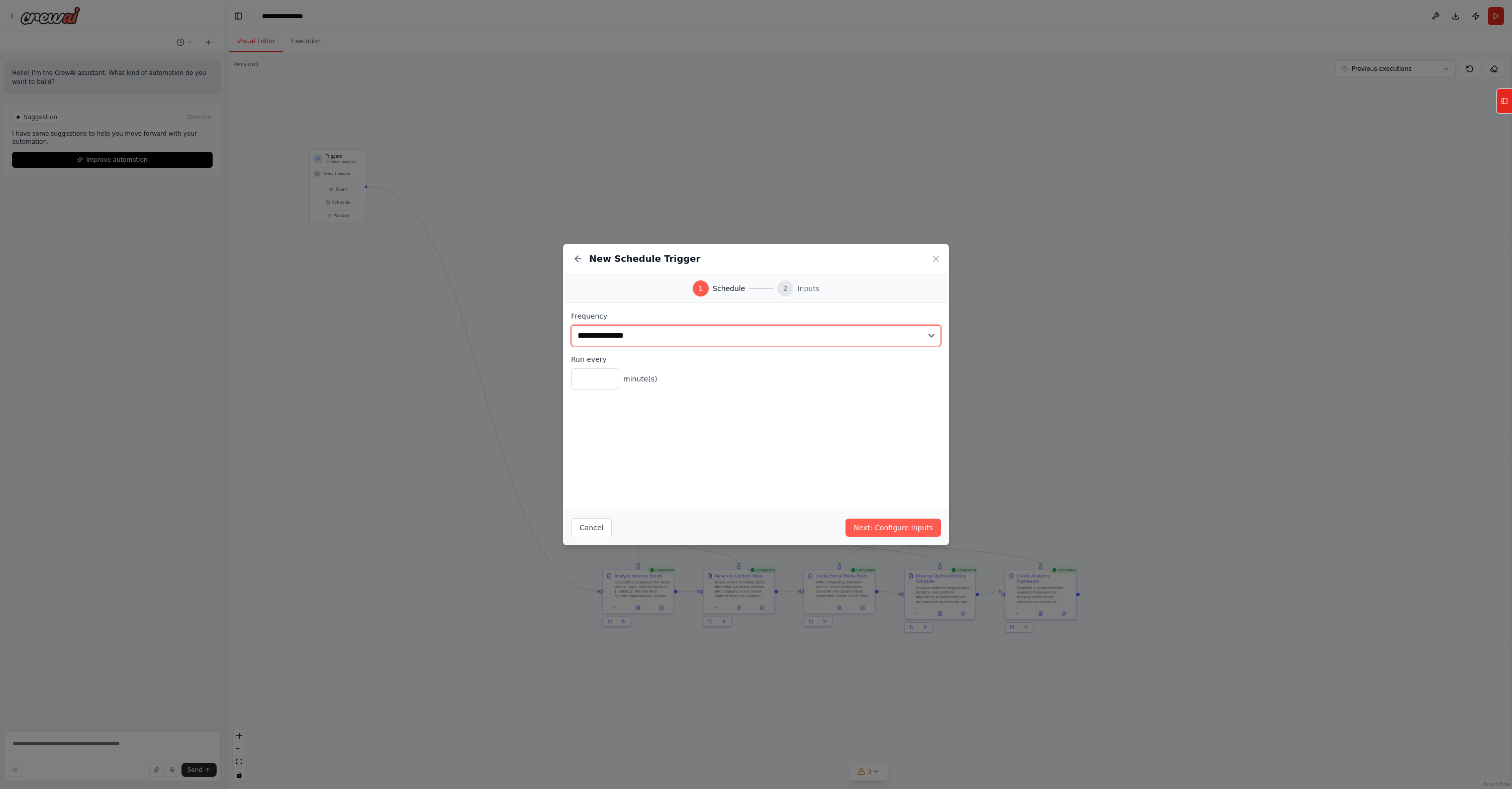
click at [936, 339] on select "**********" at bounding box center [756, 336] width 370 height 21
select select "*******"
click at [571, 325] on select "**********" at bounding box center [756, 336] width 370 height 21
click at [878, 528] on button "Next: Configure Inputs" at bounding box center [893, 527] width 96 height 18
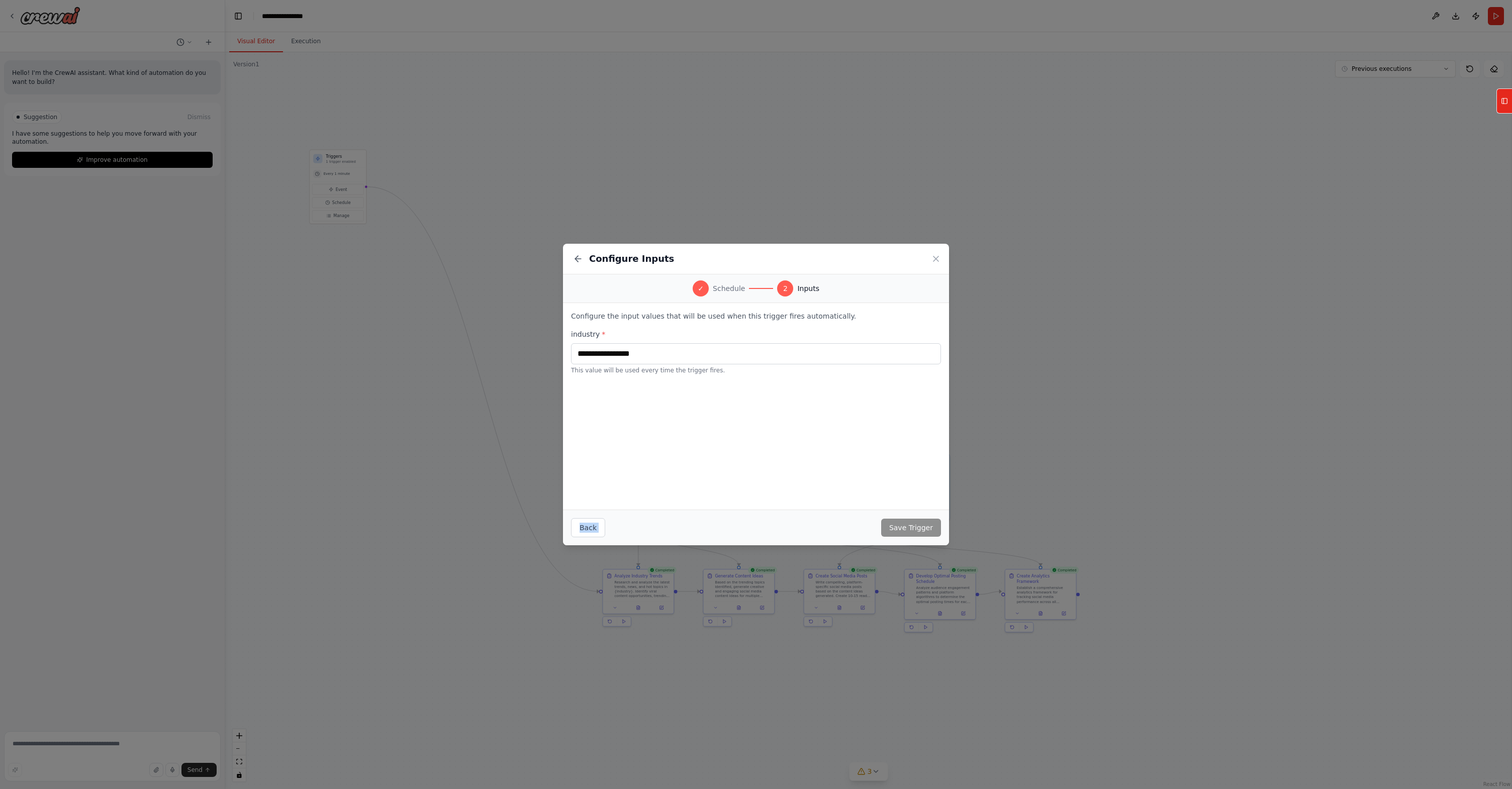
drag, startPoint x: 879, startPoint y: 524, endPoint x: 756, endPoint y: 438, distance: 150.1
click at [756, 438] on div "Configure Inputs ✓ Schedule 2 Inputs Configure the input values that will be us…" at bounding box center [756, 394] width 386 height 301
click at [667, 350] on input "text" at bounding box center [756, 354] width 370 height 21
type input "**********"
click at [906, 523] on button "Save Trigger" at bounding box center [911, 527] width 60 height 18
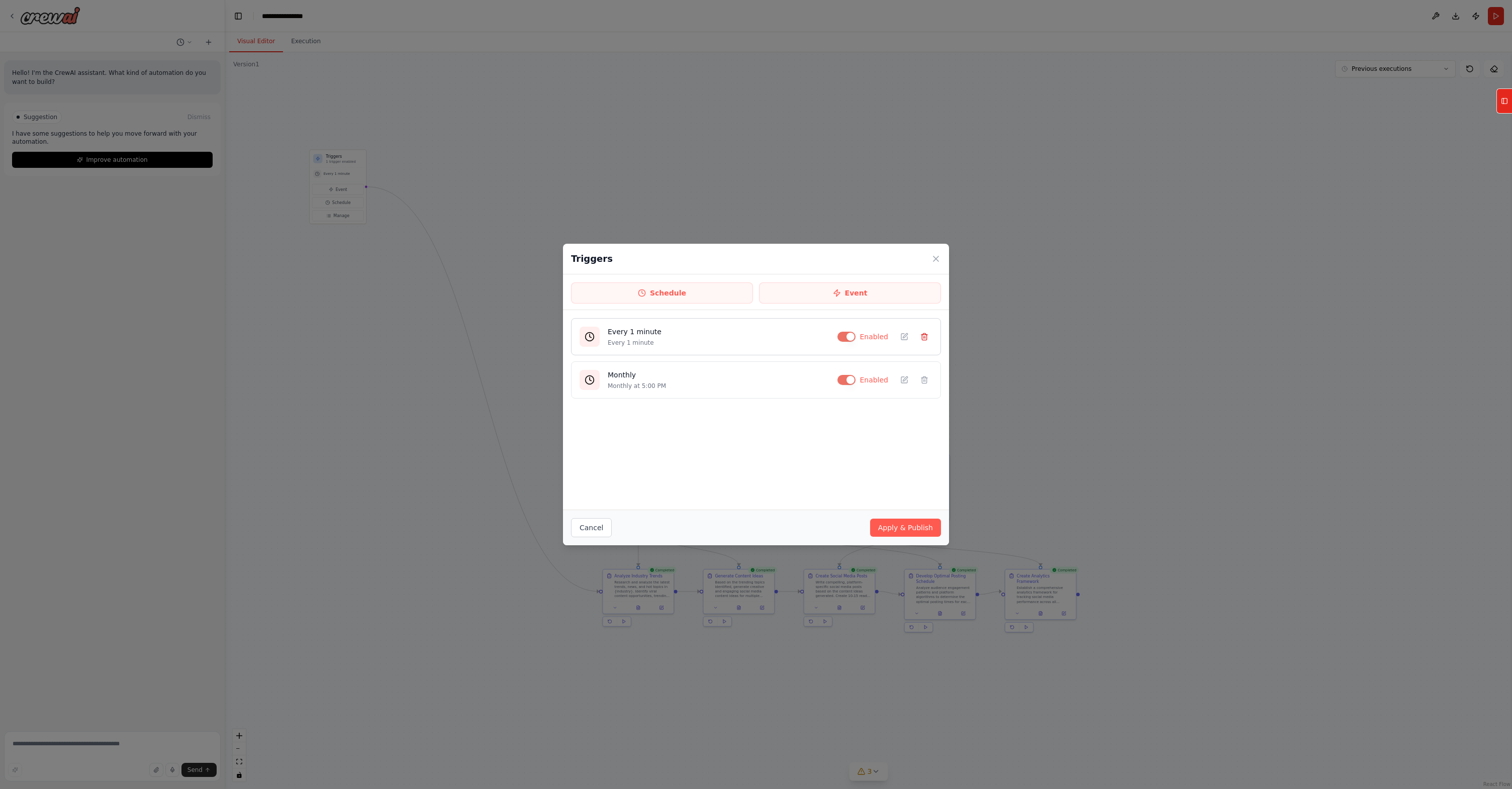
click at [925, 335] on icon at bounding box center [924, 336] width 8 height 8
click at [901, 524] on button "Apply & Publish" at bounding box center [905, 527] width 71 height 18
click at [938, 261] on icon at bounding box center [936, 258] width 10 height 10
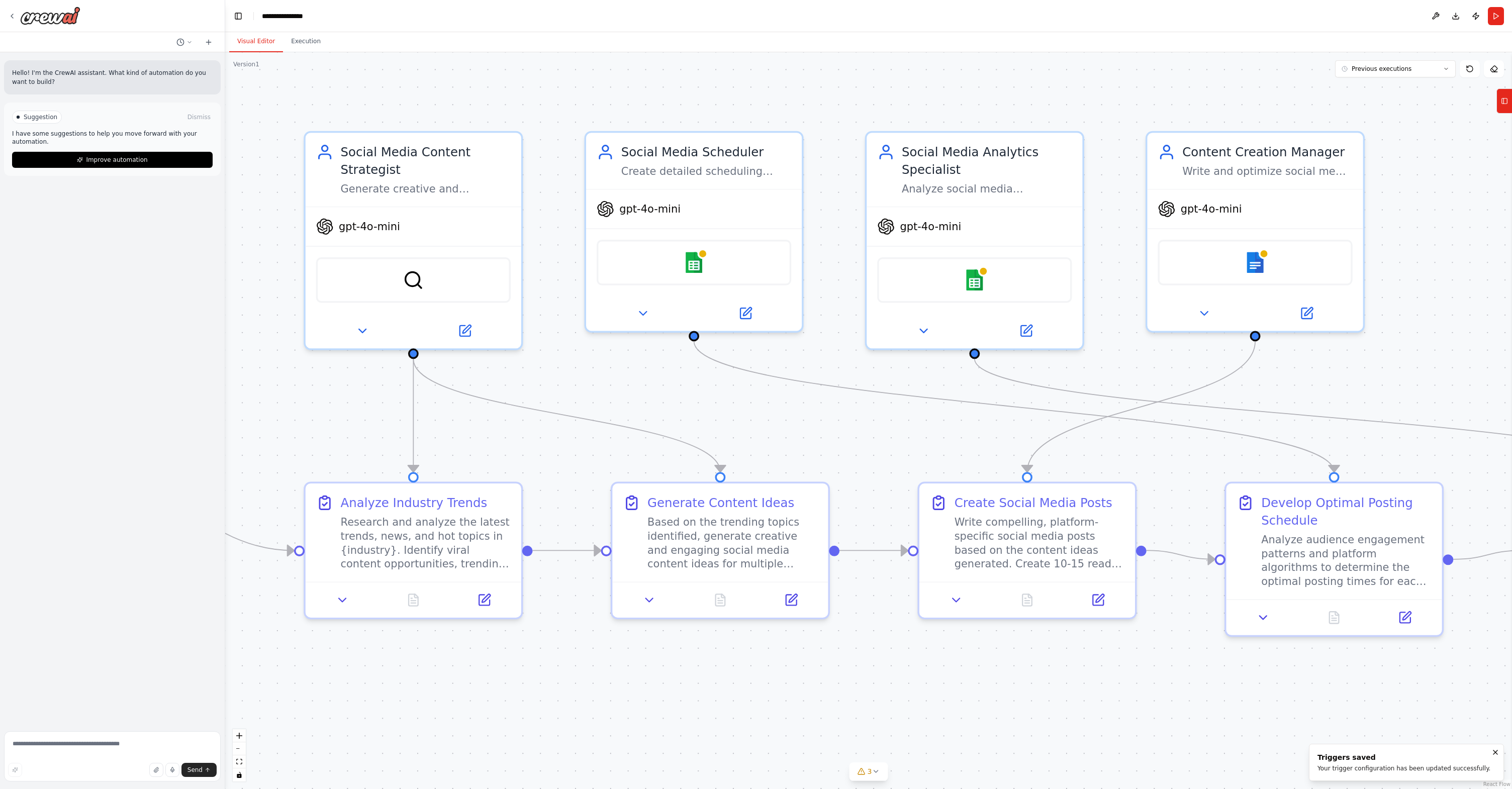
drag, startPoint x: 851, startPoint y: 431, endPoint x: 1071, endPoint y: 77, distance: 416.8
click at [967, 77] on div ".deletable-edge-delete-btn { width: 20px; height: 20px; border: 0px solid #ffff…" at bounding box center [868, 421] width 1287 height 737
click at [475, 601] on button at bounding box center [484, 597] width 60 height 21
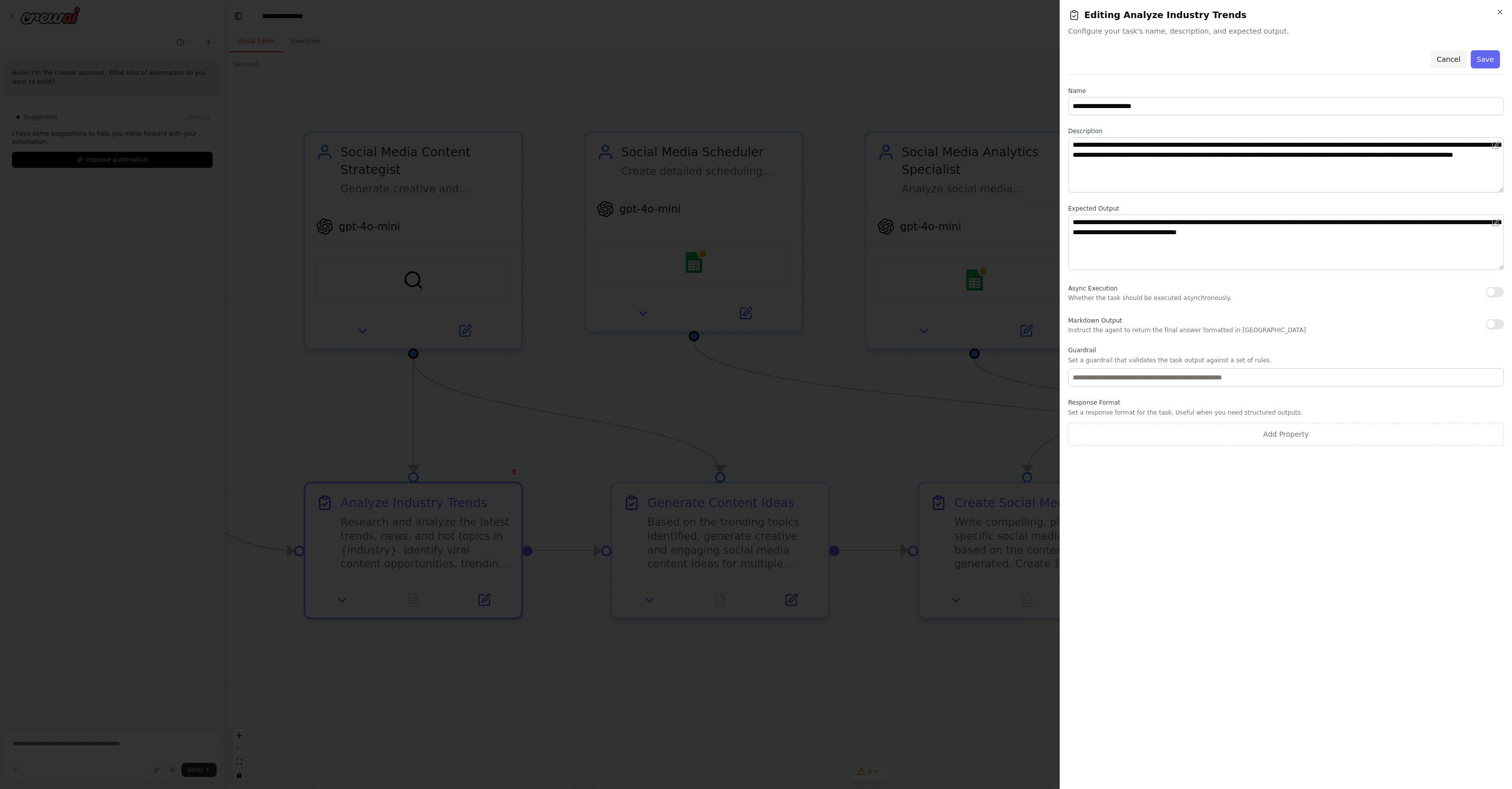
click at [967, 57] on button "Cancel" at bounding box center [1448, 59] width 36 height 18
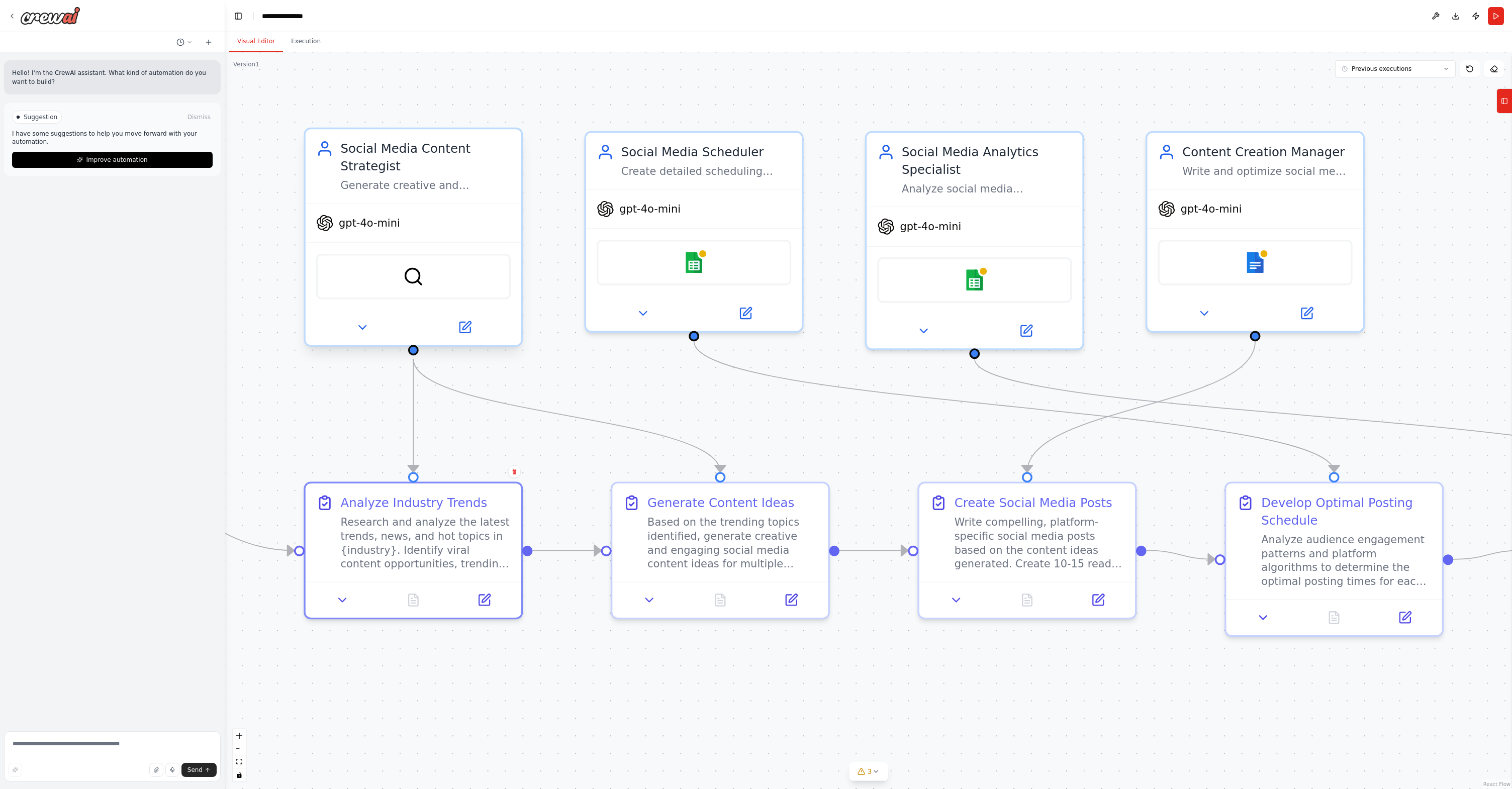
click at [481, 228] on div "gpt-4o-mini" at bounding box center [414, 223] width 216 height 39
click at [466, 328] on icon at bounding box center [464, 327] width 11 height 11
click at [465, 330] on icon at bounding box center [464, 327] width 11 height 11
click at [371, 331] on button at bounding box center [362, 328] width 99 height 21
click at [357, 330] on icon at bounding box center [362, 327] width 14 height 14
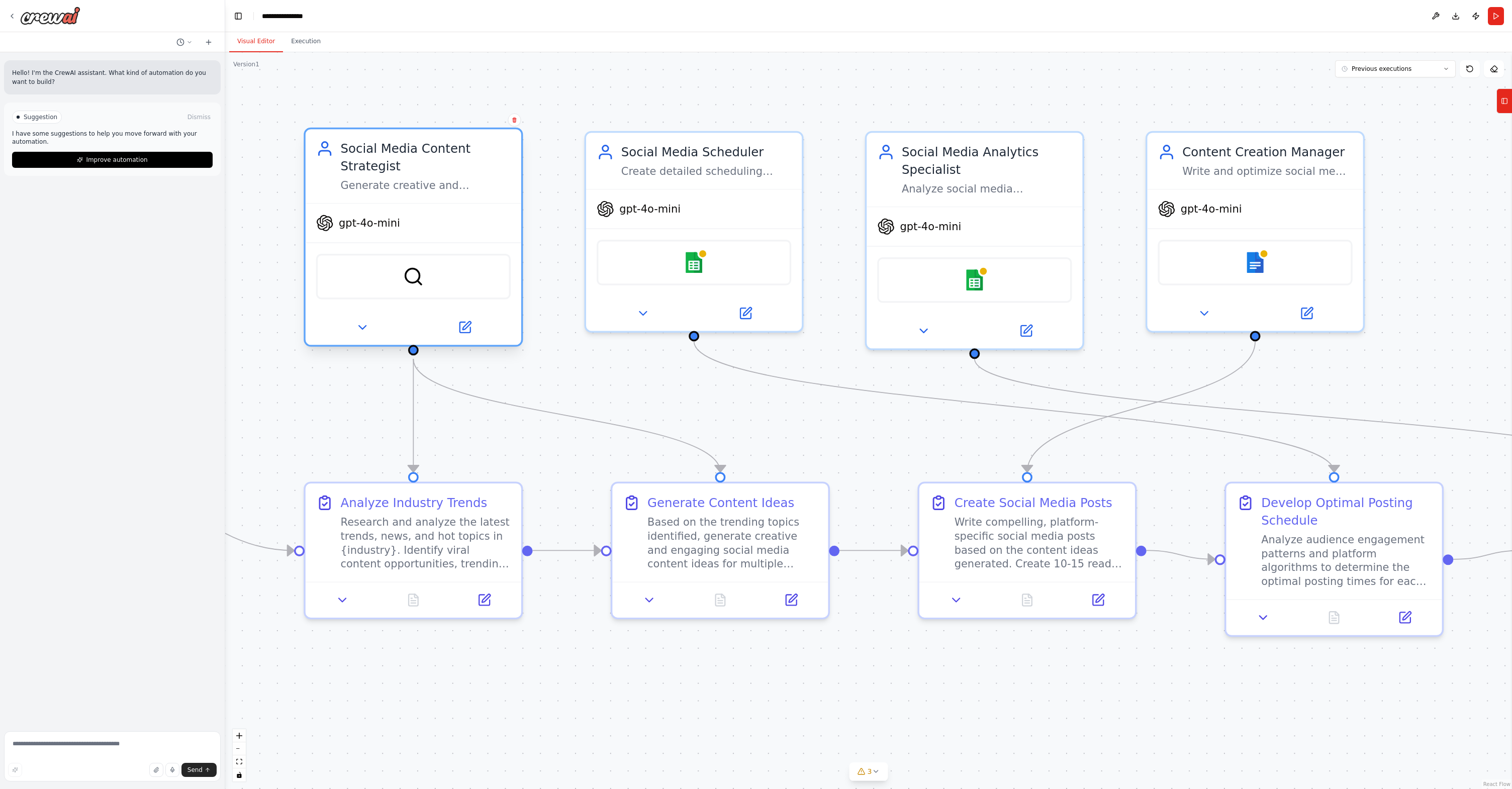
click at [446, 267] on div "SerperDevTool" at bounding box center [414, 276] width 194 height 46
click at [466, 319] on button at bounding box center [464, 328] width 99 height 21
click at [466, 323] on icon at bounding box center [465, 327] width 14 height 14
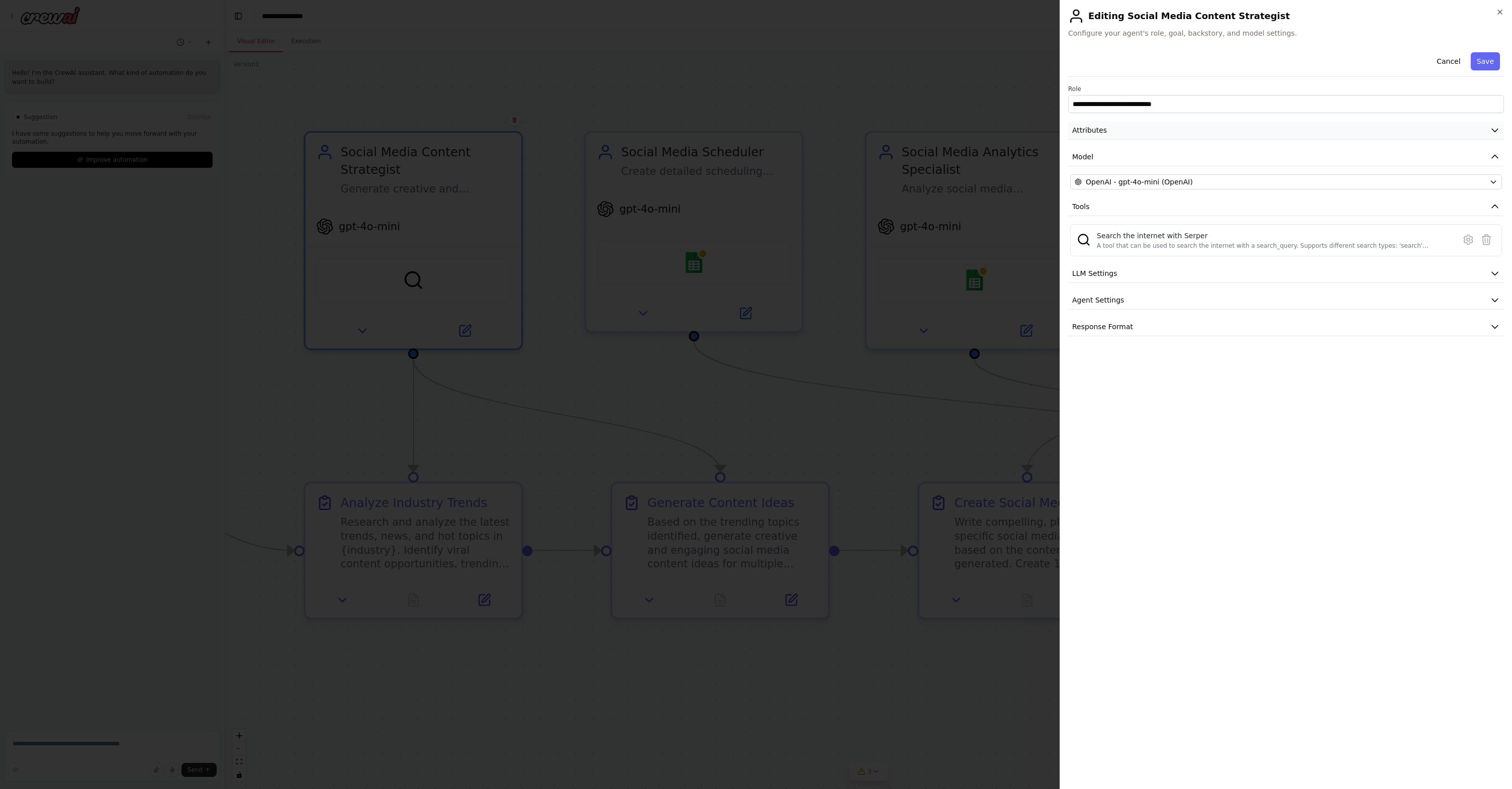
click at [967, 132] on icon "button" at bounding box center [1495, 130] width 10 height 10
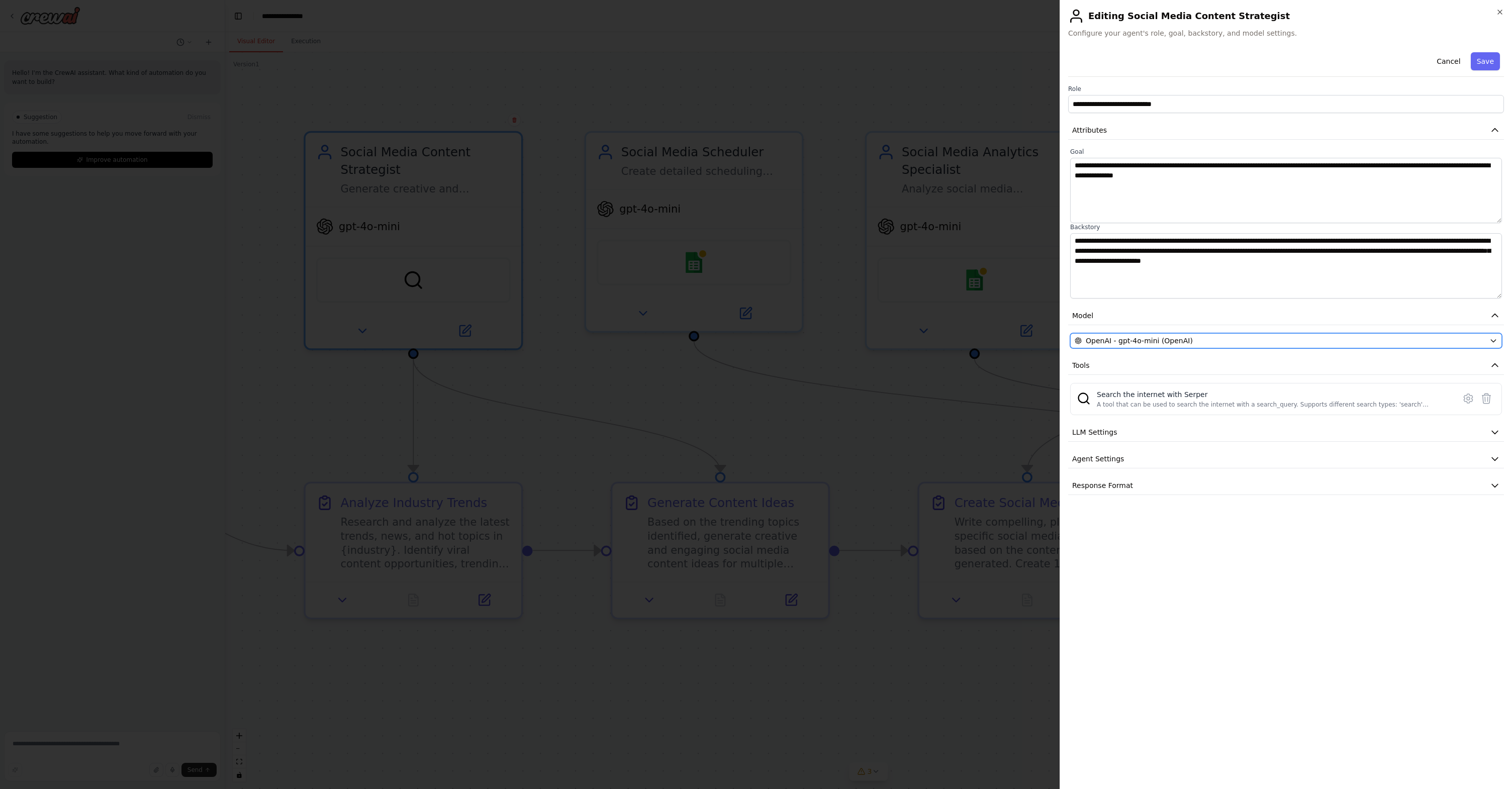
click at [967, 343] on icon "button" at bounding box center [1493, 341] width 8 height 8
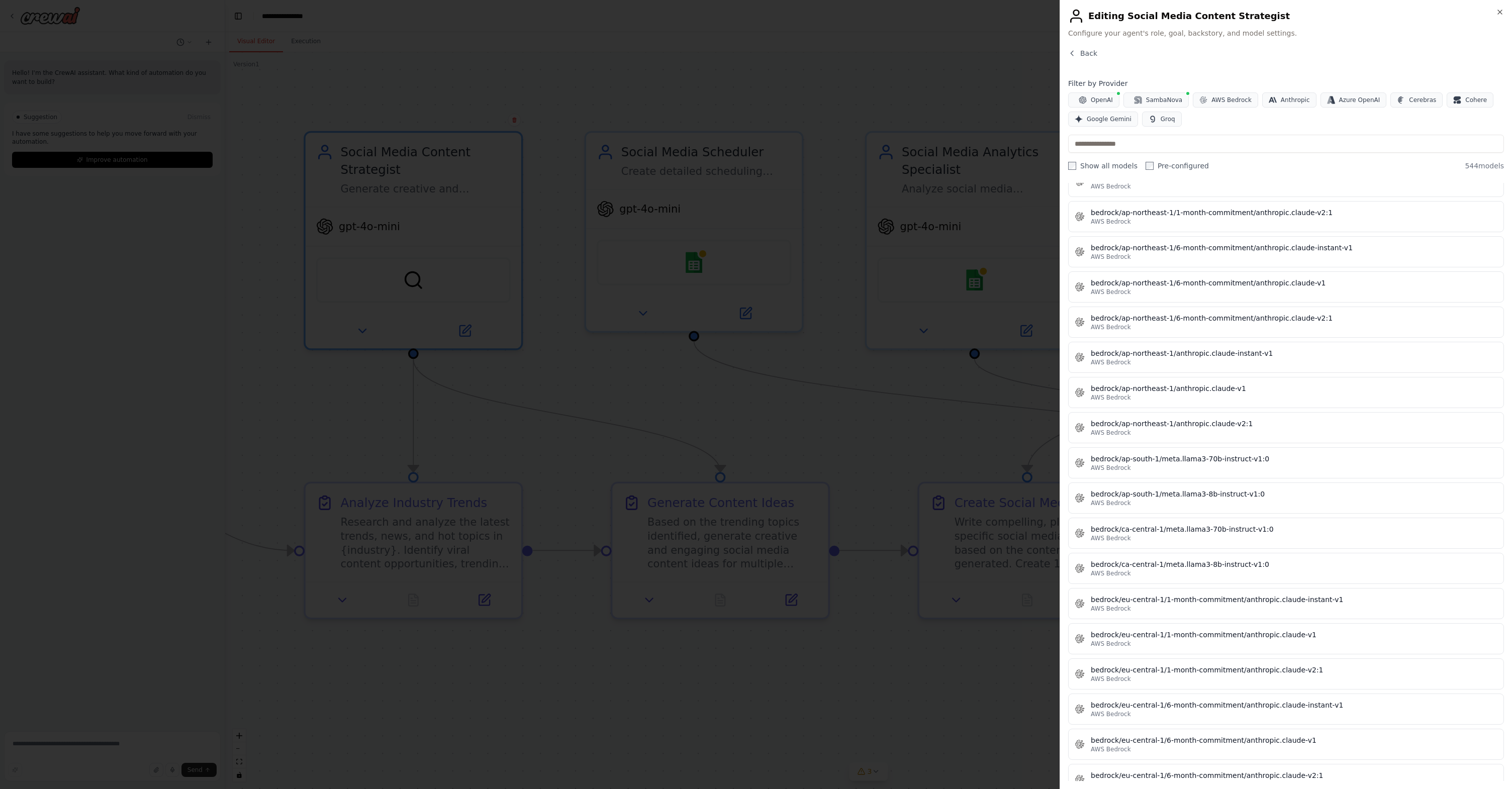
scroll to position [1700, 0]
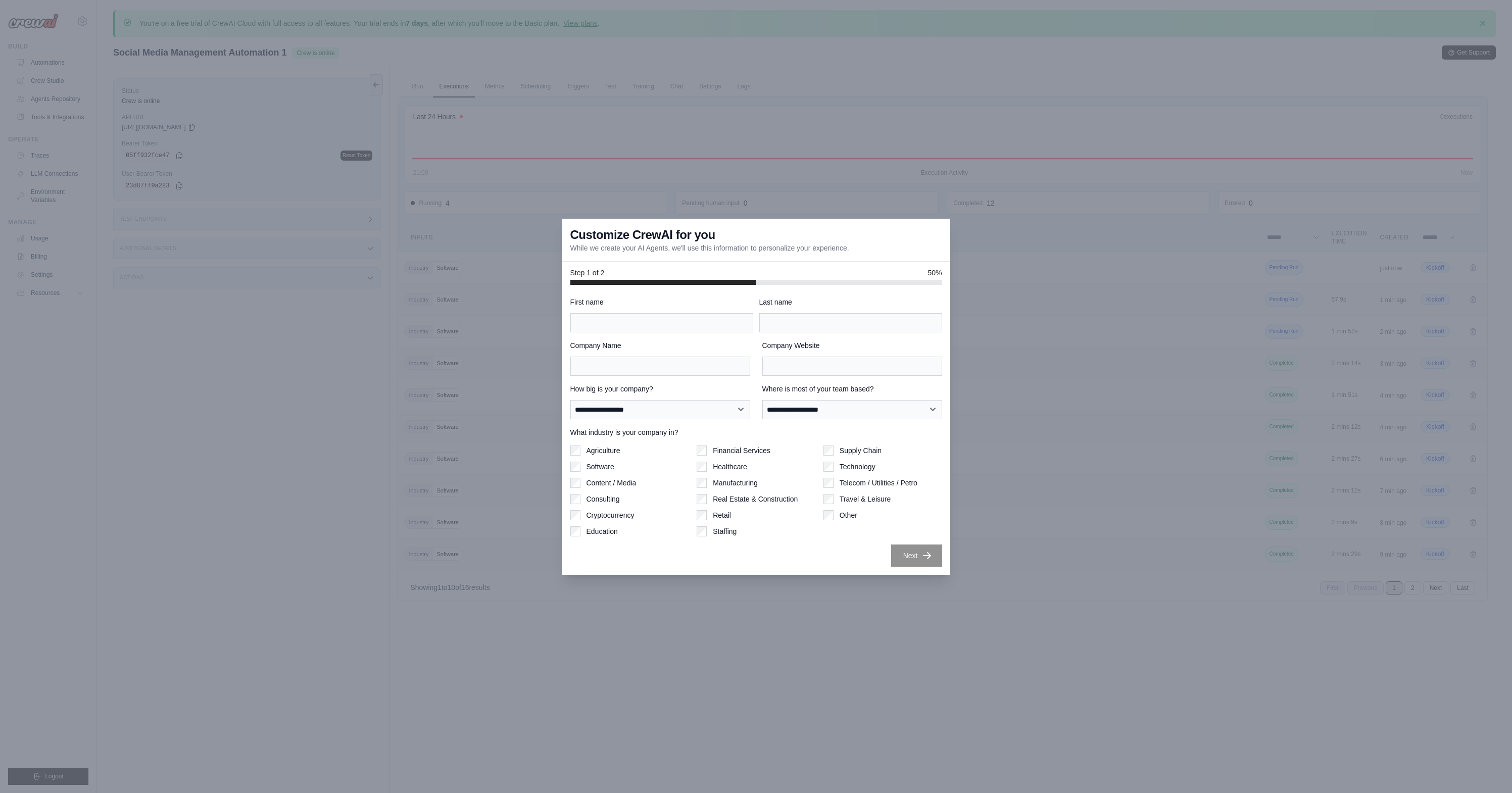
click at [549, 276] on div at bounding box center [756, 396] width 1512 height 793
